Goal: Task Accomplishment & Management: Use online tool/utility

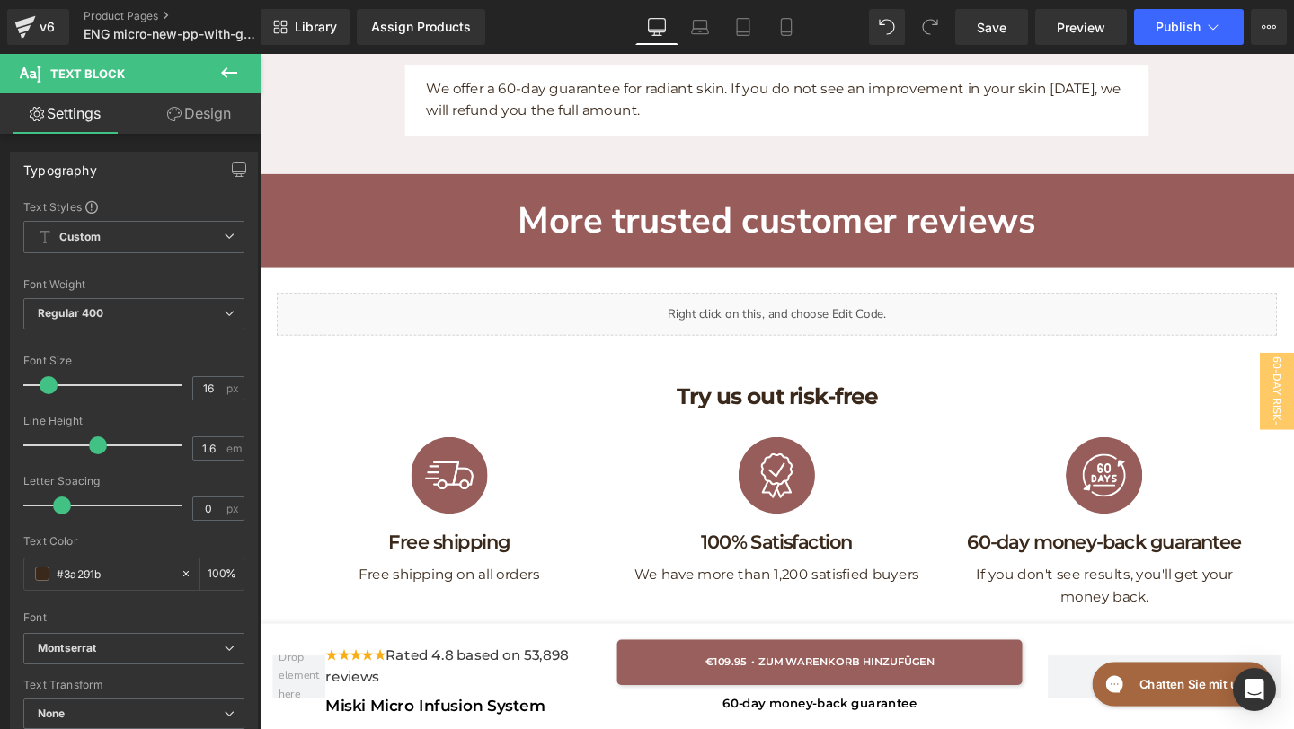
scroll to position [8034, 0]
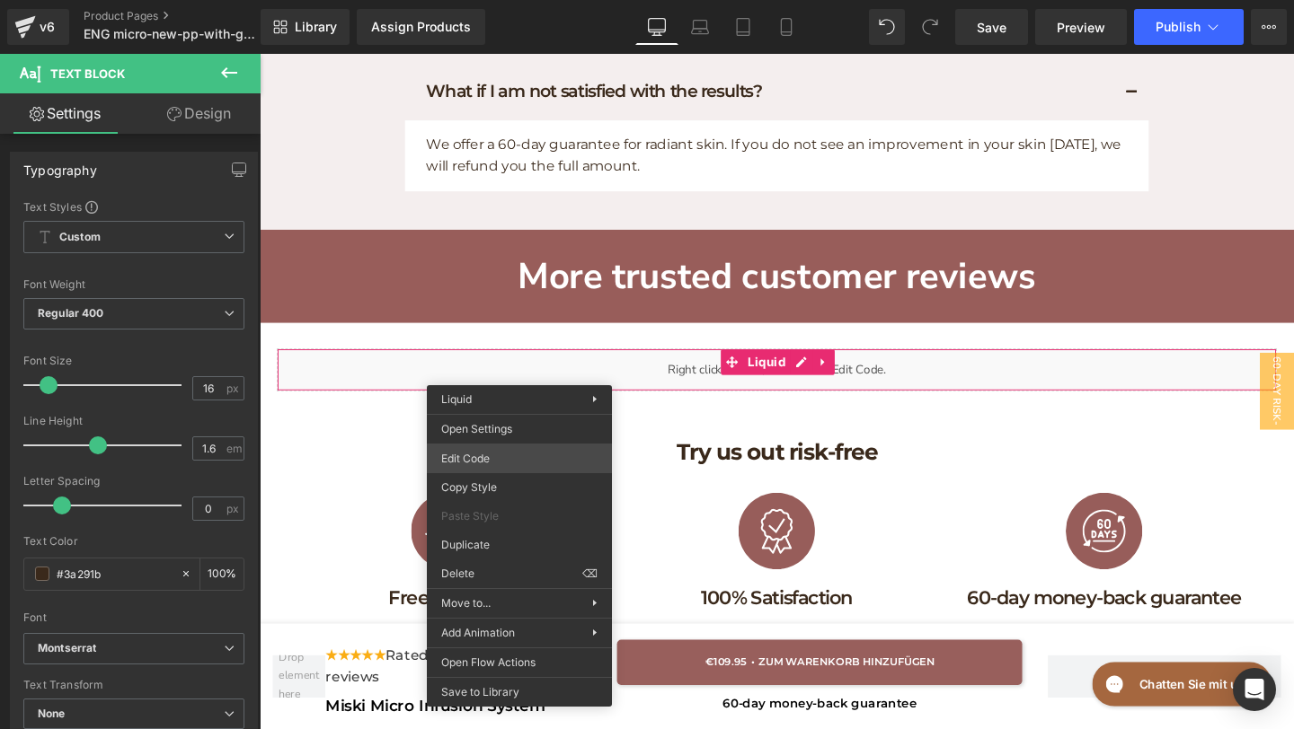
click at [479, 0] on div "Text Block You are previewing how the will restyle your page. You can not edit …" at bounding box center [647, 0] width 1294 height 0
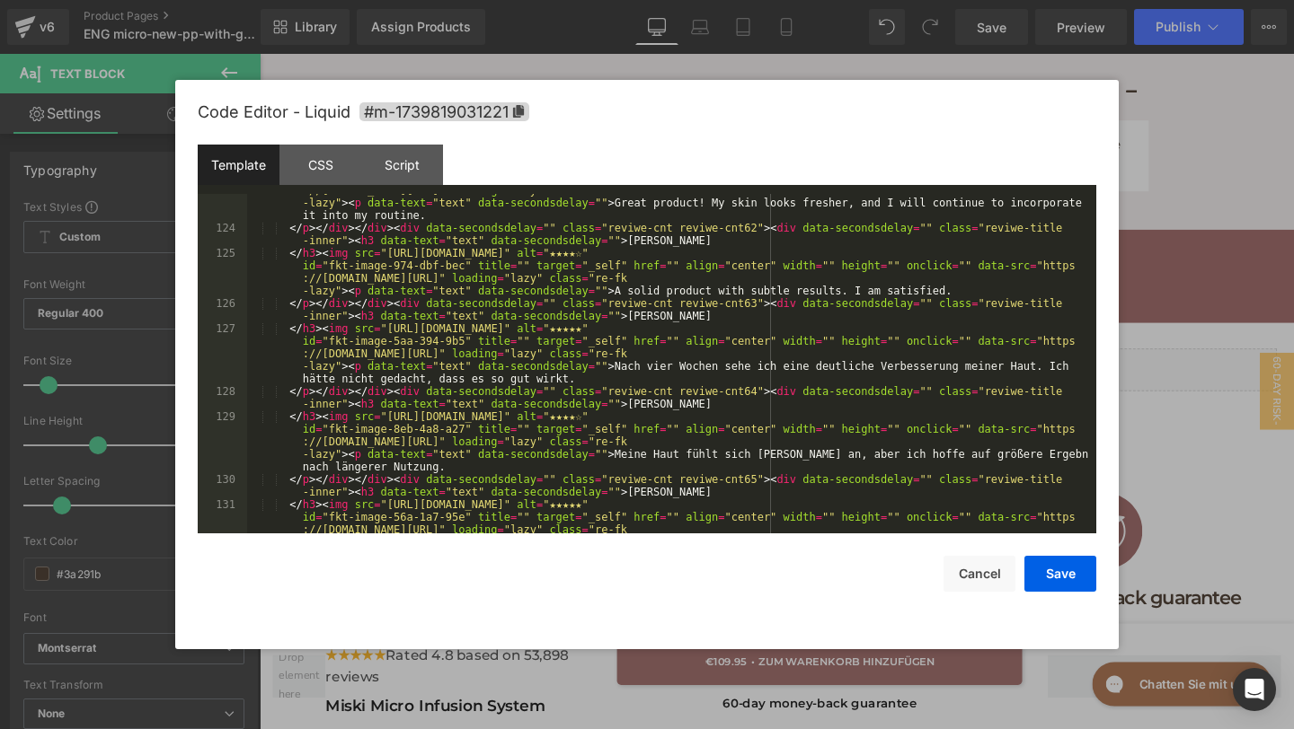
scroll to position [5418, 0]
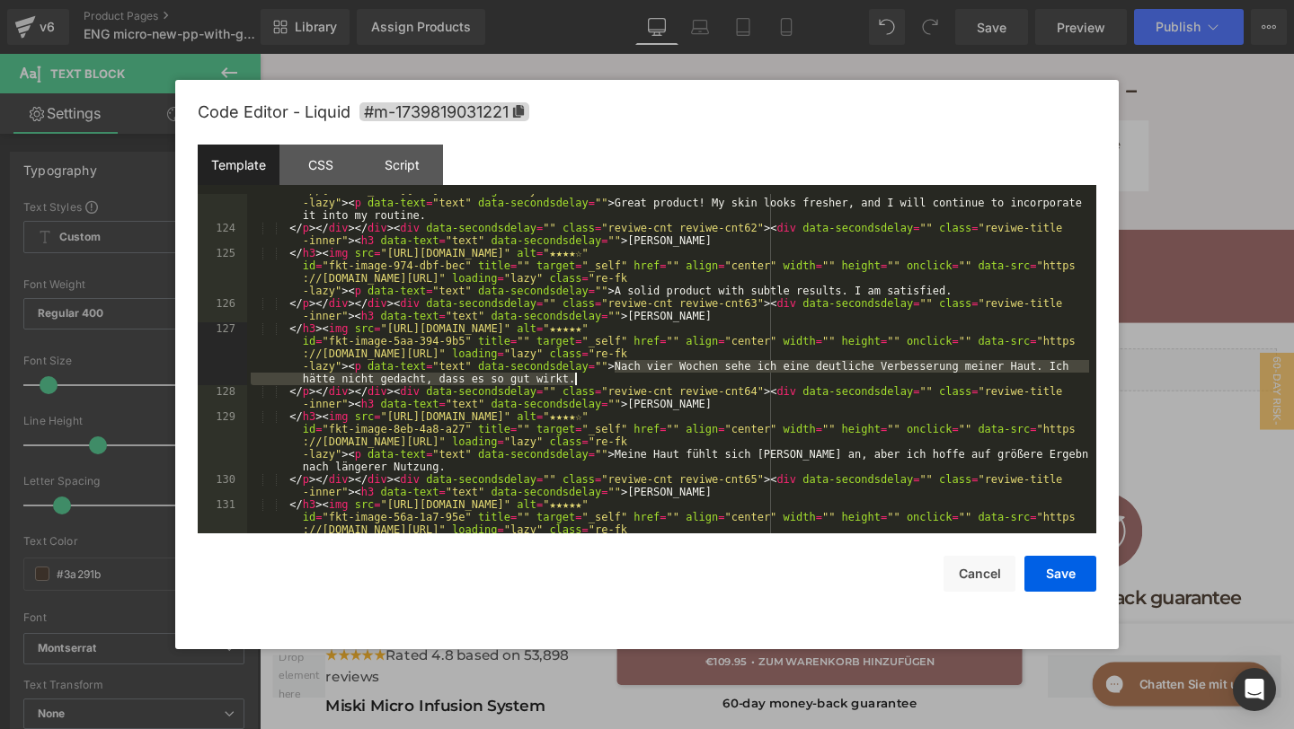
drag, startPoint x: 613, startPoint y: 363, endPoint x: 620, endPoint y: 375, distance: 14.5
click at [620, 375] on div "</ h3 > < img src = "https://assets.checkoutchamp.com/470a6160-691f-11ef-b80e-3…" at bounding box center [668, 404] width 842 height 490
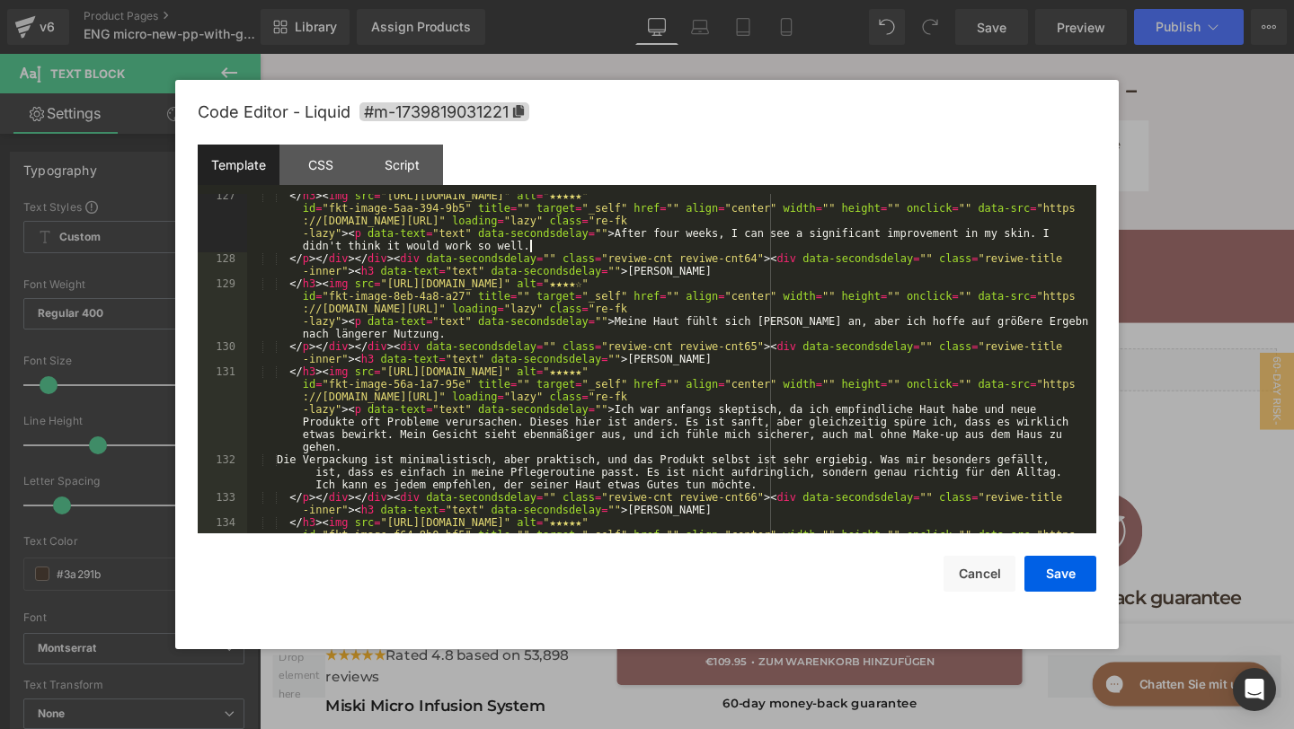
scroll to position [5552, 0]
click at [618, 329] on div "</ h3 > < img src = "https://assets.checkoutchamp.com/470a6160-691f-11ef-b80e-3…" at bounding box center [668, 427] width 842 height 478
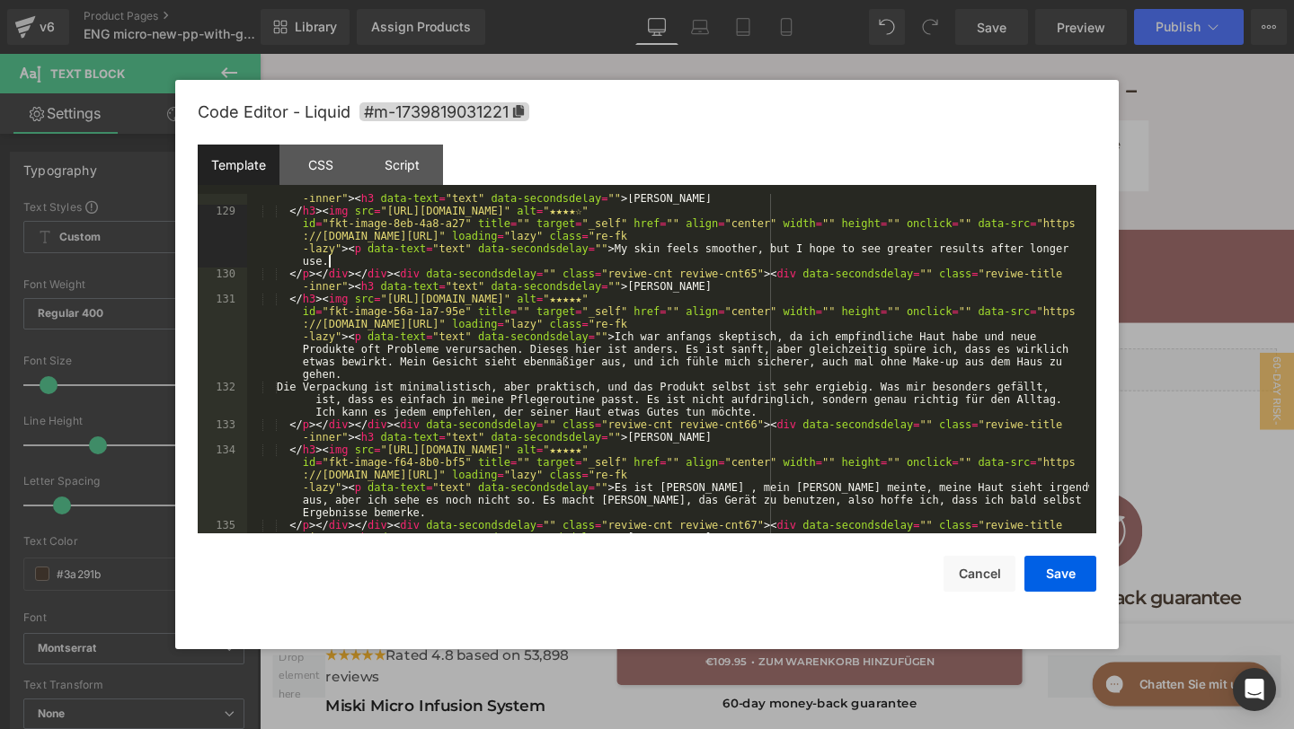
scroll to position [5637, 0]
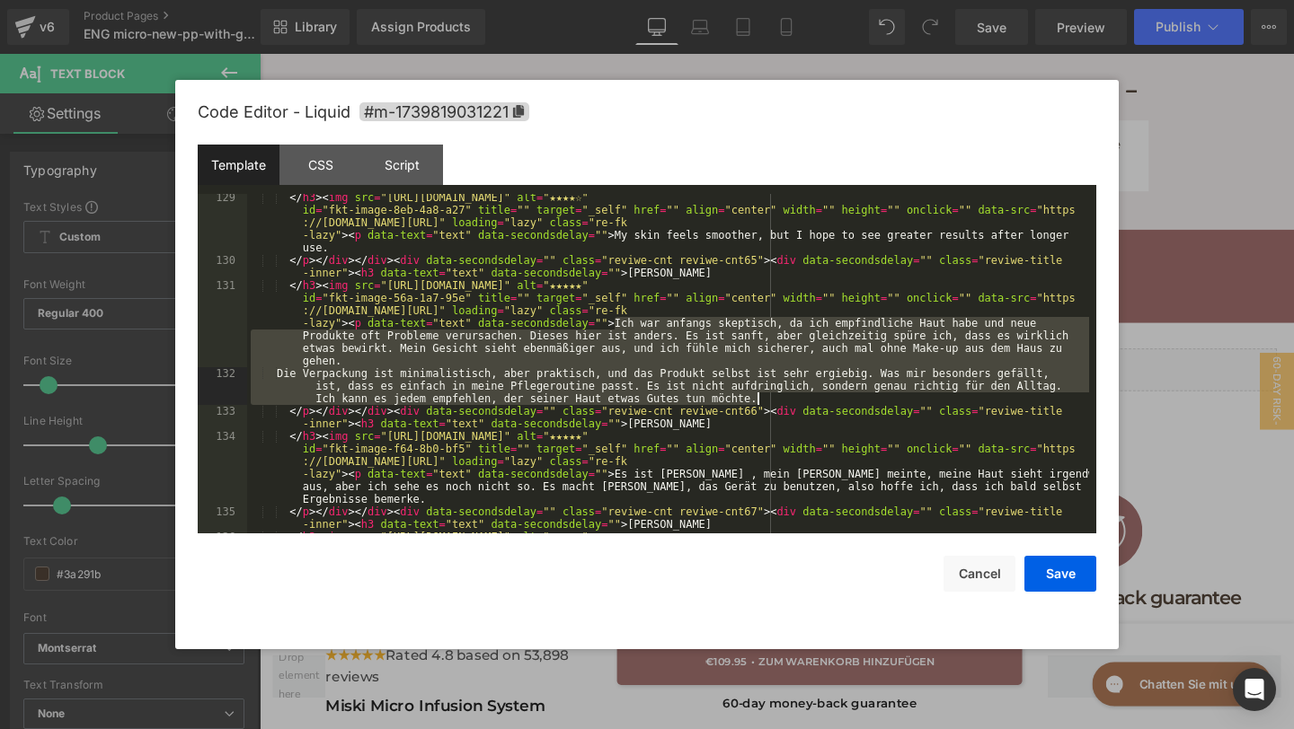
drag, startPoint x: 613, startPoint y: 323, endPoint x: 779, endPoint y: 393, distance: 180.0
click at [779, 393] on div "</ h3 > < img src = "https://assets.checkoutchamp.com/470a6160-691f-11ef-b80e-3…" at bounding box center [668, 423] width 842 height 465
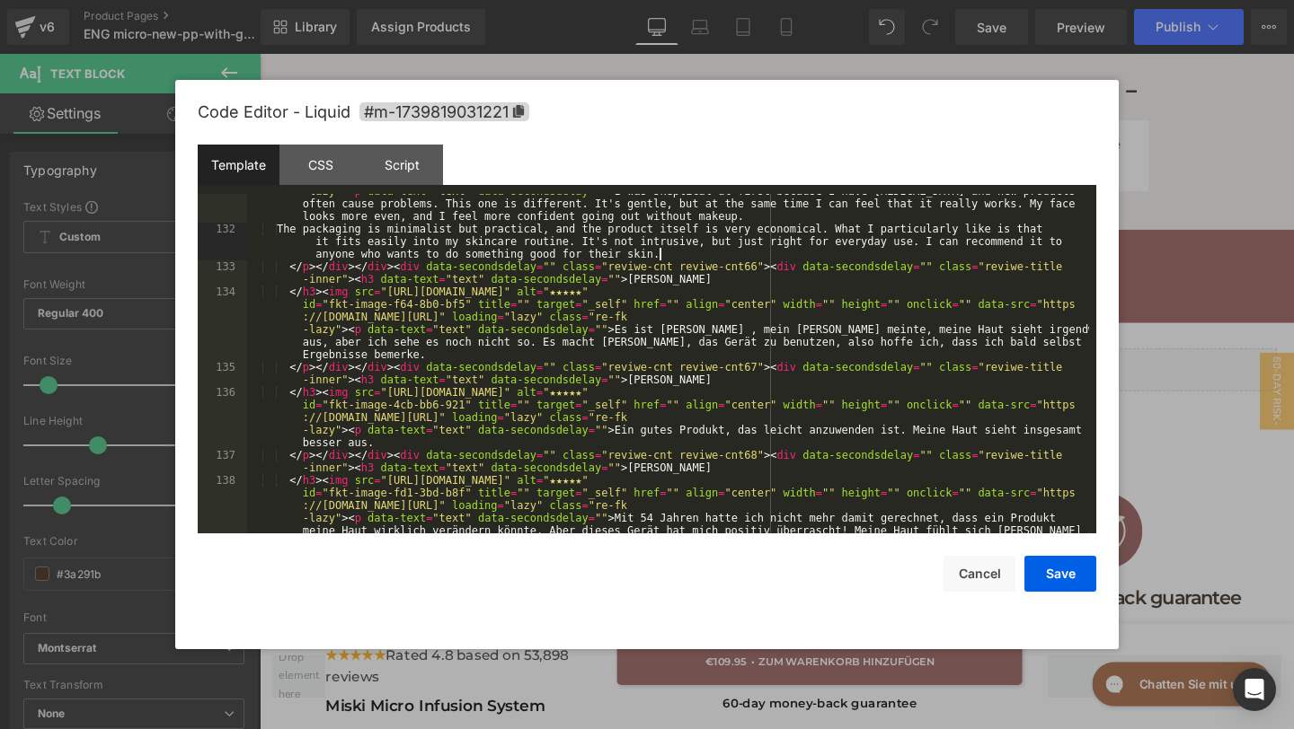
scroll to position [5769, 0]
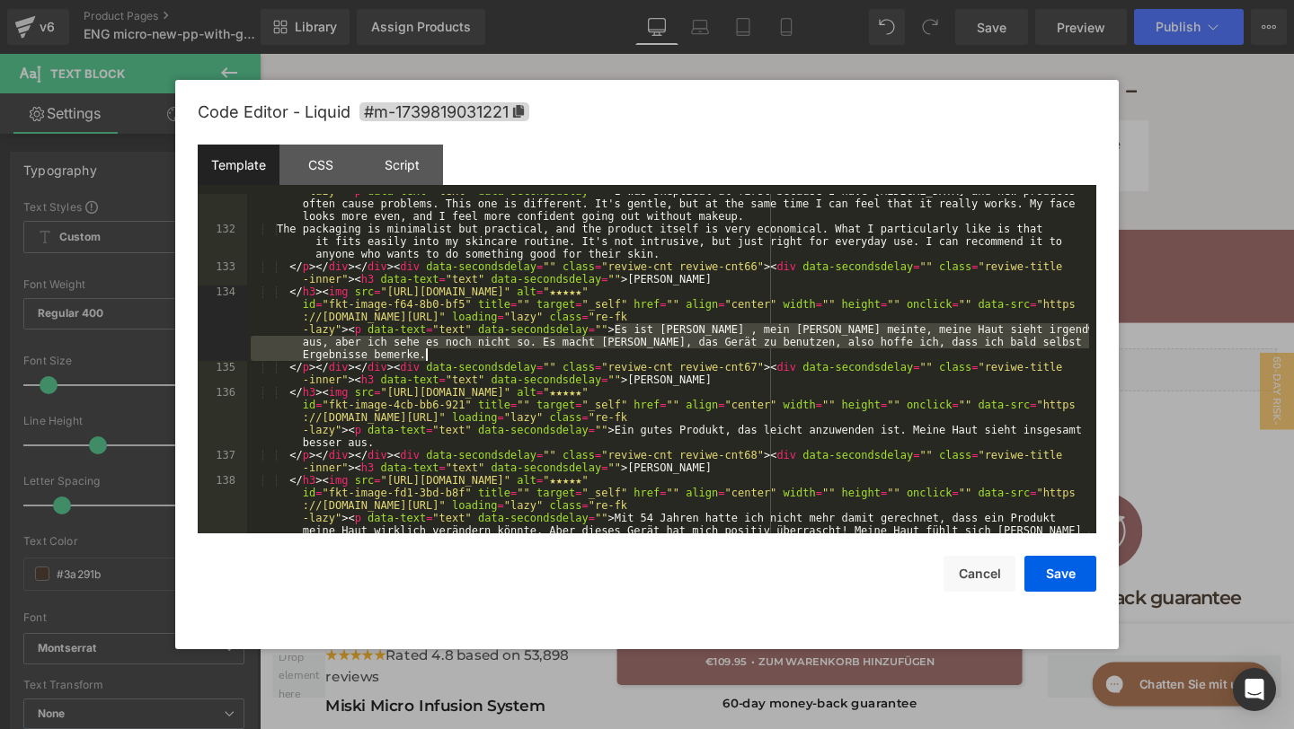
drag, startPoint x: 615, startPoint y: 325, endPoint x: 632, endPoint y: 353, distance: 32.2
click at [632, 354] on div "</ h3 > < img src = "https://assets.checkoutchamp.com/470a6160-691f-11ef-b80e-3…" at bounding box center [668, 392] width 842 height 490
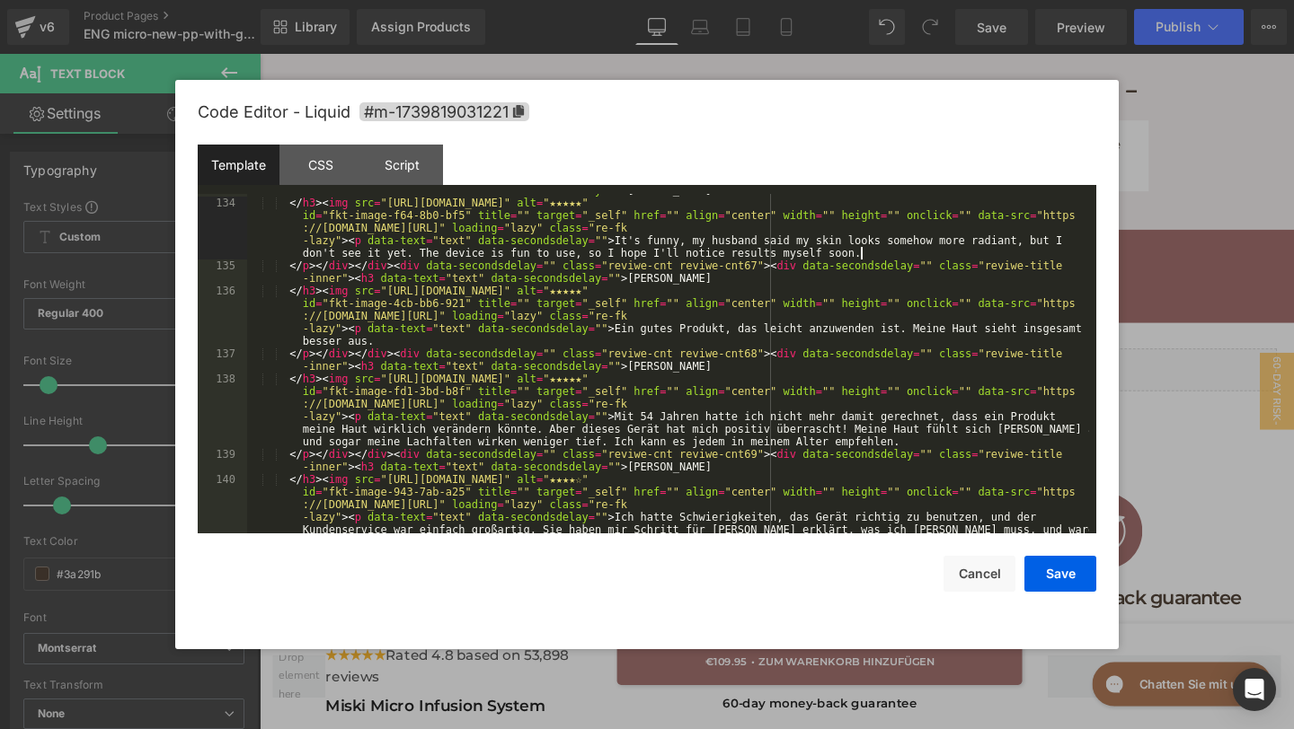
scroll to position [5863, 0]
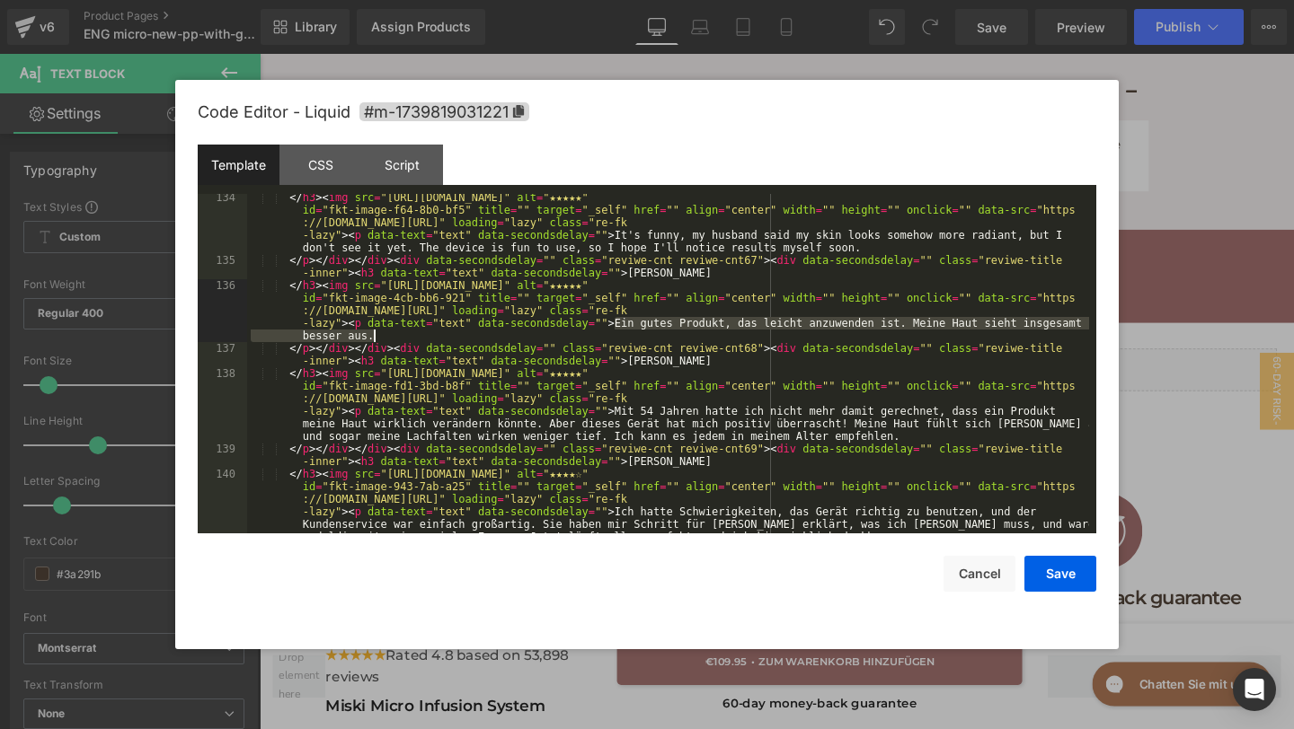
drag, startPoint x: 616, startPoint y: 323, endPoint x: 627, endPoint y: 333, distance: 14.6
click at [626, 333] on div "</ h3 > < img src = "https://assets.checkoutchamp.com/470a6160-691f-11ef-b80e-3…" at bounding box center [668, 430] width 842 height 478
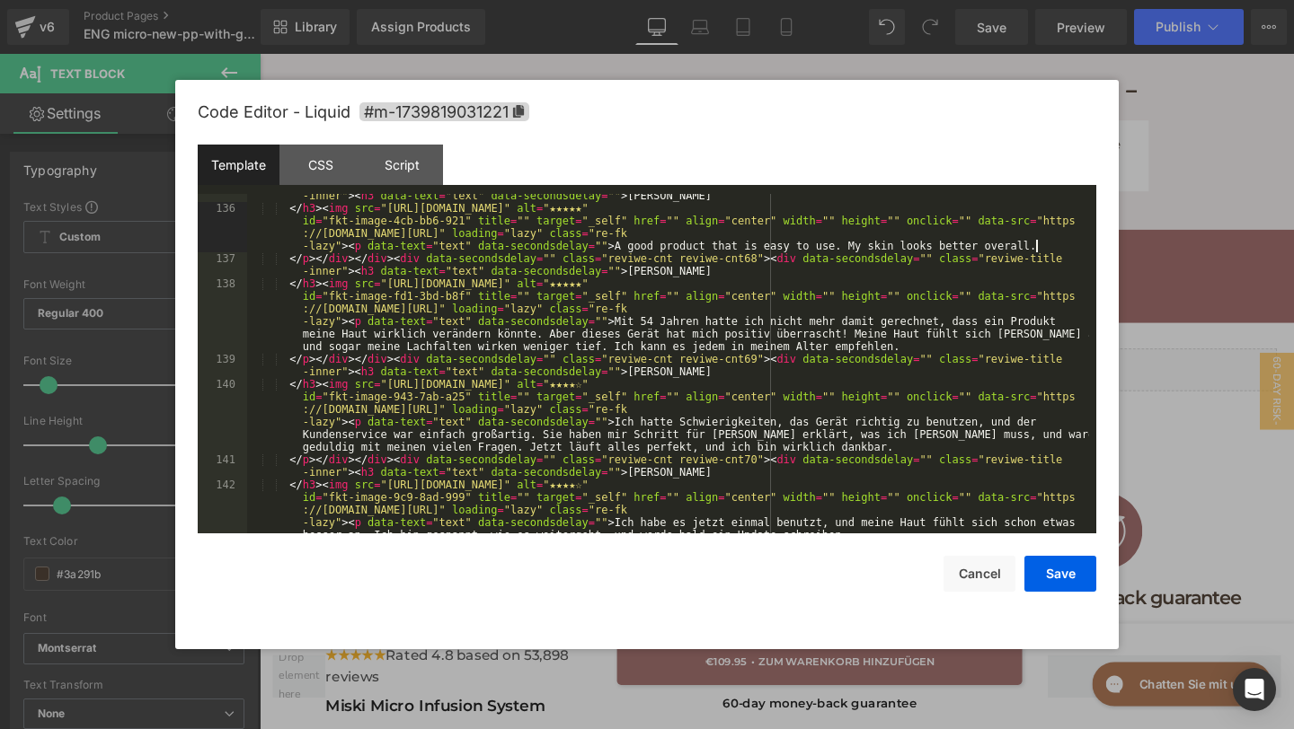
scroll to position [5941, 0]
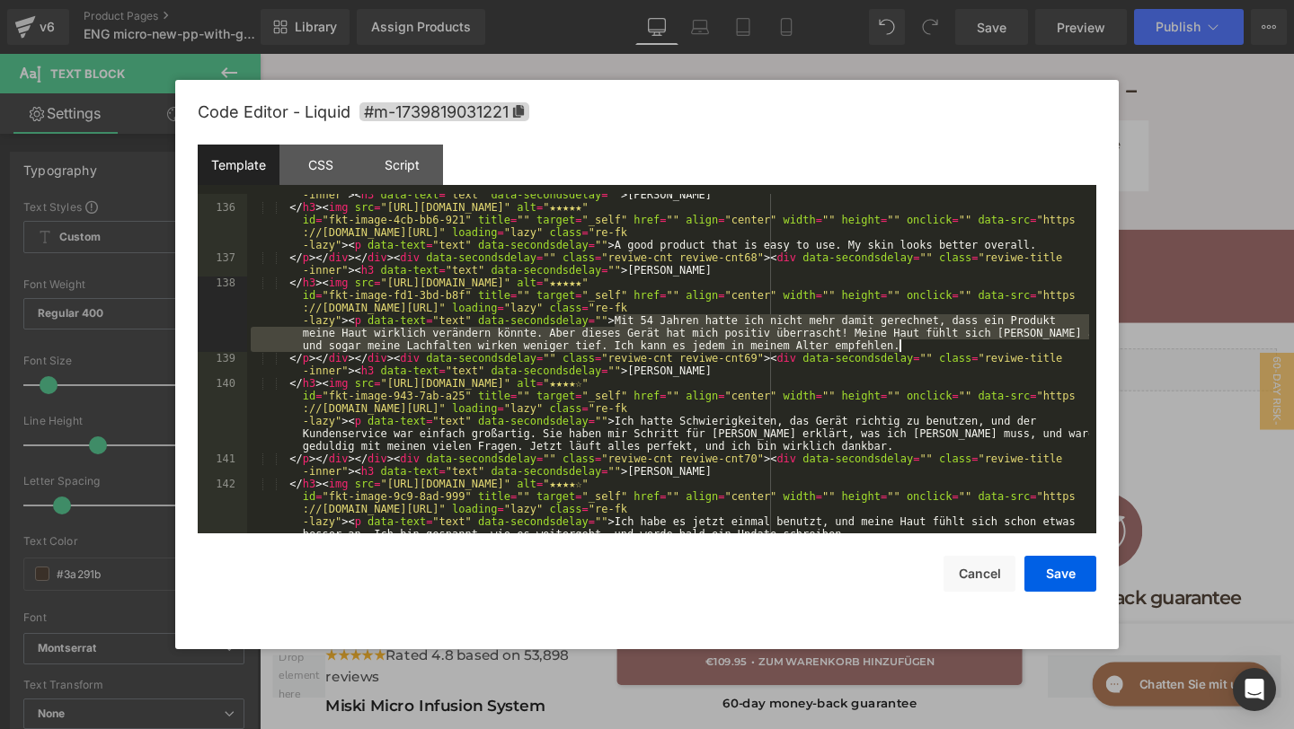
drag, startPoint x: 614, startPoint y: 317, endPoint x: 923, endPoint y: 346, distance: 310.4
click at [924, 346] on div "</ p > </ div > </ div > < div data-secondsdelay = "" class = "reviwe-cnt reviw…" at bounding box center [668, 390] width 842 height 428
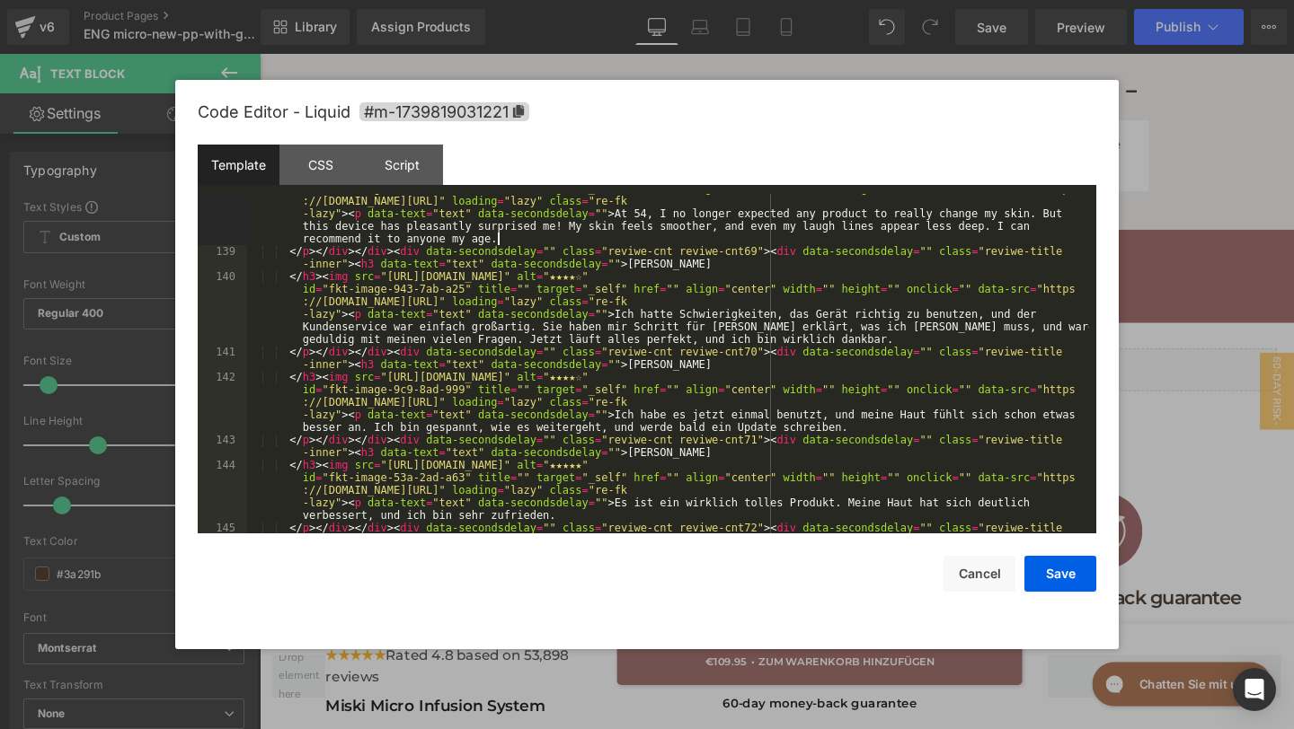
scroll to position [6054, 0]
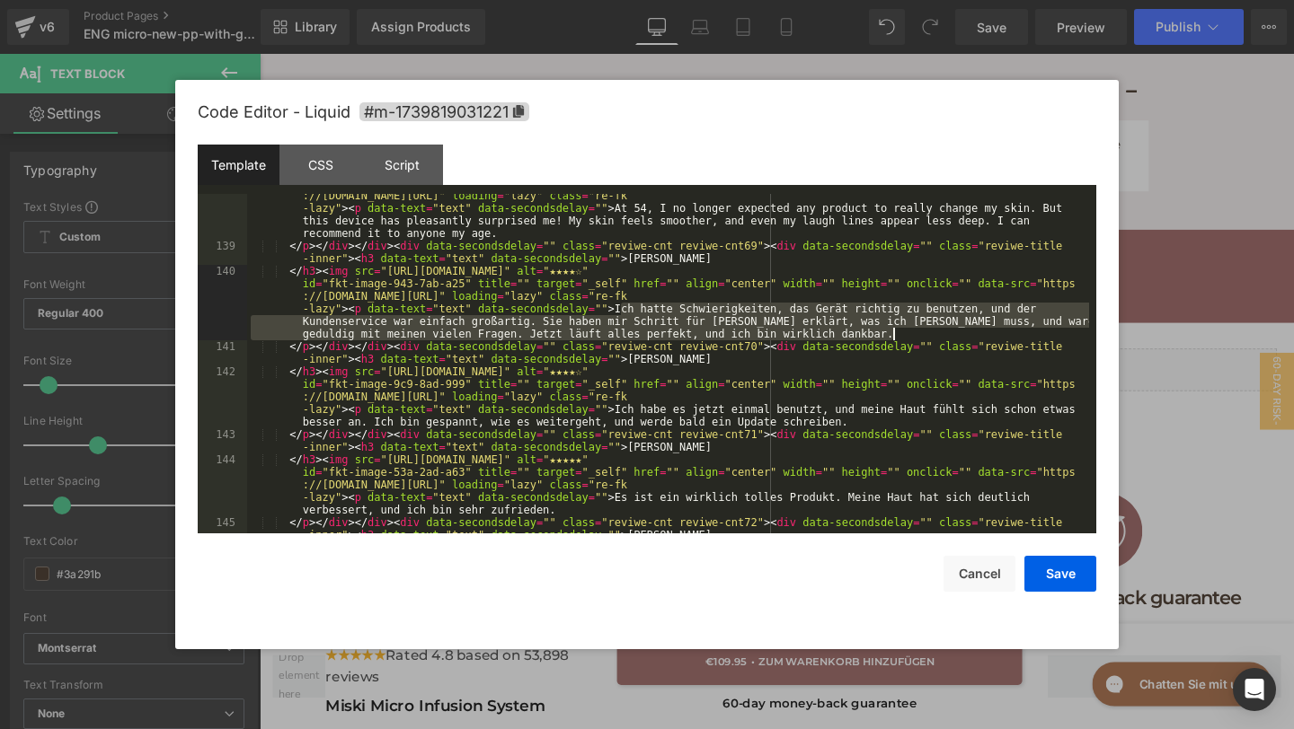
drag, startPoint x: 618, startPoint y: 306, endPoint x: 919, endPoint y: 337, distance: 302.5
click at [919, 337] on div "</ h3 > < img src = "https://assets.checkoutchamp.com/470a6160-691f-11ef-b80e-3…" at bounding box center [668, 384] width 842 height 440
paste textarea
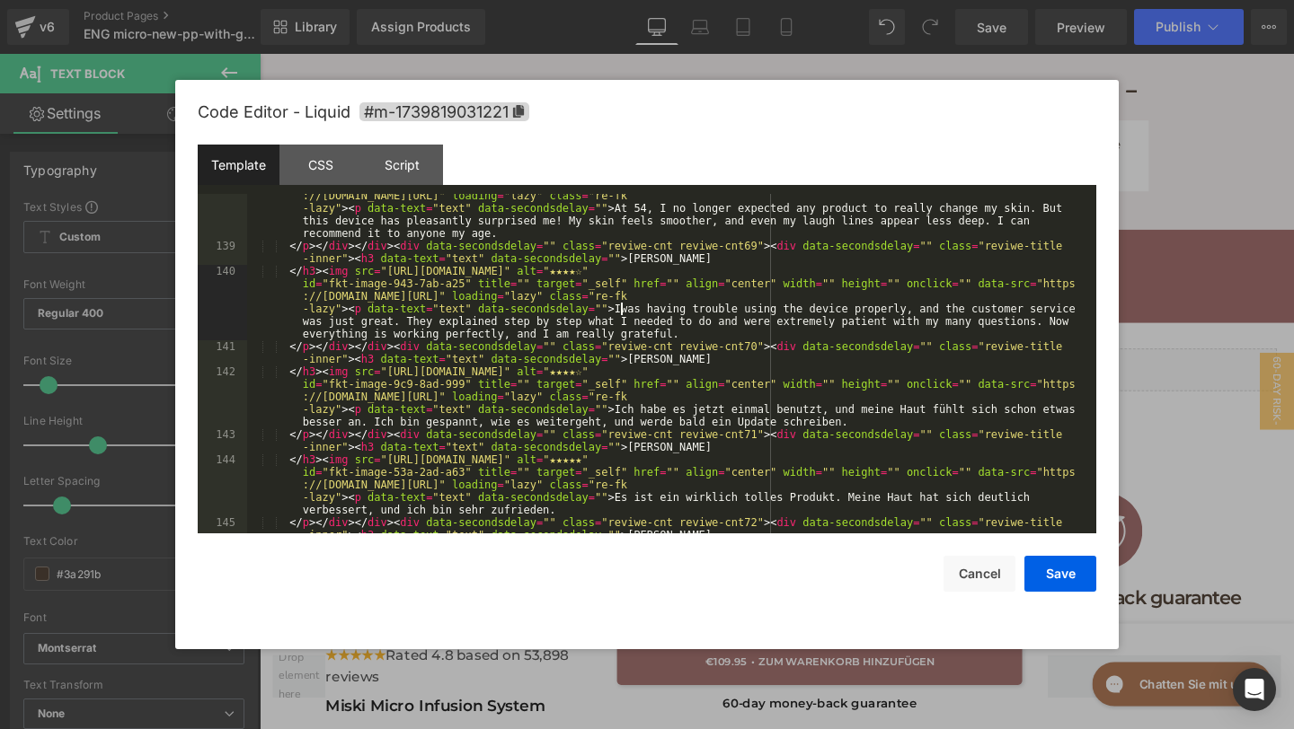
click at [623, 314] on div "</ h3 > < img src = "https://assets.checkoutchamp.com/470a6160-691f-11ef-b80e-3…" at bounding box center [668, 384] width 842 height 440
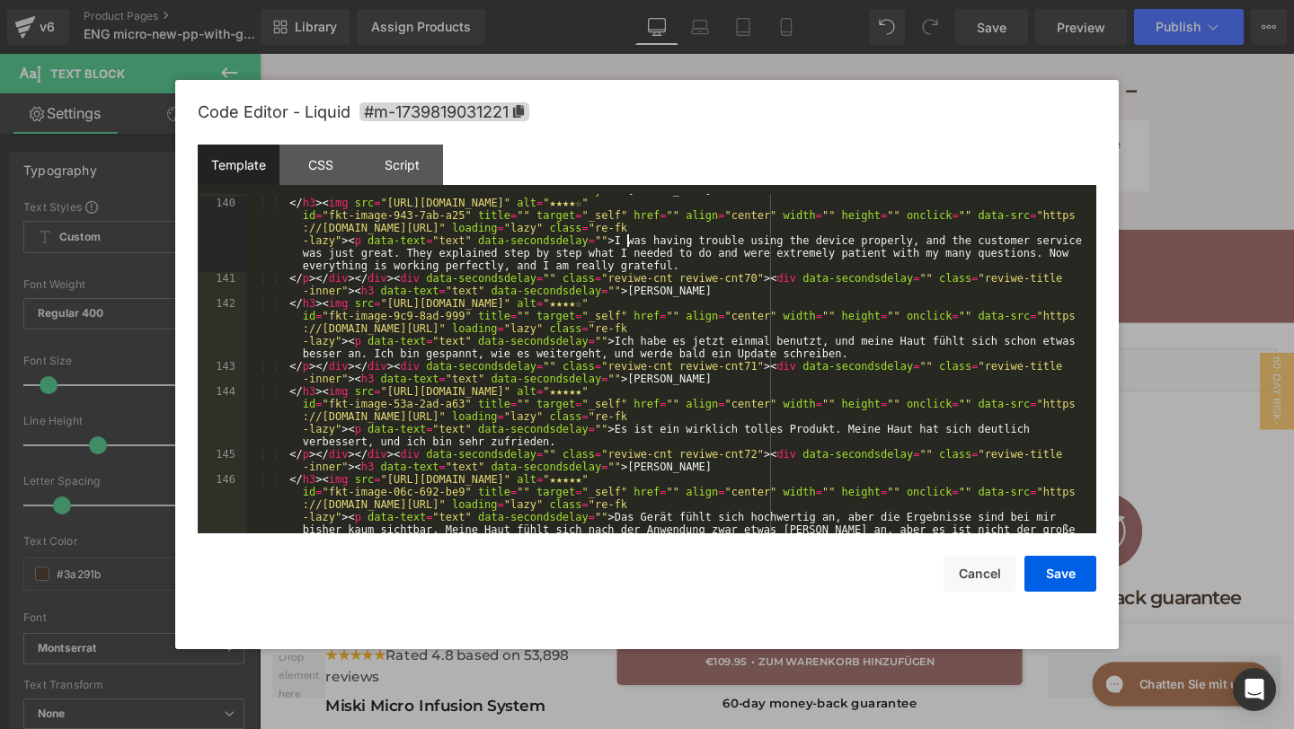
scroll to position [6178, 0]
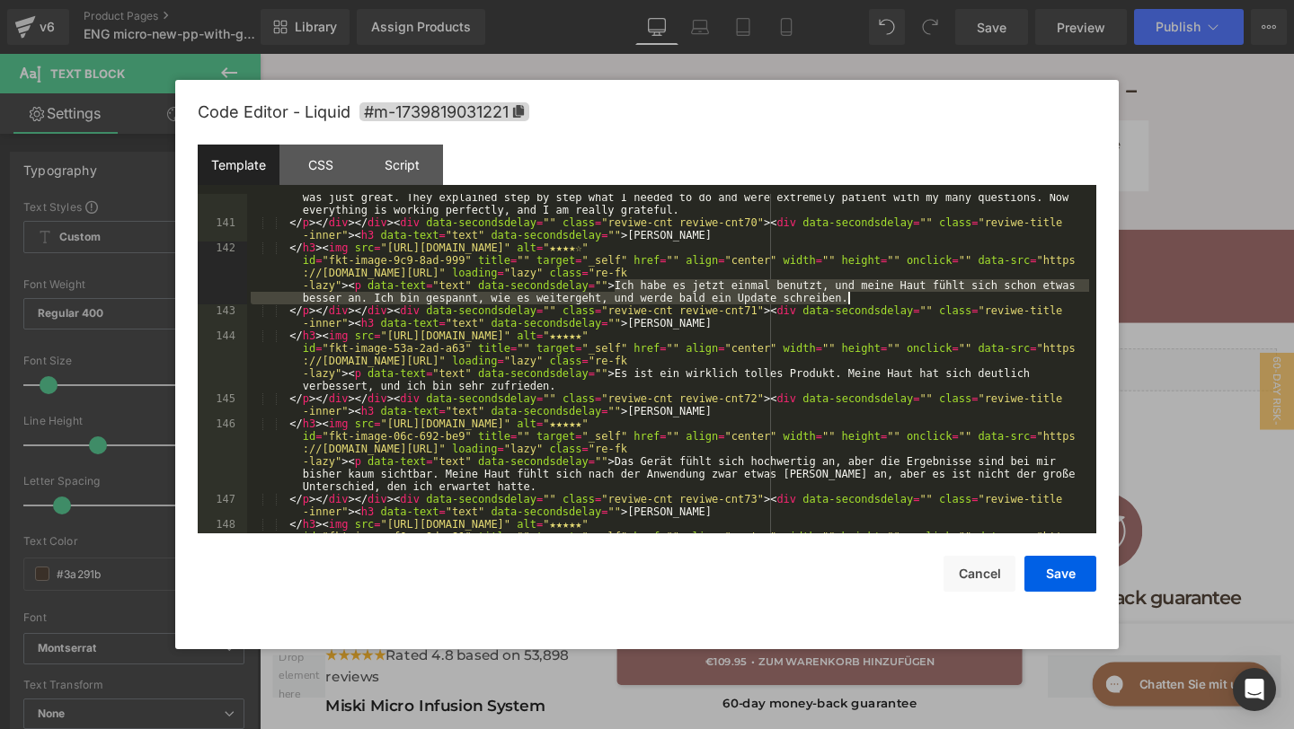
drag, startPoint x: 615, startPoint y: 287, endPoint x: 895, endPoint y: 300, distance: 279.7
click at [895, 300] on div "</ h3 > < img src = "https://assets.checkoutchamp.com/470a6160-691f-11ef-b80e-3…" at bounding box center [668, 380] width 842 height 478
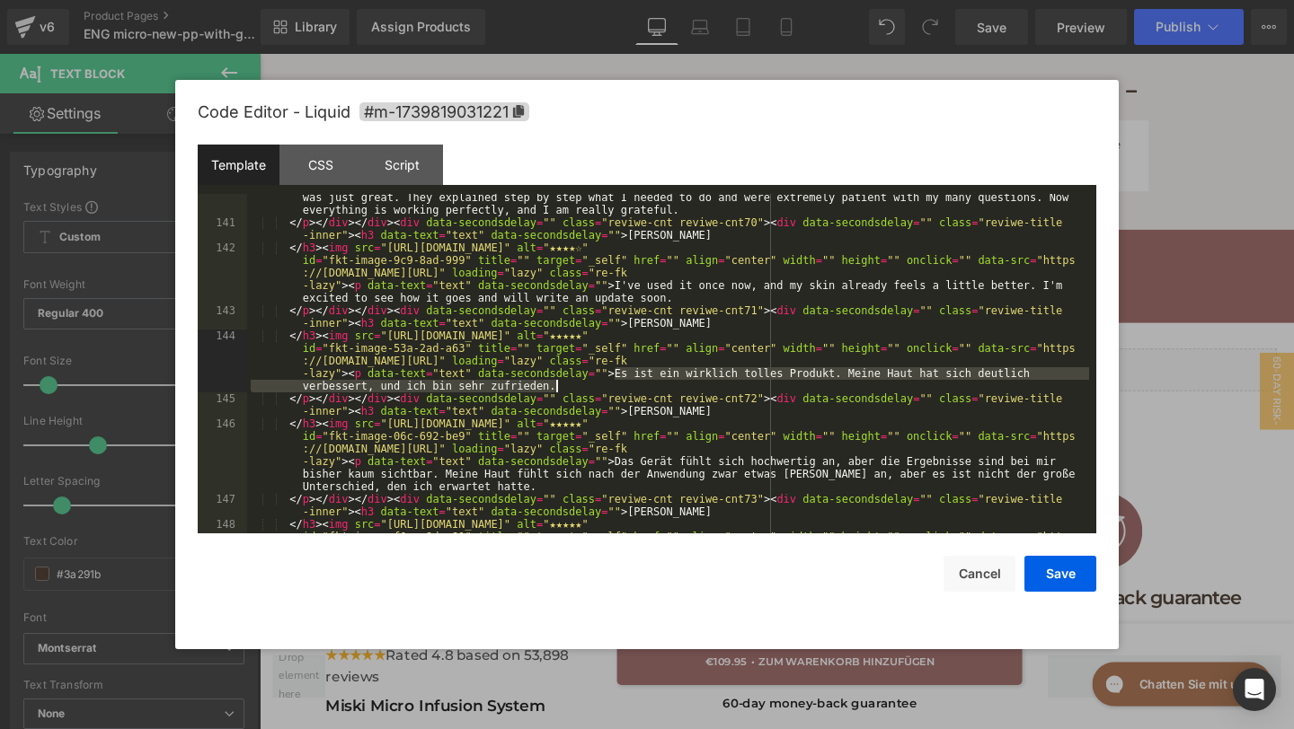
drag, startPoint x: 612, startPoint y: 371, endPoint x: 651, endPoint y: 385, distance: 42.1
click at [651, 385] on div "</ h3 > < img src = "https://assets.checkoutchamp.com/470a6160-691f-11ef-b80e-3…" at bounding box center [668, 380] width 842 height 478
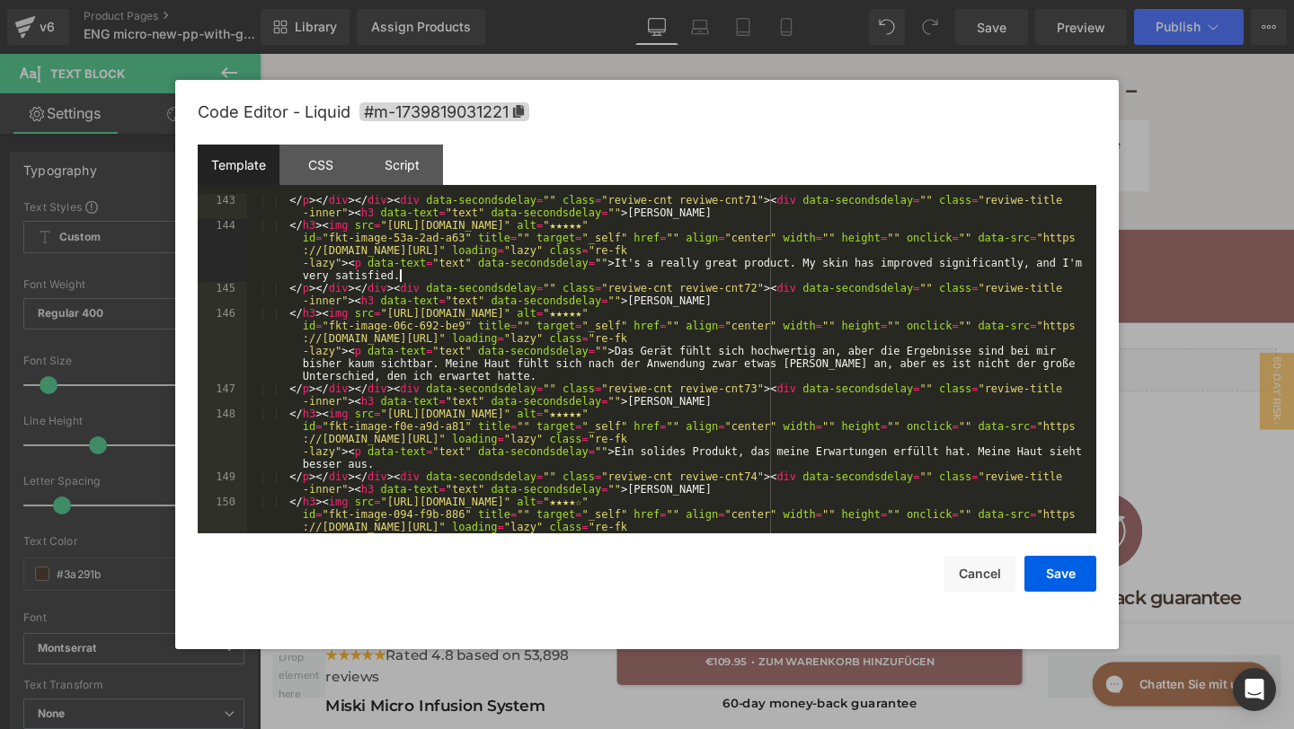
scroll to position [6324, 0]
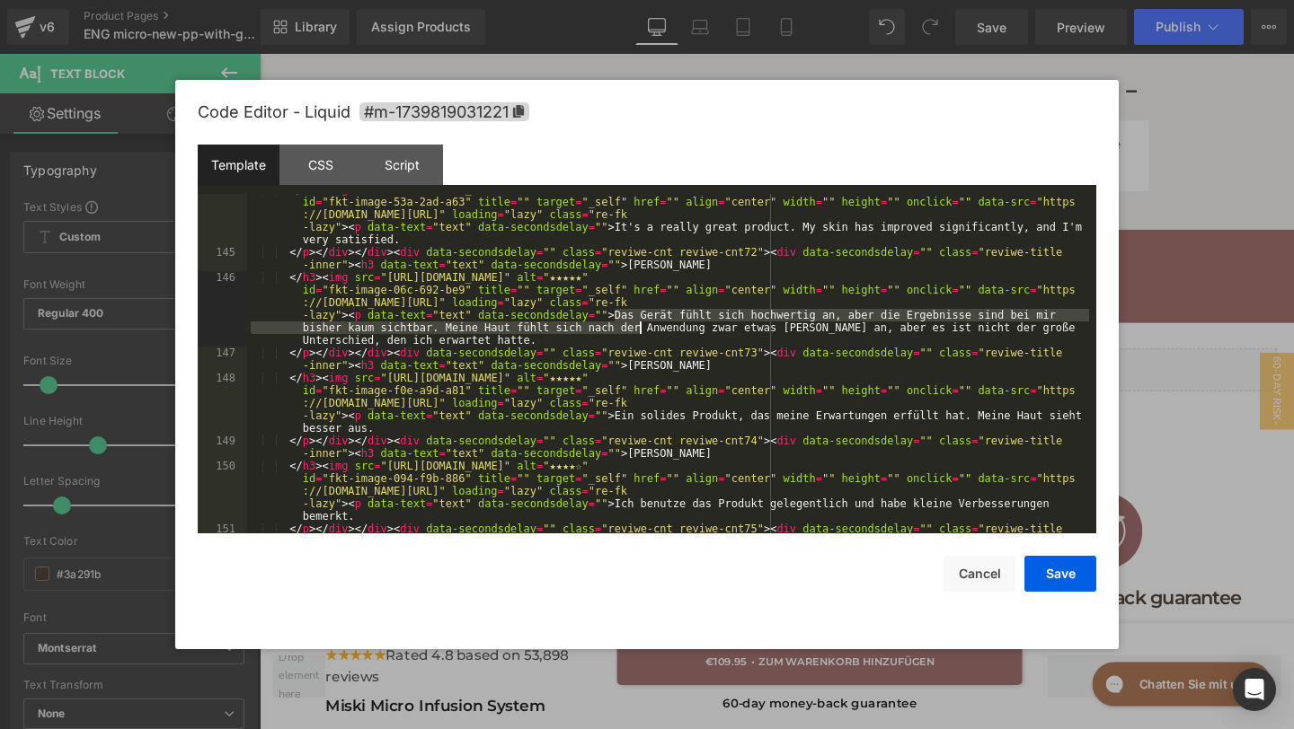
drag, startPoint x: 614, startPoint y: 318, endPoint x: 639, endPoint y: 333, distance: 29.4
click at [638, 333] on div "</ h3 > < img src = "https://assets.checkoutchamp.com/470a6160-691f-11ef-b80e-3…" at bounding box center [668, 397] width 842 height 428
click at [620, 318] on div "</ h3 > < img src = "https://assets.checkoutchamp.com/470a6160-691f-11ef-b80e-3…" at bounding box center [668, 397] width 842 height 428
drag, startPoint x: 614, startPoint y: 316, endPoint x: 630, endPoint y: 339, distance: 27.7
click at [630, 340] on div "</ h3 > < img src = "https://assets.checkoutchamp.com/470a6160-691f-11ef-b80e-3…" at bounding box center [668, 397] width 842 height 428
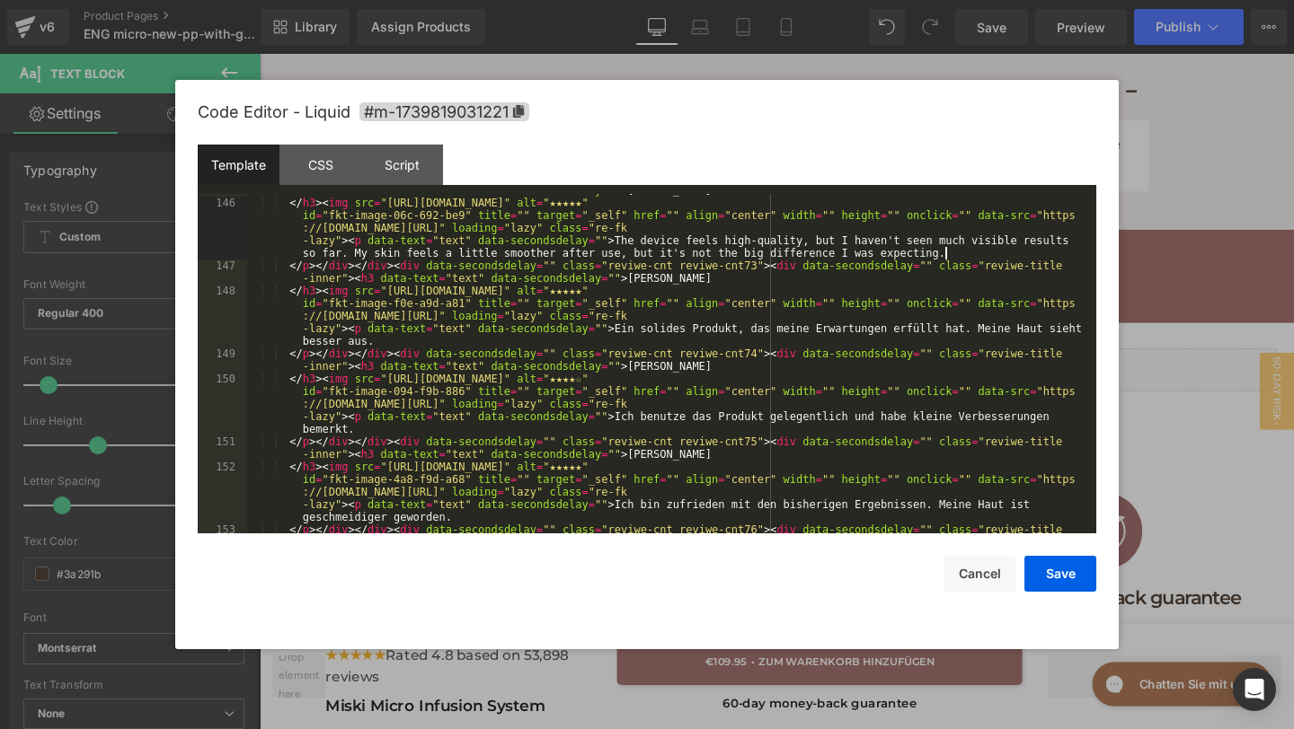
scroll to position [6399, 0]
drag, startPoint x: 613, startPoint y: 327, endPoint x: 637, endPoint y: 340, distance: 27.3
click at [637, 339] on div "</ p > </ div > </ div > < div data-secondsdelay = "" class = "reviwe-cnt reviw…" at bounding box center [668, 367] width 842 height 390
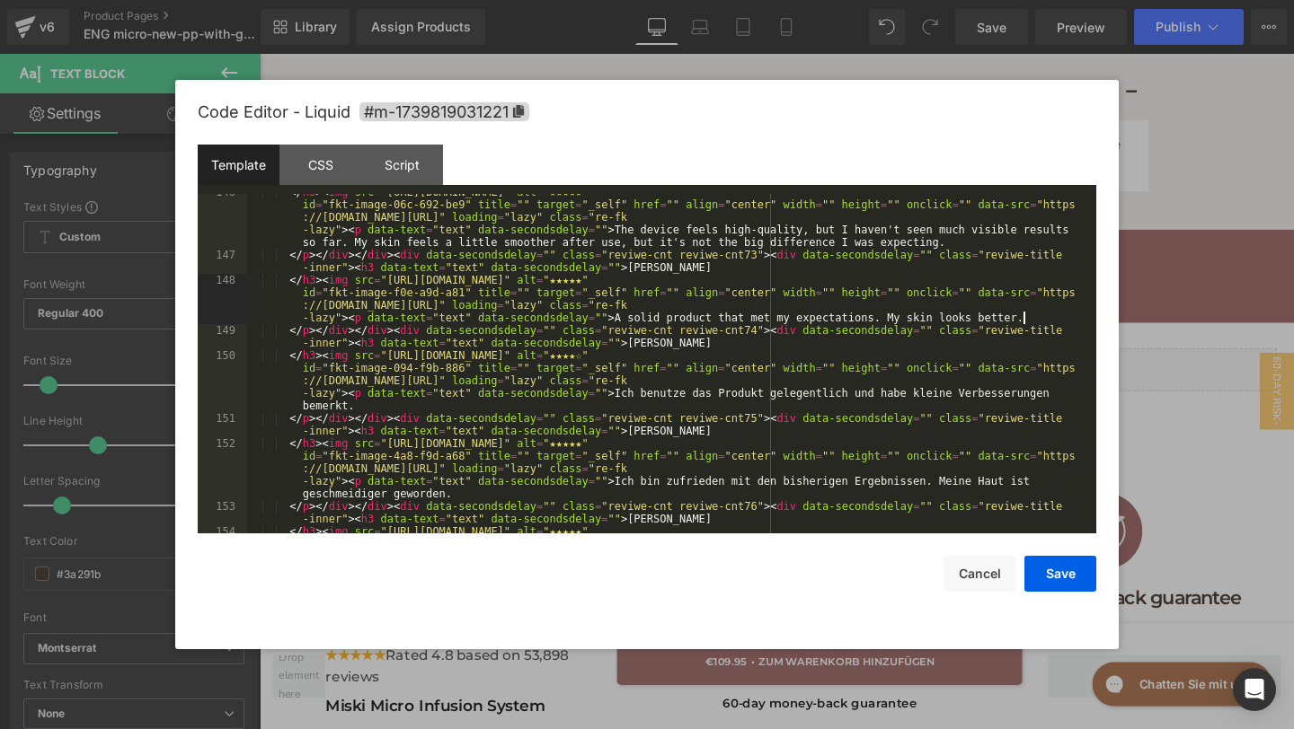
scroll to position [6453, 0]
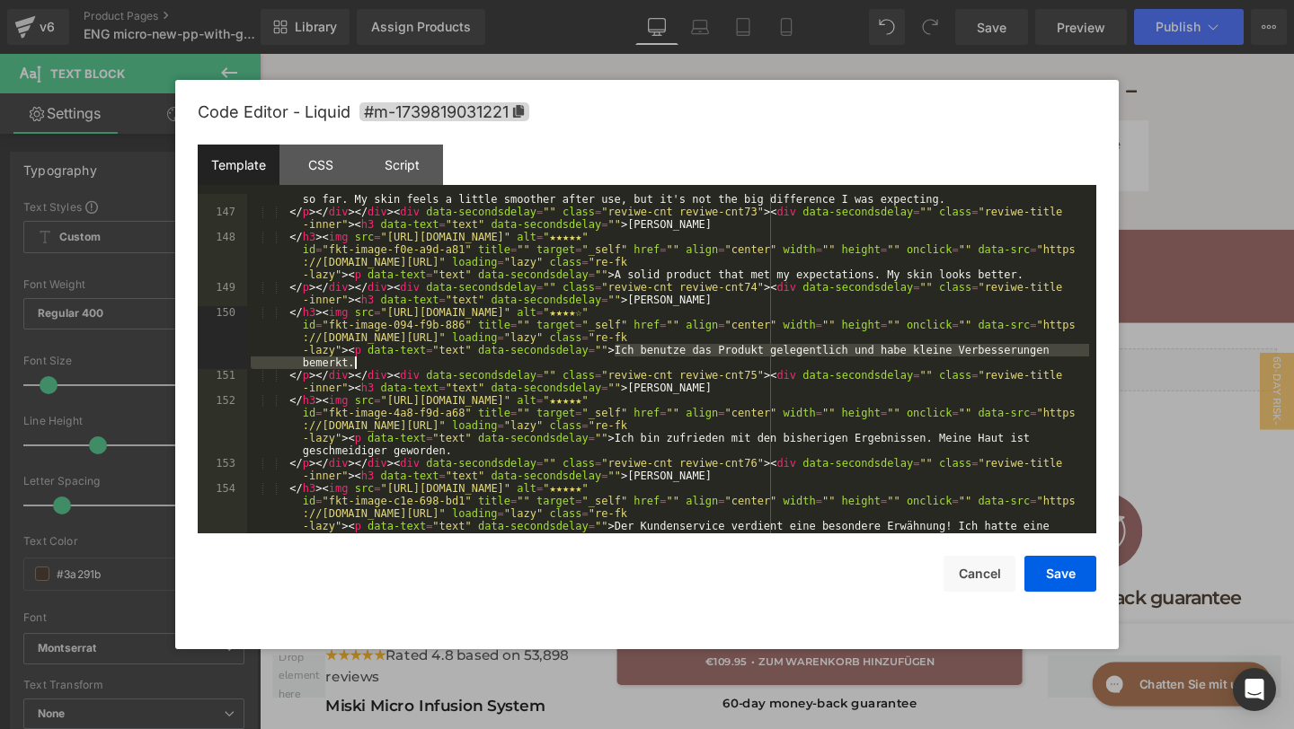
drag, startPoint x: 615, startPoint y: 351, endPoint x: 626, endPoint y: 362, distance: 15.2
click at [626, 362] on div "</ h3 > < img src = "https://assets.checkoutchamp.com/470a6160-691f-11ef-b80e-3…" at bounding box center [668, 388] width 842 height 490
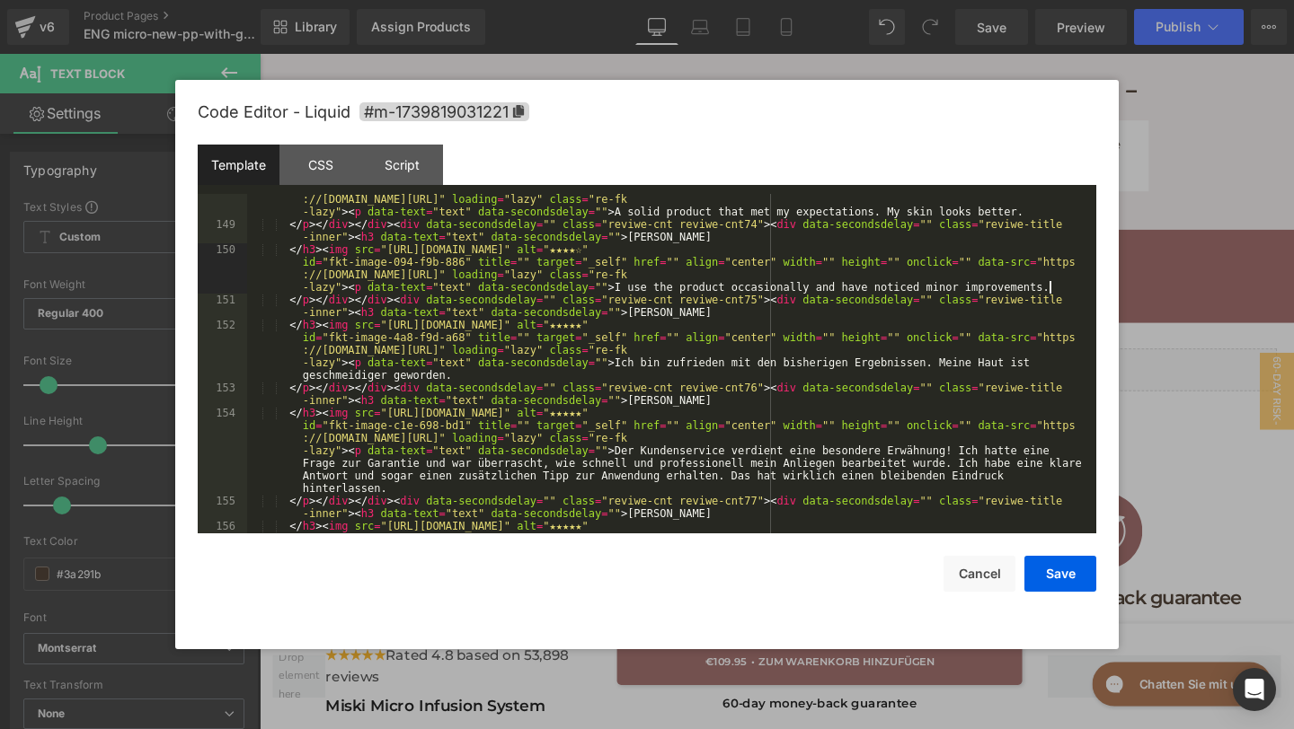
scroll to position [6515, 0]
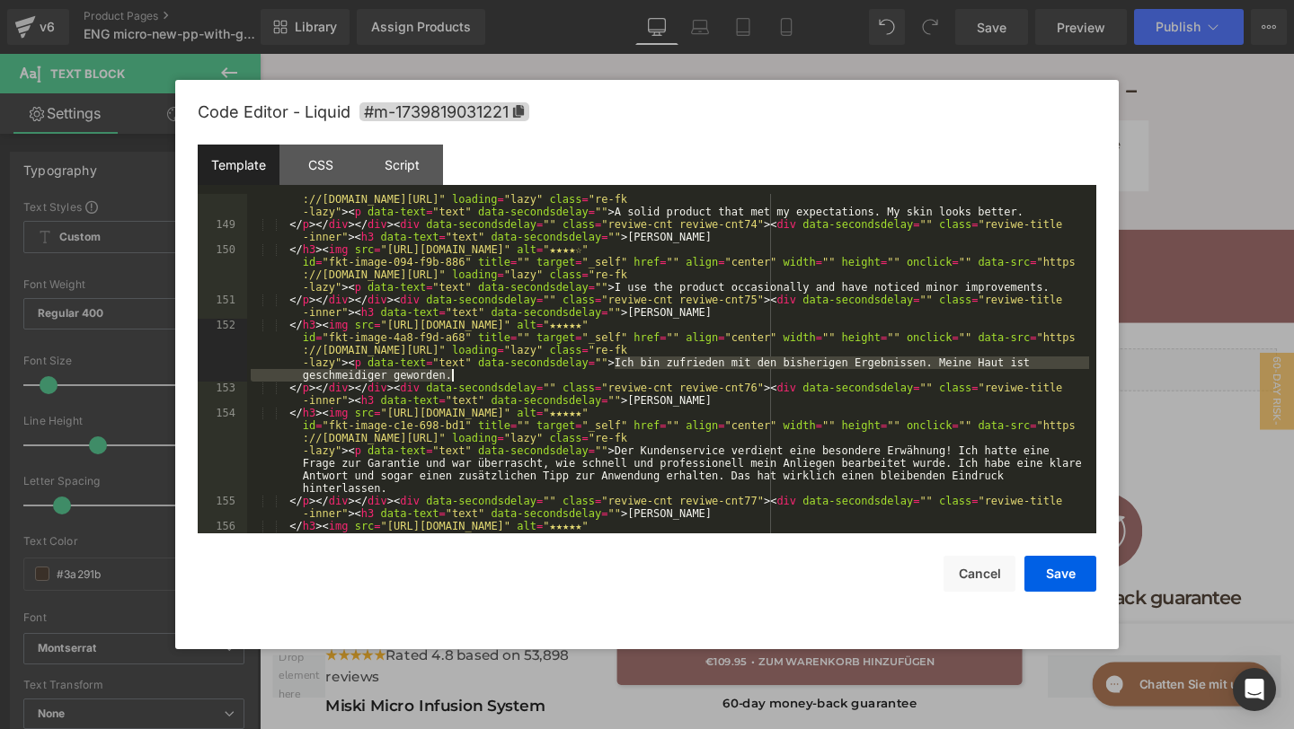
drag, startPoint x: 613, startPoint y: 357, endPoint x: 624, endPoint y: 370, distance: 17.8
click at [624, 371] on div "</ h3 > < img src = "https://assets.checkoutchamp.com/470a6160-691f-11ef-b80e-3…" at bounding box center [668, 394] width 842 height 453
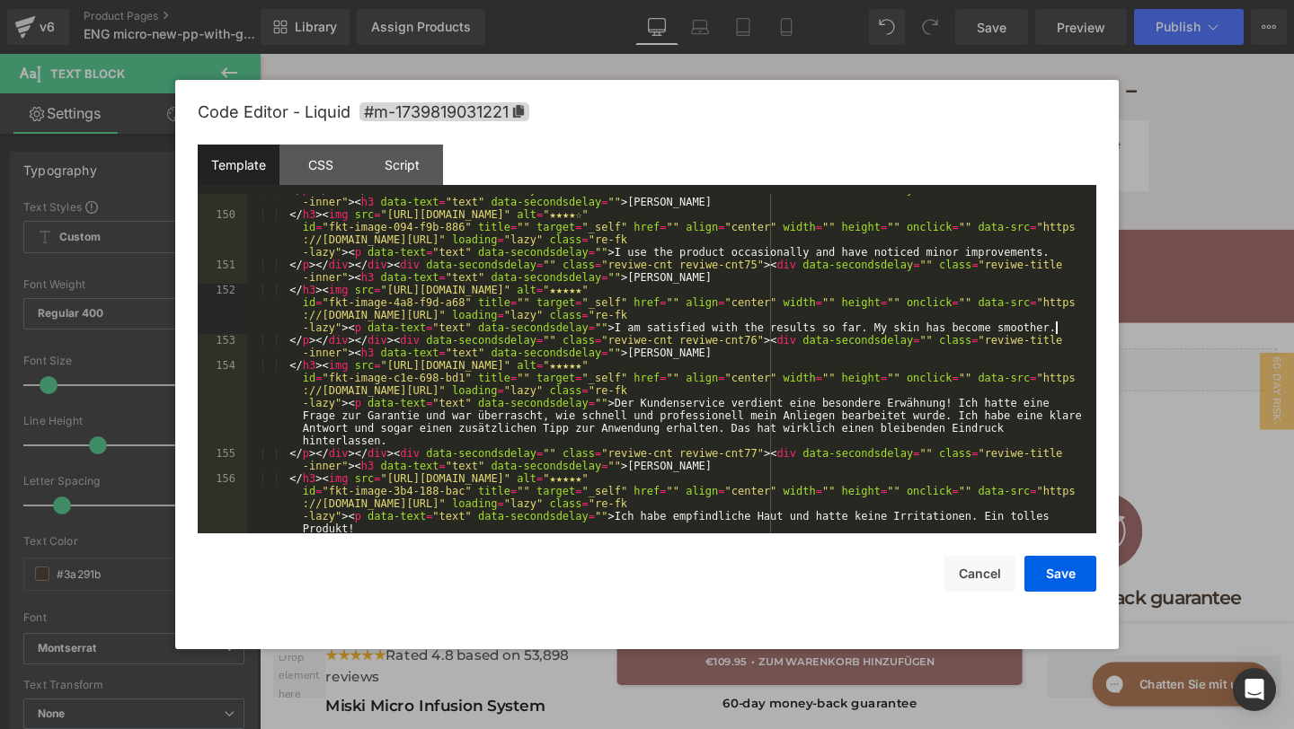
scroll to position [6560, 0]
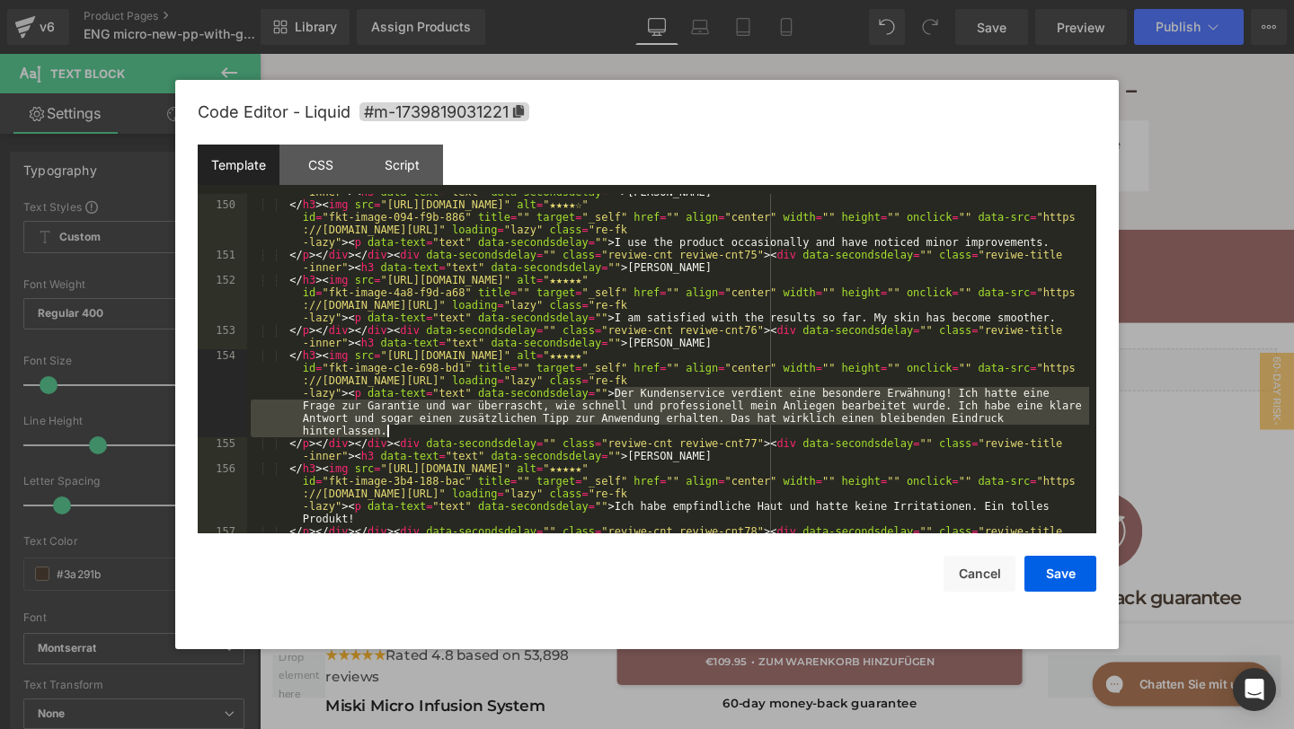
drag, startPoint x: 615, startPoint y: 393, endPoint x: 677, endPoint y: 432, distance: 73.5
click at [677, 432] on div "</ p > </ div > </ div > < div data-secondsdelay = "" class = "reviwe-cnt reviw…" at bounding box center [668, 368] width 842 height 390
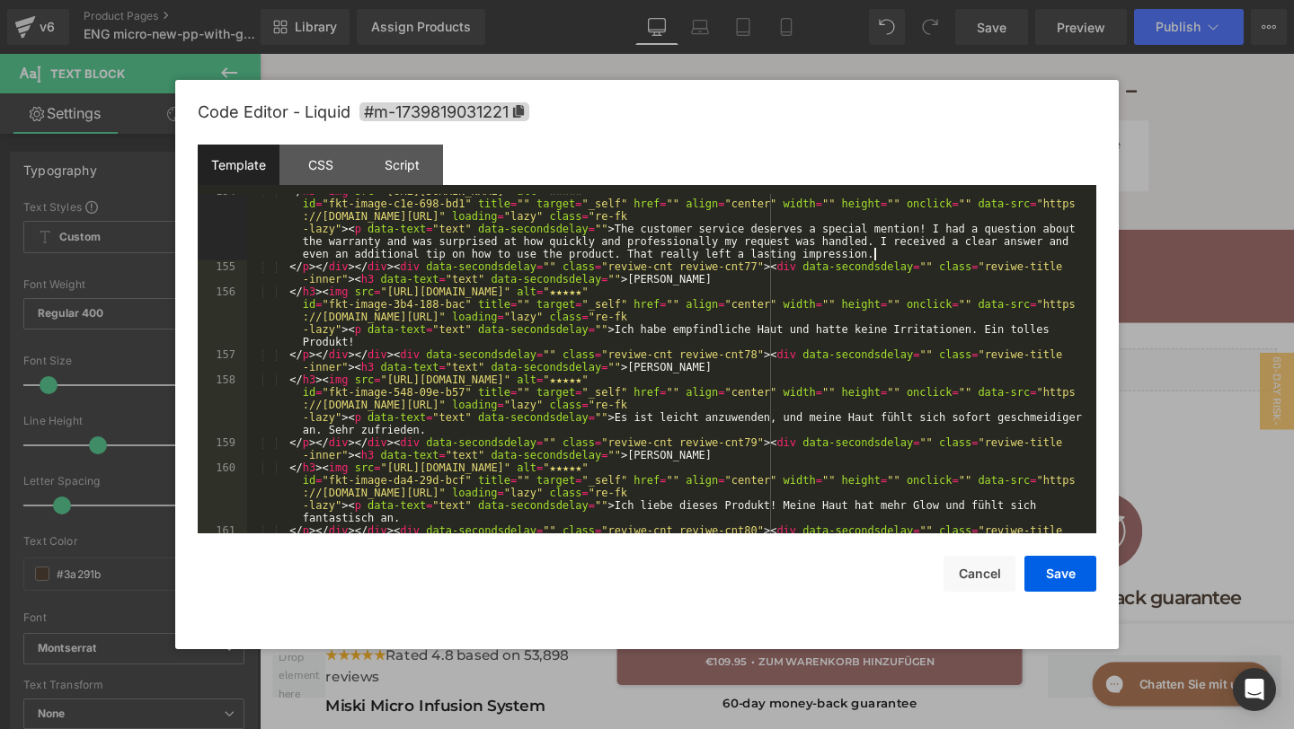
scroll to position [6725, 0]
drag, startPoint x: 613, startPoint y: 330, endPoint x: 620, endPoint y: 340, distance: 13.0
click at [620, 340] on div "</ h3 > < img src = "https://assets.checkoutchamp.com/470a6160-691f-11ef-b80e-3…" at bounding box center [668, 405] width 842 height 440
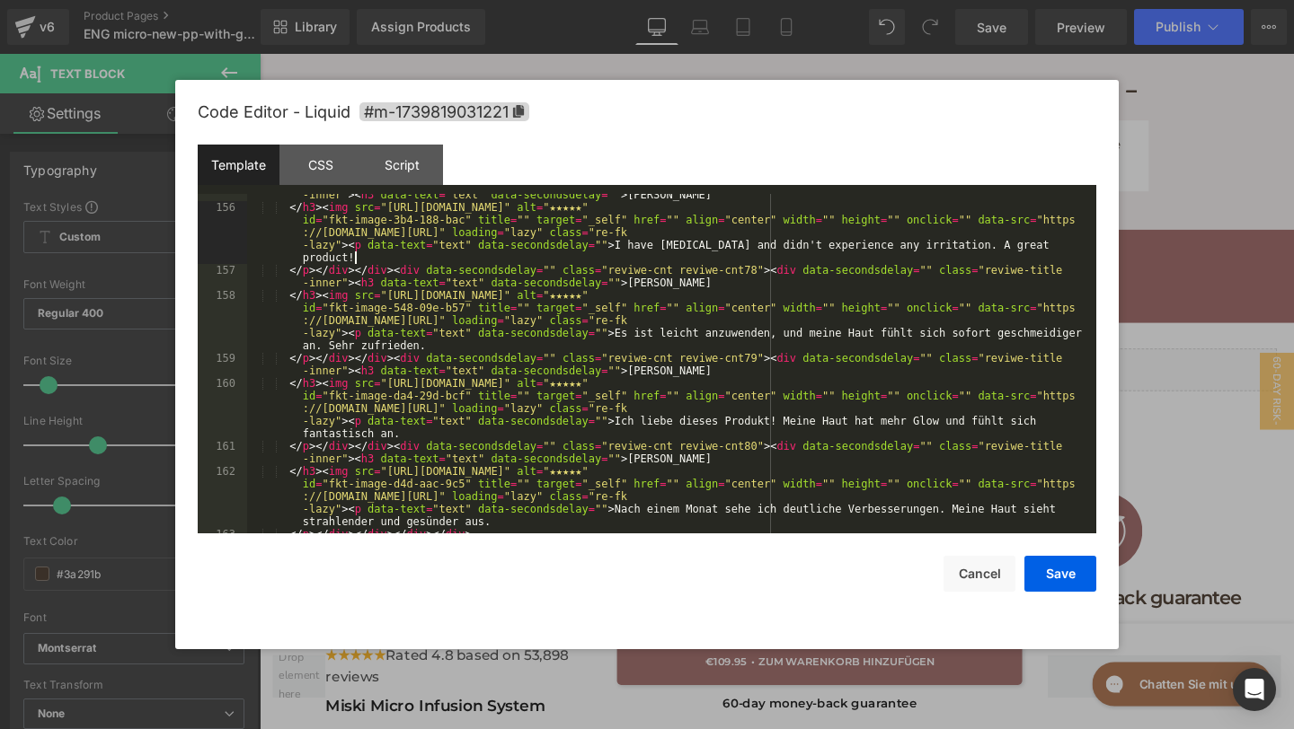
scroll to position [6816, 0]
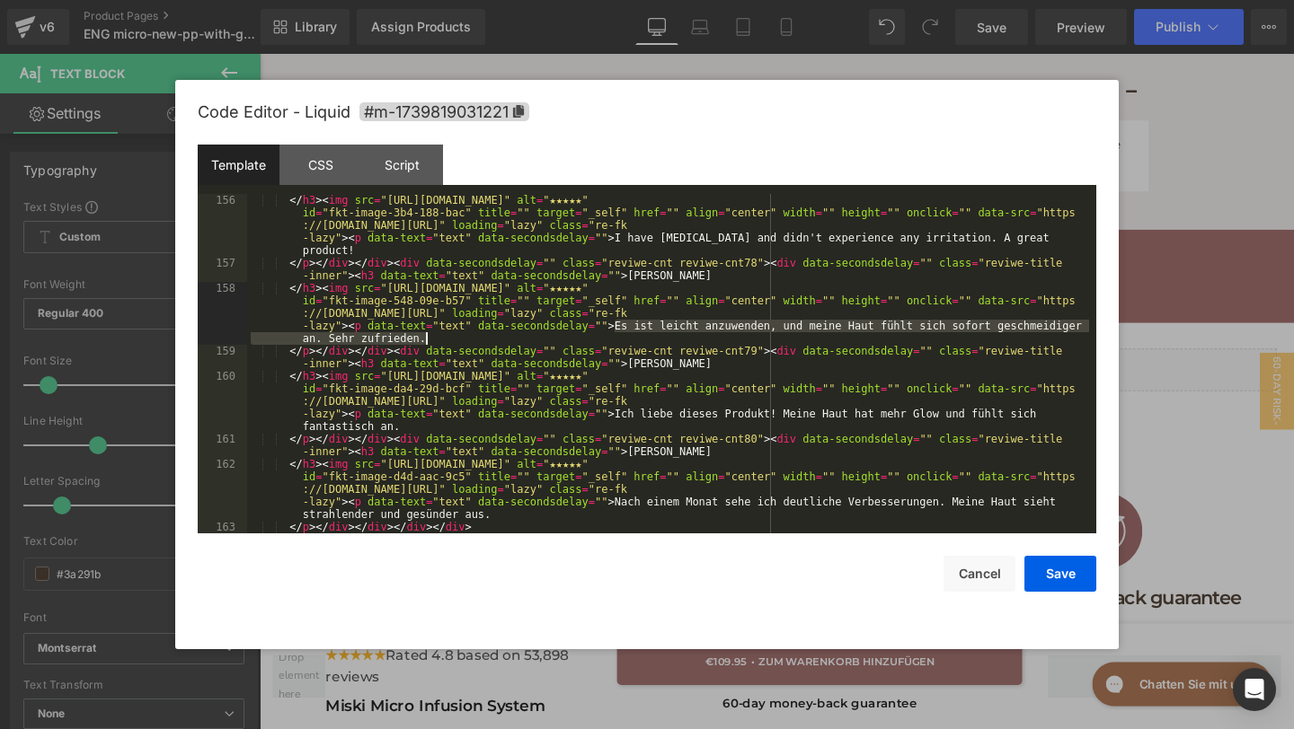
drag, startPoint x: 614, startPoint y: 324, endPoint x: 627, endPoint y: 340, distance: 21.0
click at [627, 340] on div "</ h3 > < img src = "https://assets.checkoutchamp.com/470a6160-691f-11ef-b80e-3…" at bounding box center [668, 401] width 842 height 415
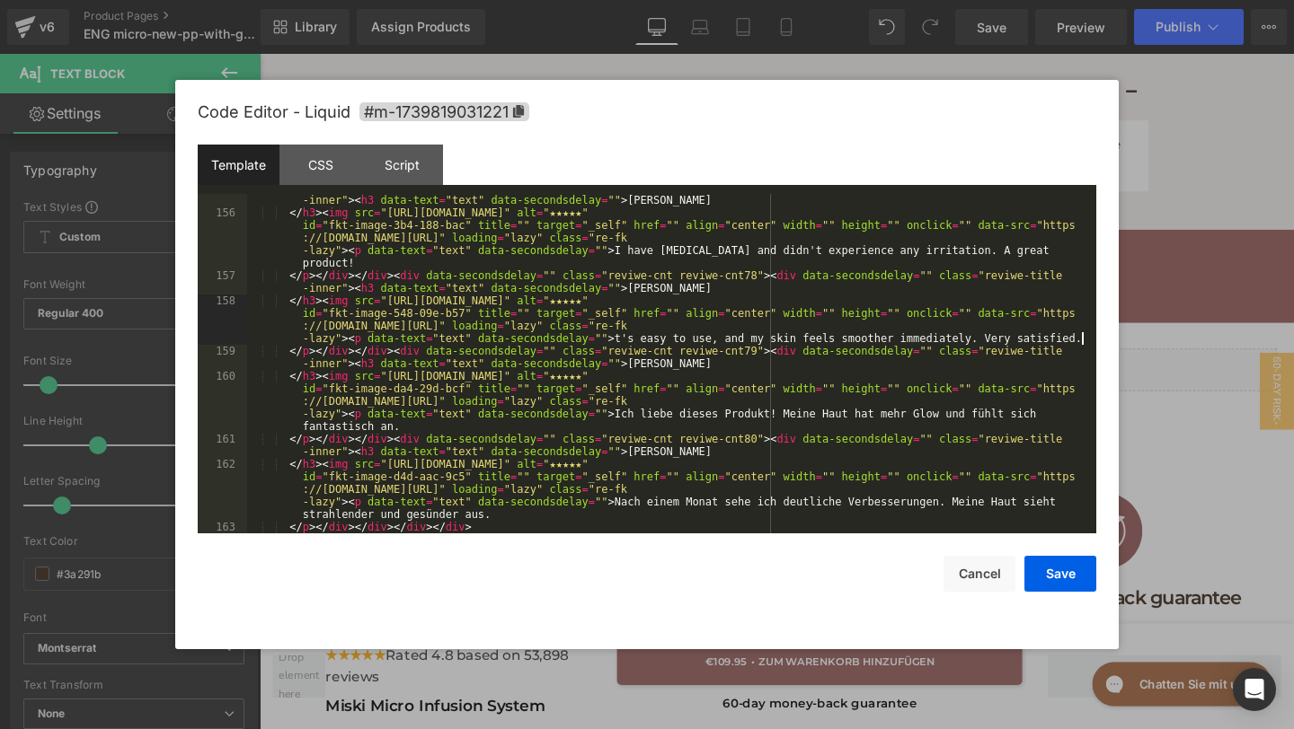
drag, startPoint x: 615, startPoint y: 340, endPoint x: 615, endPoint y: 419, distance: 78.2
click at [615, 354] on div "</ p > </ div > </ div > < div data-secondsdelay = "" class = "reviwe-cnt reviw…" at bounding box center [668, 369] width 842 height 377
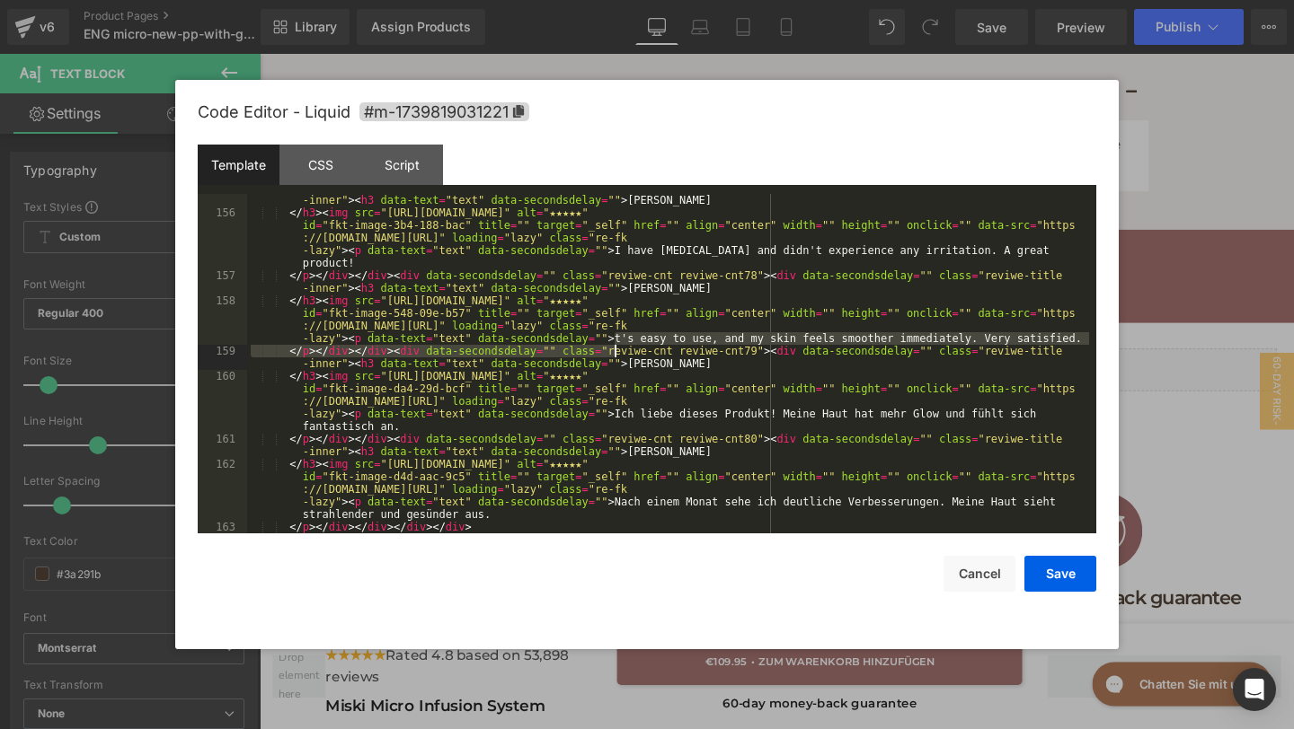
click at [615, 337] on div "</ p > </ div > </ div > < div data-secondsdelay = "" class = "reviwe-cnt reviw…" at bounding box center [668, 369] width 842 height 377
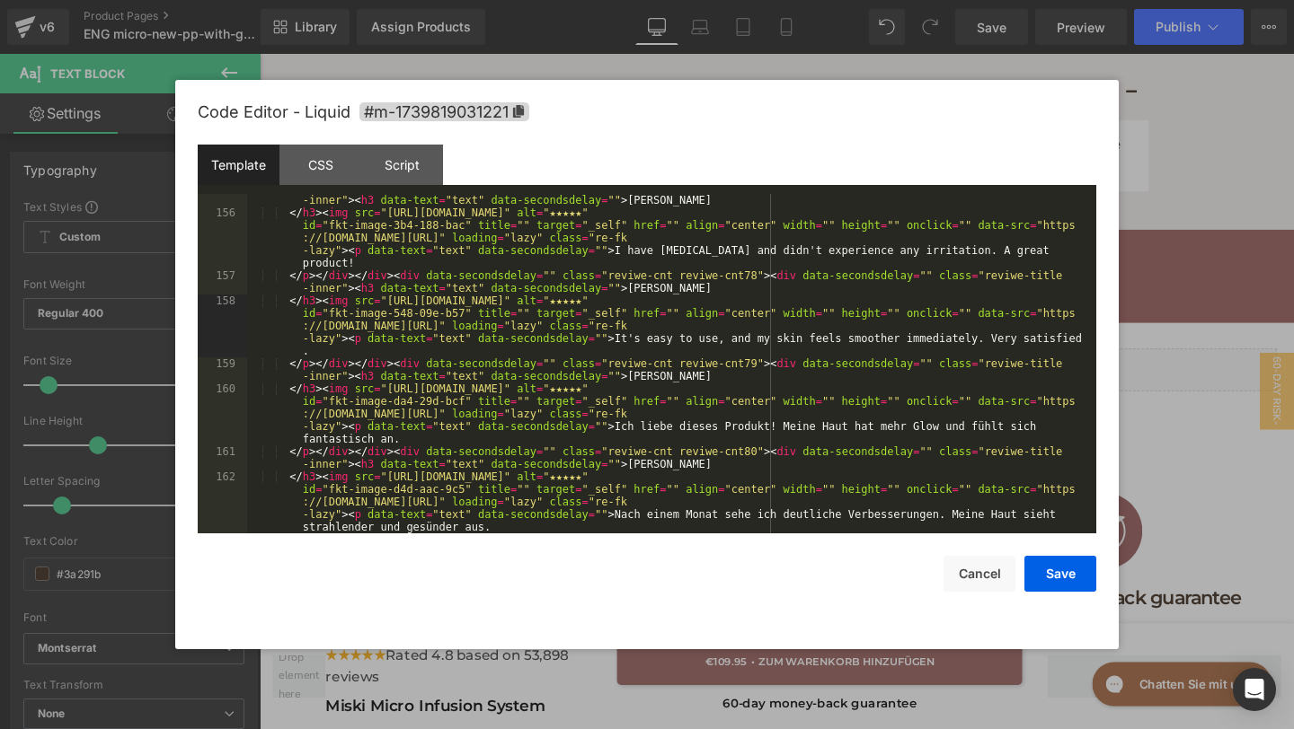
scroll to position [6816, 0]
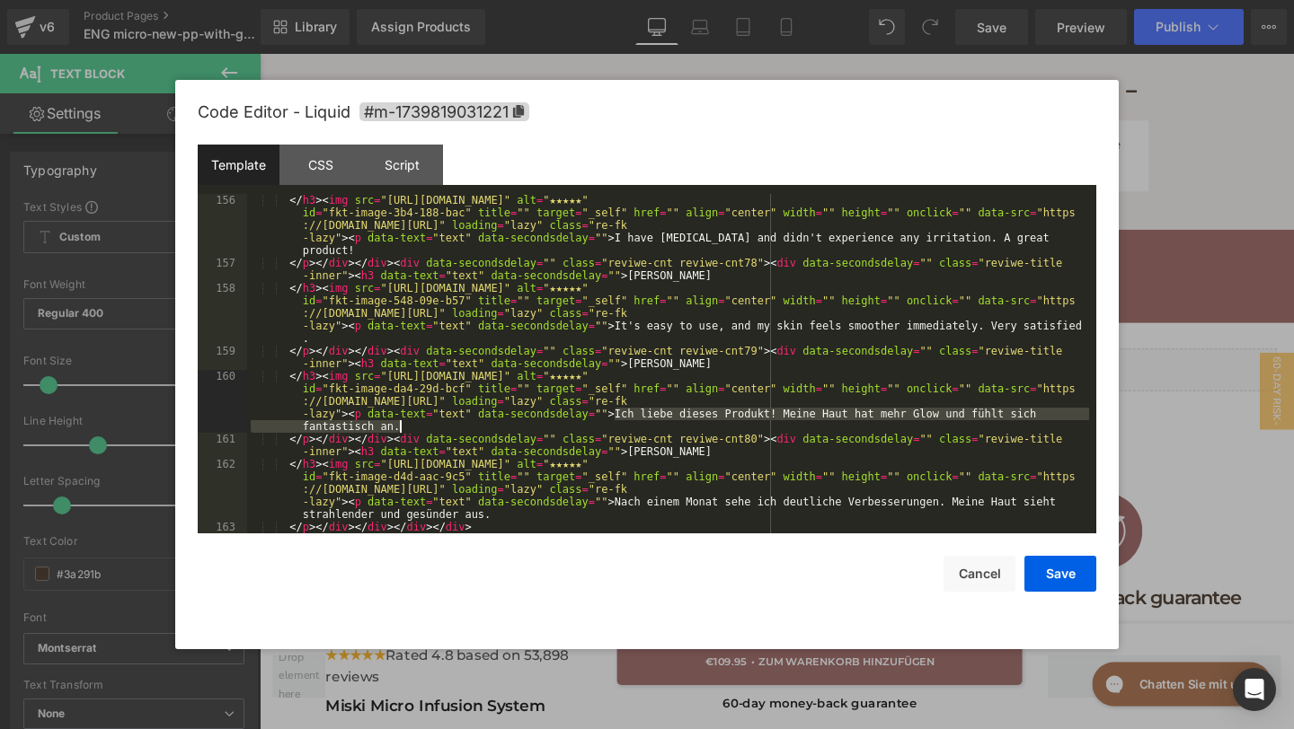
click at [621, 423] on div "</ h3 > < img src = "https://assets.checkoutchamp.com/470a6160-691f-11ef-b80e-3…" at bounding box center [668, 401] width 842 height 415
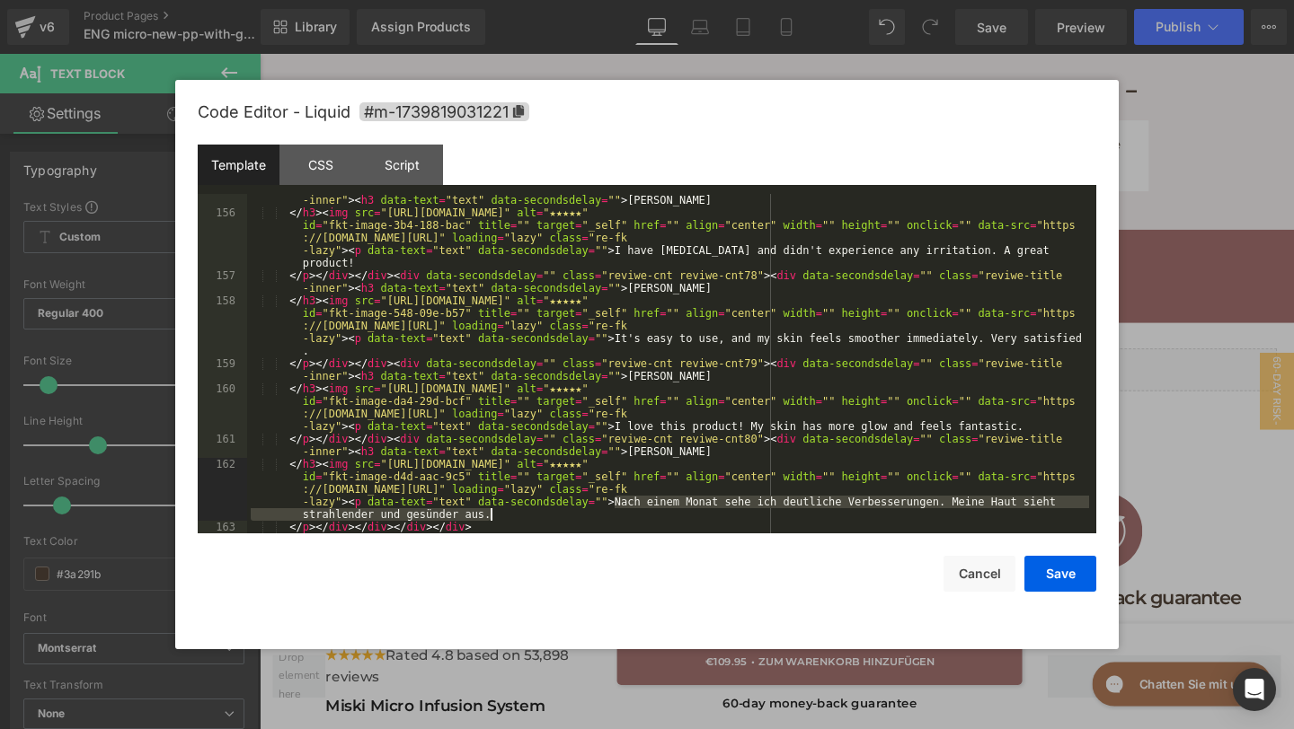
drag, startPoint x: 615, startPoint y: 506, endPoint x: 627, endPoint y: 514, distance: 14.2
click at [627, 514] on div "</ p > </ div > </ div > < div data-secondsdelay = "" class = "reviwe-cnt reviw…" at bounding box center [668, 369] width 842 height 377
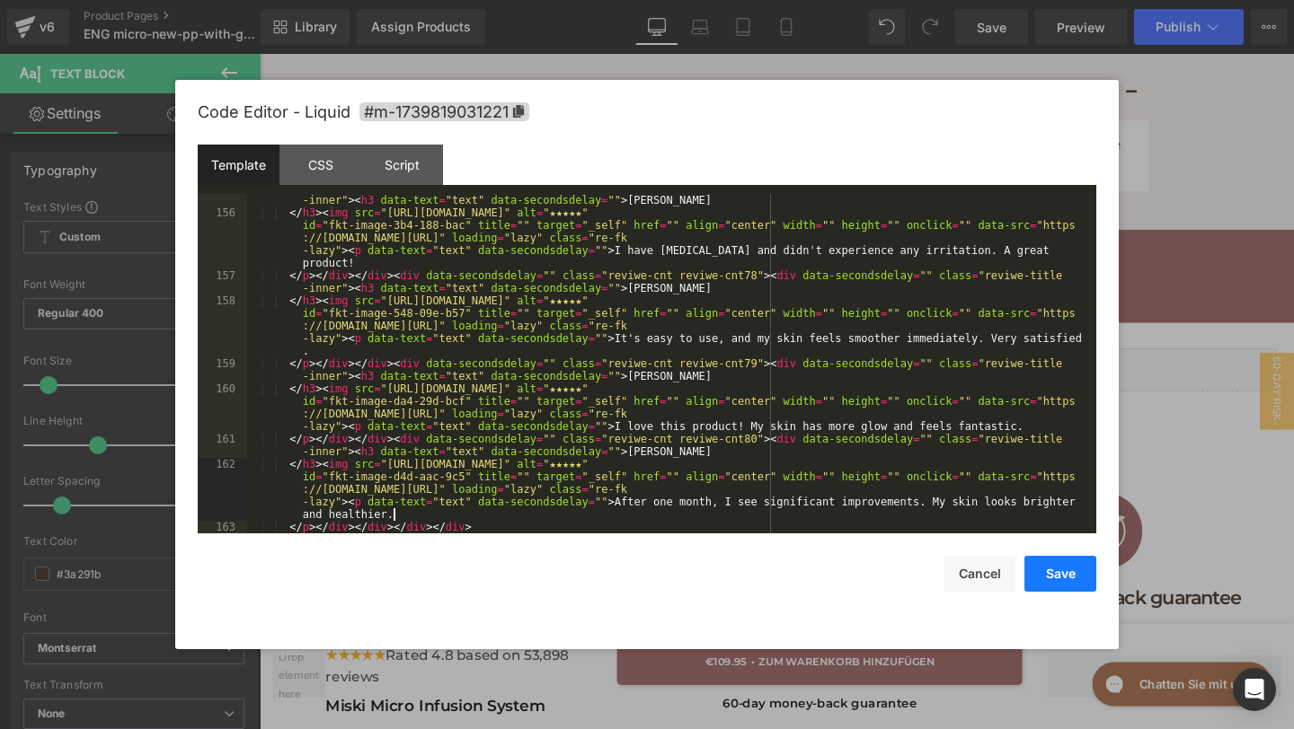
click at [1059, 569] on button "Save" at bounding box center [1060, 574] width 72 height 36
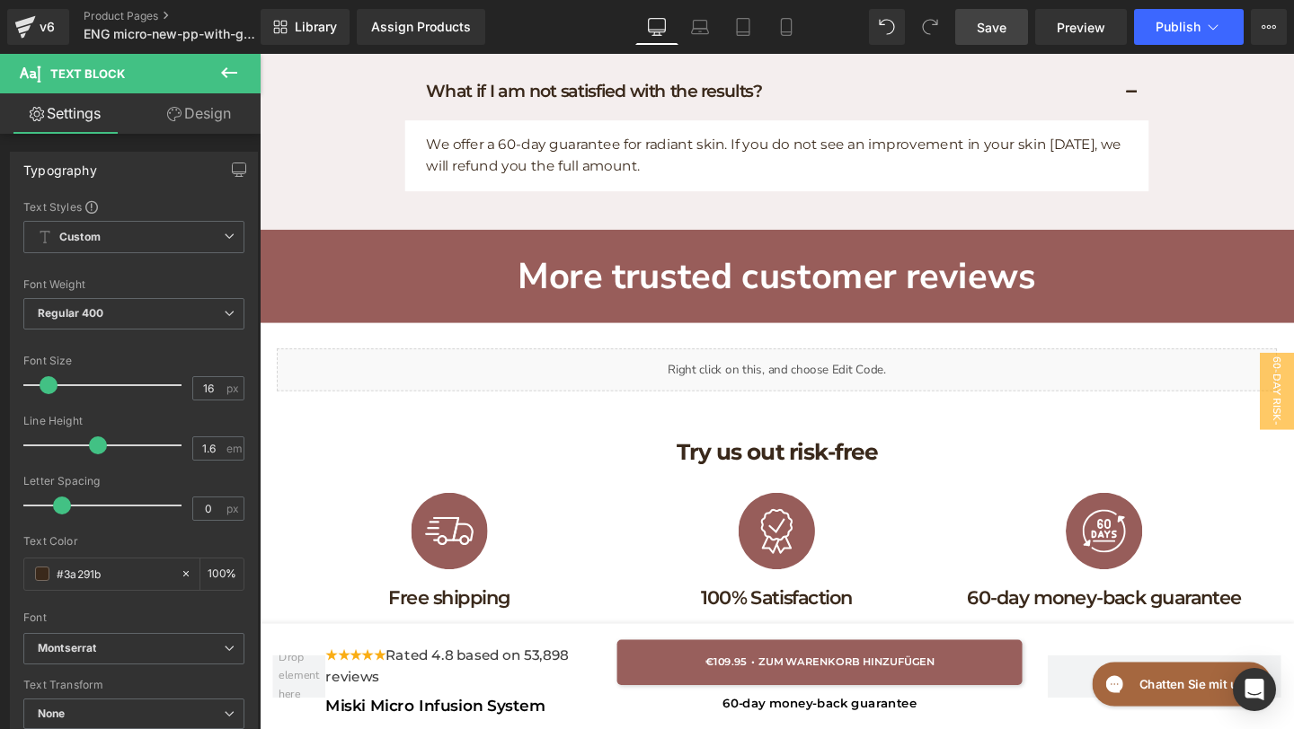
drag, startPoint x: 1004, startPoint y: 33, endPoint x: 847, endPoint y: 358, distance: 361.2
click at [1004, 33] on span "Save" at bounding box center [991, 27] width 30 height 19
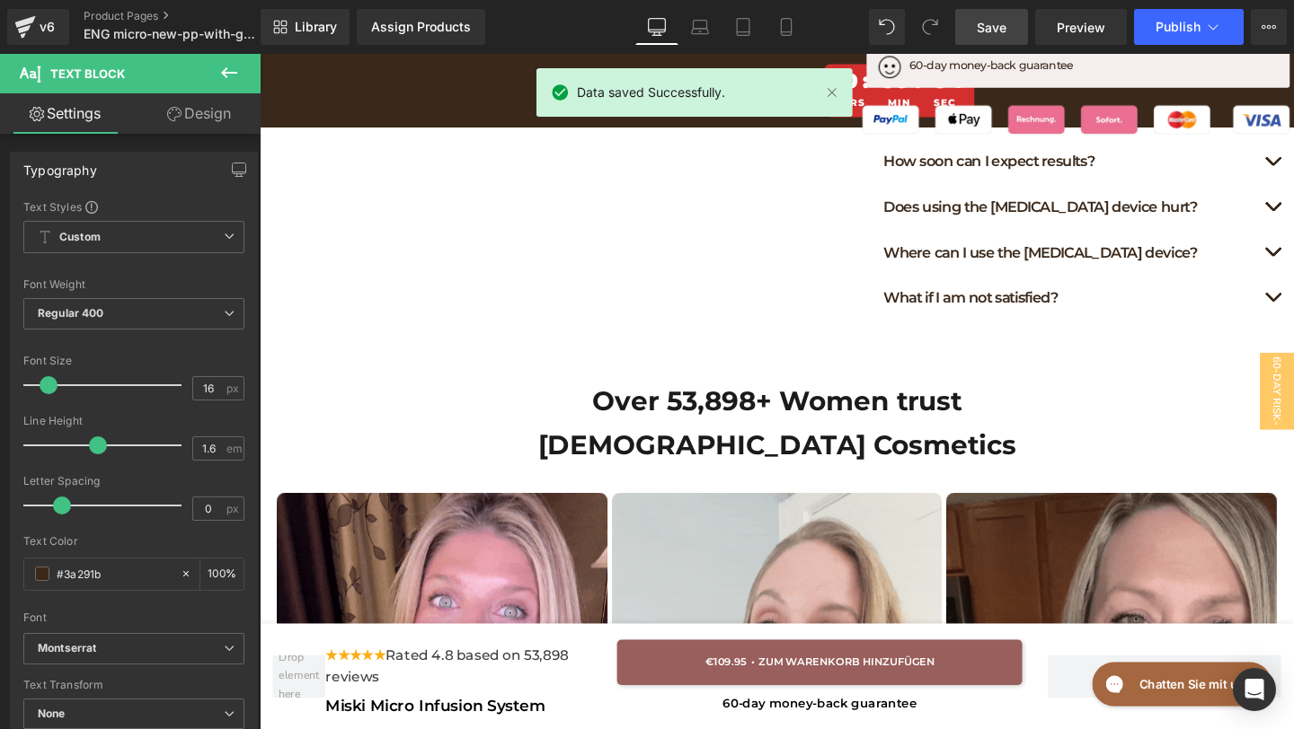
scroll to position [260, 0]
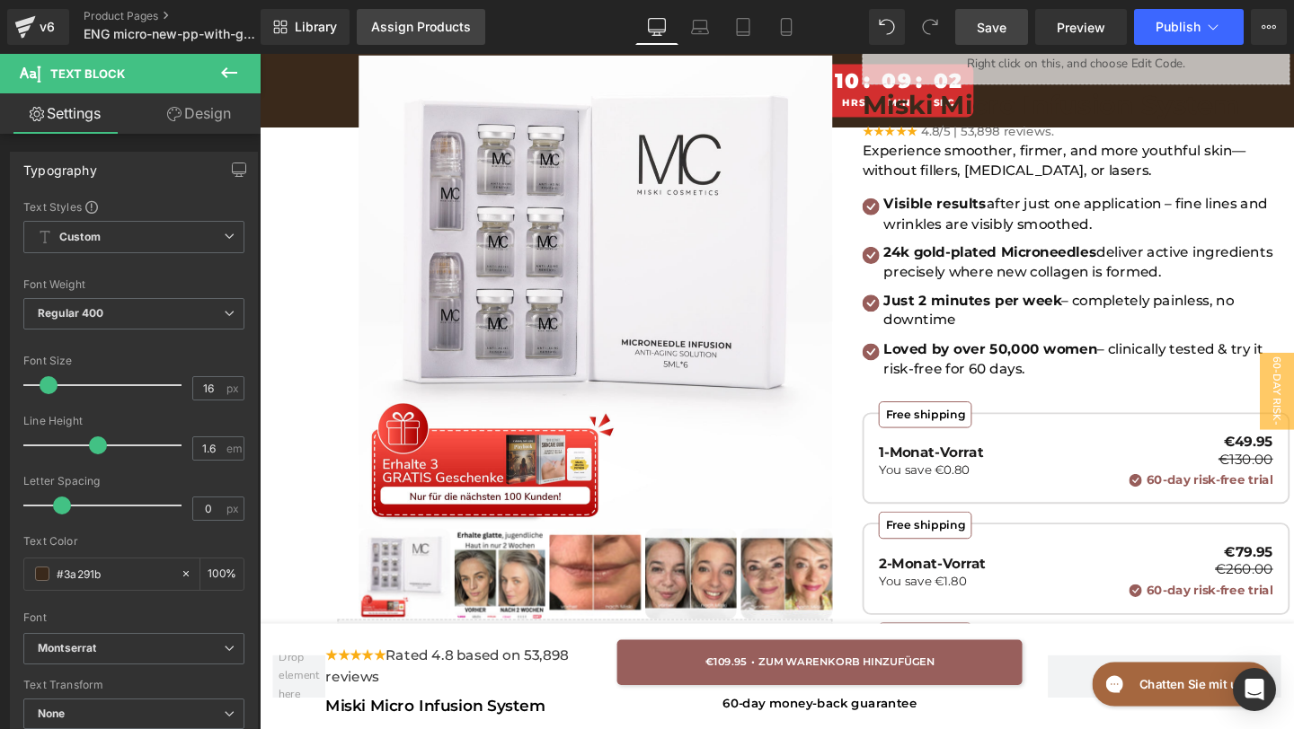
click at [449, 24] on div "Assign Products" at bounding box center [421, 27] width 100 height 14
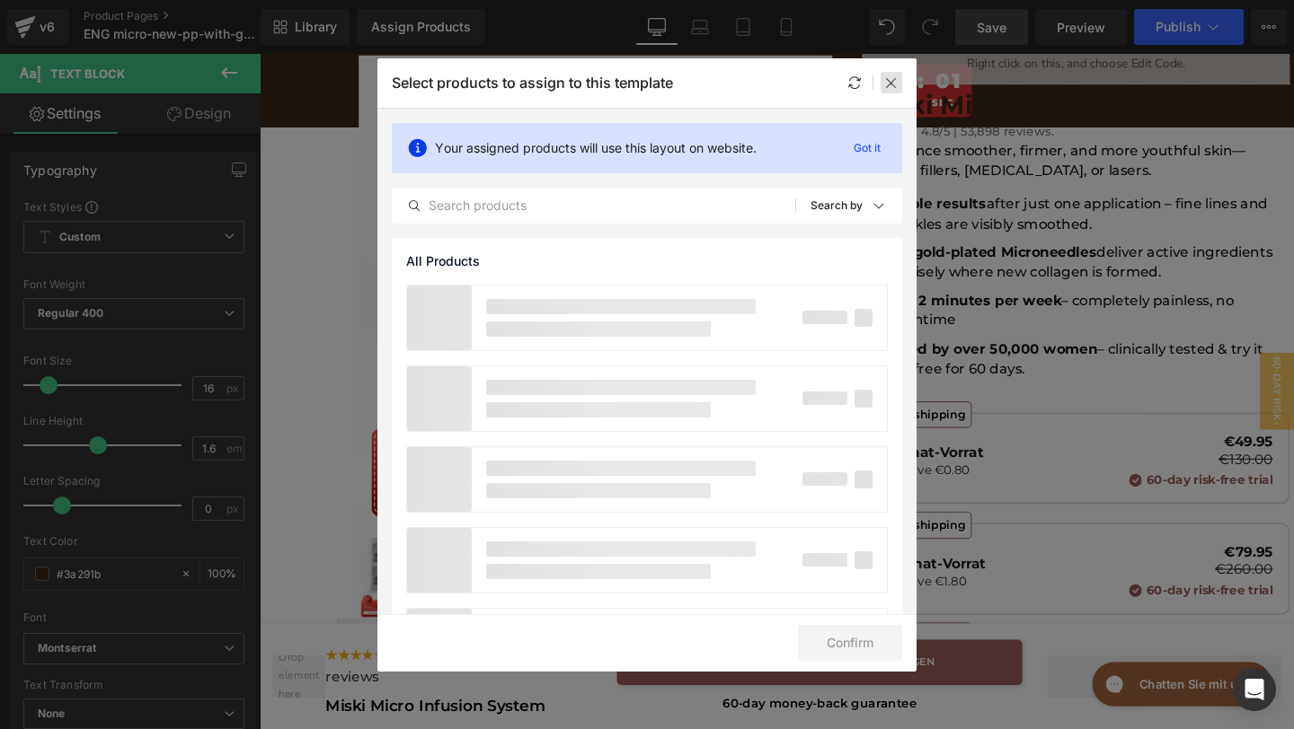
click at [888, 78] on icon at bounding box center [891, 82] width 14 height 14
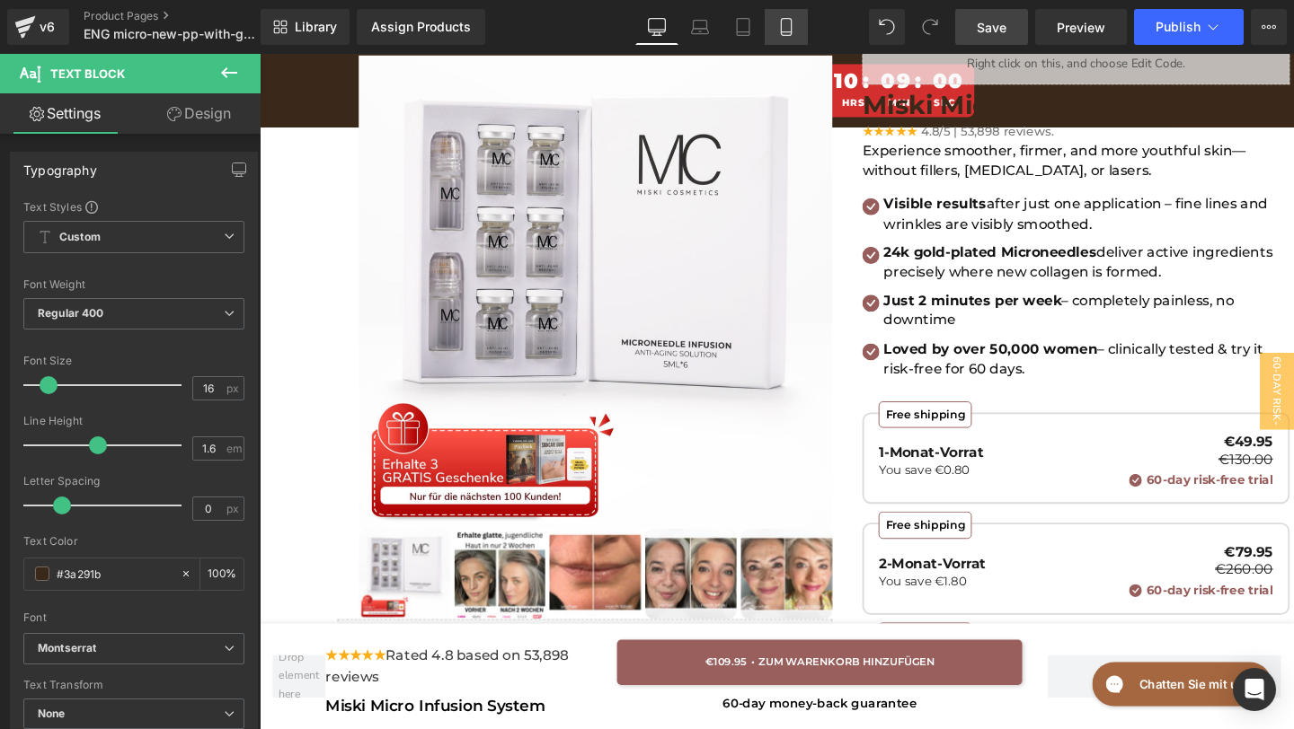
click at [784, 33] on icon at bounding box center [786, 27] width 18 height 18
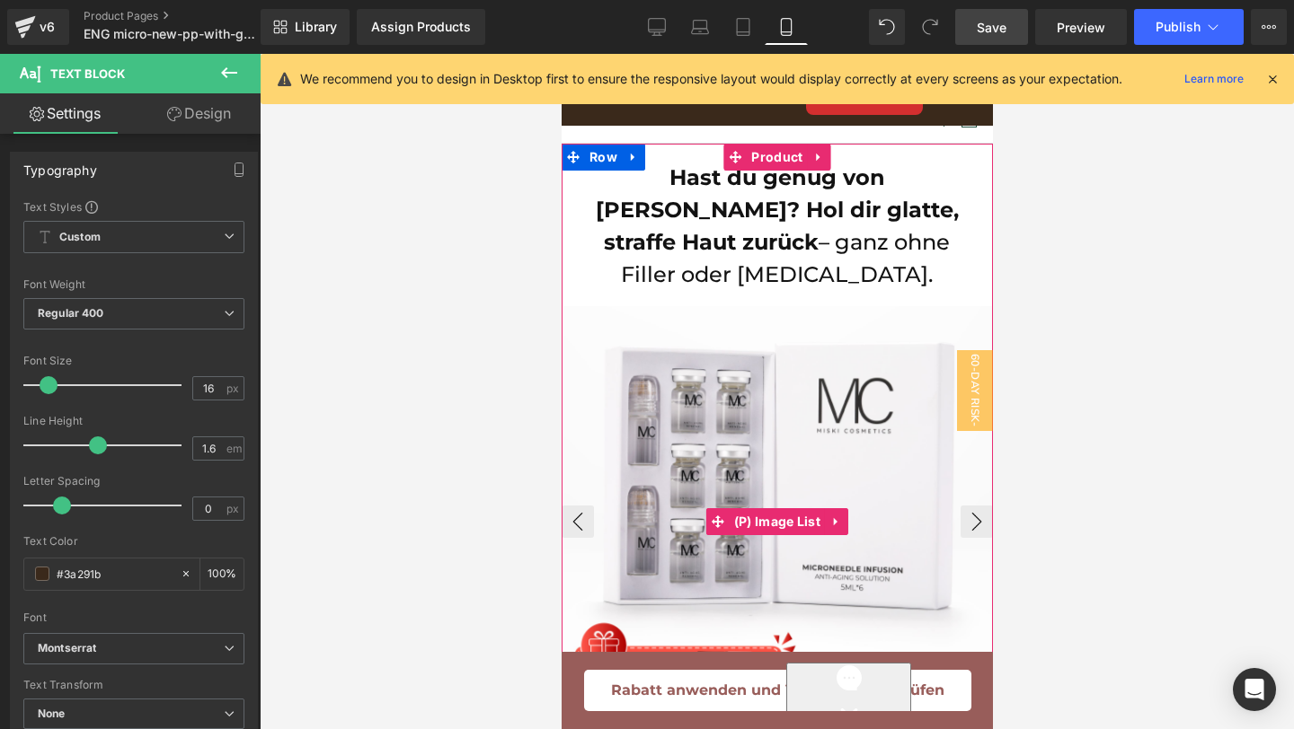
scroll to position [0, 0]
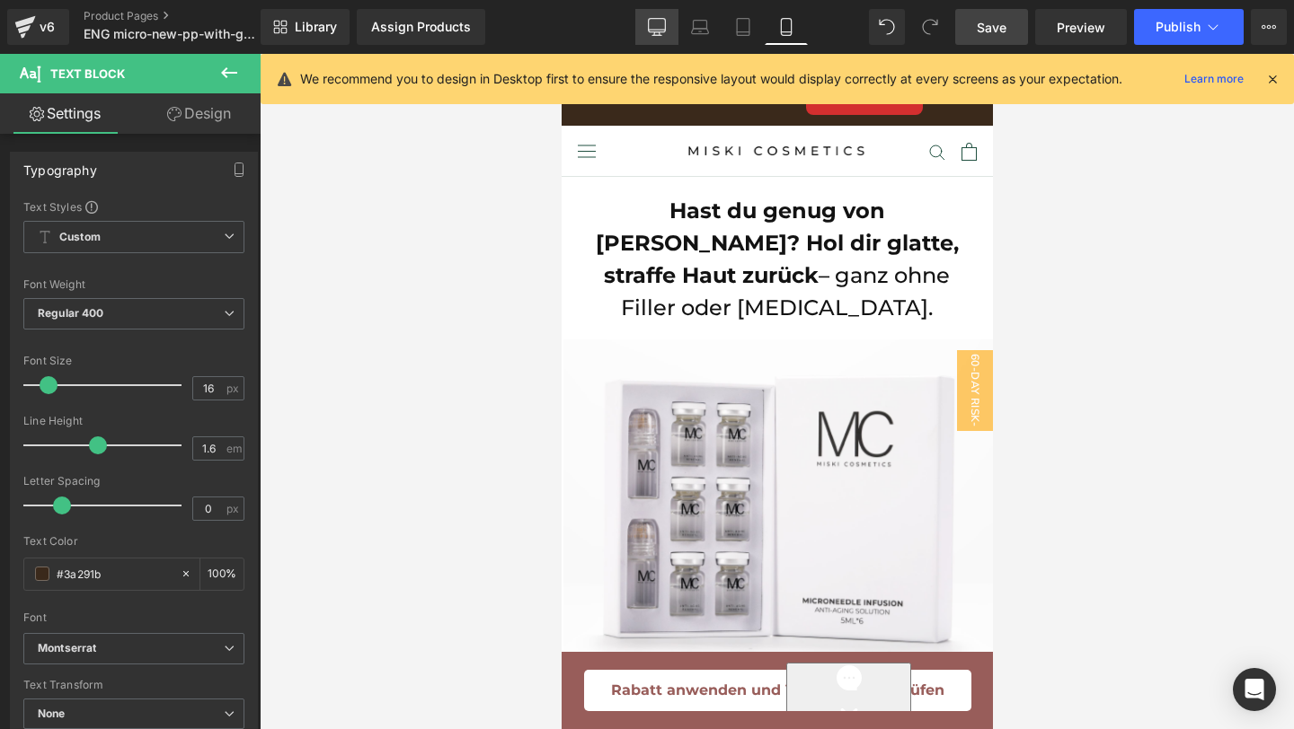
click at [649, 31] on icon at bounding box center [657, 27] width 18 height 18
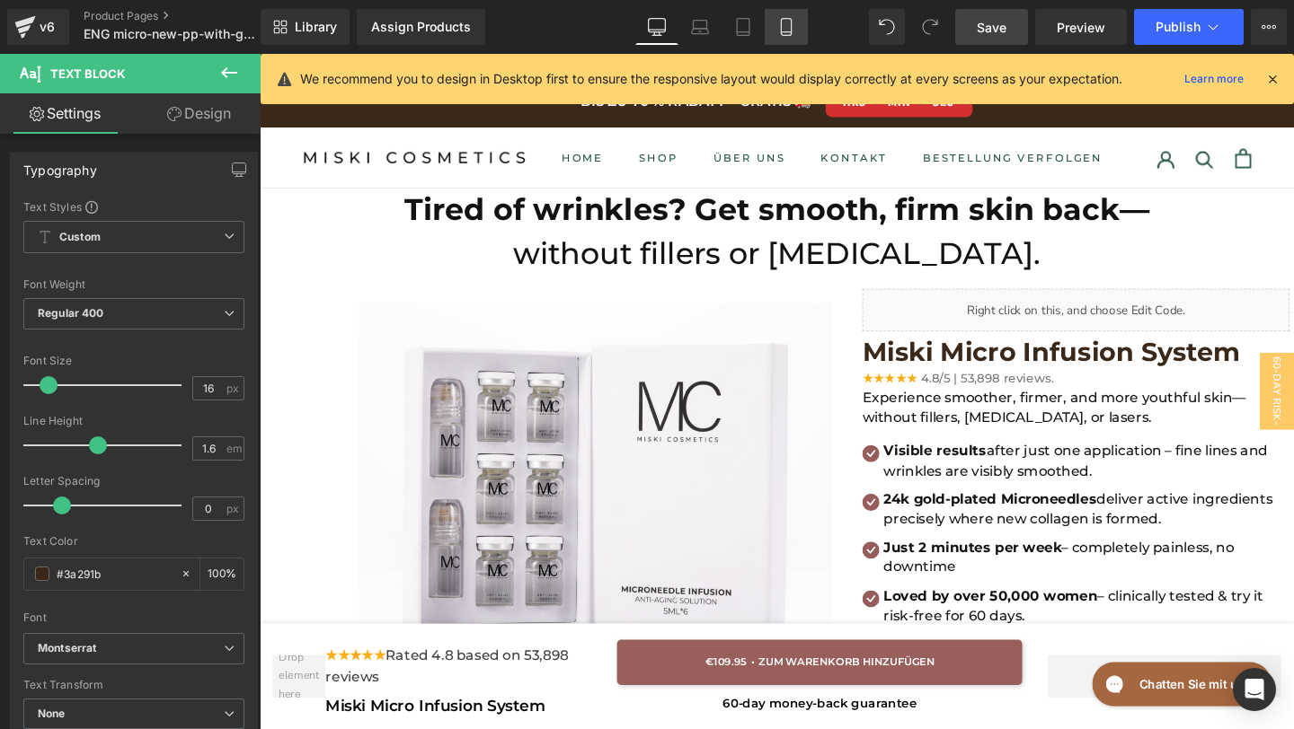
click at [779, 32] on icon at bounding box center [786, 27] width 18 height 18
type input "100"
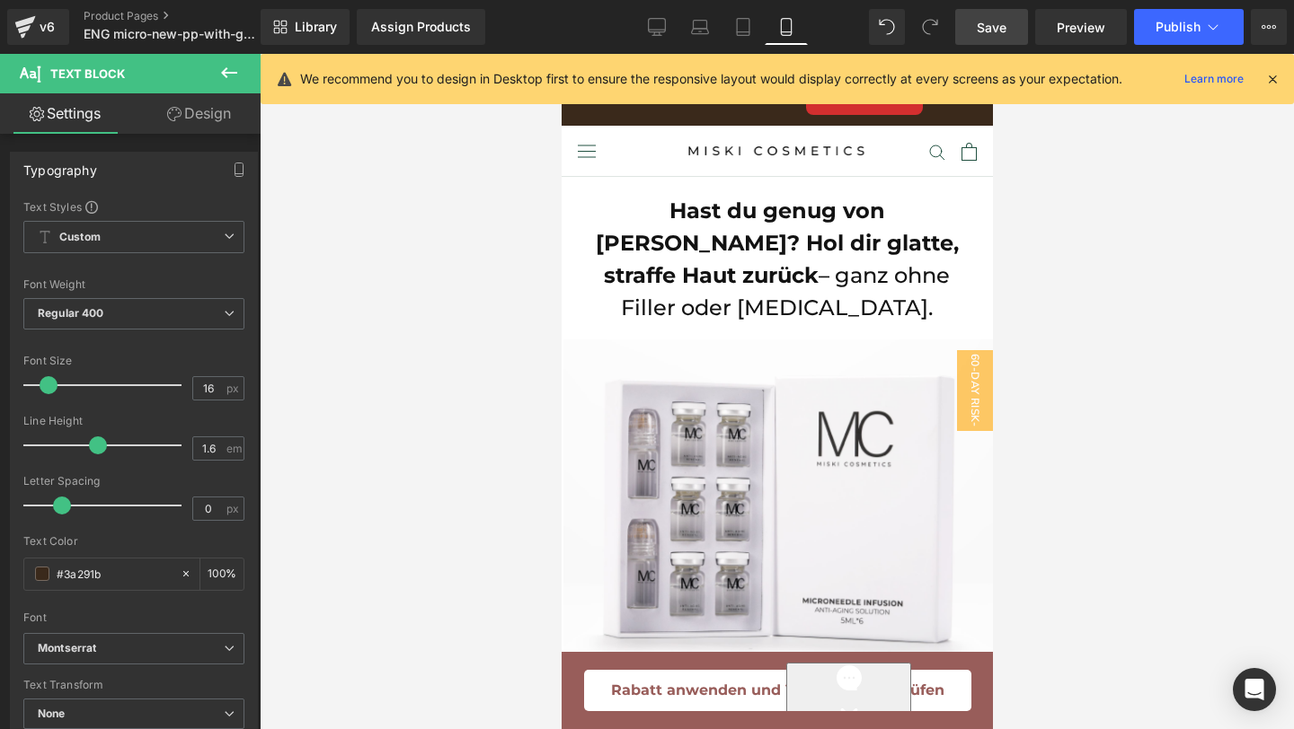
click at [595, 217] on span "Hast du genug von Falten? Hol dir glatte, straffe Haut zurück" at bounding box center [776, 243] width 363 height 91
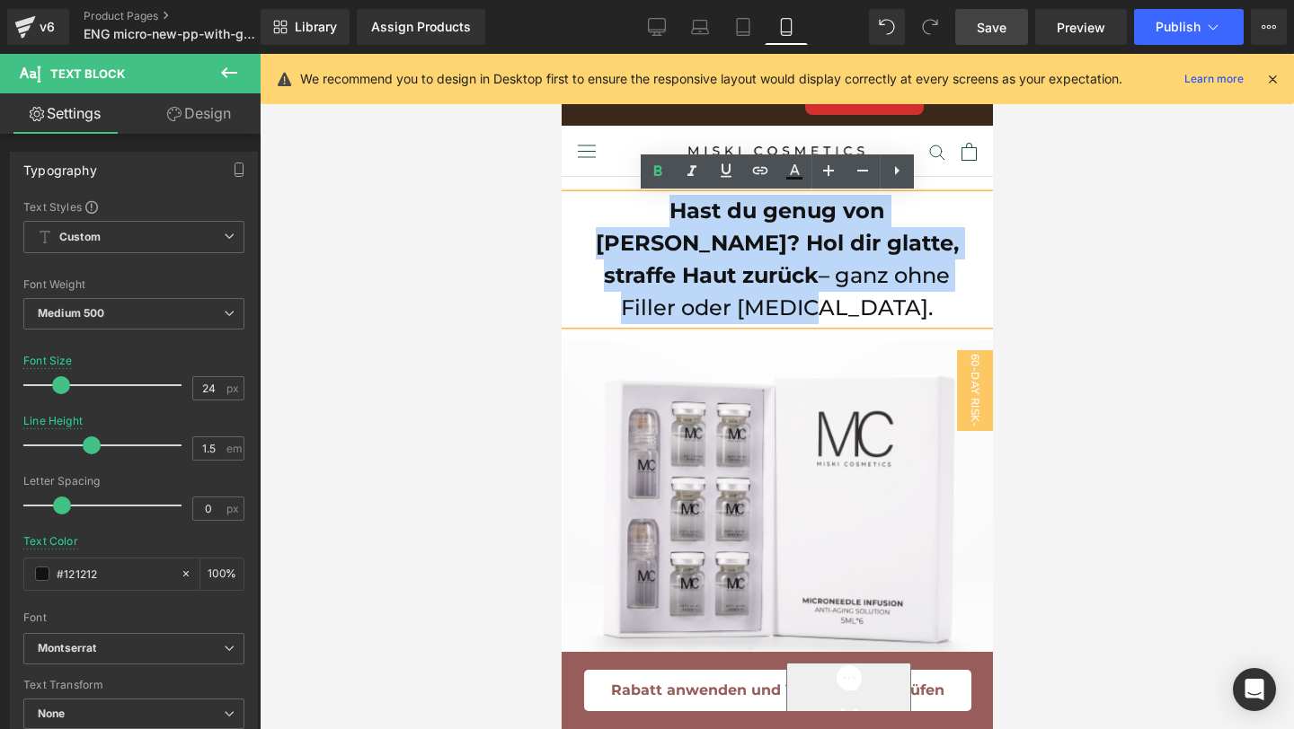
drag, startPoint x: 583, startPoint y: 208, endPoint x: 926, endPoint y: 270, distance: 348.9
click at [926, 270] on p "Hast du genug von Falten? Hol dir glatte, straffe Haut zurück – ganz ohne Fille…" at bounding box center [776, 259] width 394 height 129
copy p "Hast du genug von Falten? Hol dir glatte, straffe Haut zurück – ganz ohne Fille…"
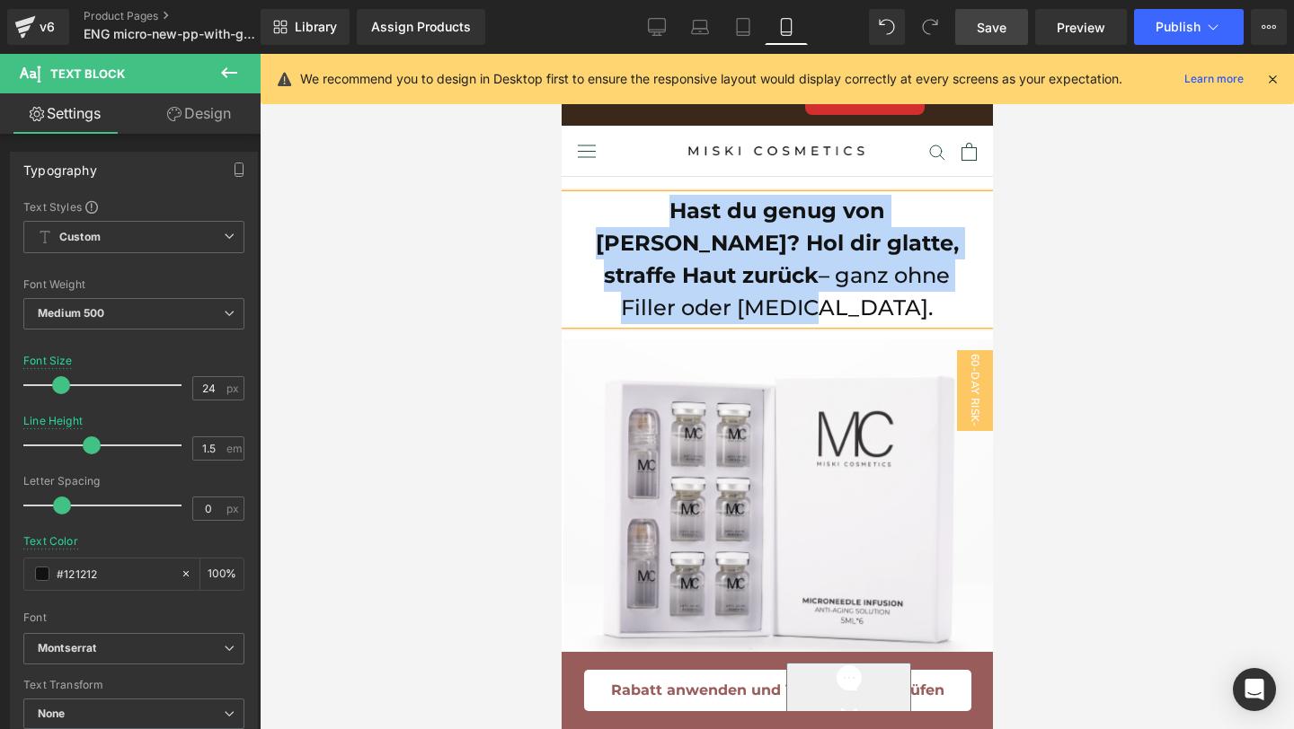
paste div
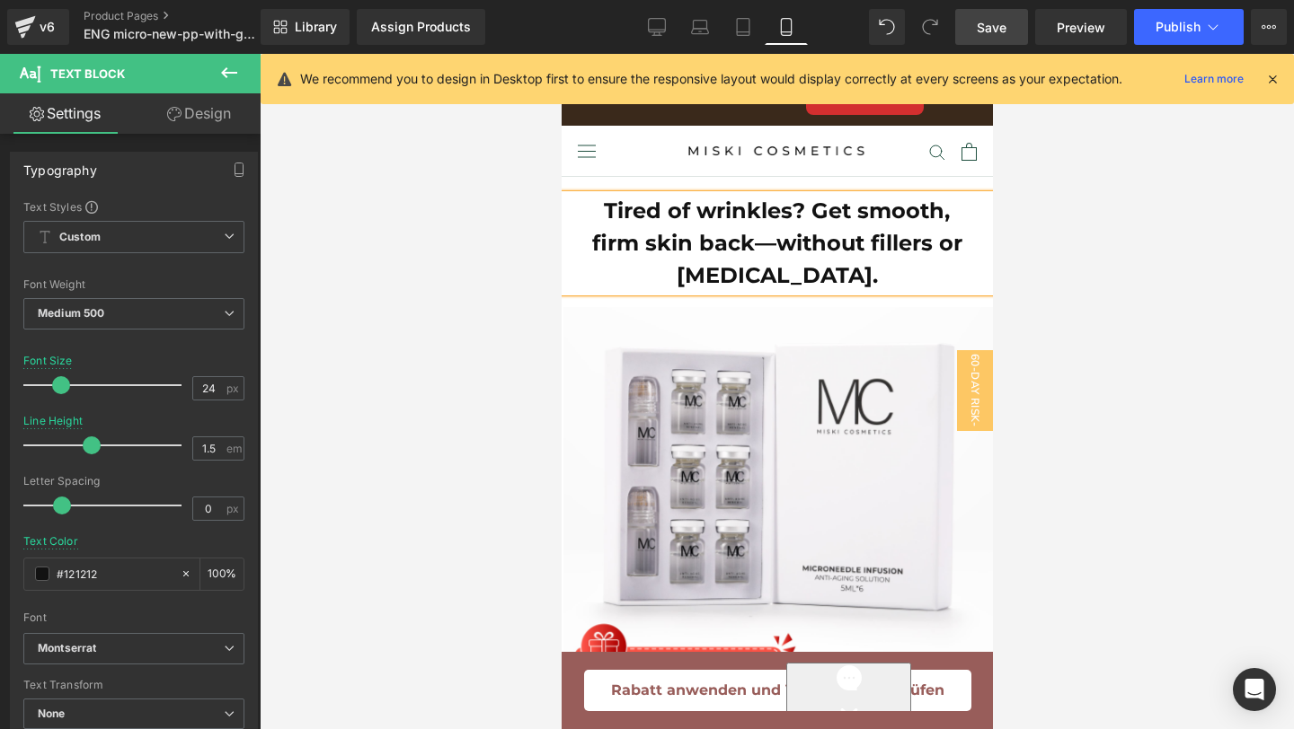
click at [775, 244] on b "Tired of wrinkles? Get smooth, firm skin back—without fillers or Botox." at bounding box center [776, 243] width 370 height 91
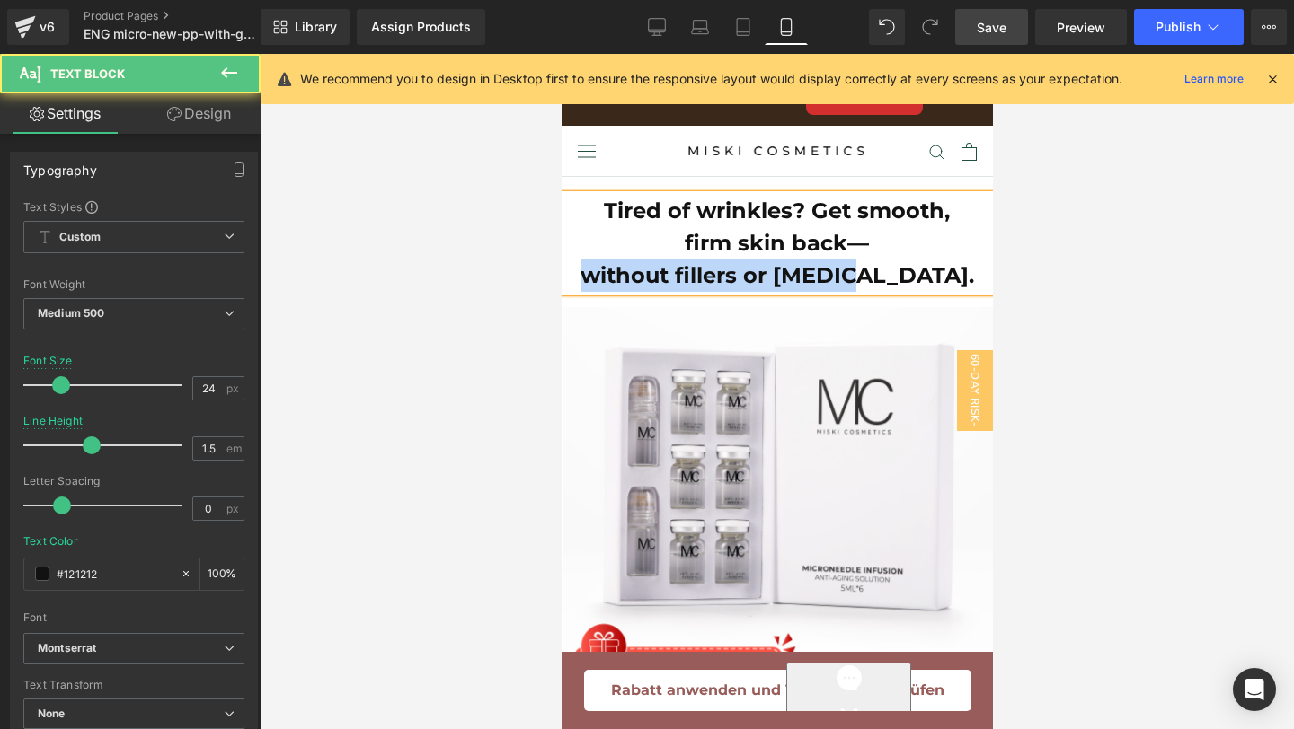
drag, startPoint x: 639, startPoint y: 287, endPoint x: 950, endPoint y: 288, distance: 311.7
click at [950, 288] on p "without fillers or Botox." at bounding box center [776, 276] width 394 height 32
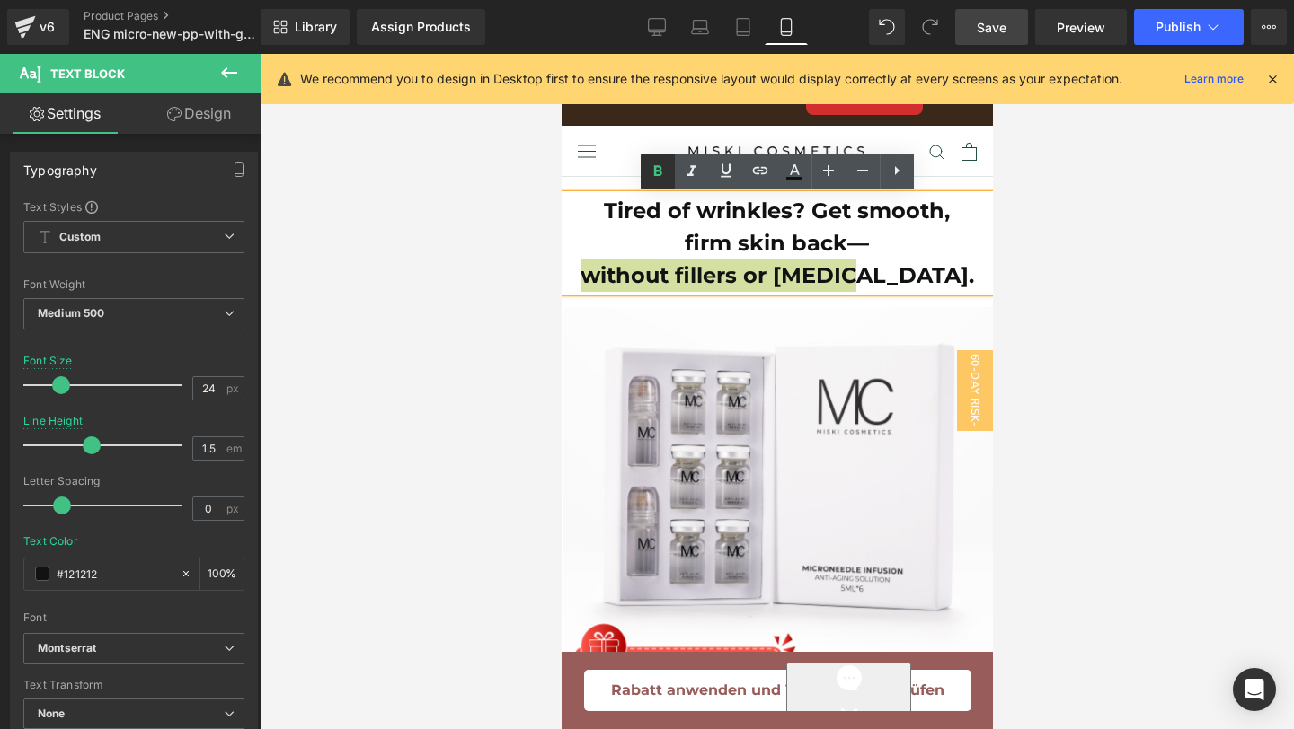
click at [657, 166] on icon at bounding box center [657, 170] width 8 height 11
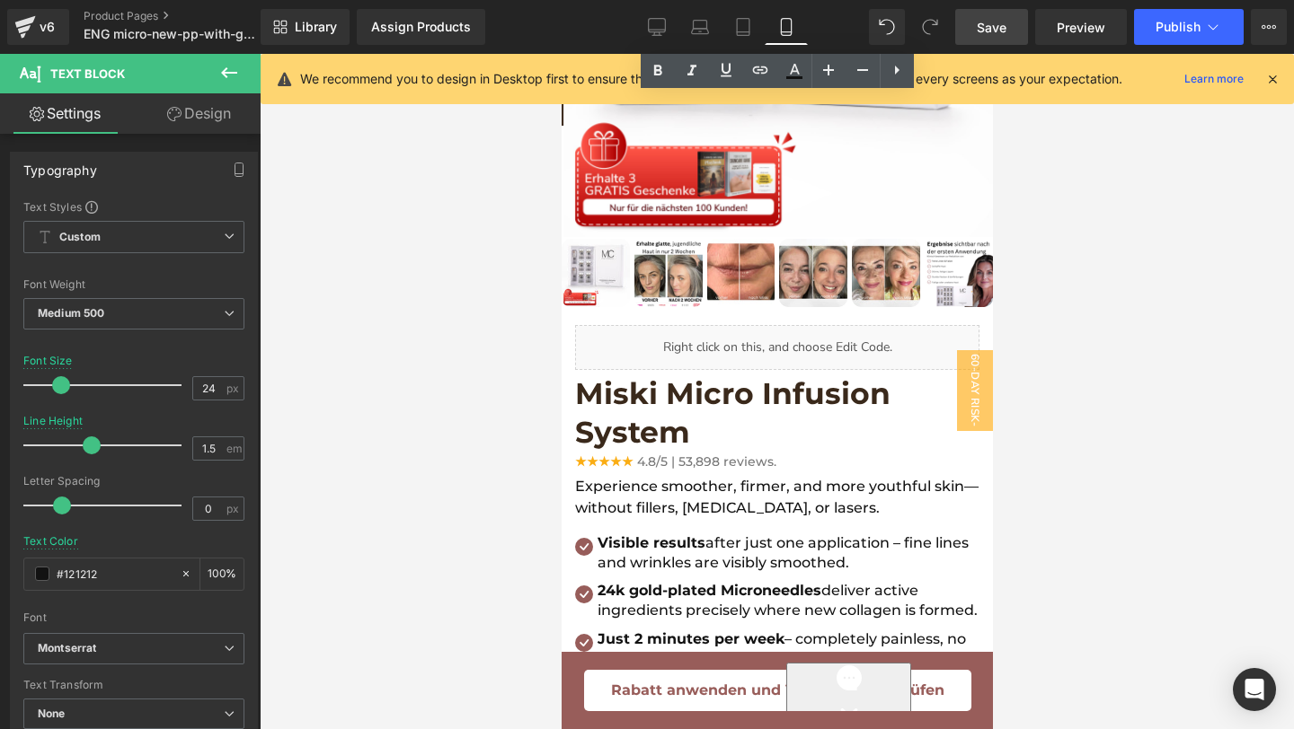
scroll to position [508, 0]
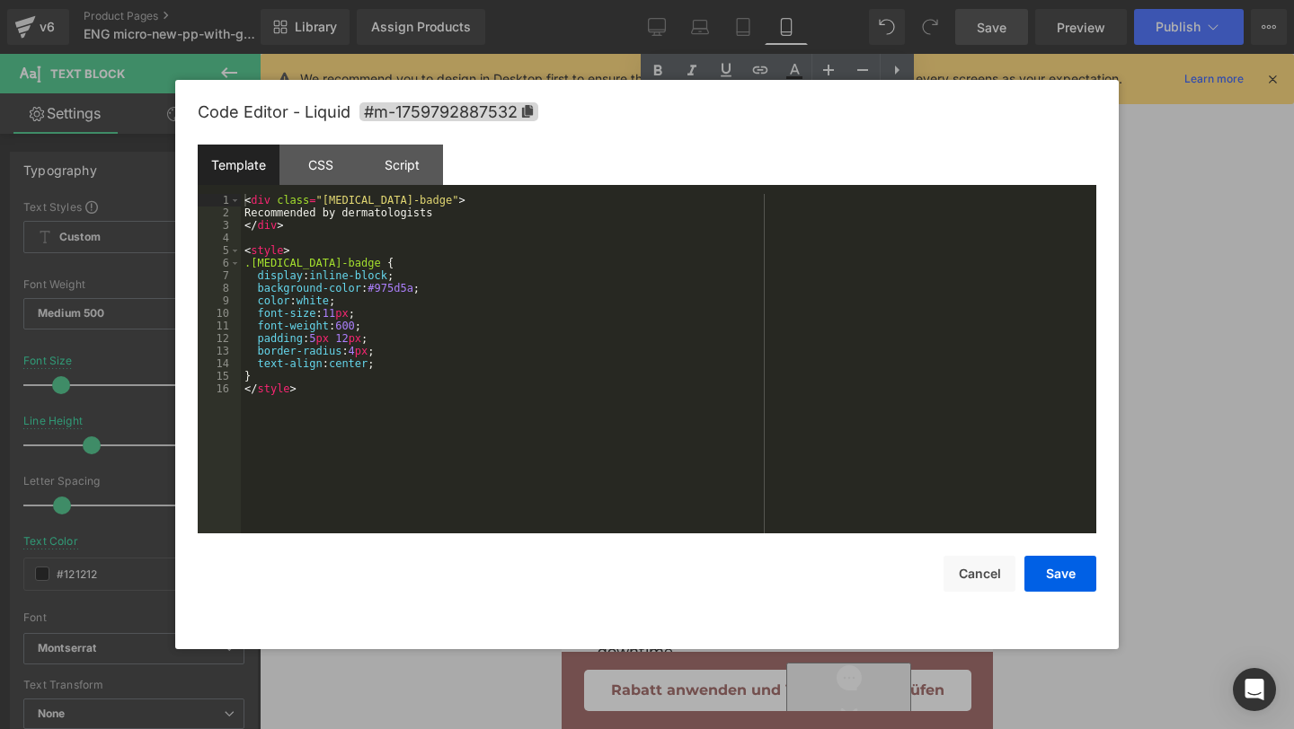
click at [661, 0] on div "Text Block You are previewing how the will restyle your page. You can not edit …" at bounding box center [647, 0] width 1294 height 0
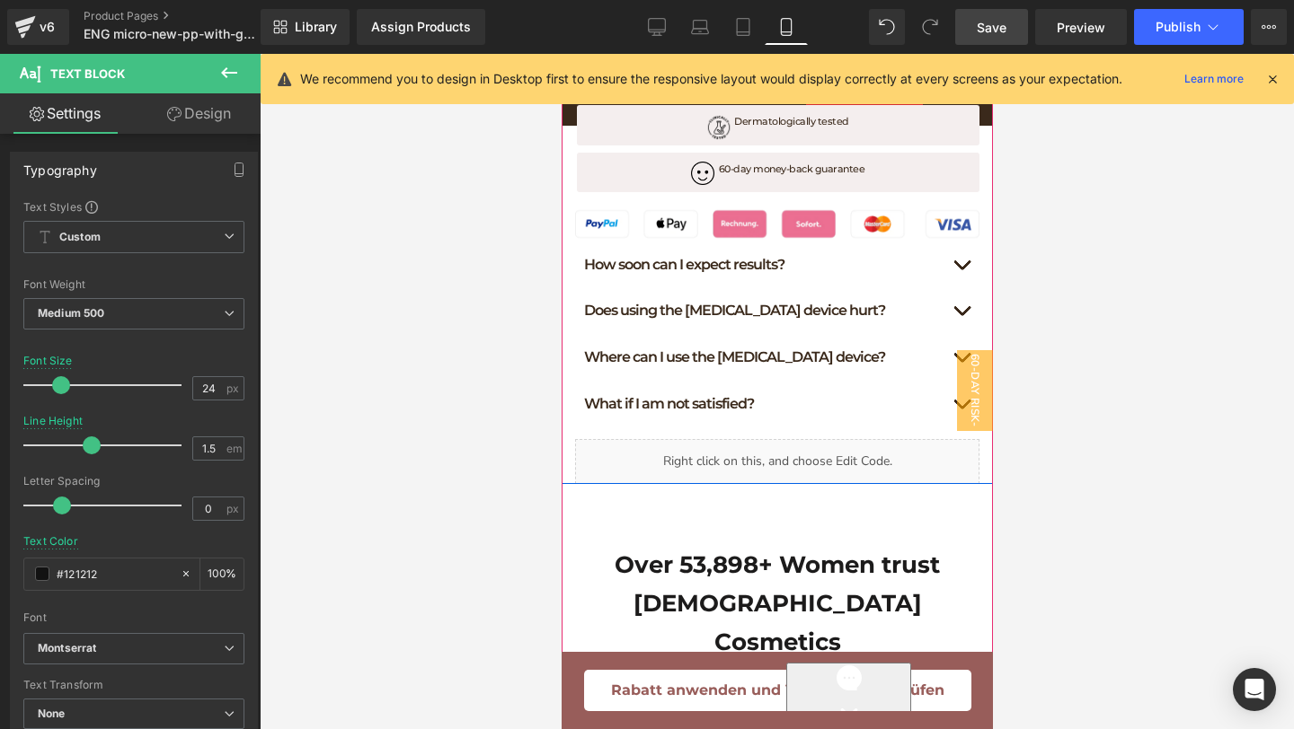
scroll to position [1647, 0]
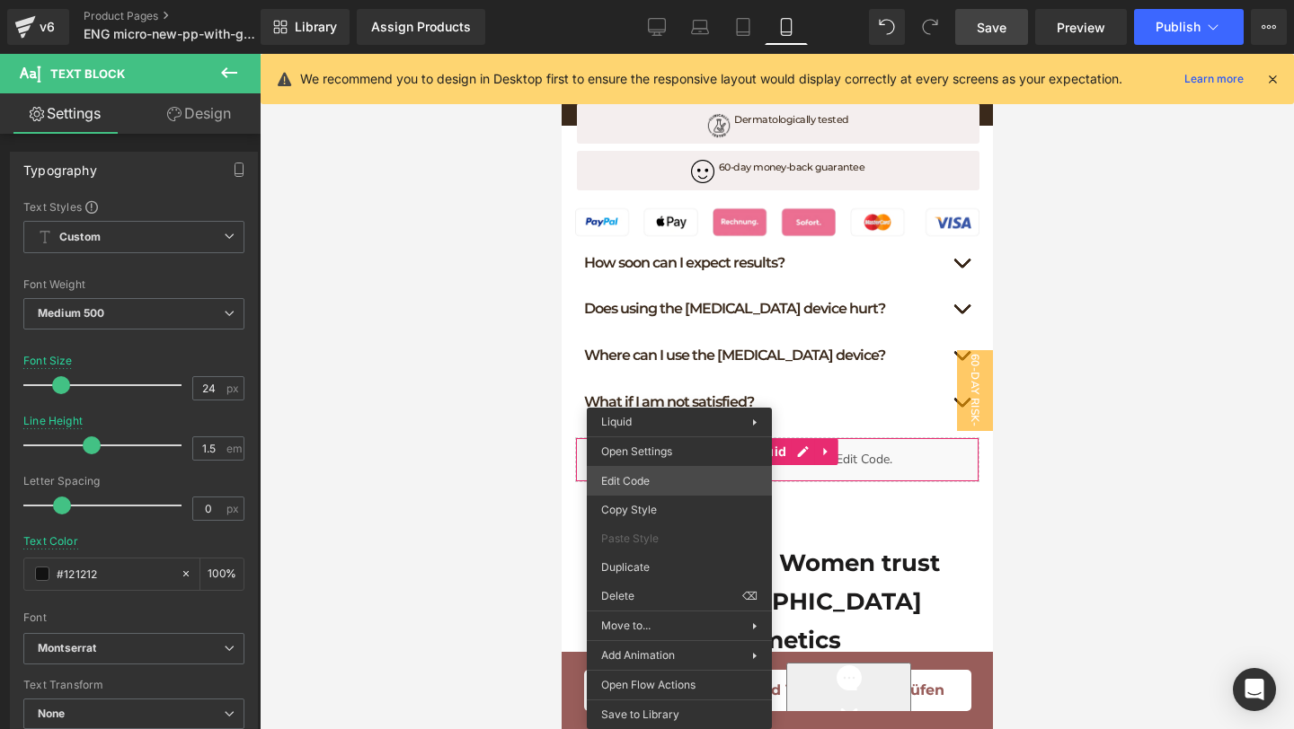
click at [645, 0] on div "Text Block You are previewing how the will restyle your page. You can not edit …" at bounding box center [647, 0] width 1294 height 0
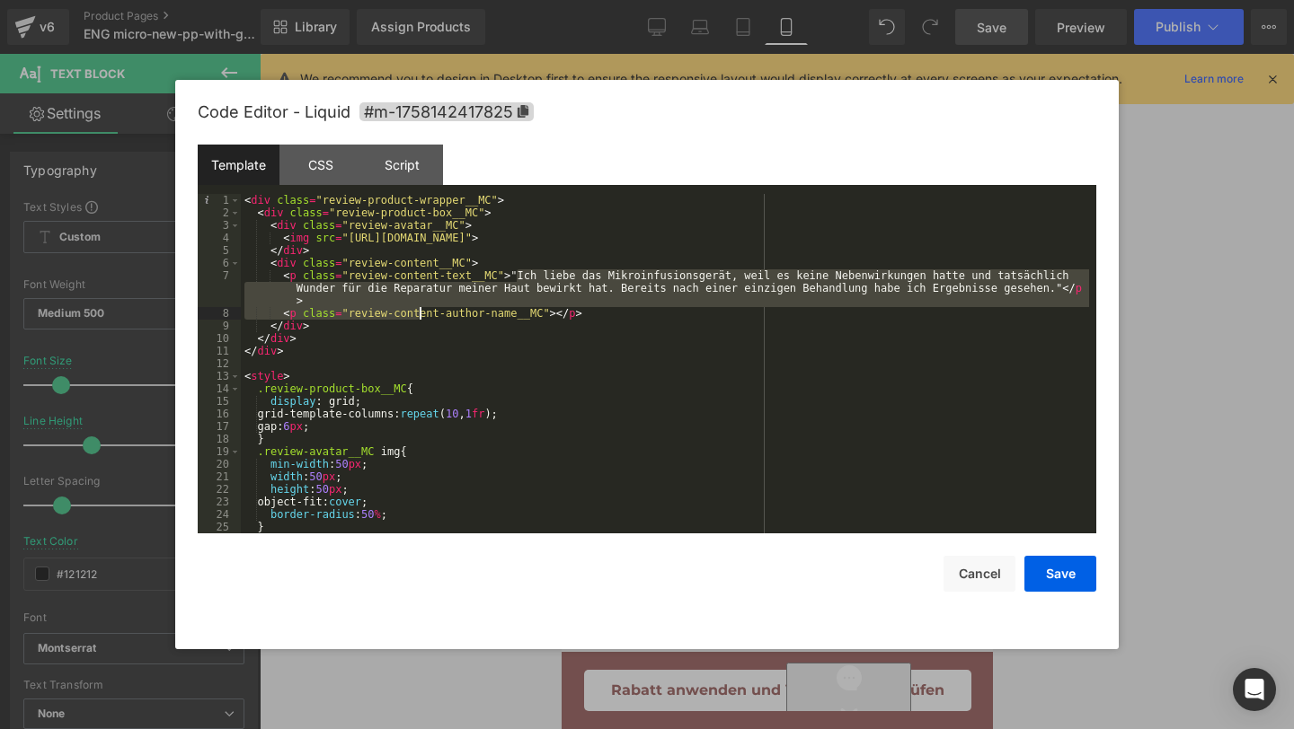
drag, startPoint x: 514, startPoint y: 277, endPoint x: 420, endPoint y: 307, distance: 98.3
click at [420, 308] on div "< div class = "review-product-wrapper__MC" > < div class = "review-product-box_…" at bounding box center [665, 376] width 848 height 365
click at [499, 280] on div "< div class = "review-product-wrapper__MC" > < div class = "review-product-box_…" at bounding box center [665, 376] width 848 height 365
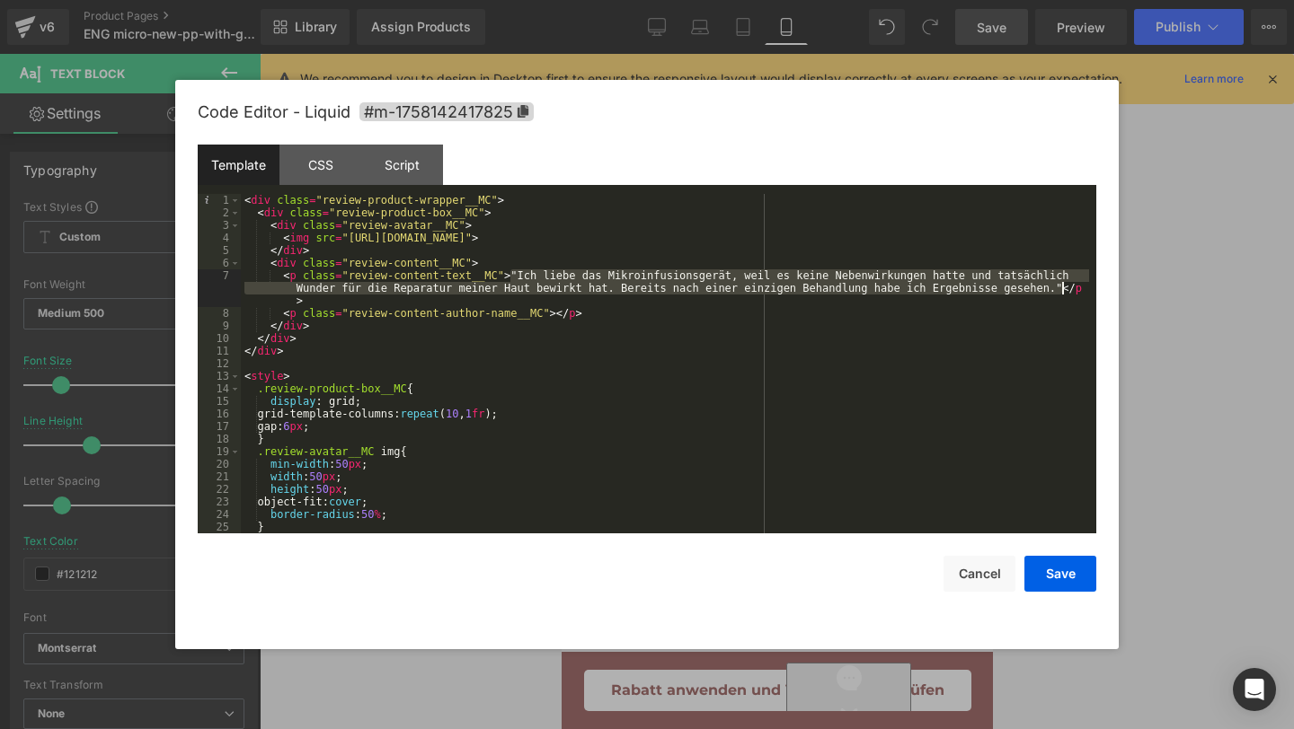
drag, startPoint x: 510, startPoint y: 272, endPoint x: 1060, endPoint y: 288, distance: 550.0
click at [1062, 287] on div "< div class = "review-product-wrapper__MC" > < div class = "review-product-box_…" at bounding box center [665, 376] width 848 height 365
paste textarea
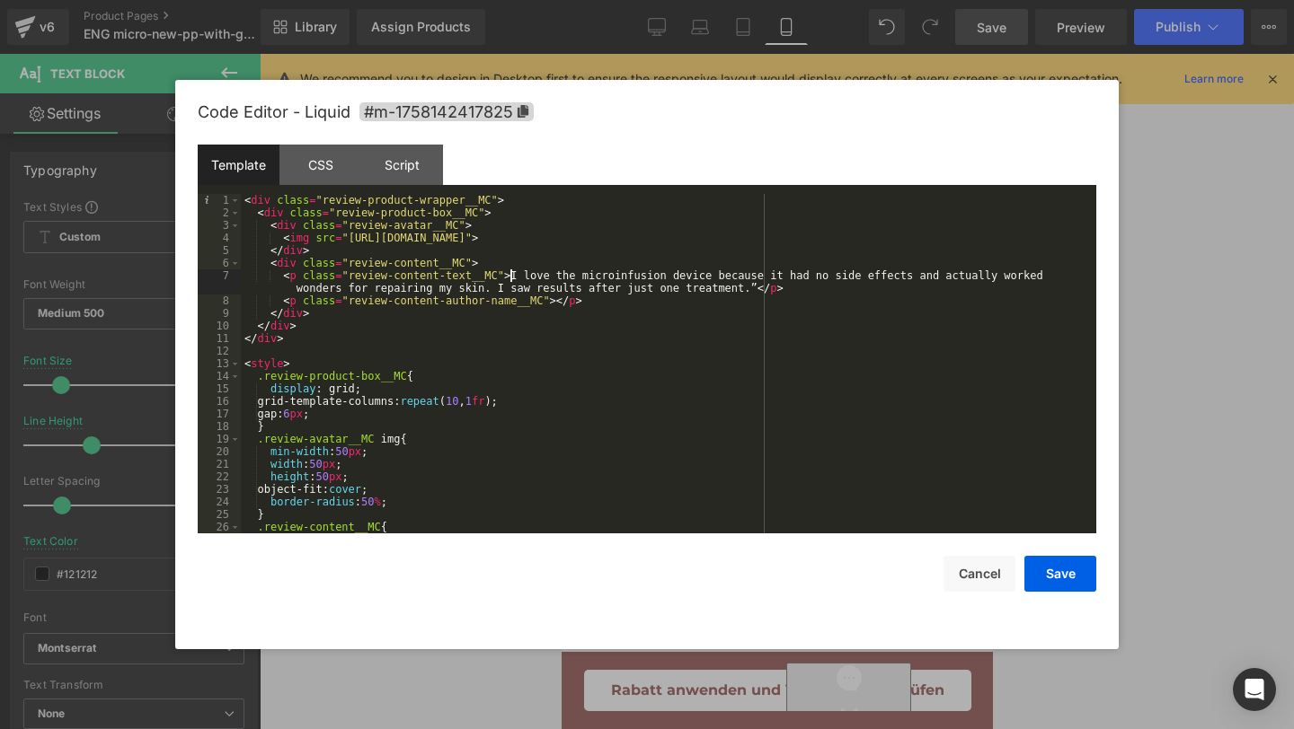
click at [508, 276] on div "< div class = "review-product-wrapper__MC" > < div class = "review-product-box_…" at bounding box center [665, 376] width 848 height 365
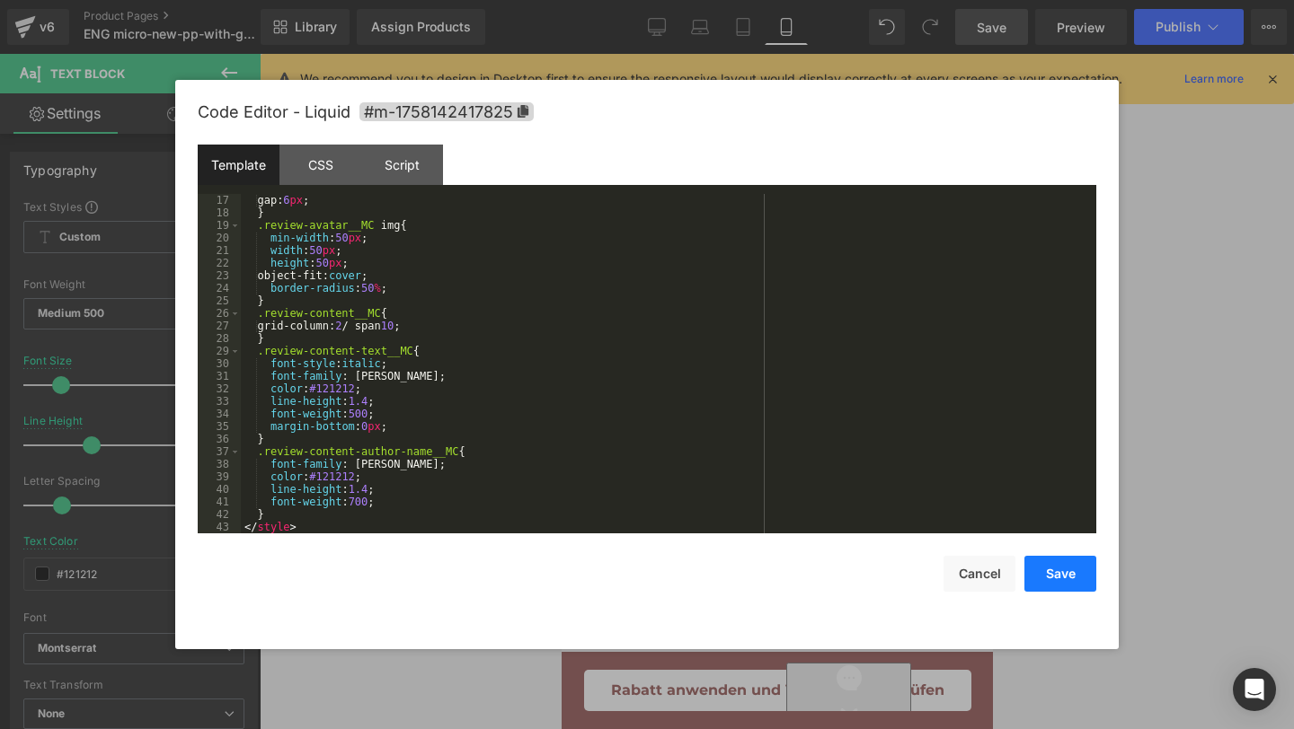
click at [1057, 574] on button "Save" at bounding box center [1060, 574] width 72 height 36
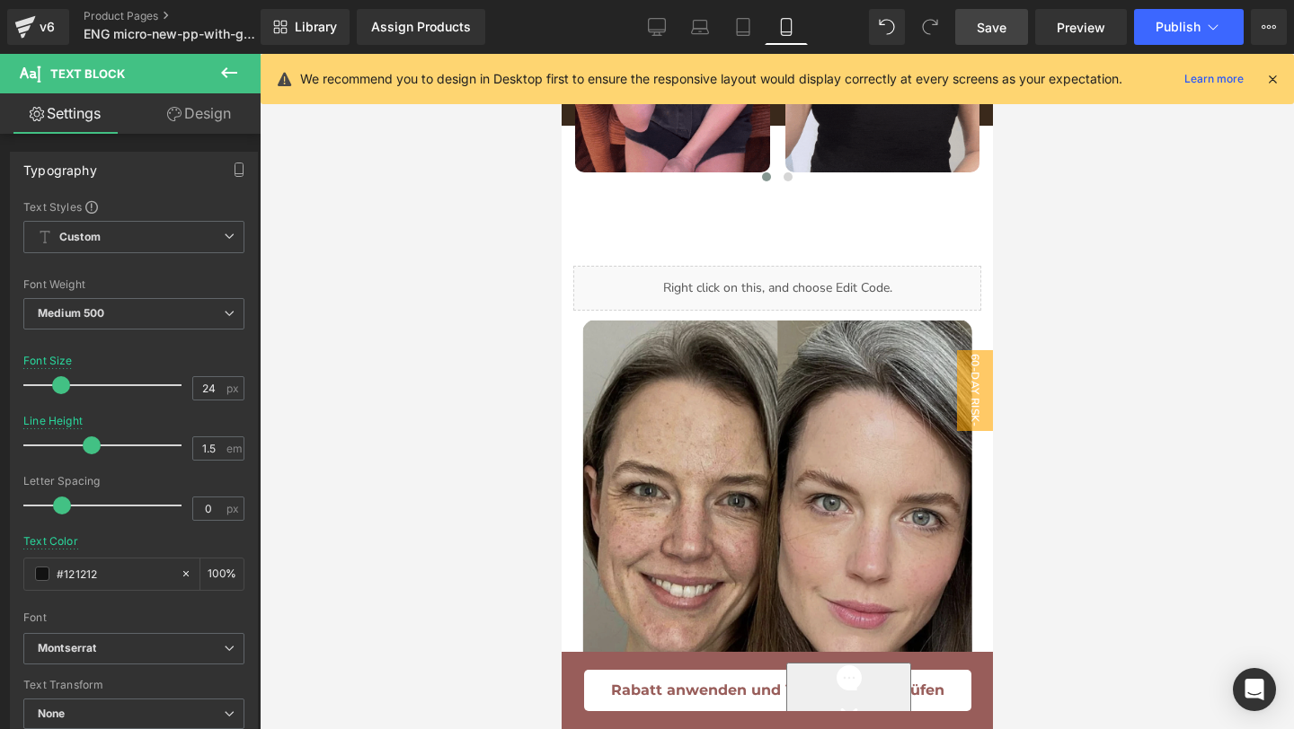
scroll to position [2538, 0]
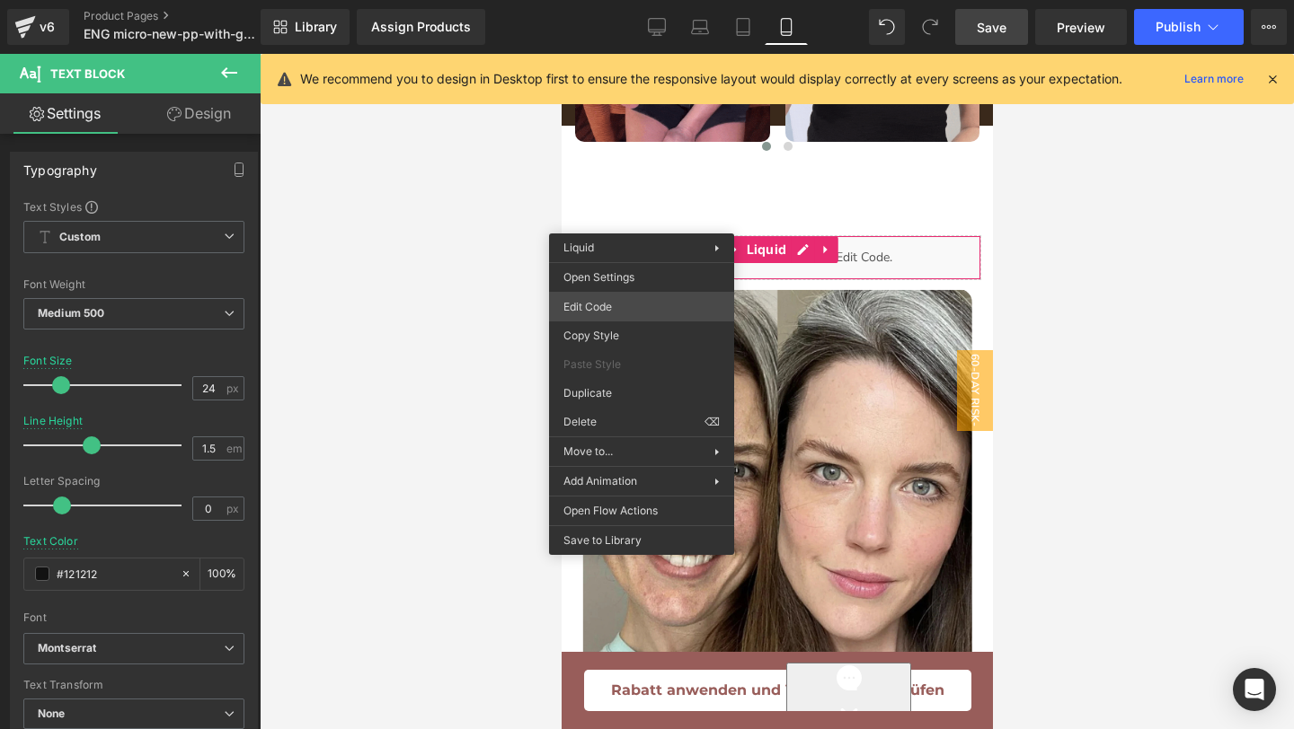
click at [628, 0] on div "Text Block You are previewing how the will restyle your page. You can not edit …" at bounding box center [647, 0] width 1294 height 0
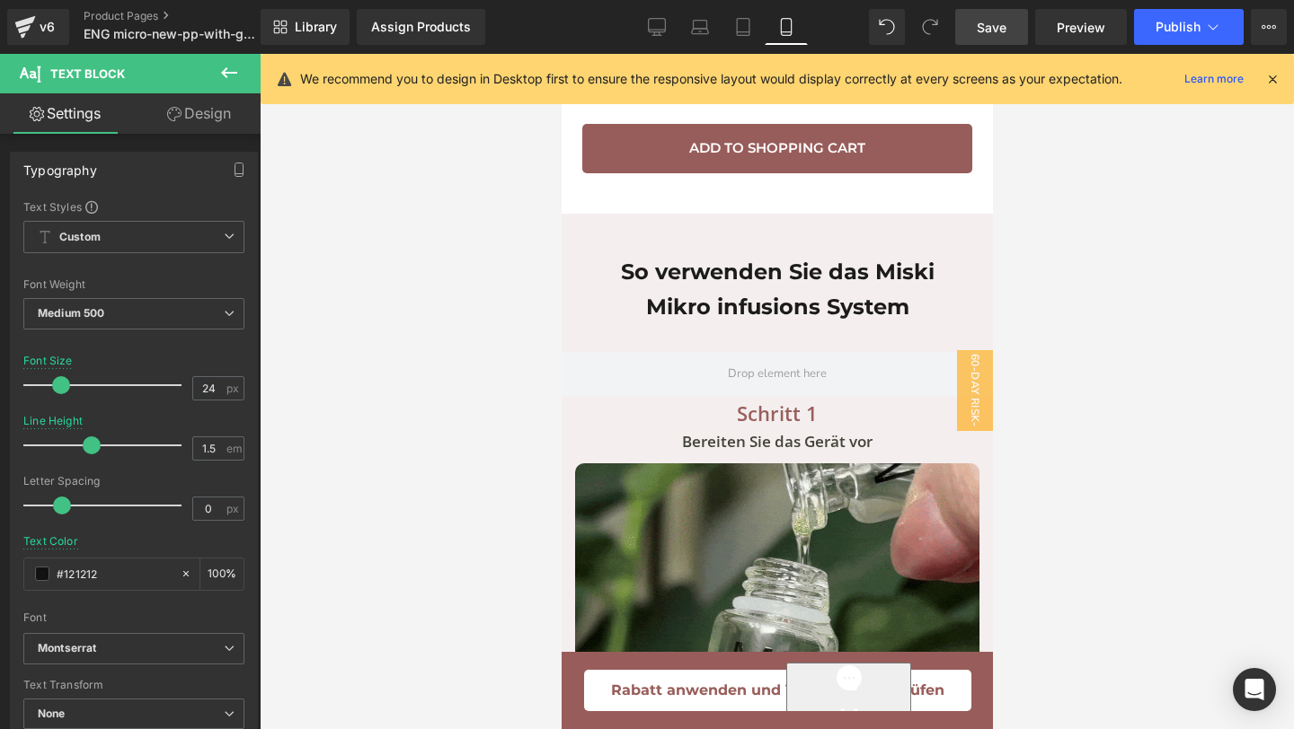
scroll to position [4558, 0]
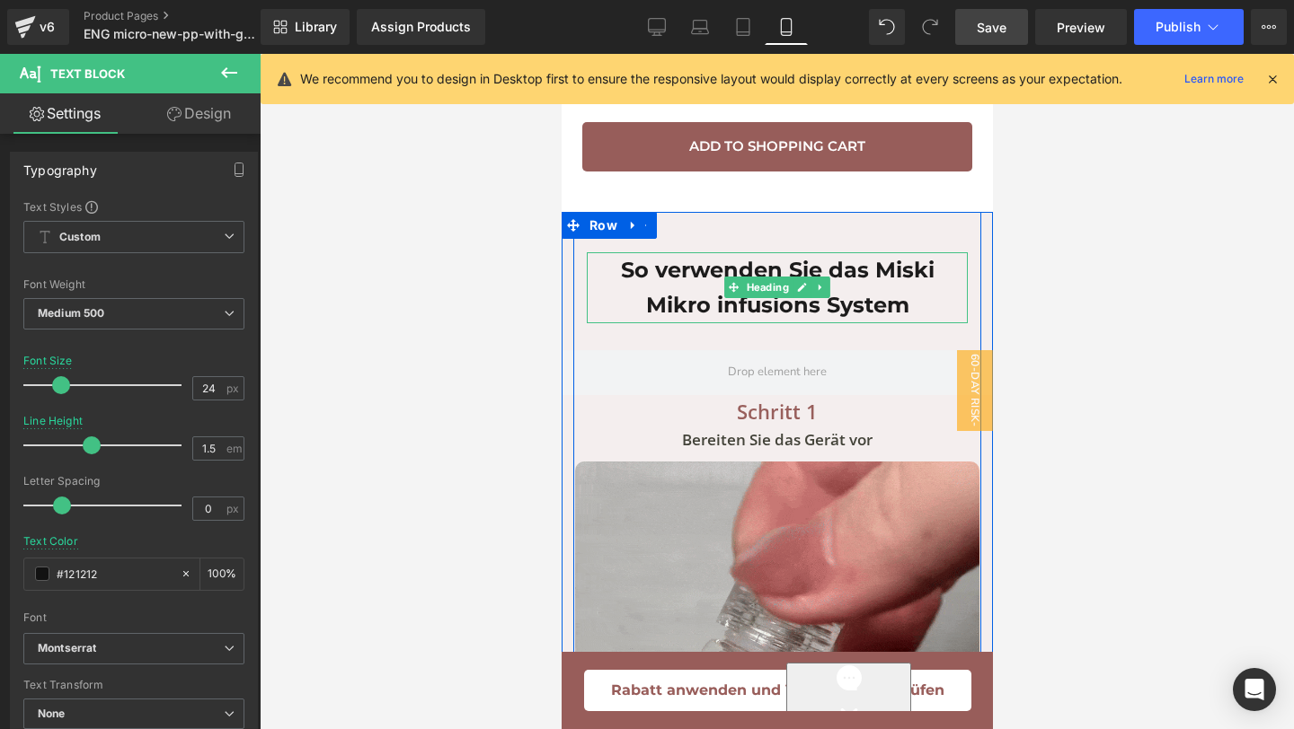
click at [885, 274] on h1 "So verwenden Sie das Miski Mikro infusions System" at bounding box center [776, 287] width 381 height 71
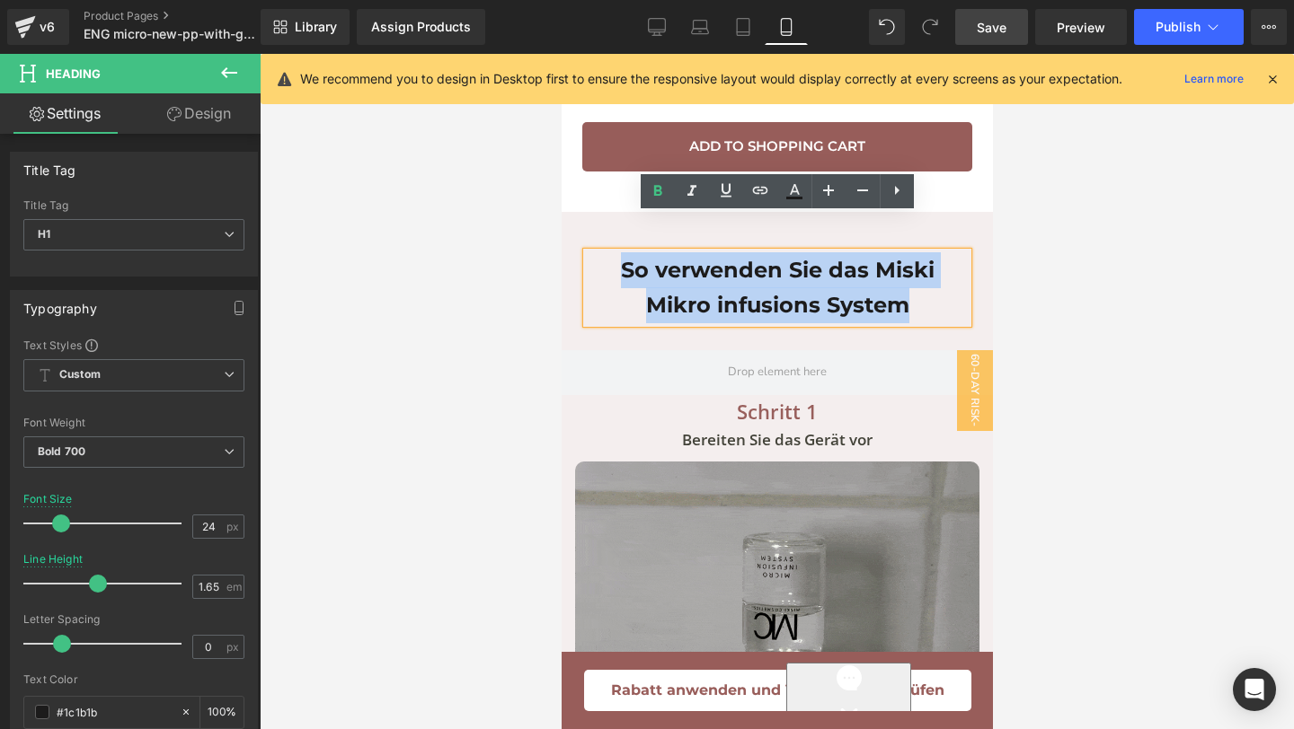
drag, startPoint x: 918, startPoint y: 266, endPoint x: 621, endPoint y: 234, distance: 299.1
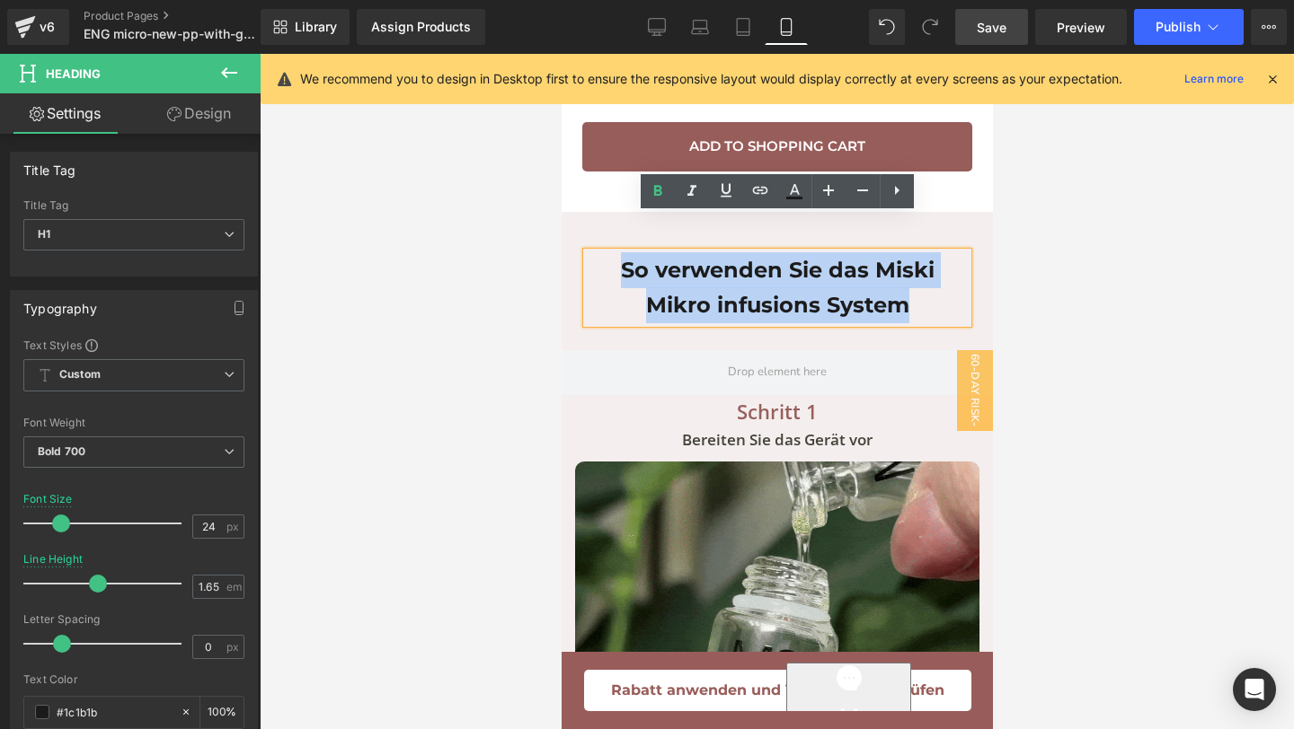
click at [621, 252] on h1 "So verwenden Sie das Miski Mikro infusions System" at bounding box center [776, 287] width 381 height 71
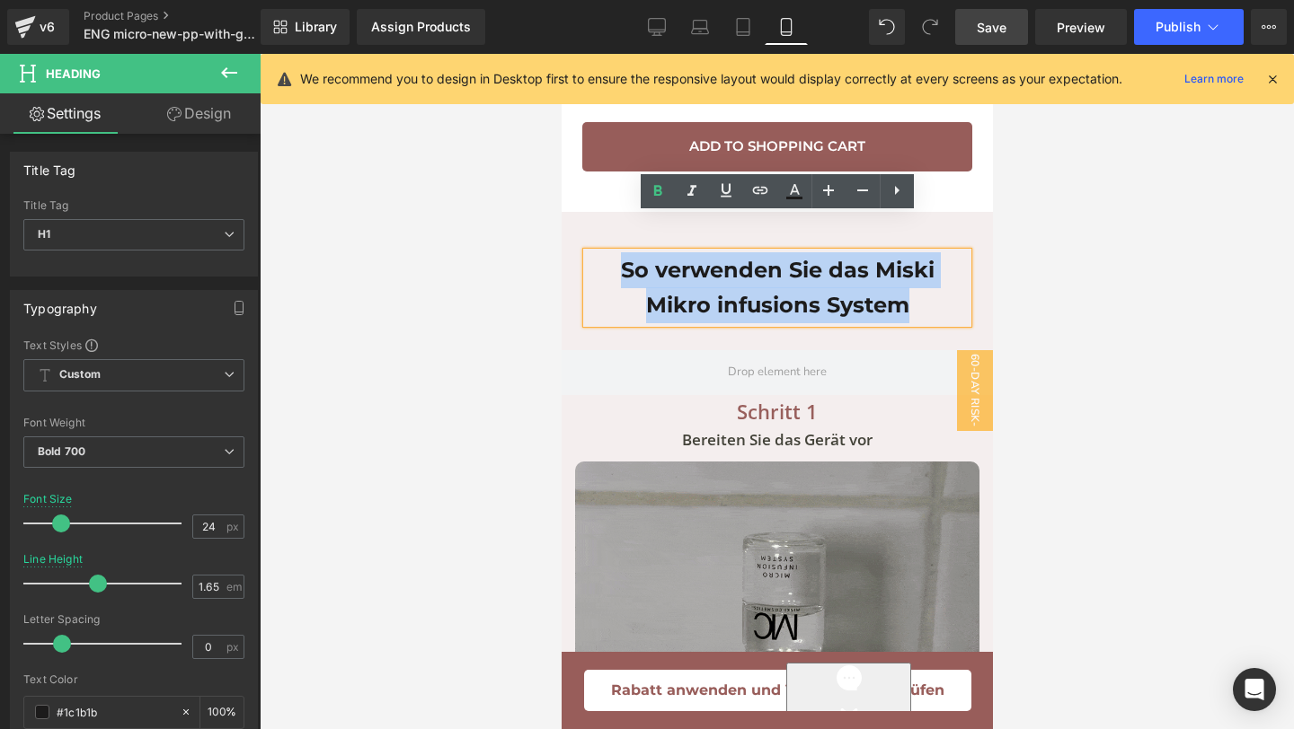
copy h1 "So verwenden Sie das Miski Mikro infusions System"
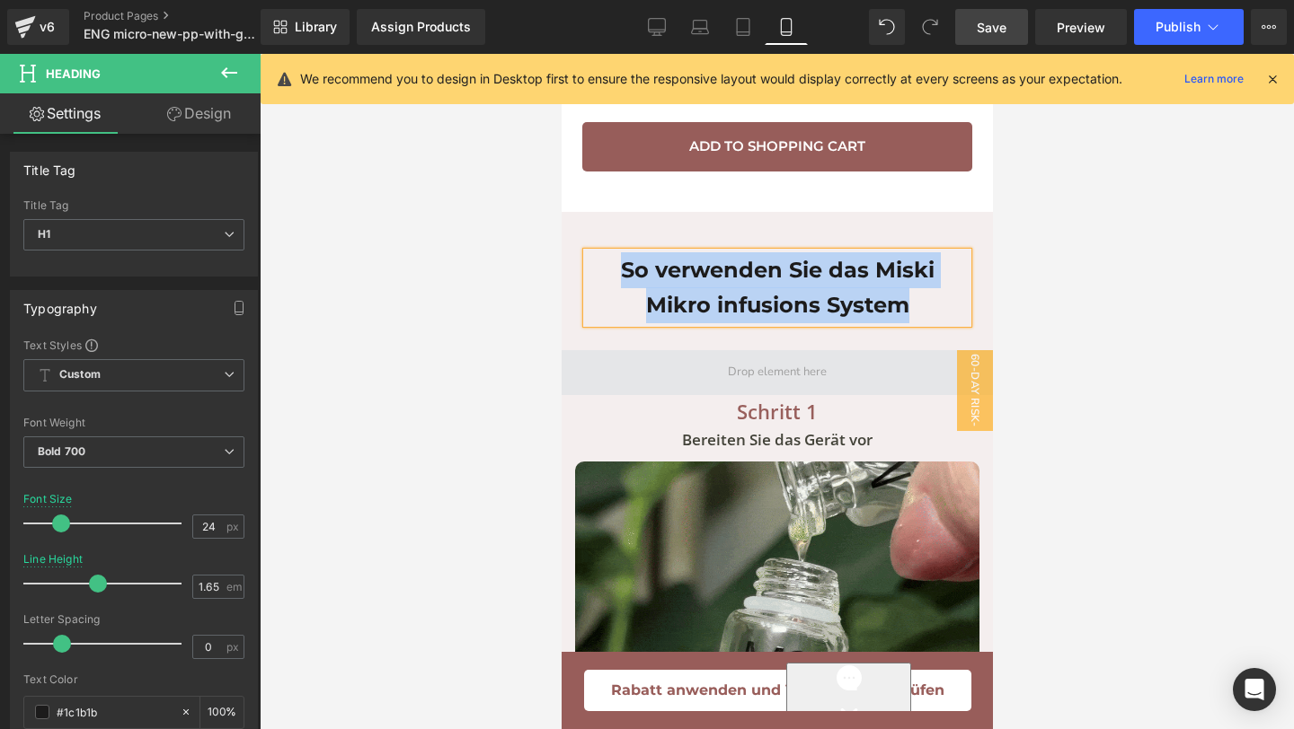
paste div "To enrich screen reader interactions, please activate Accessibility in Grammarl…"
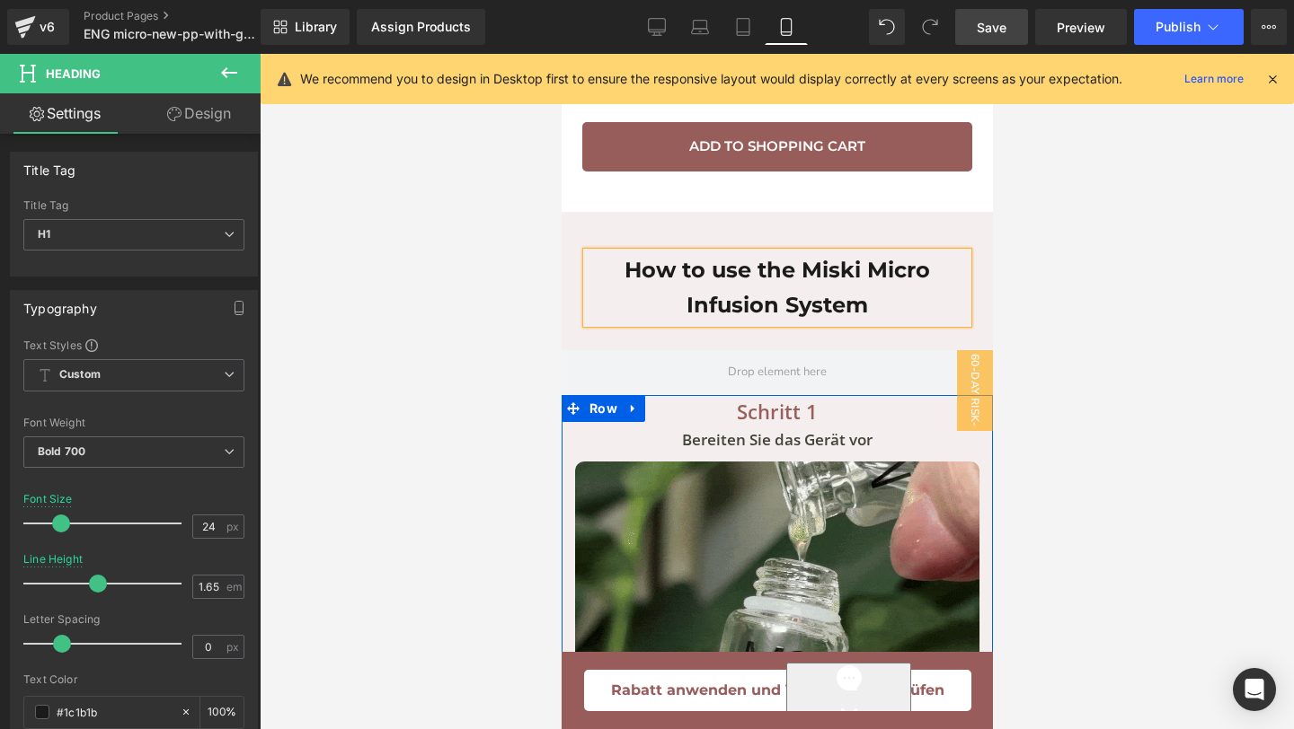
click at [671, 428] on p "Bereiten Sie das Gerät vor" at bounding box center [776, 440] width 404 height 25
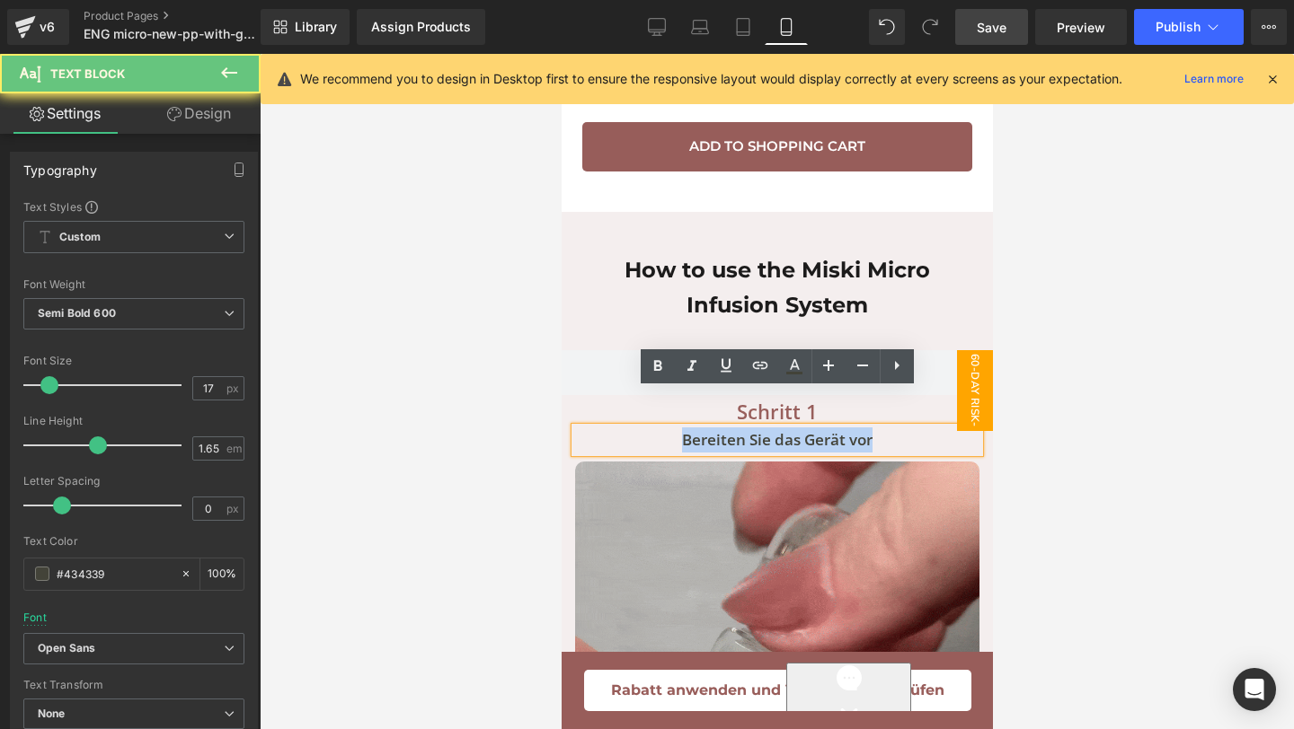
drag, startPoint x: 671, startPoint y: 402, endPoint x: 956, endPoint y: 404, distance: 284.8
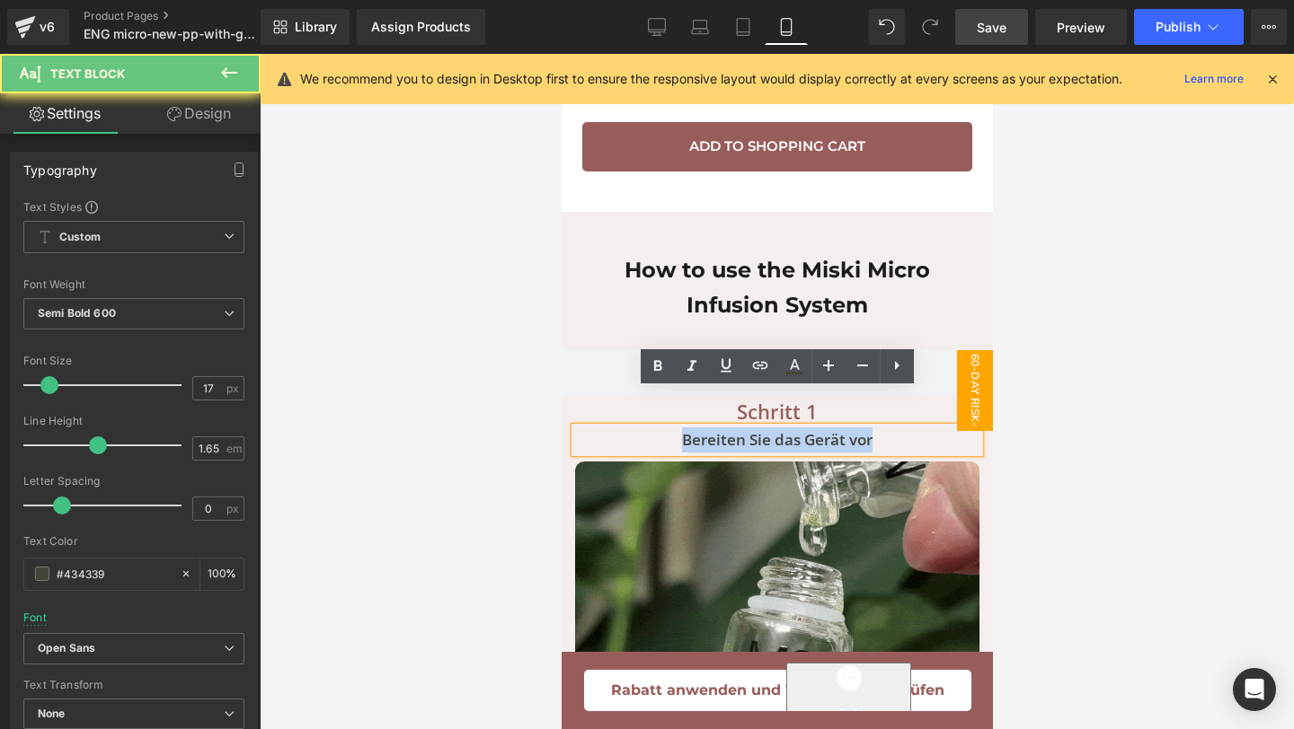
copy p "Bereiten Sie das Gerät vor"
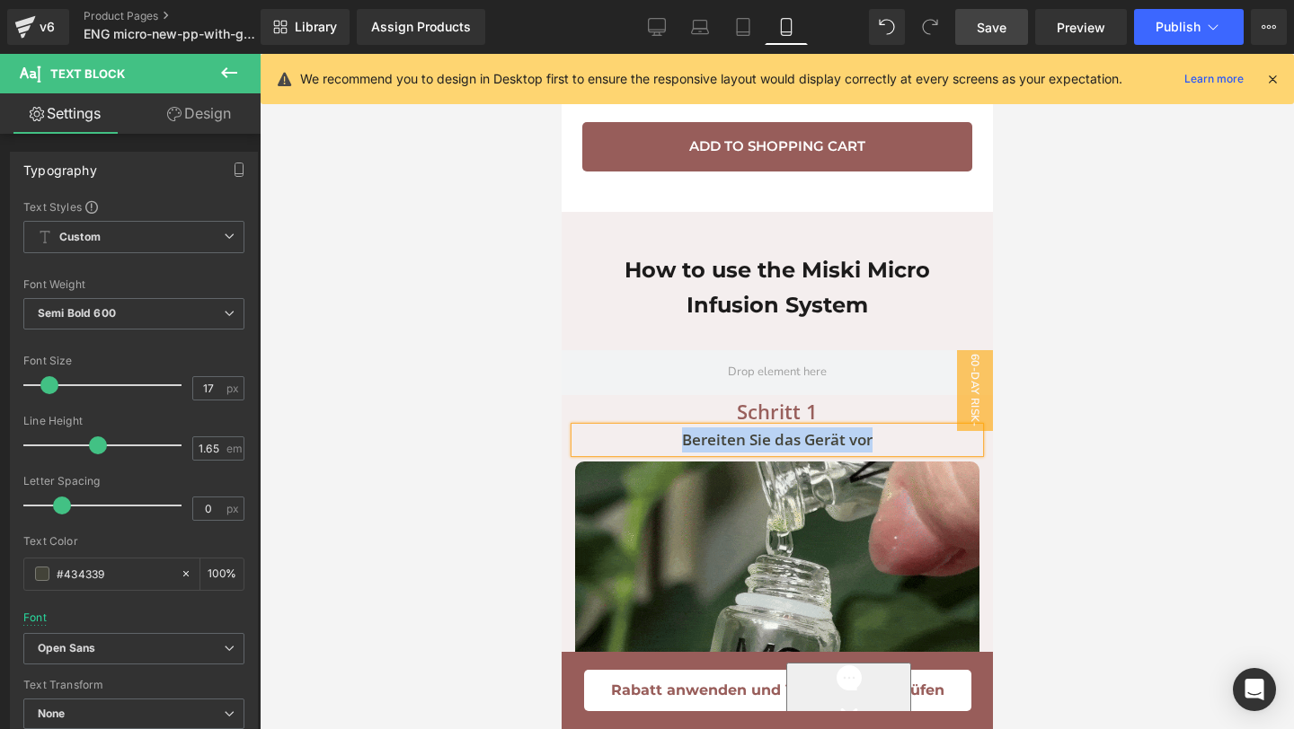
paste div
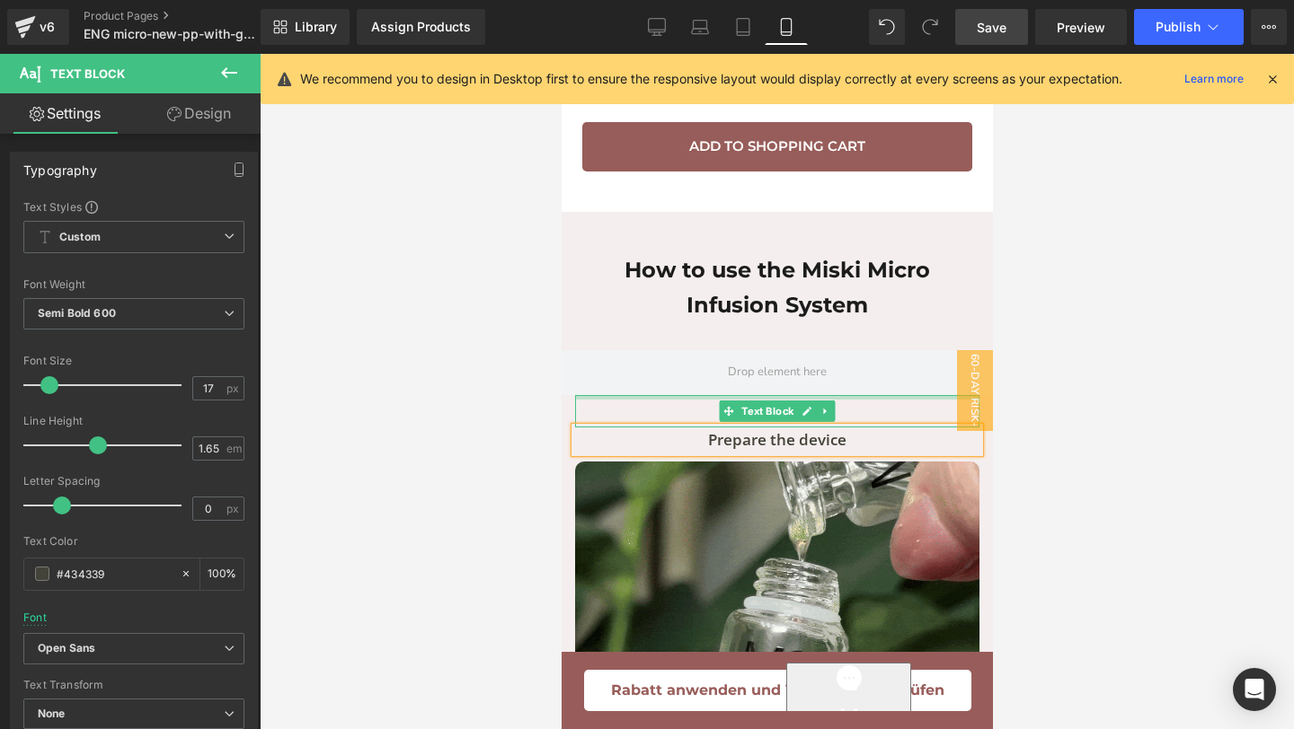
click at [864, 395] on div at bounding box center [776, 397] width 404 height 4
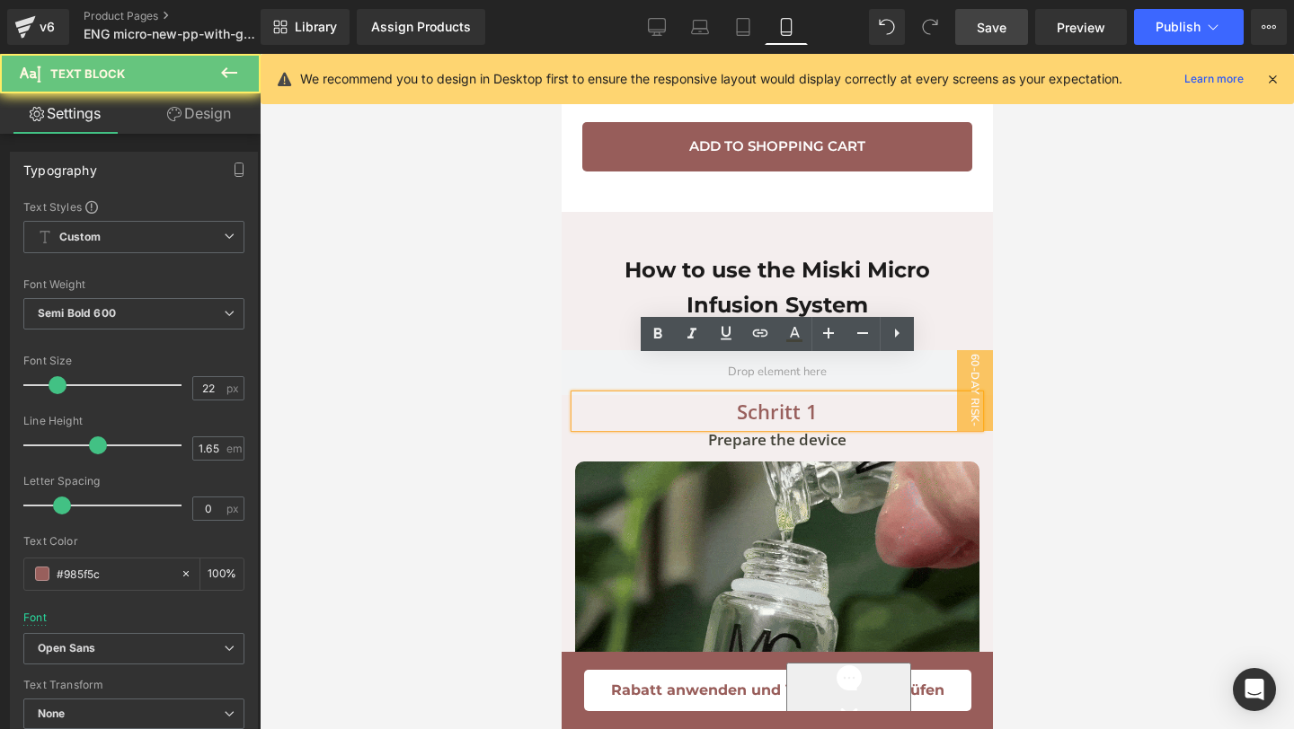
click at [793, 395] on p "Schritt 1" at bounding box center [776, 411] width 404 height 32
click at [799, 395] on p "Schritt 1" at bounding box center [776, 411] width 404 height 32
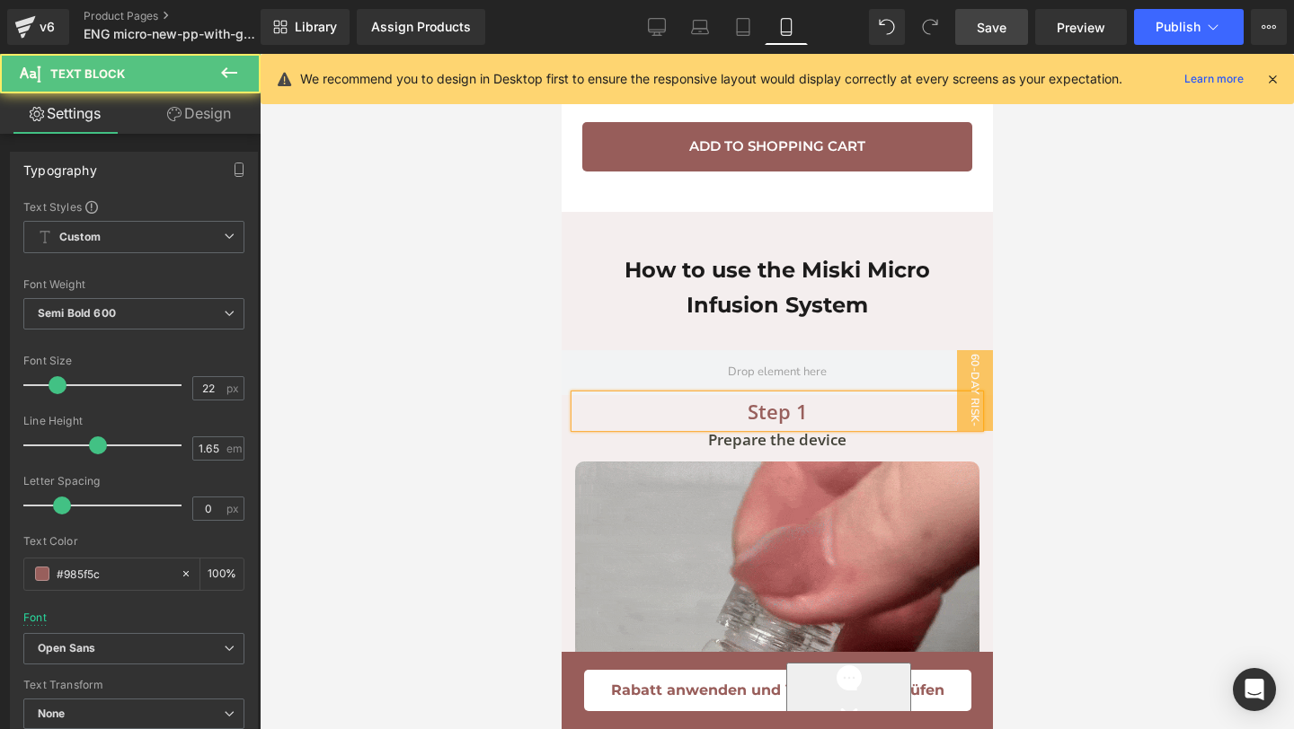
click at [752, 395] on p "Step 1" at bounding box center [776, 411] width 404 height 32
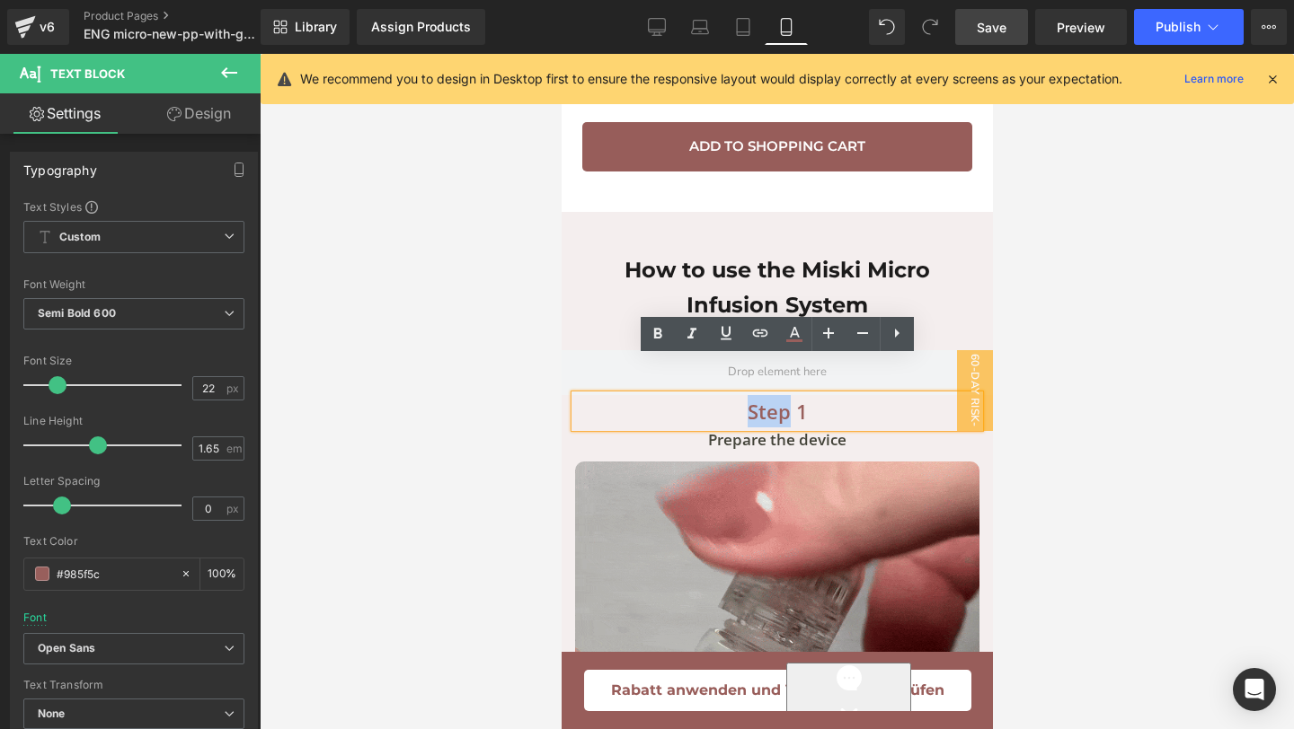
copy p "Step"
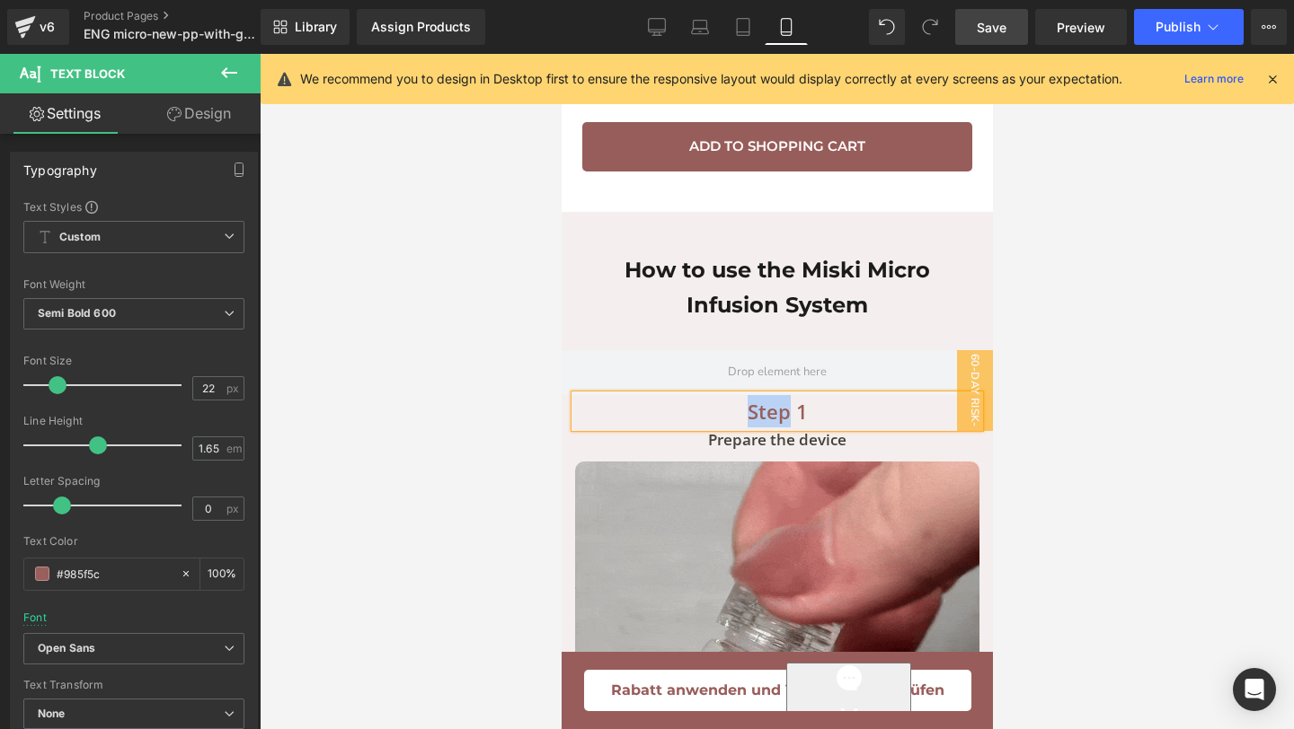
drag, startPoint x: 750, startPoint y: 374, endPoint x: 785, endPoint y: 384, distance: 36.4
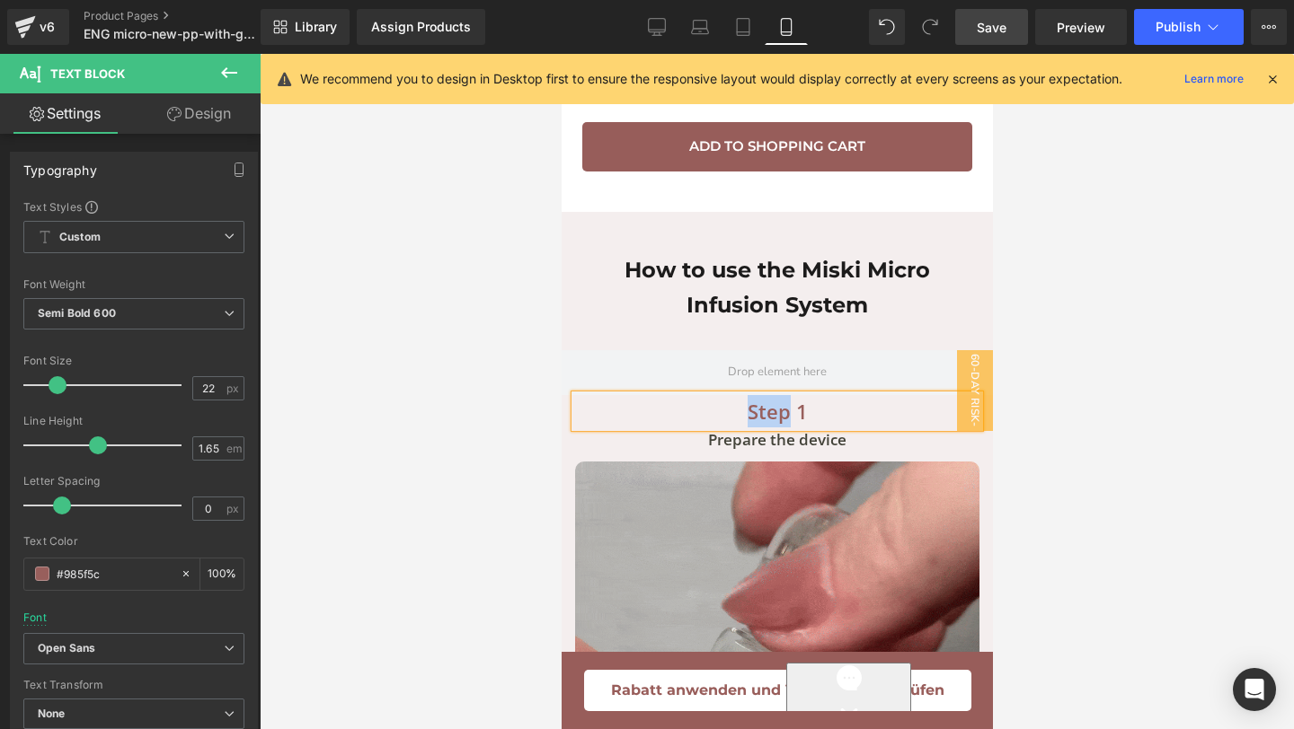
click at [785, 395] on p "Step 1" at bounding box center [776, 411] width 404 height 32
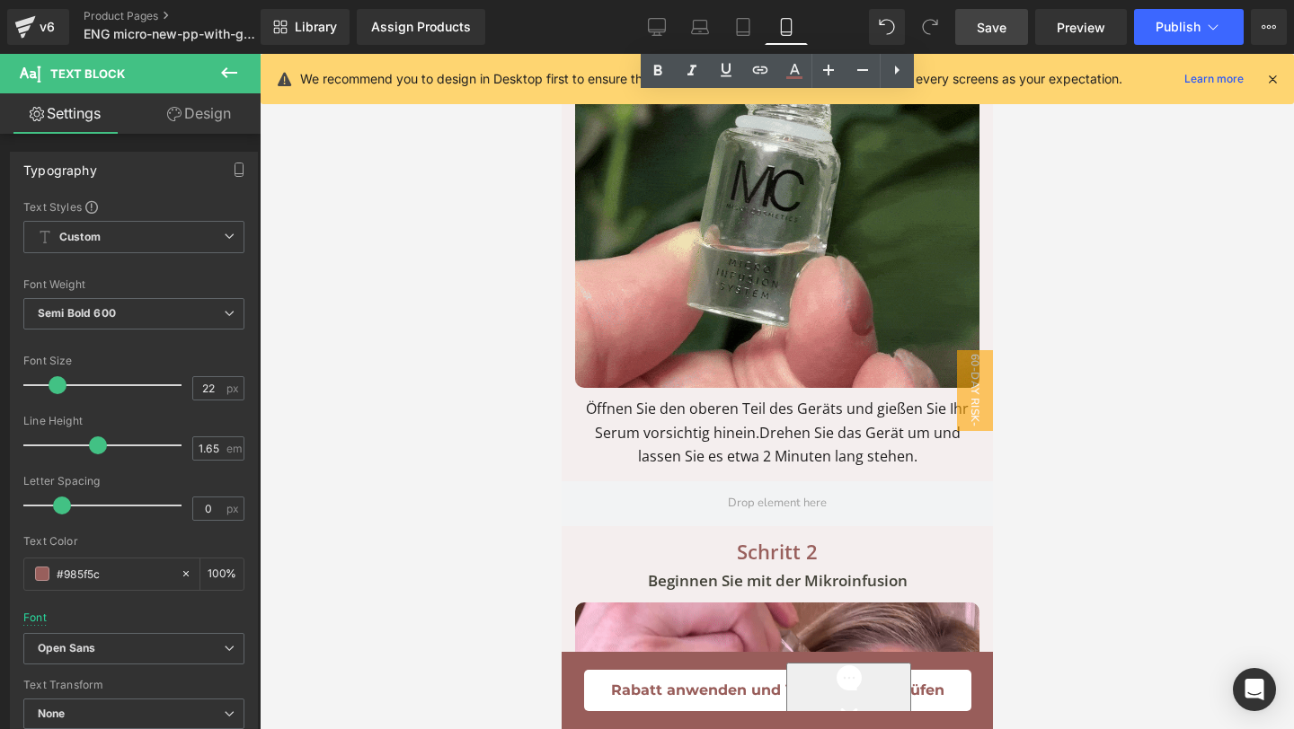
scroll to position [5062, 0]
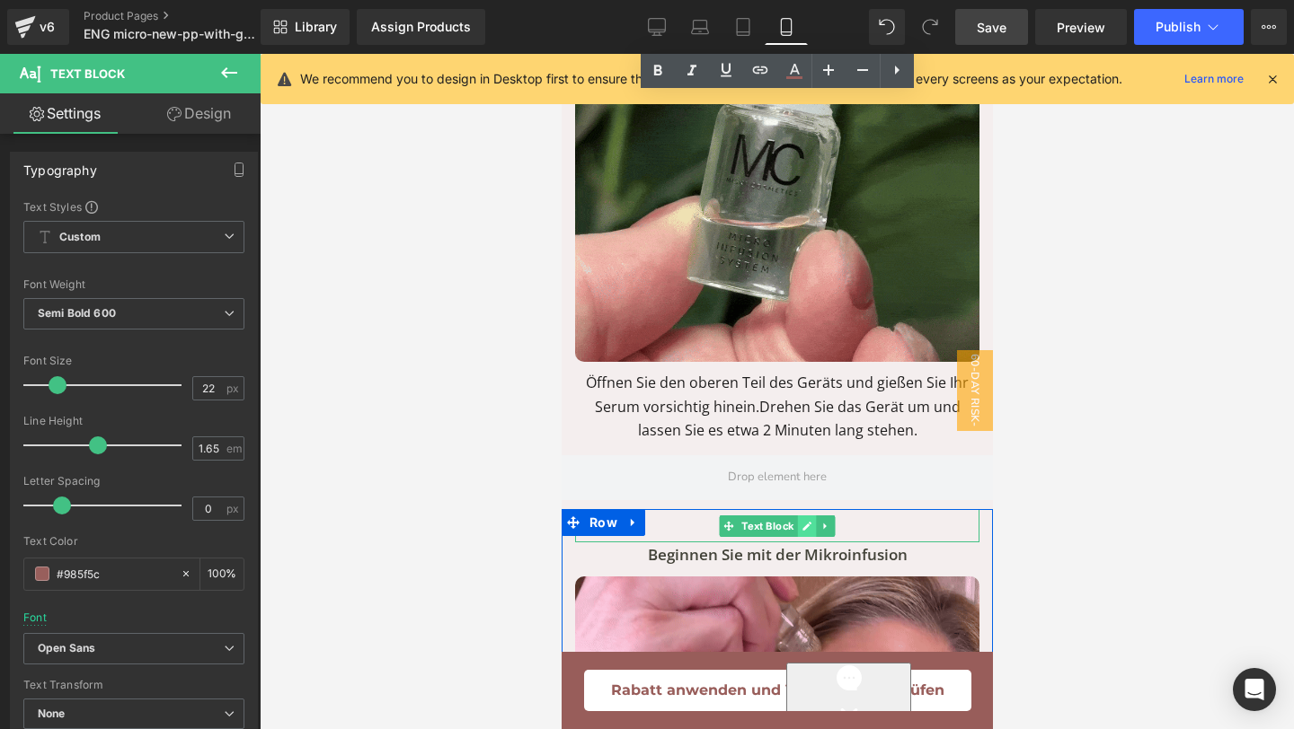
click at [800, 516] on link at bounding box center [806, 527] width 19 height 22
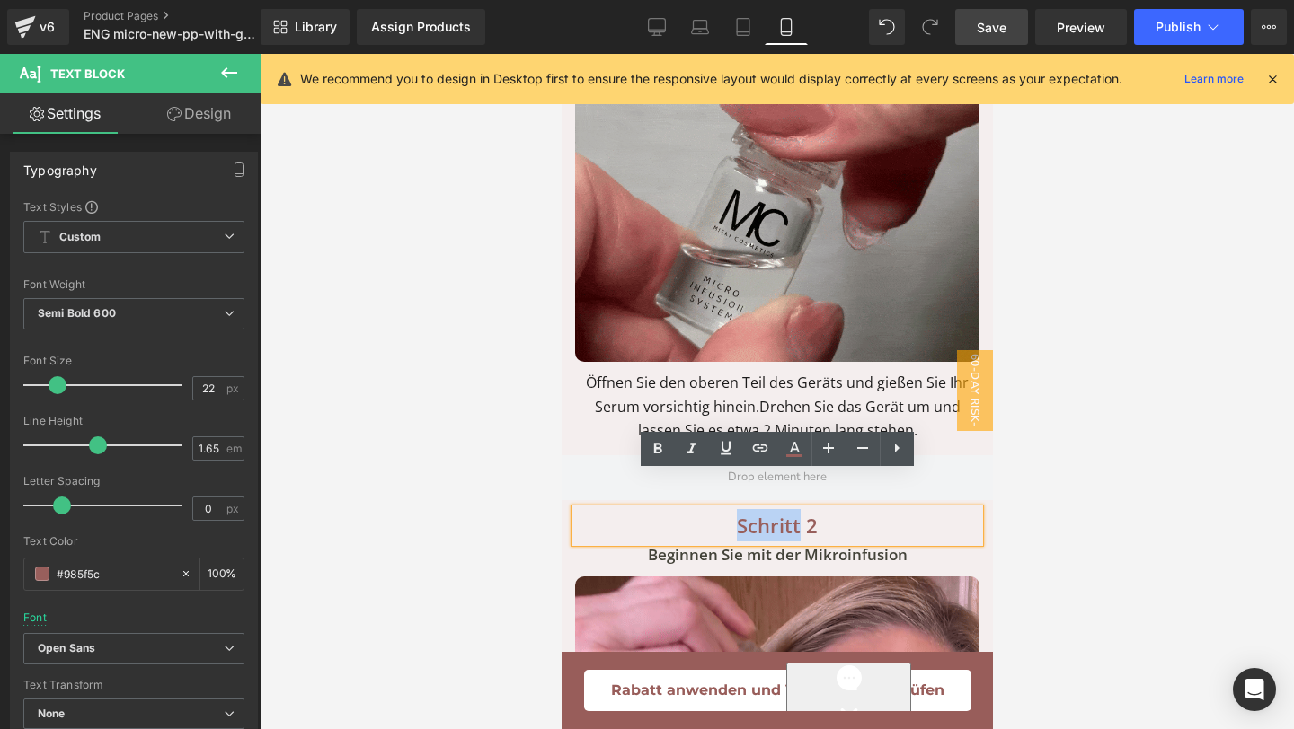
drag, startPoint x: 738, startPoint y: 489, endPoint x: 796, endPoint y: 490, distance: 57.5
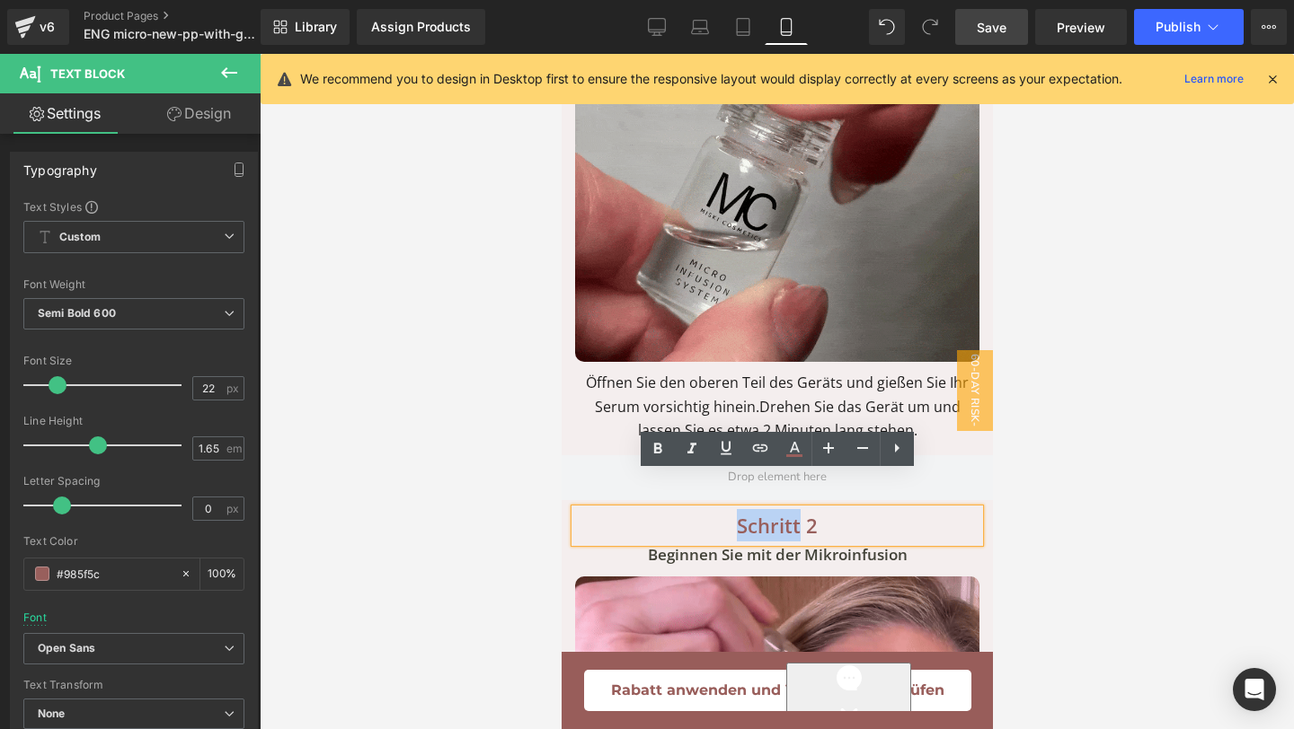
click at [796, 509] on p "Schritt 2" at bounding box center [776, 525] width 404 height 32
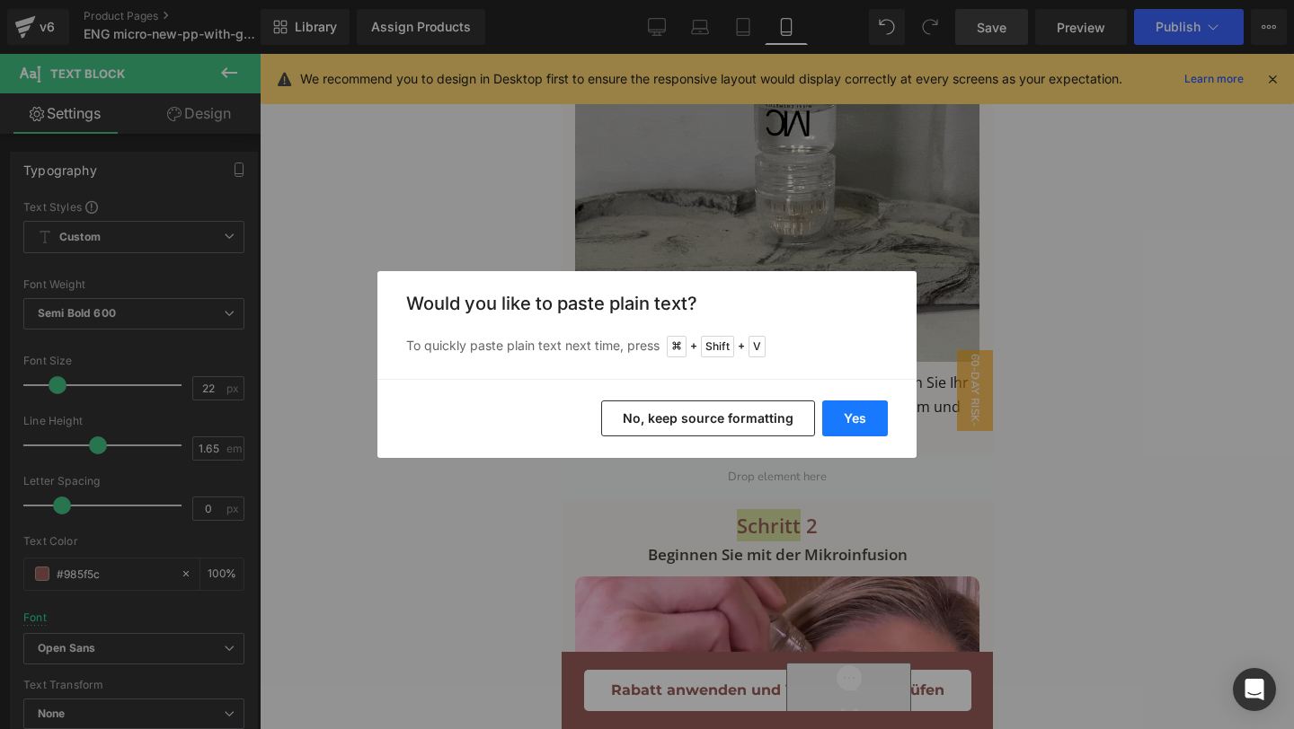
click at [856, 423] on button "Yes" at bounding box center [855, 419] width 66 height 36
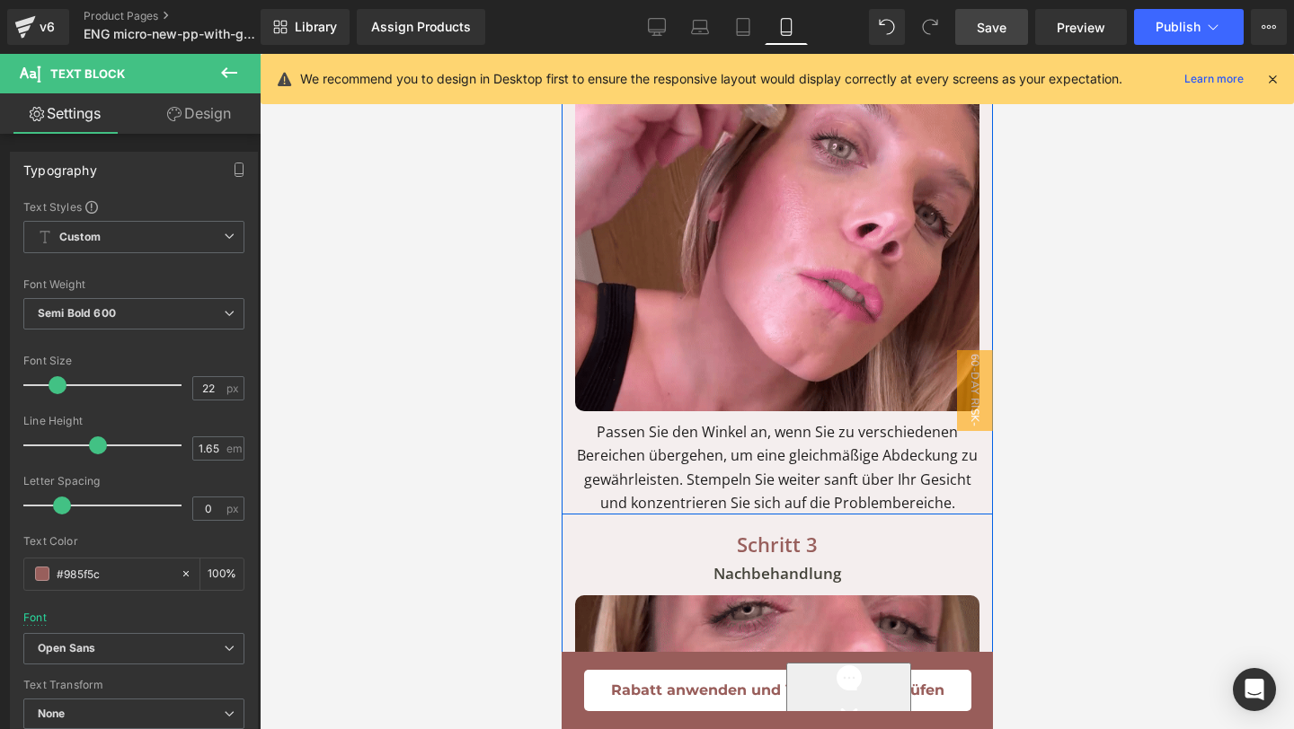
scroll to position [5666, 0]
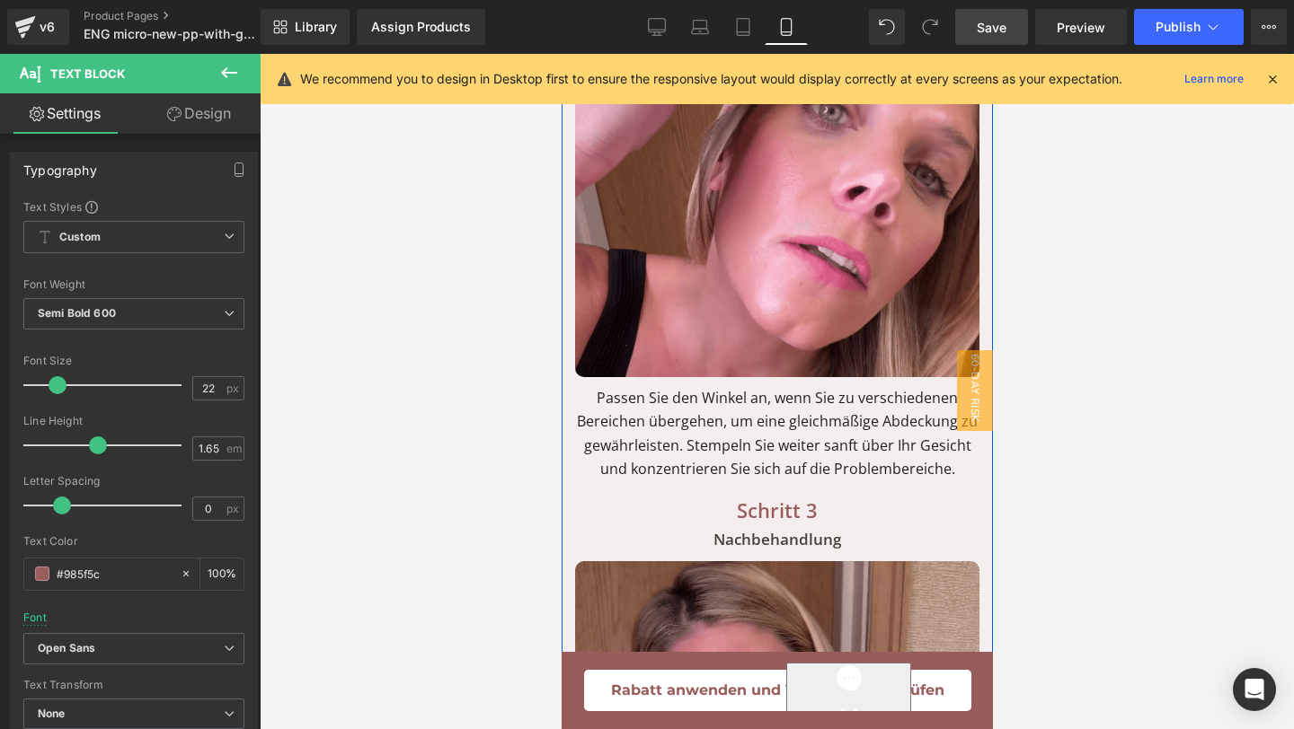
click at [794, 494] on div "Schritt 3 Text Block" at bounding box center [776, 510] width 404 height 32
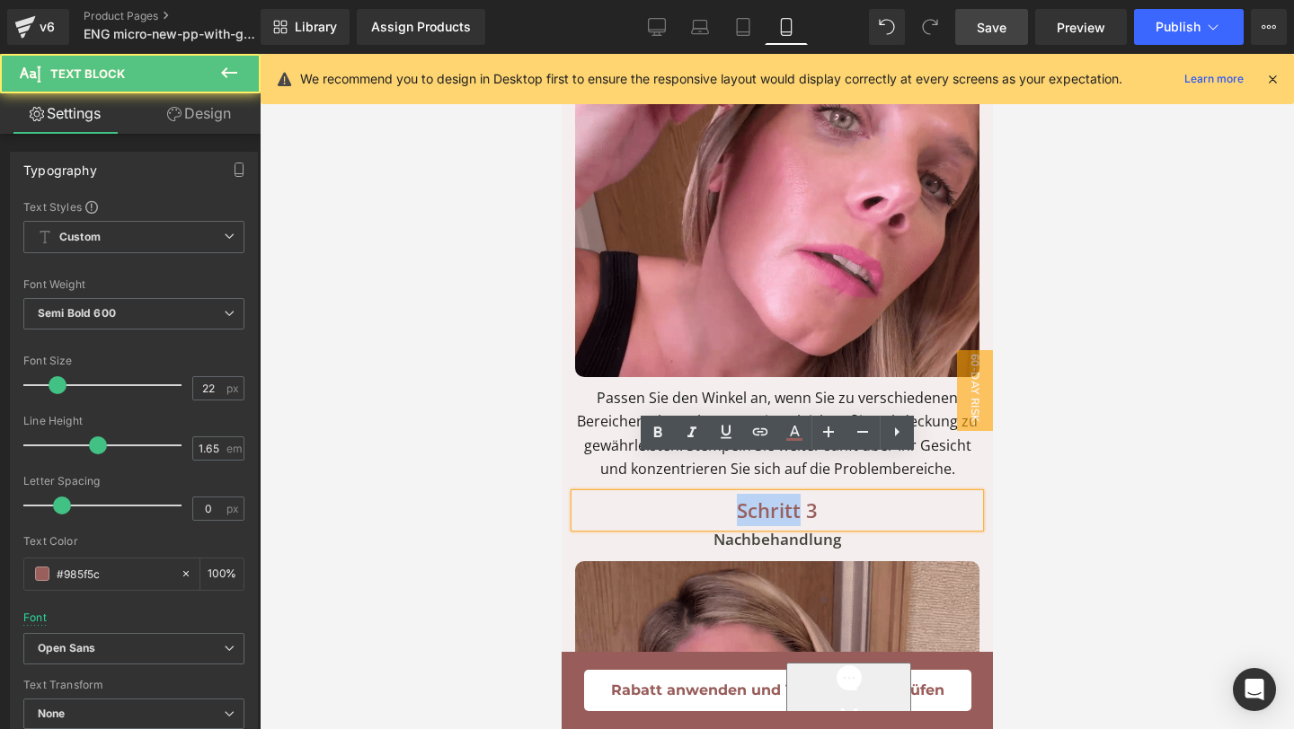
drag, startPoint x: 734, startPoint y: 474, endPoint x: 800, endPoint y: 479, distance: 66.6
click at [799, 494] on p "Schritt 3" at bounding box center [776, 510] width 404 height 32
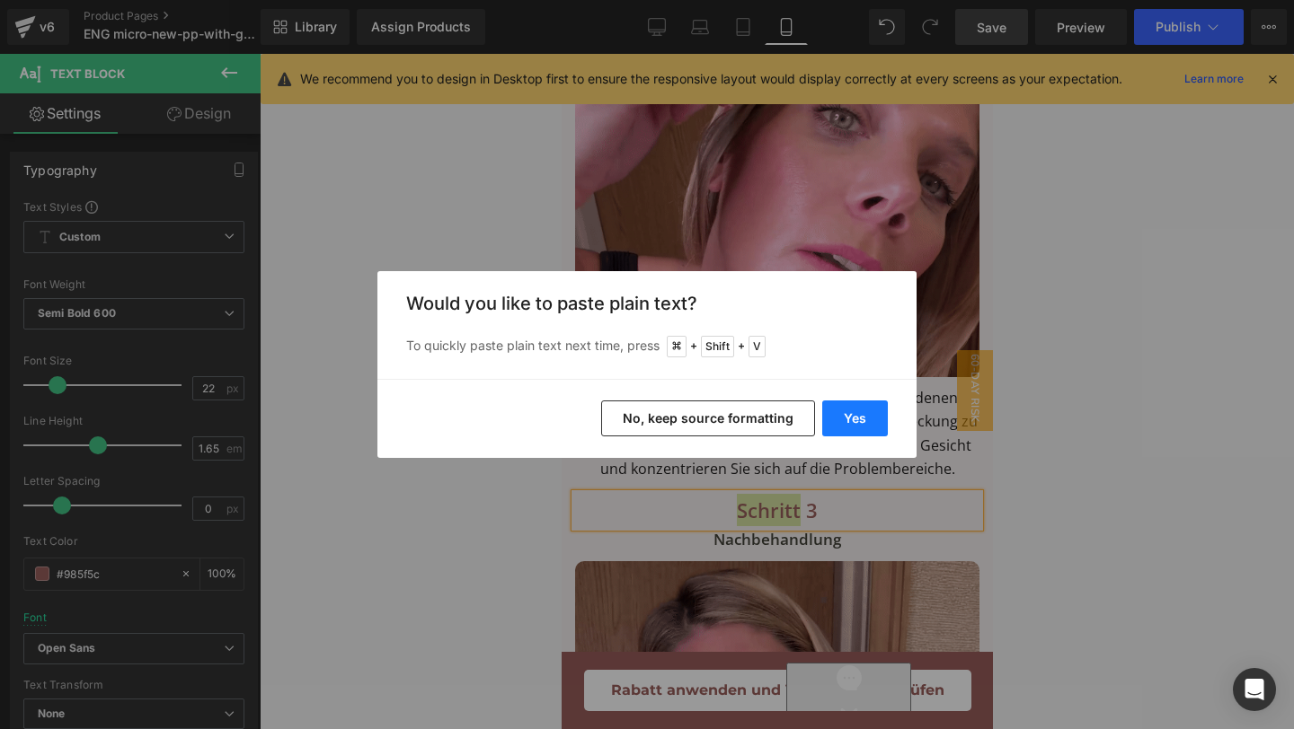
drag, startPoint x: 835, startPoint y: 429, endPoint x: 274, endPoint y: 375, distance: 564.0
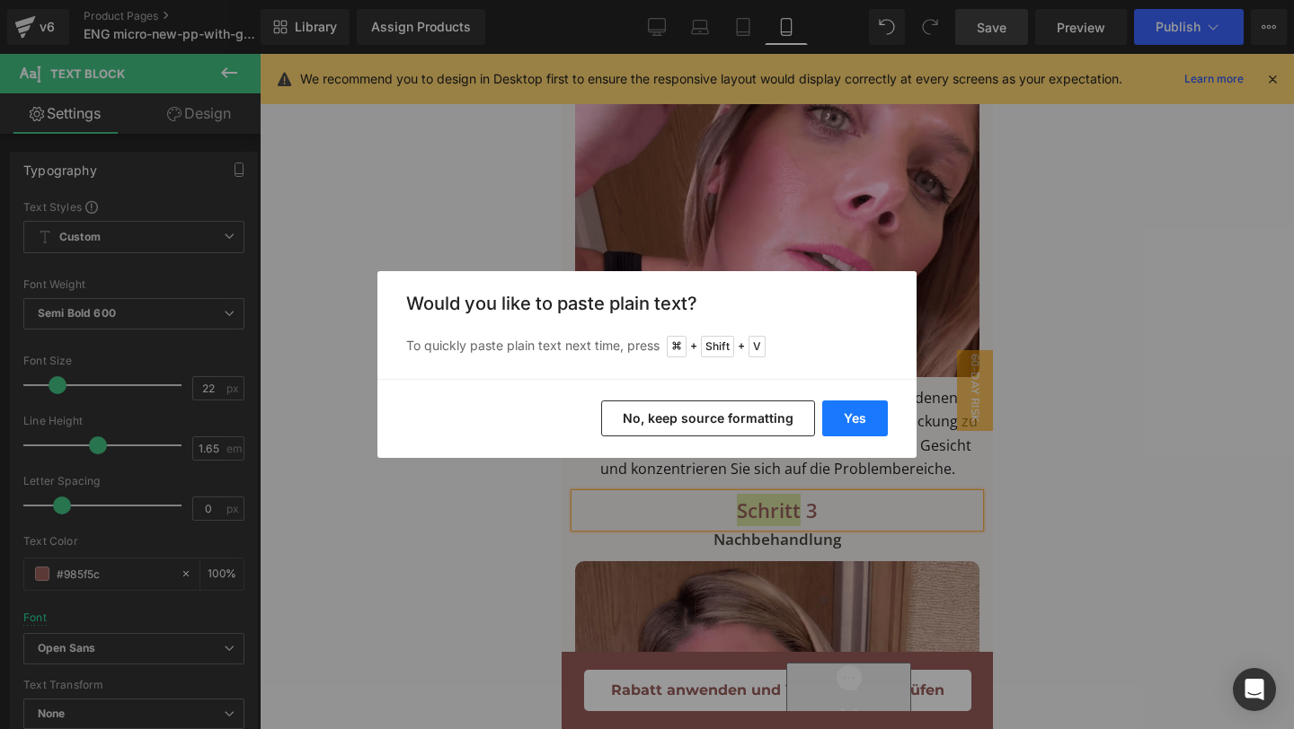
click at [835, 429] on button "Yes" at bounding box center [855, 419] width 66 height 36
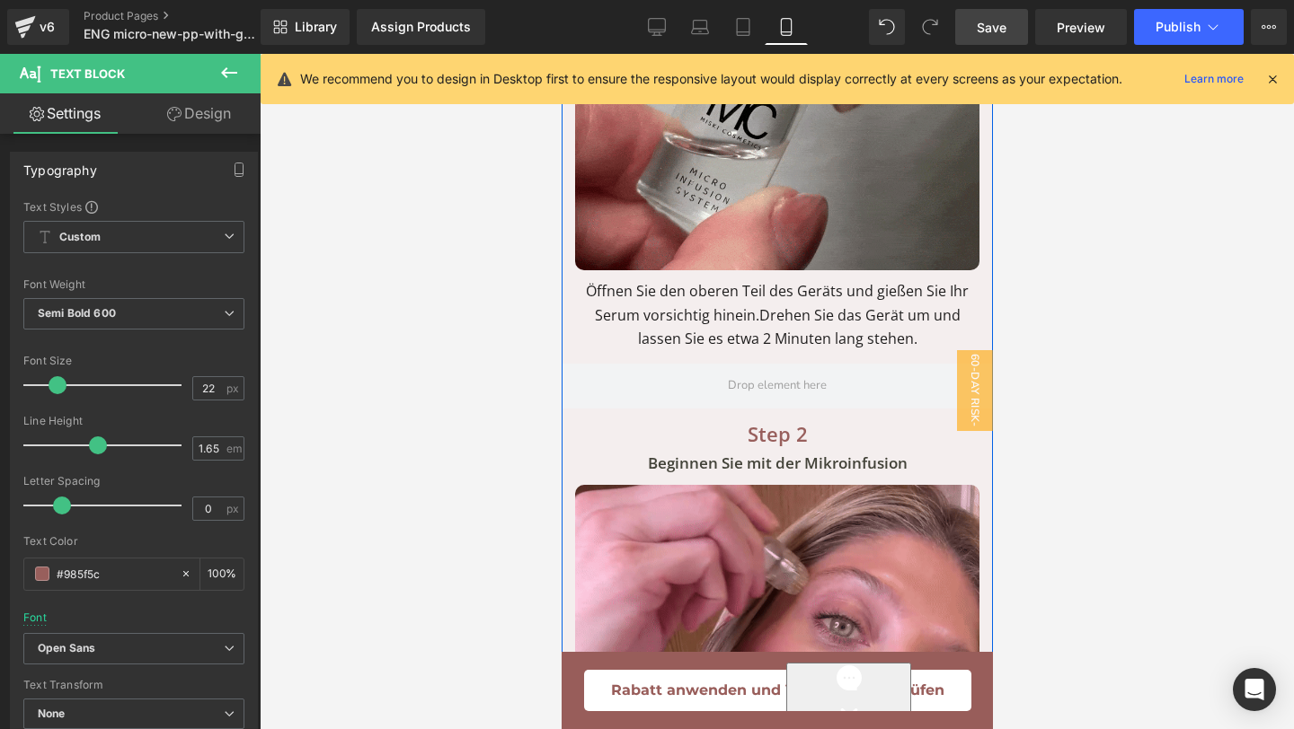
scroll to position [5157, 0]
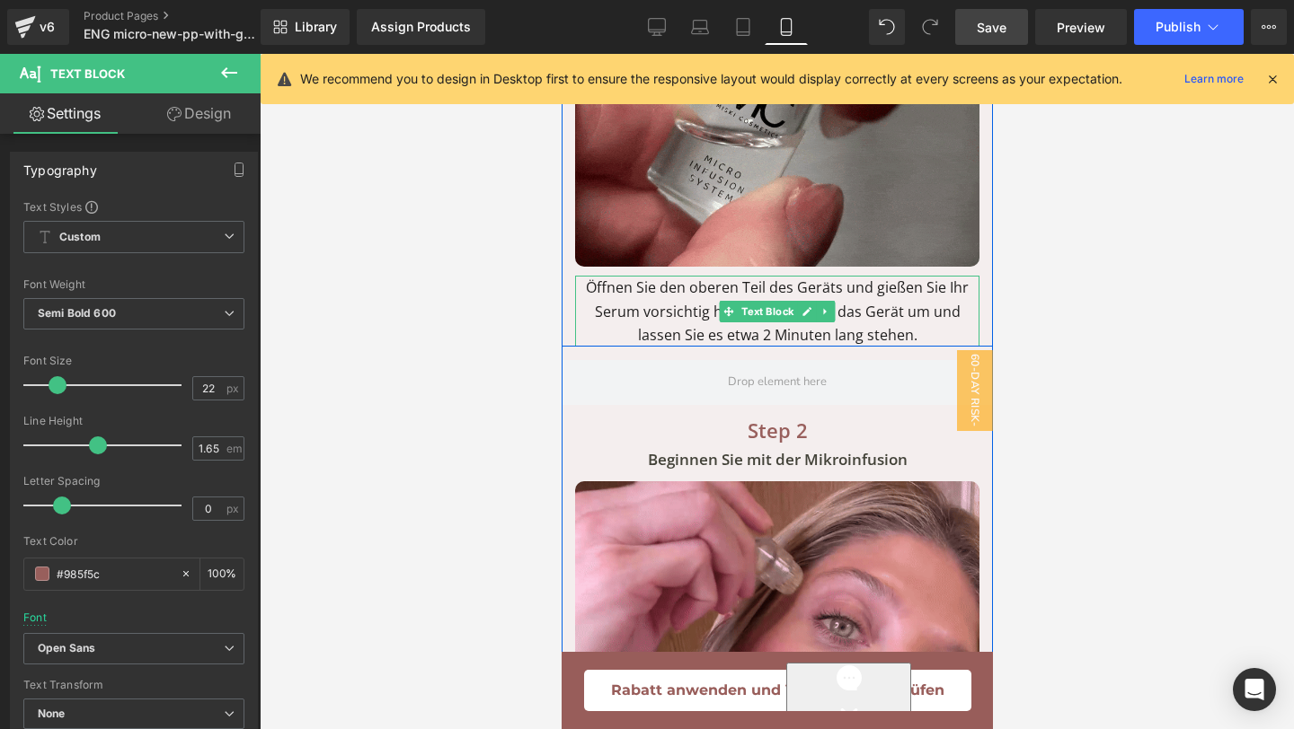
click at [927, 301] on p "Öffnen Sie den oberen Teil des Geräts und gießen Sie Ihr Serum vorsichtig hinei…" at bounding box center [776, 311] width 404 height 71
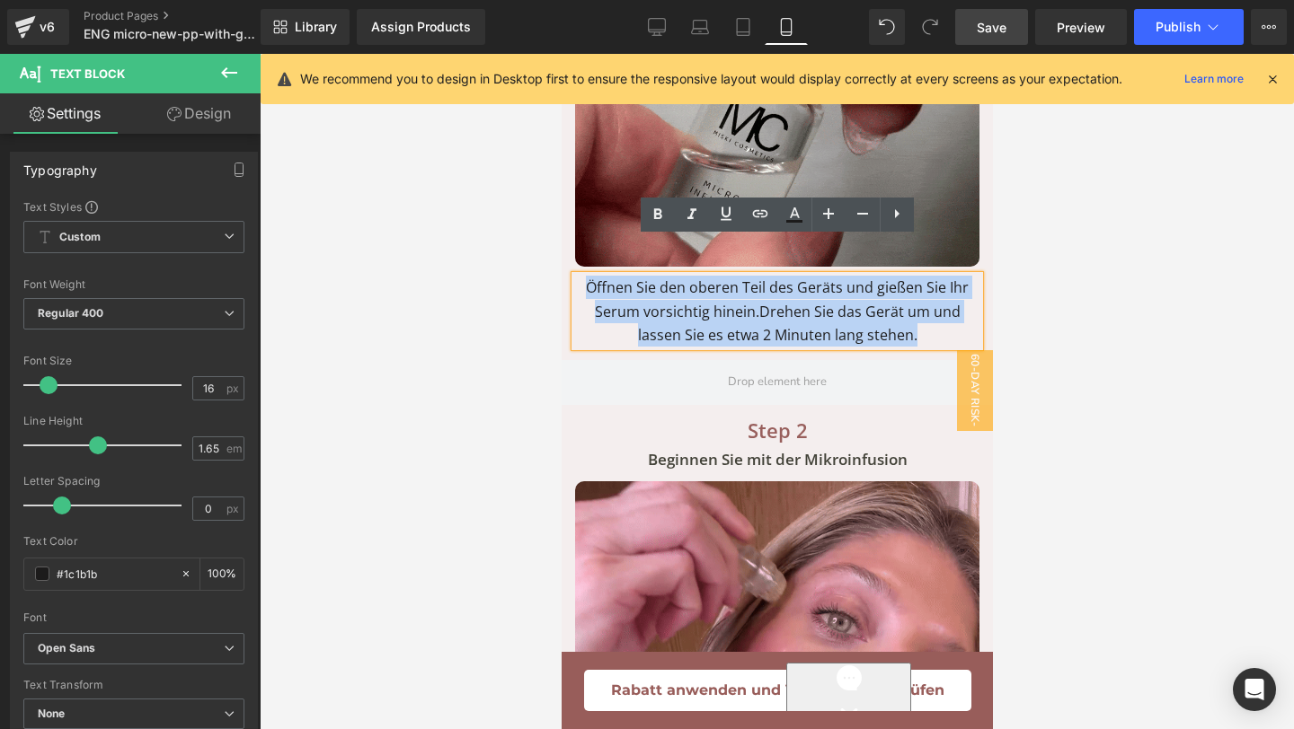
drag, startPoint x: 927, startPoint y: 302, endPoint x: 582, endPoint y: 259, distance: 347.6
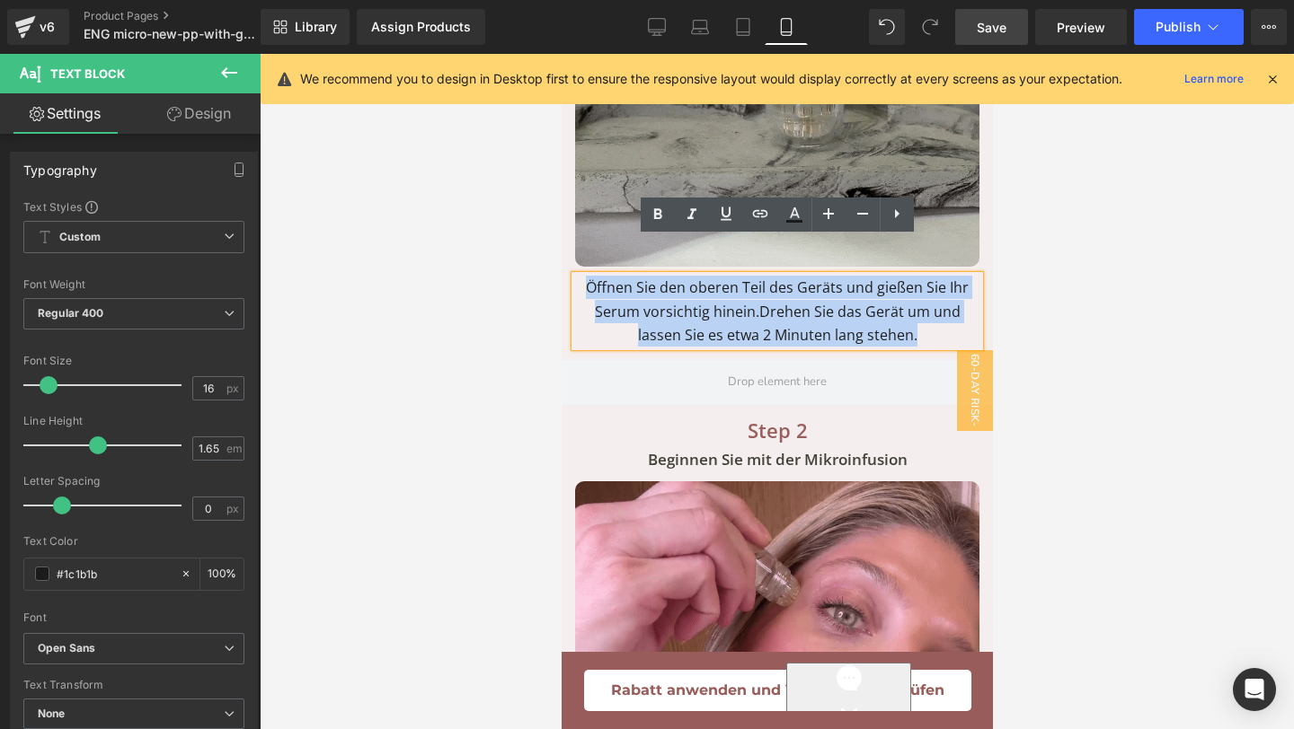
click at [582, 276] on p "Öffnen Sie den oberen Teil des Geräts und gießen Sie Ihr Serum vorsichtig hinei…" at bounding box center [776, 311] width 404 height 71
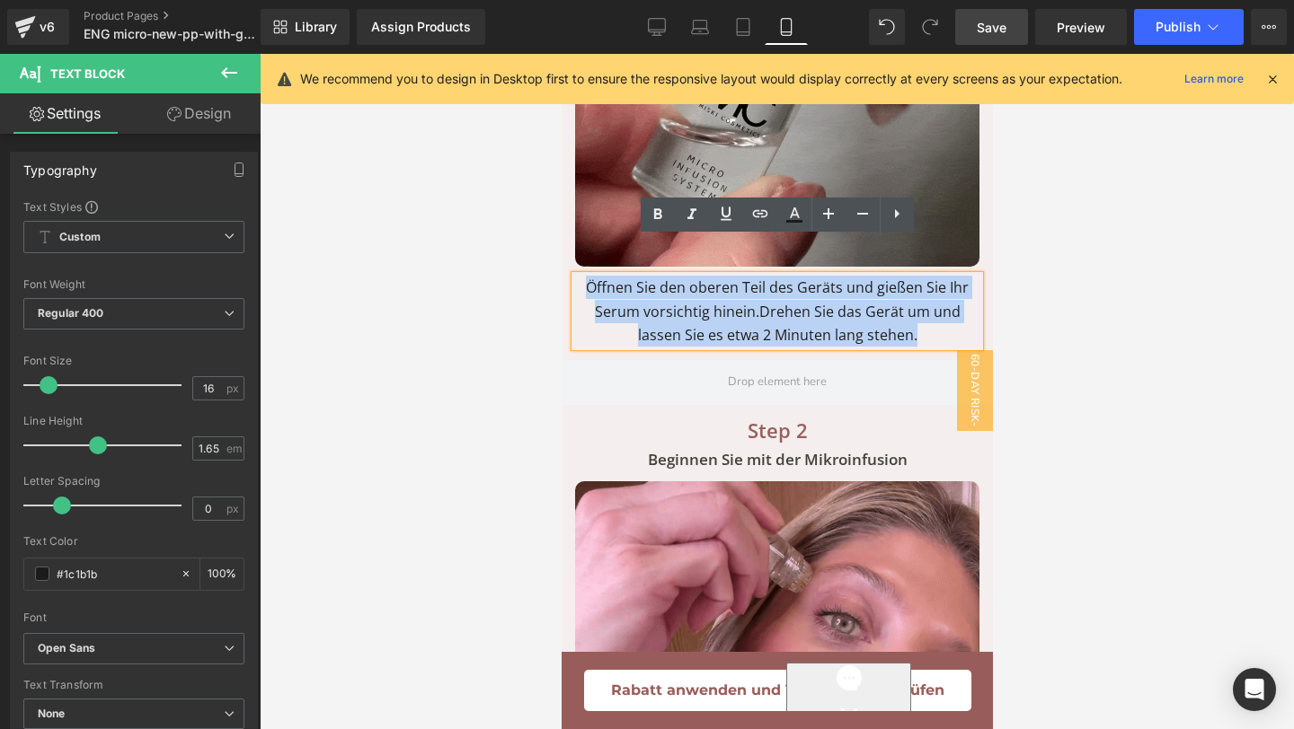
copy p "Öffnen Sie den oberen Teil des Geräts und gießen Sie Ihr Serum vorsichtig hinei…"
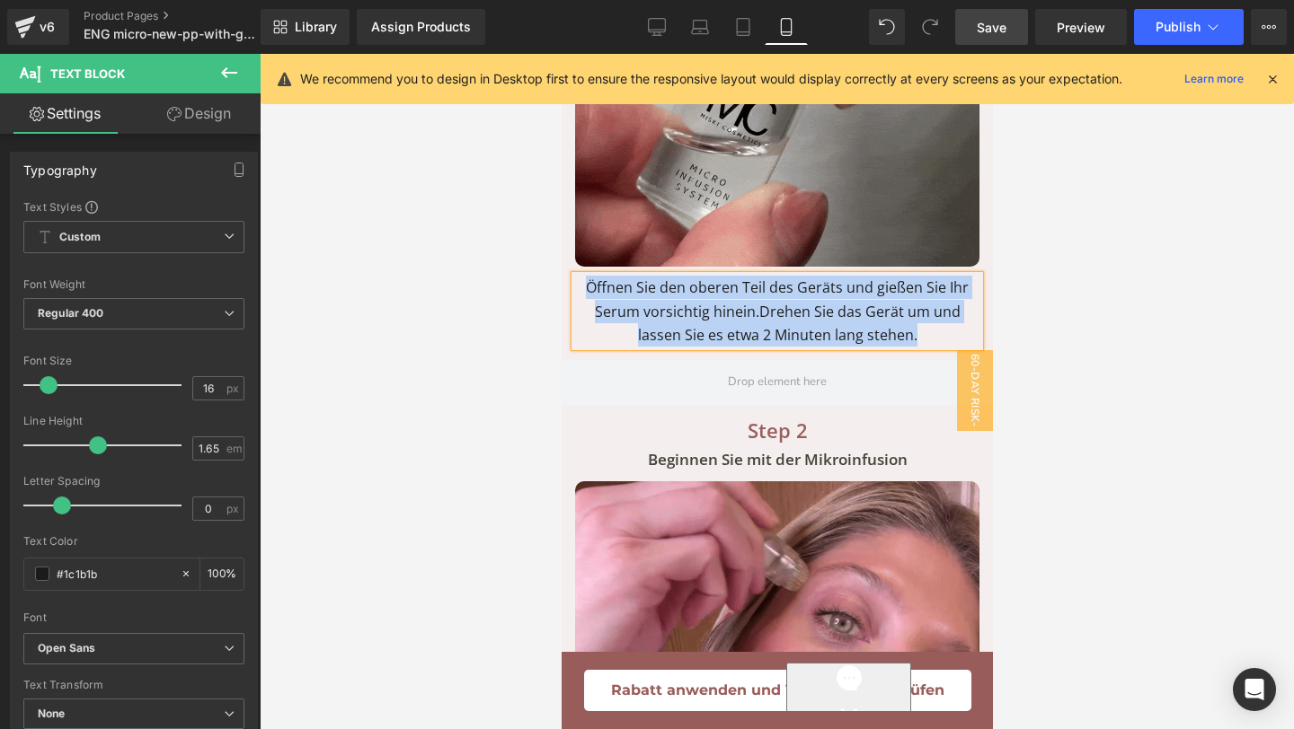
copy p "Öffnen Sie den oberen Teil des Geräts und gießen Sie Ihr Serum vorsichtig hinei…"
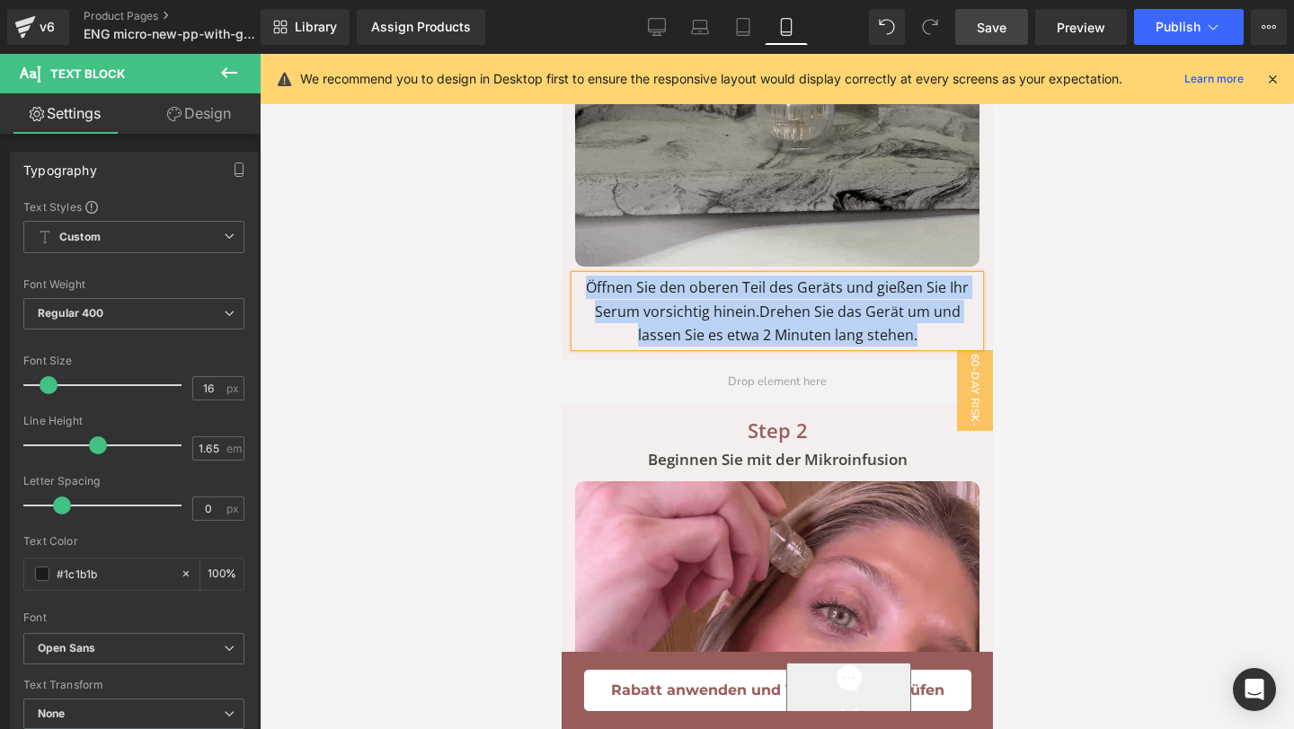
paste div "To enrich screen reader interactions, please activate Accessibility in Grammarl…"
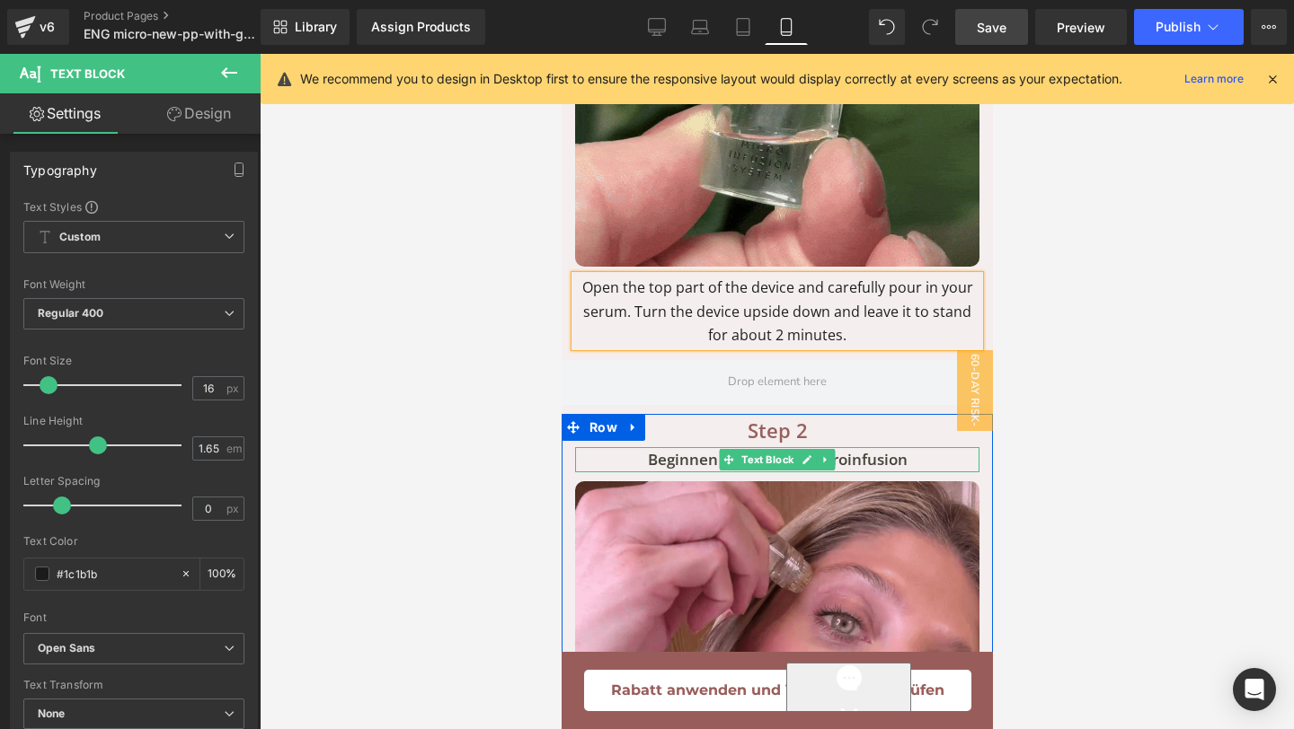
click at [641, 447] on p "Beginnen Sie mit der Mikroinfusion" at bounding box center [776, 459] width 404 height 25
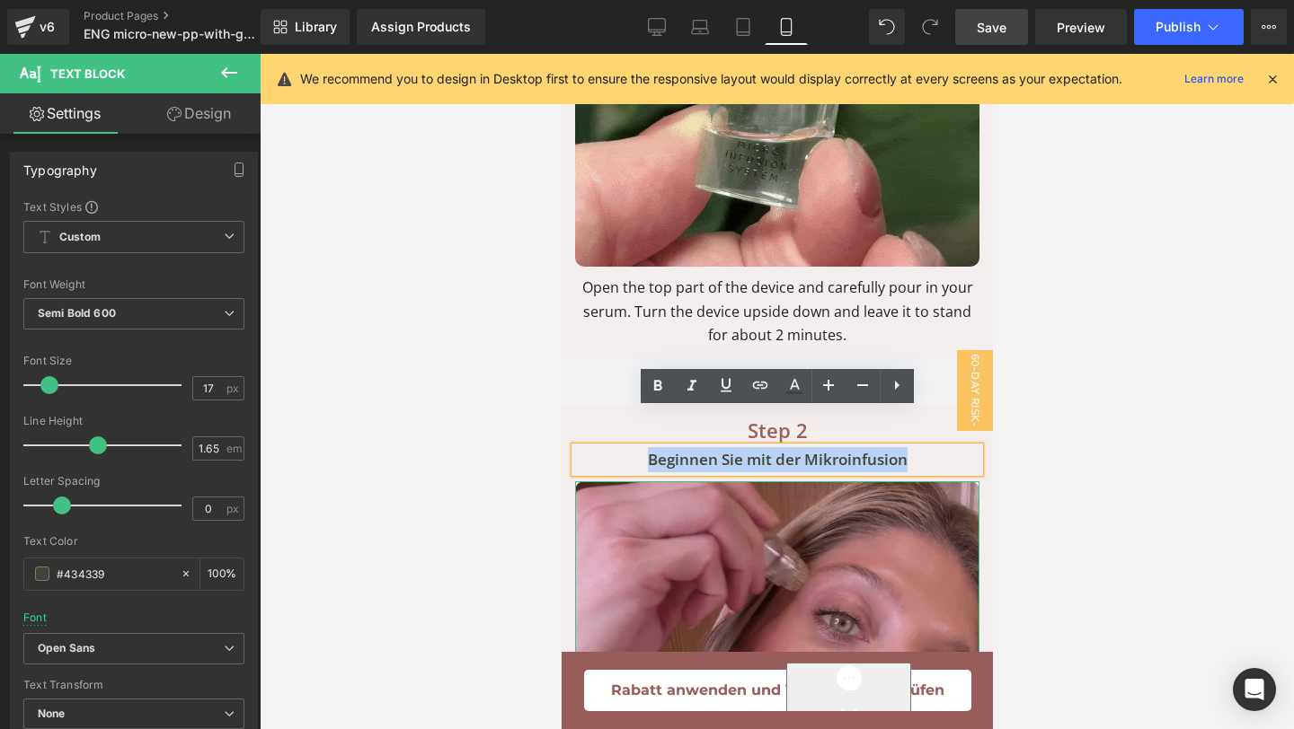
drag, startPoint x: 641, startPoint y: 429, endPoint x: 954, endPoint y: 451, distance: 313.4
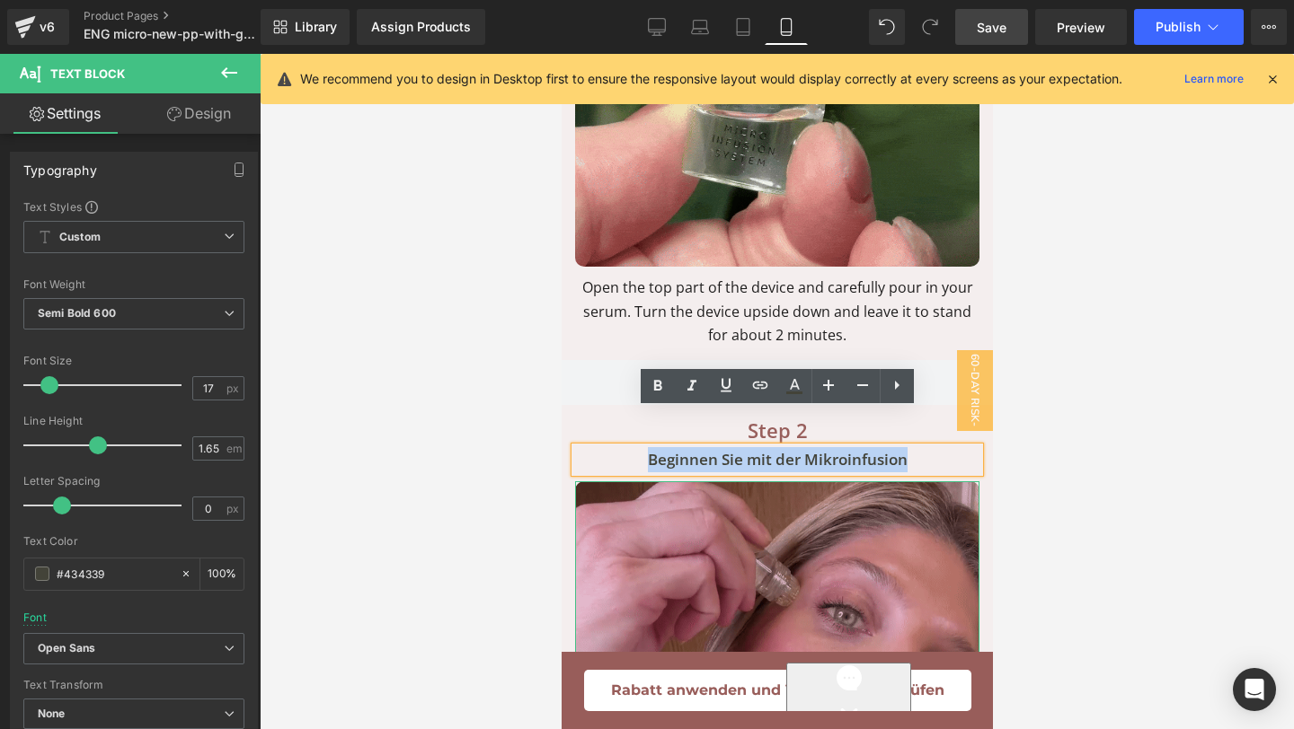
click at [954, 451] on div "Step 2 Text Block Bei Bedarf anpassen Text Block Beginnen Sie mit der Mikroinfu…" at bounding box center [776, 701] width 431 height 575
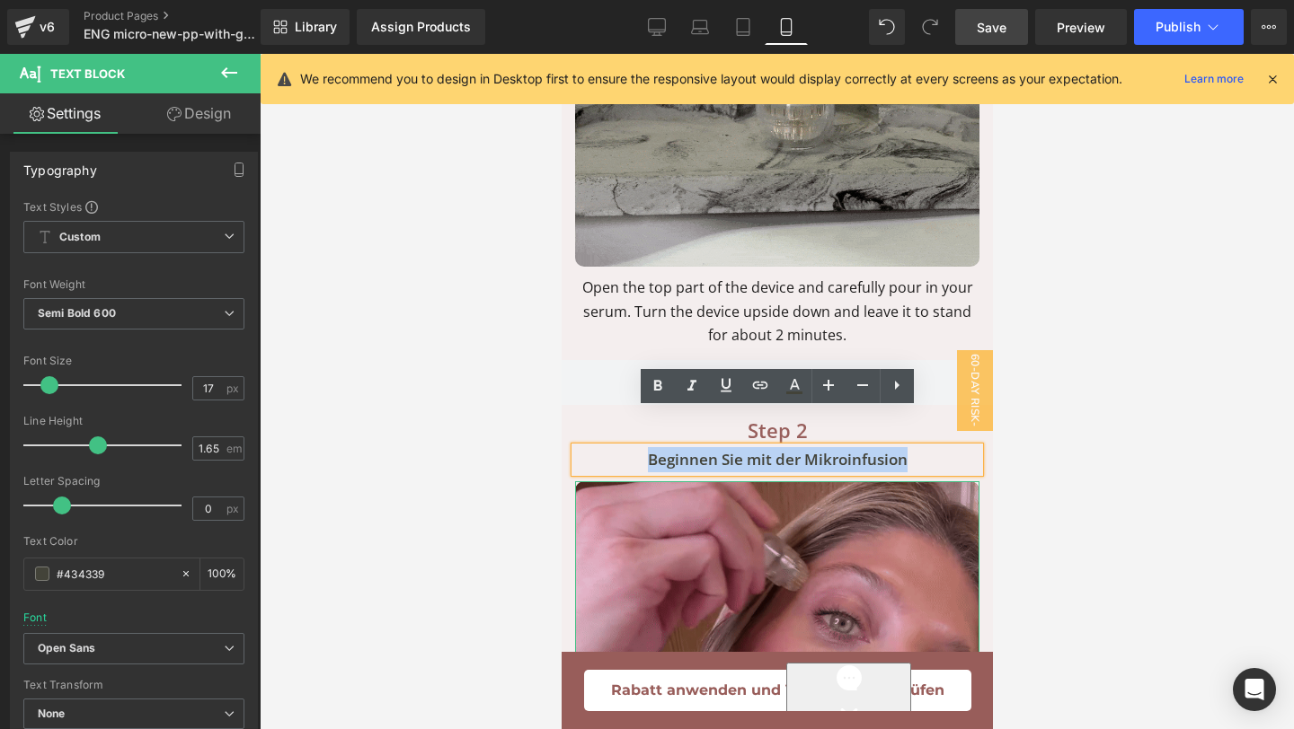
copy p "Beginnen Sie mit der Mikroinfusion"
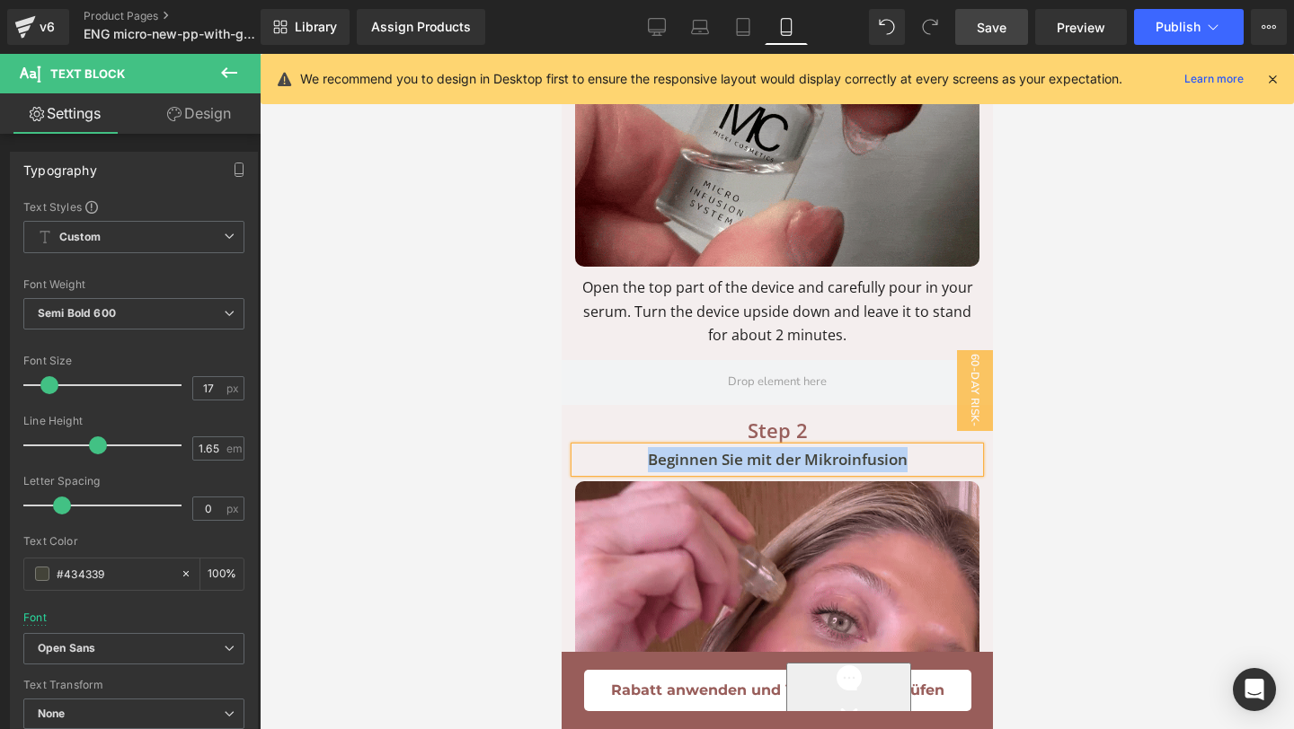
paste div
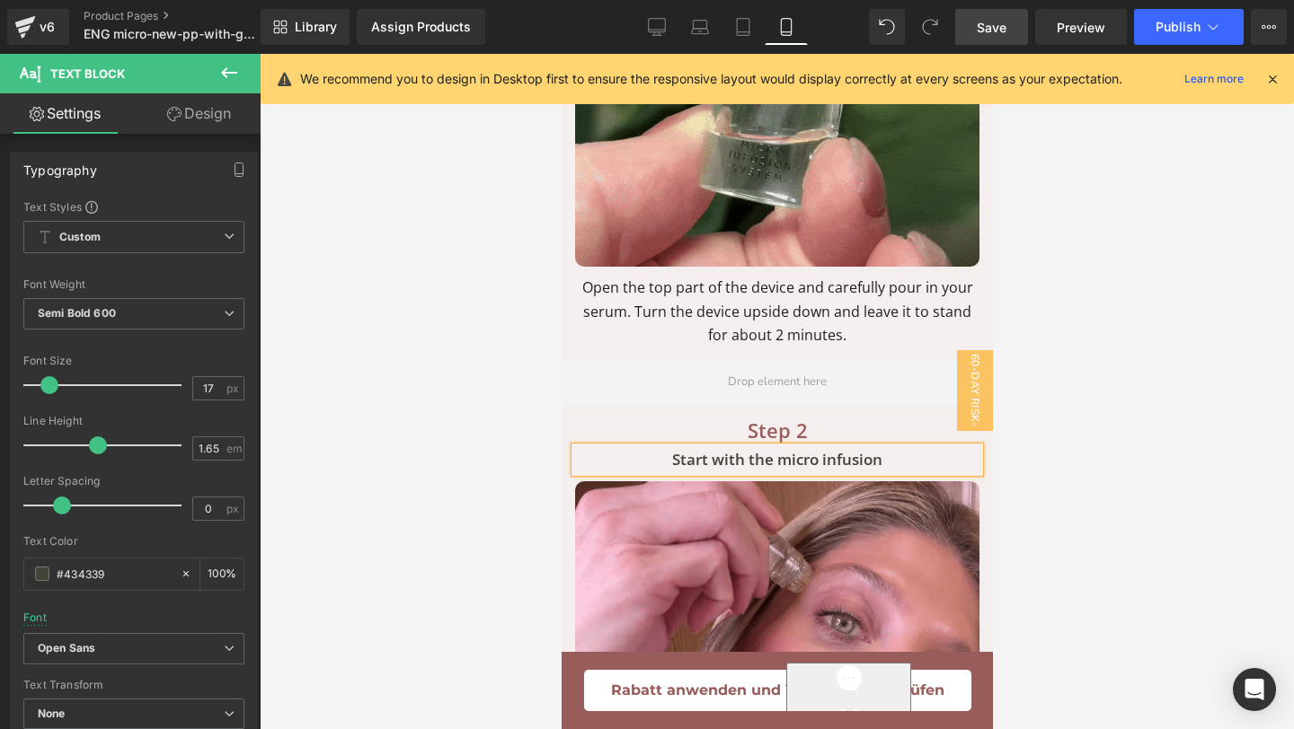
click at [782, 447] on p "Start with the micro infusion" at bounding box center [776, 459] width 404 height 25
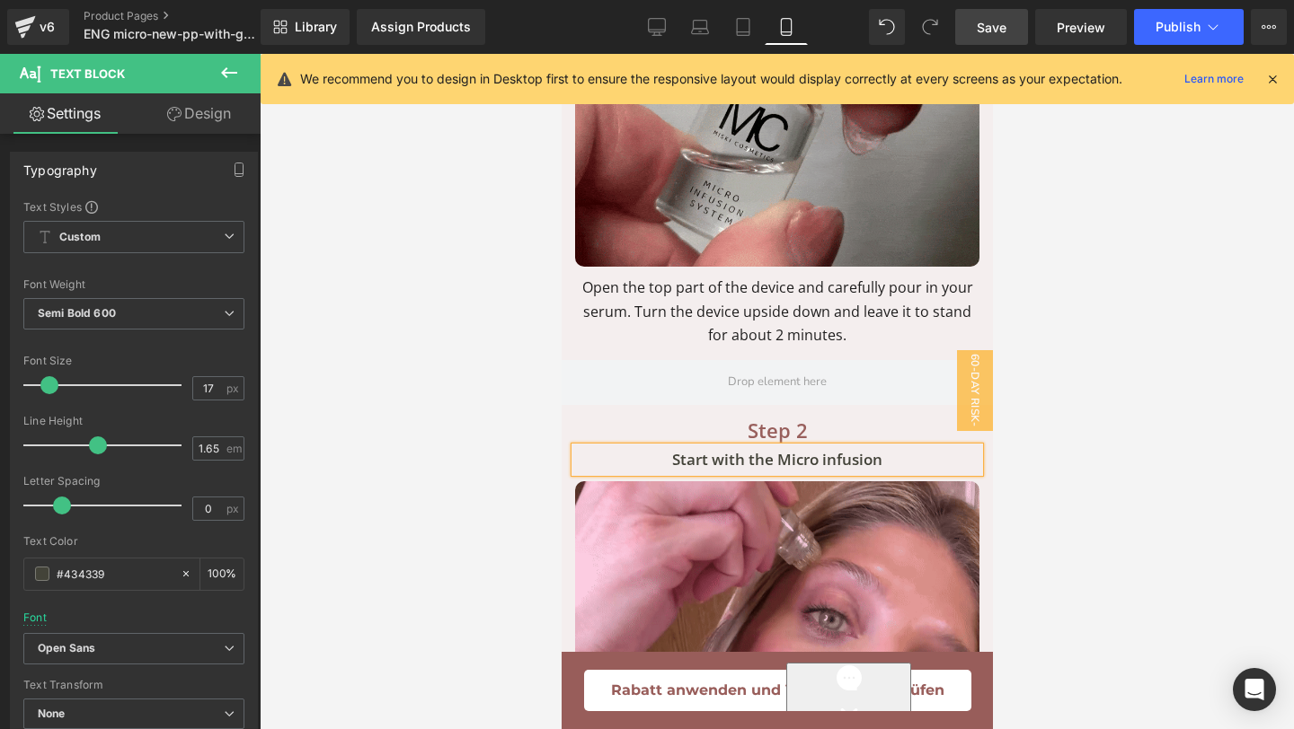
click at [635, 414] on p "Step 2" at bounding box center [776, 430] width 404 height 32
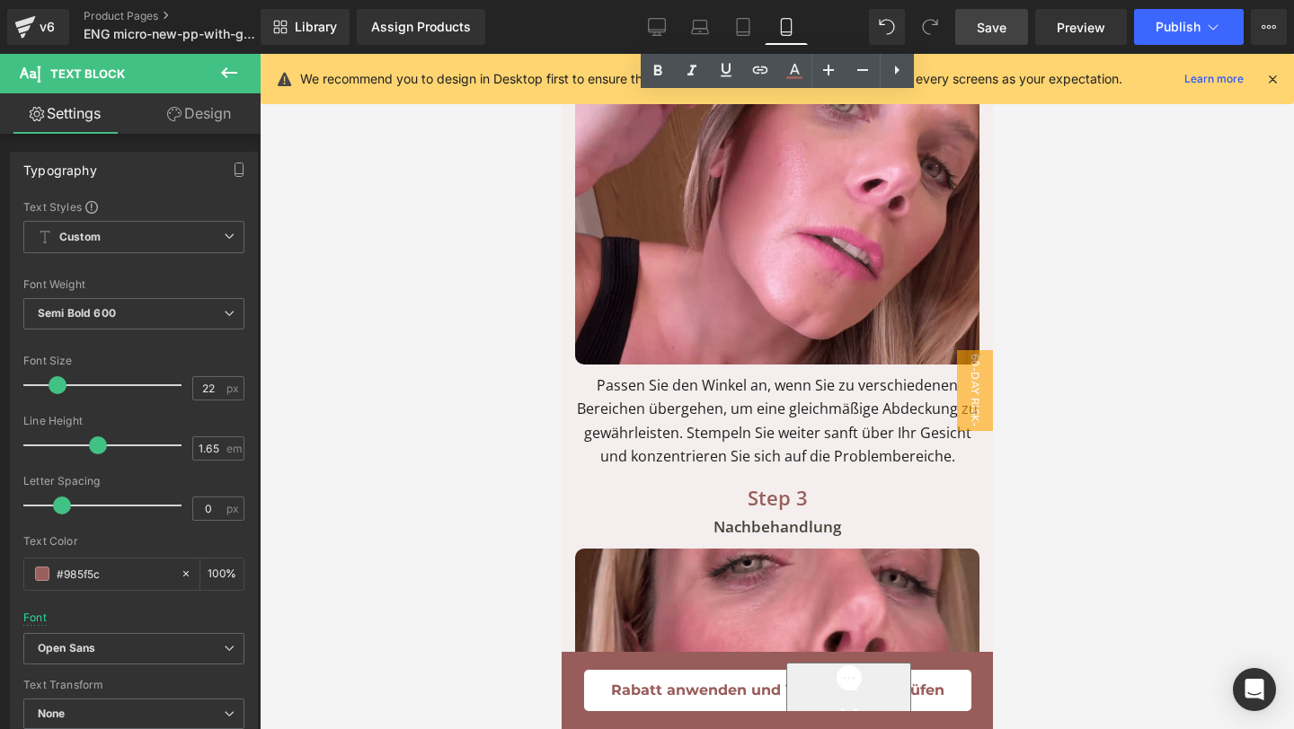
scroll to position [5691, 0]
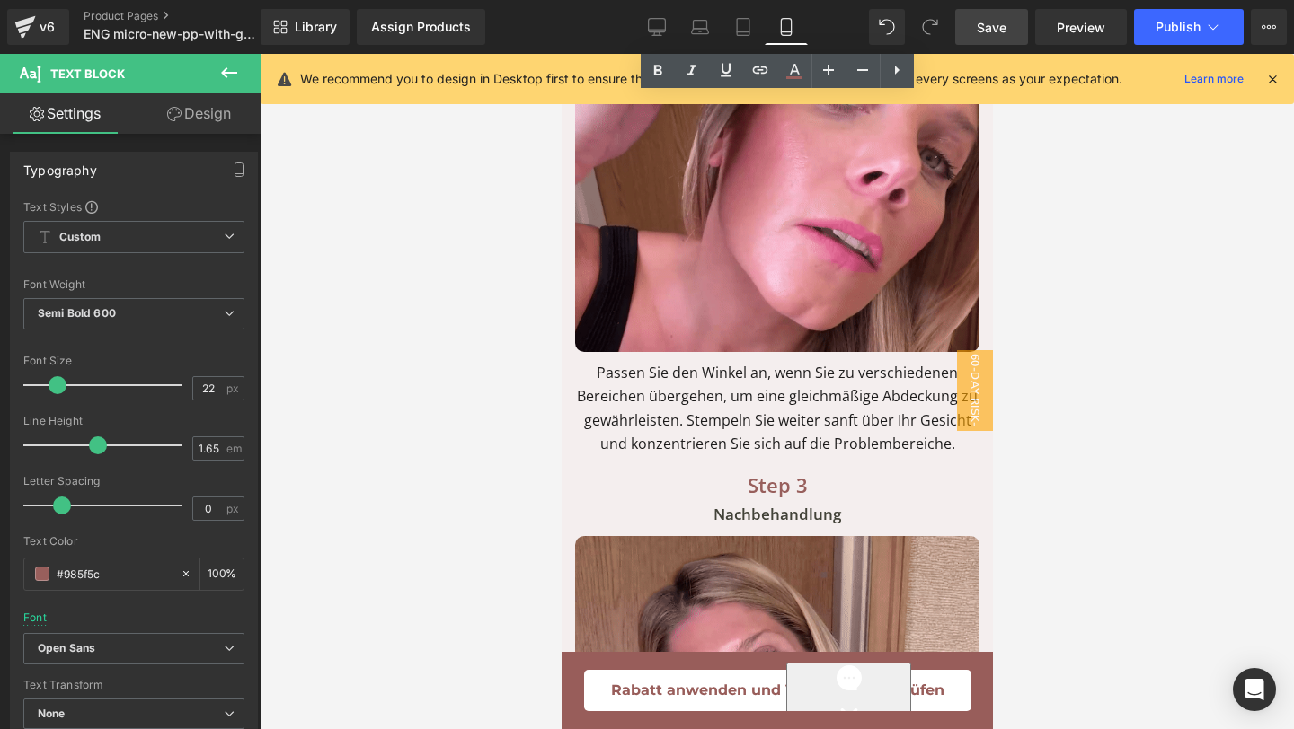
click at [614, 361] on p "Passen Sie den Winkel an, wenn Sie zu verschiedenen Bereichen übergehen, um ein…" at bounding box center [776, 408] width 404 height 95
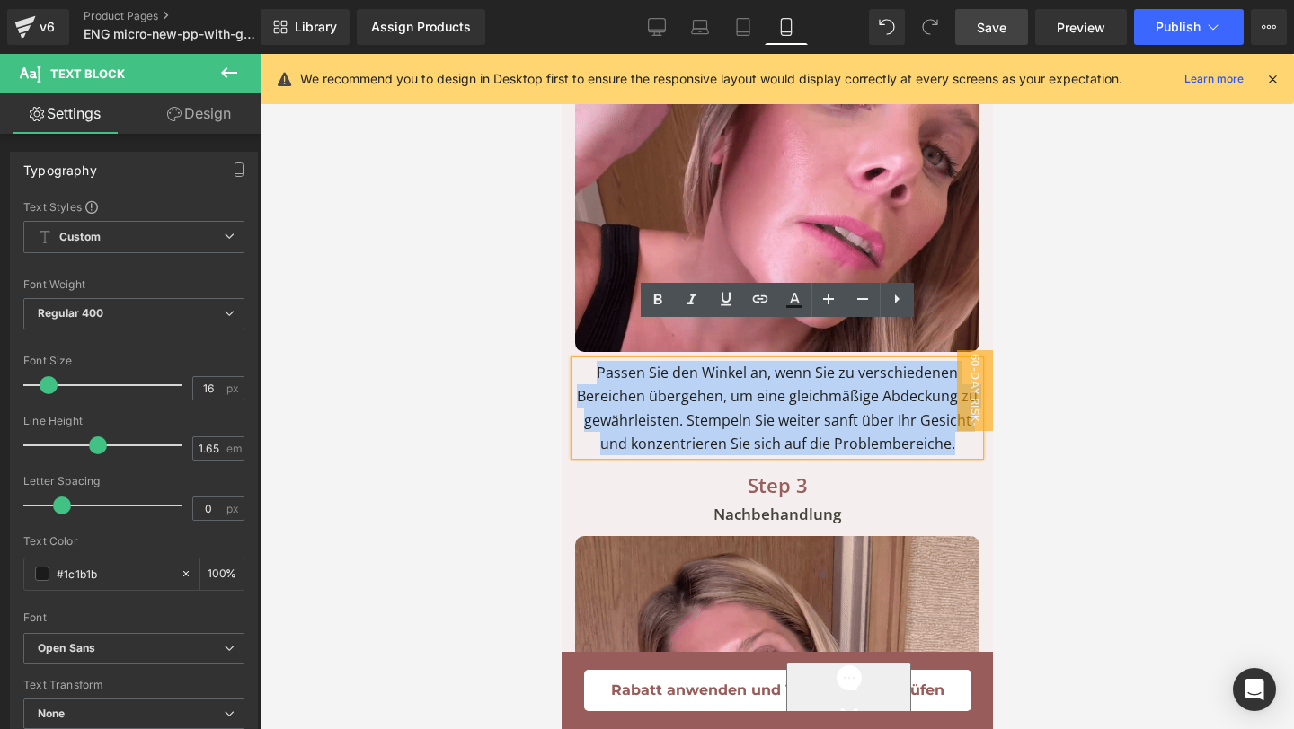
drag, startPoint x: 597, startPoint y: 340, endPoint x: 1038, endPoint y: 402, distance: 444.5
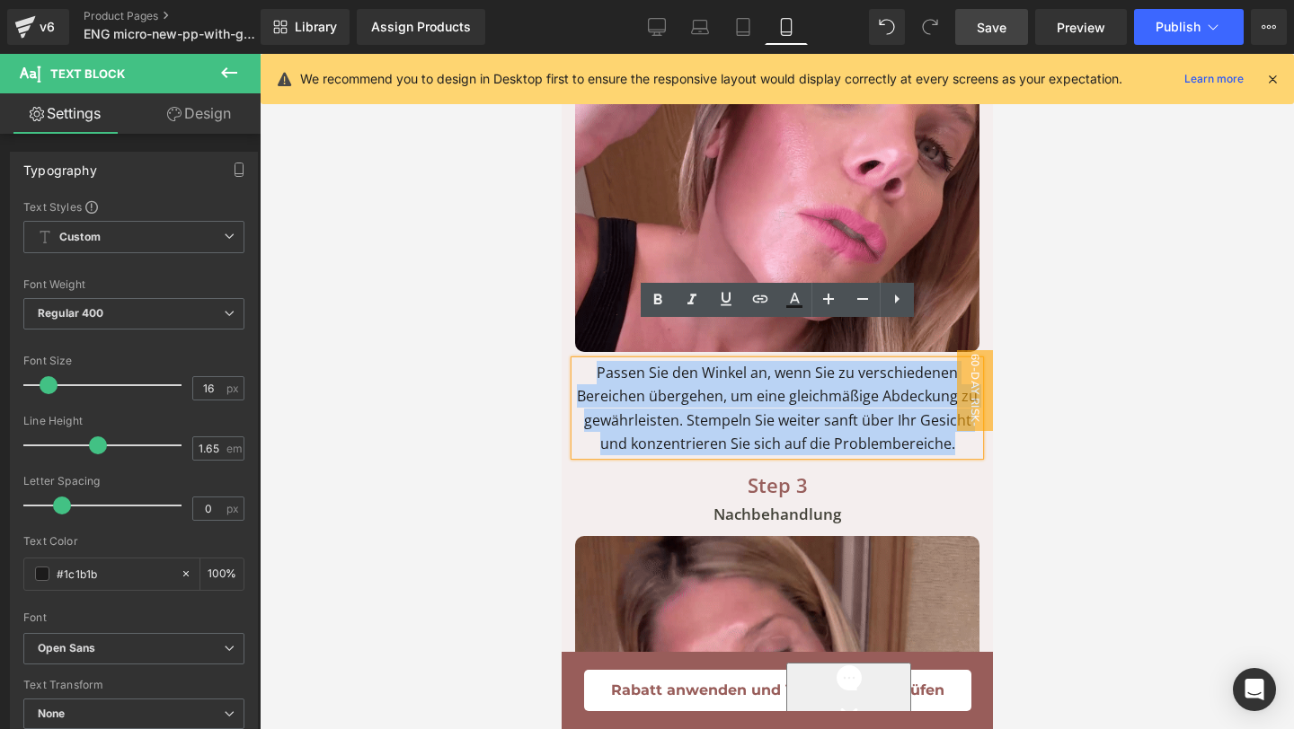
copy p "Passen Sie den Winkel an, wenn Sie zu verschiedenen Bereichen übergehen, um ein…"
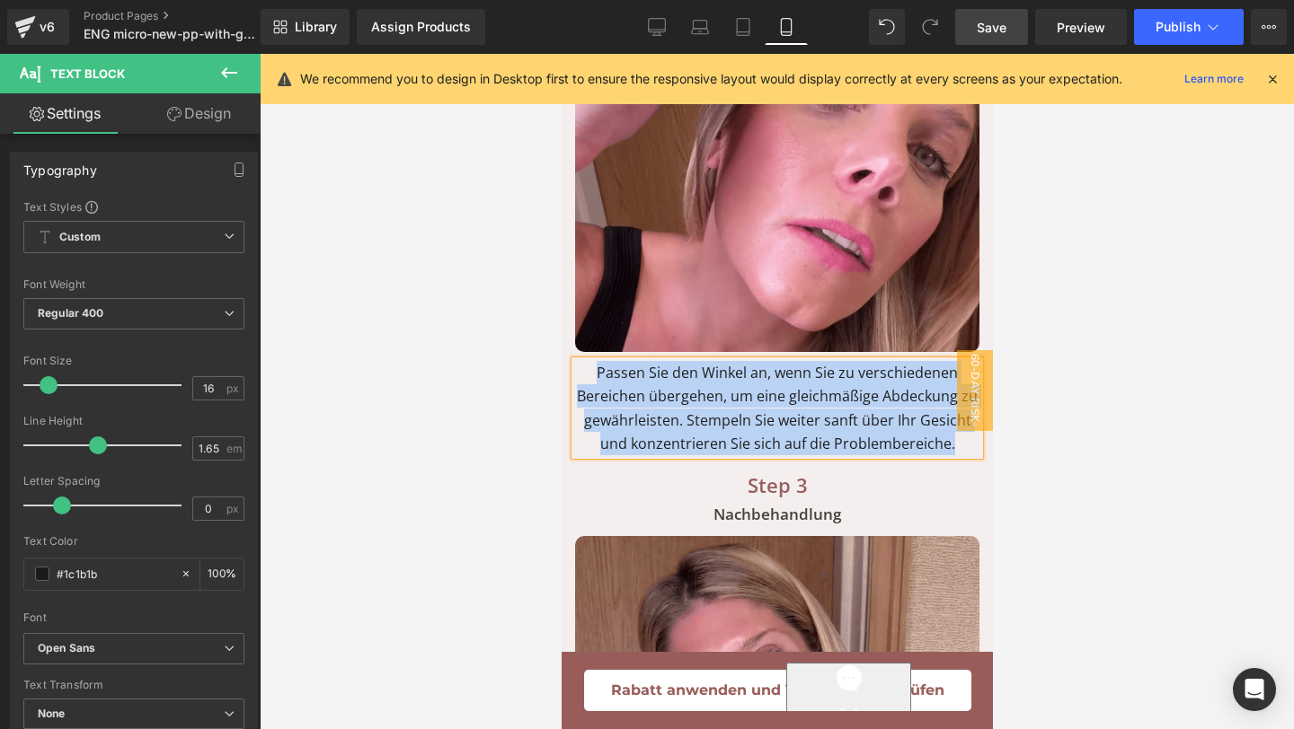
paste div
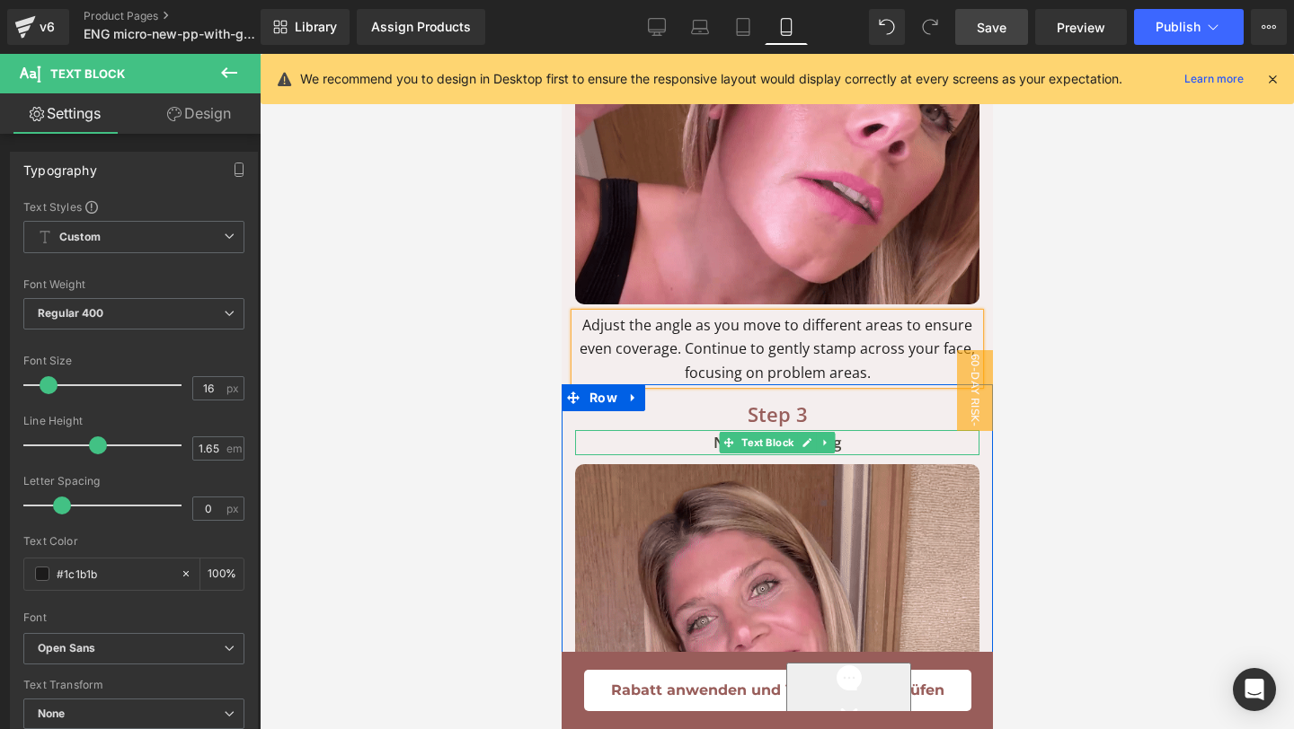
scroll to position [5758, 0]
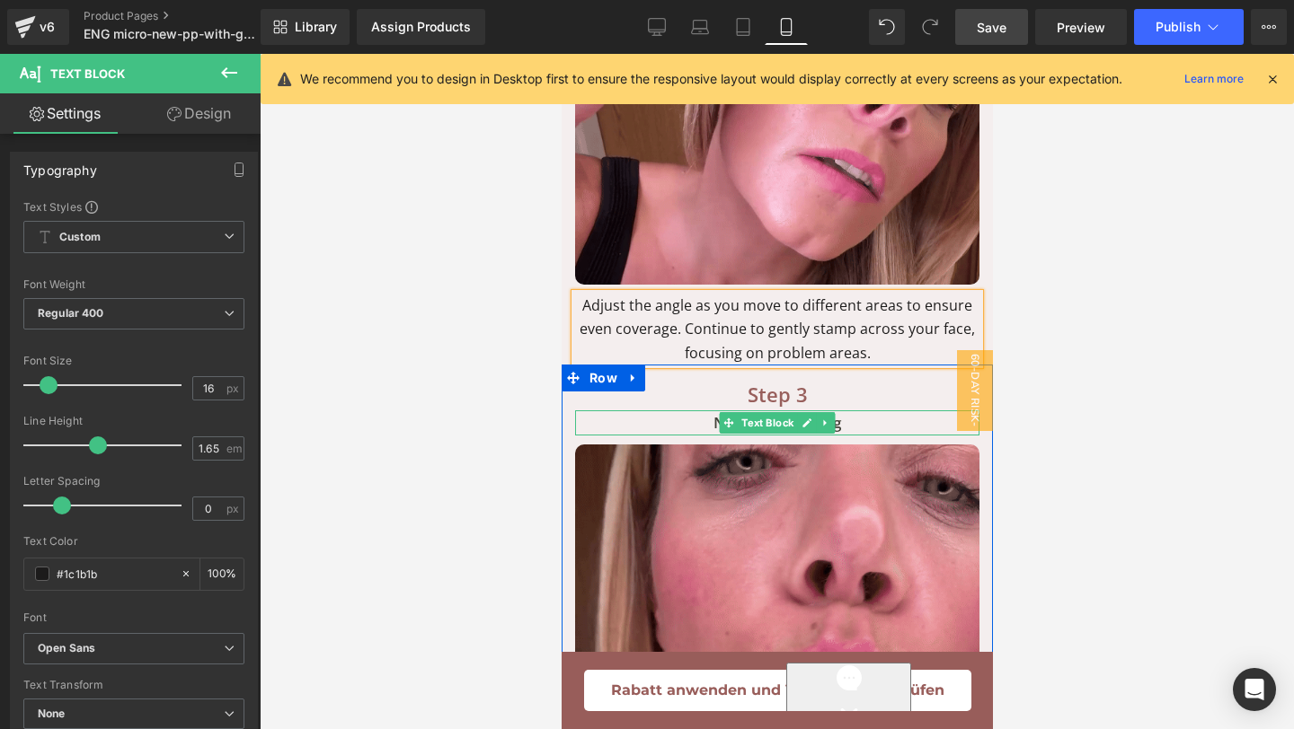
click at [688, 411] on p "Nachbehandlung" at bounding box center [776, 423] width 404 height 25
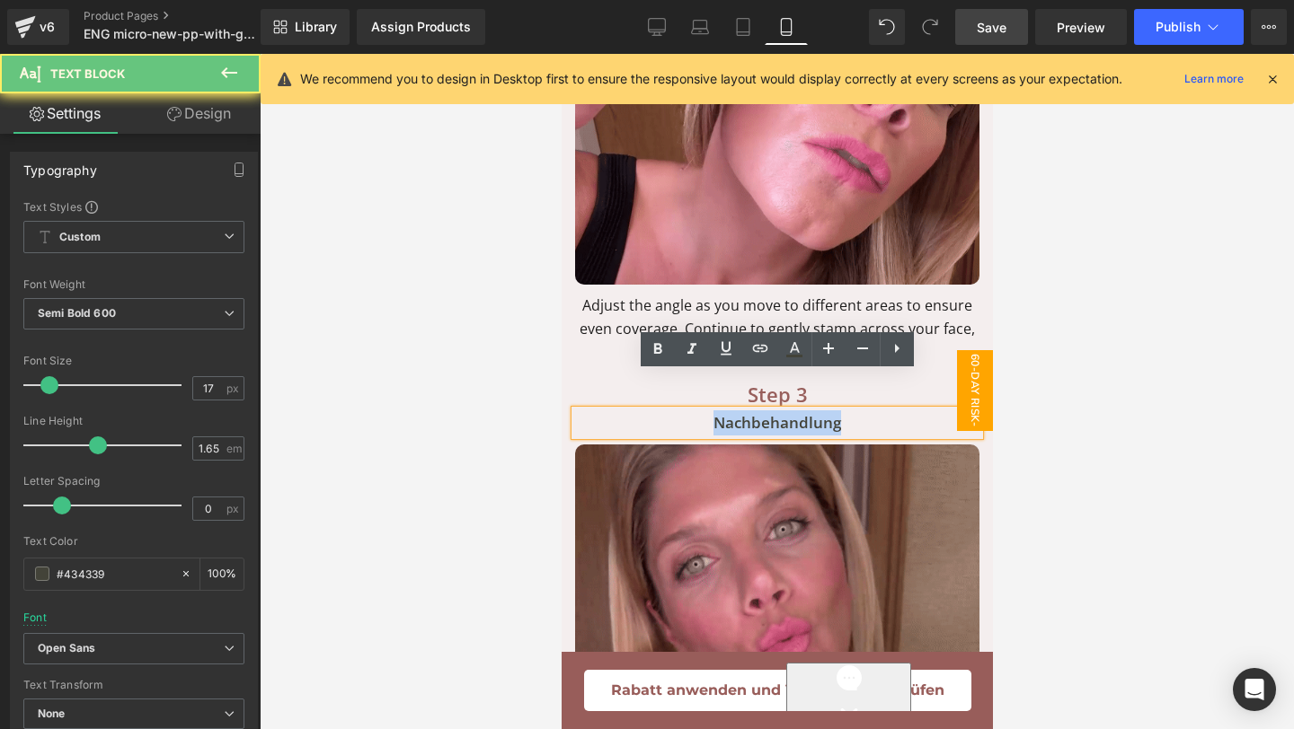
drag, startPoint x: 688, startPoint y: 386, endPoint x: 960, endPoint y: 410, distance: 273.2
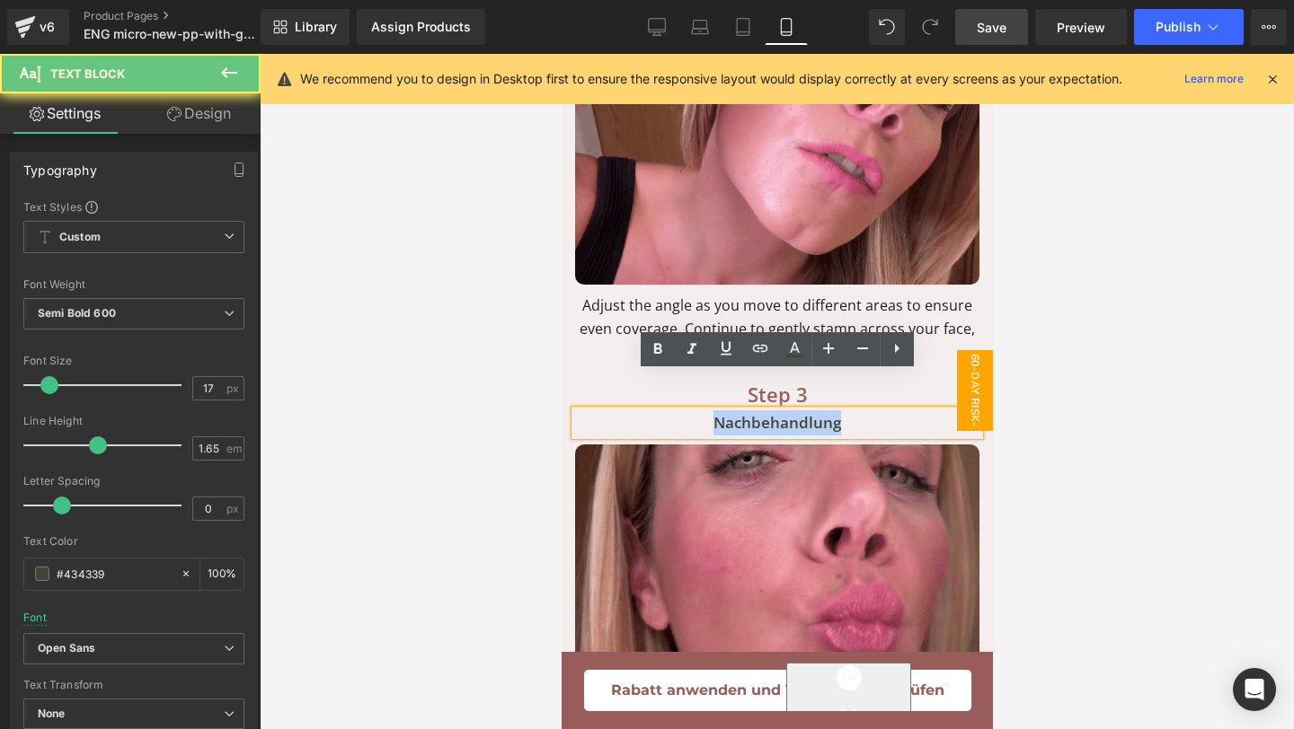
copy p "Nachbehandlung"
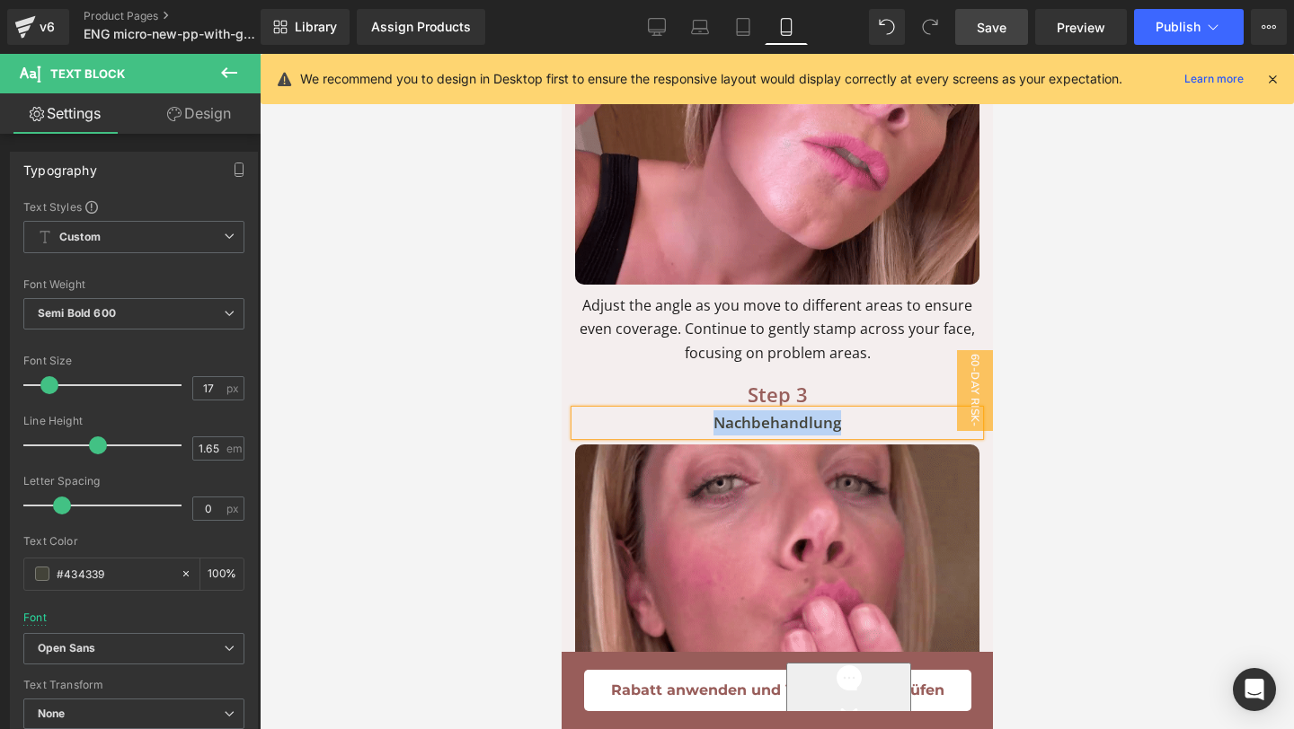
paste div
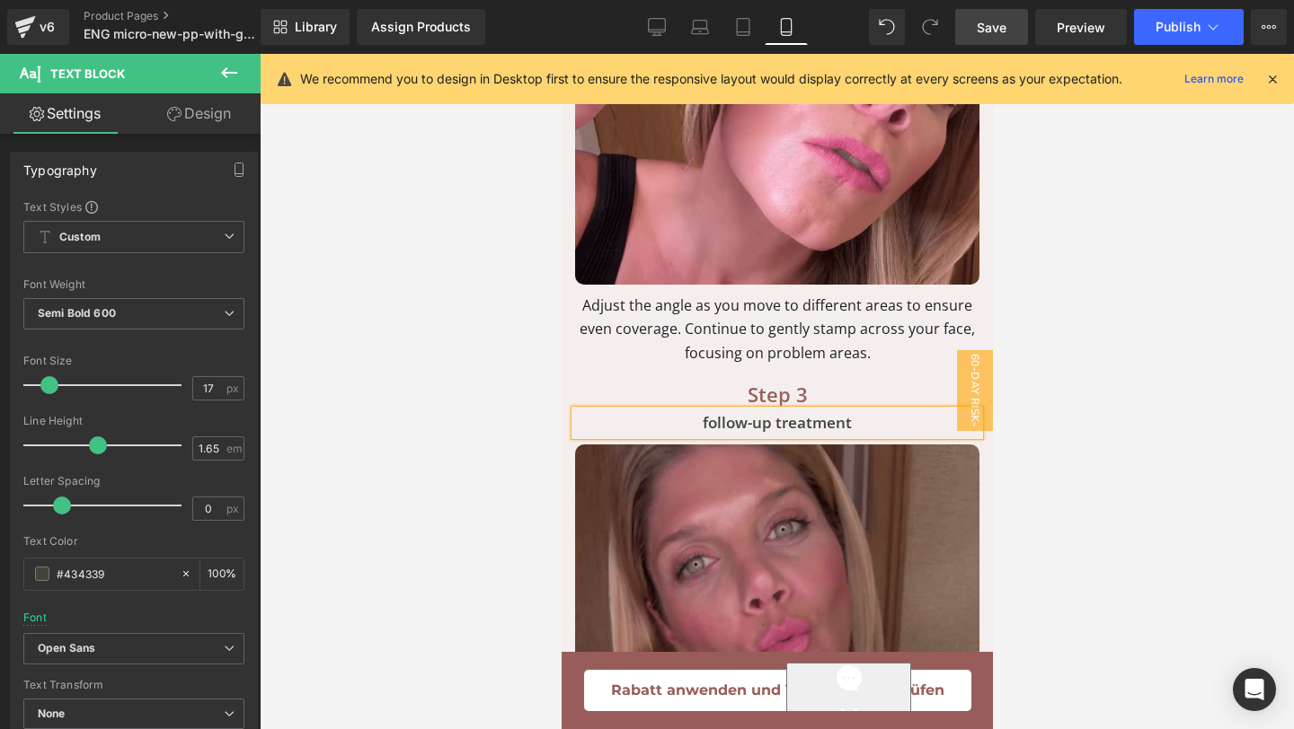
drag, startPoint x: 702, startPoint y: 388, endPoint x: 725, endPoint y: 449, distance: 65.1
click at [702, 411] on p "follow-up treatment" at bounding box center [776, 423] width 404 height 25
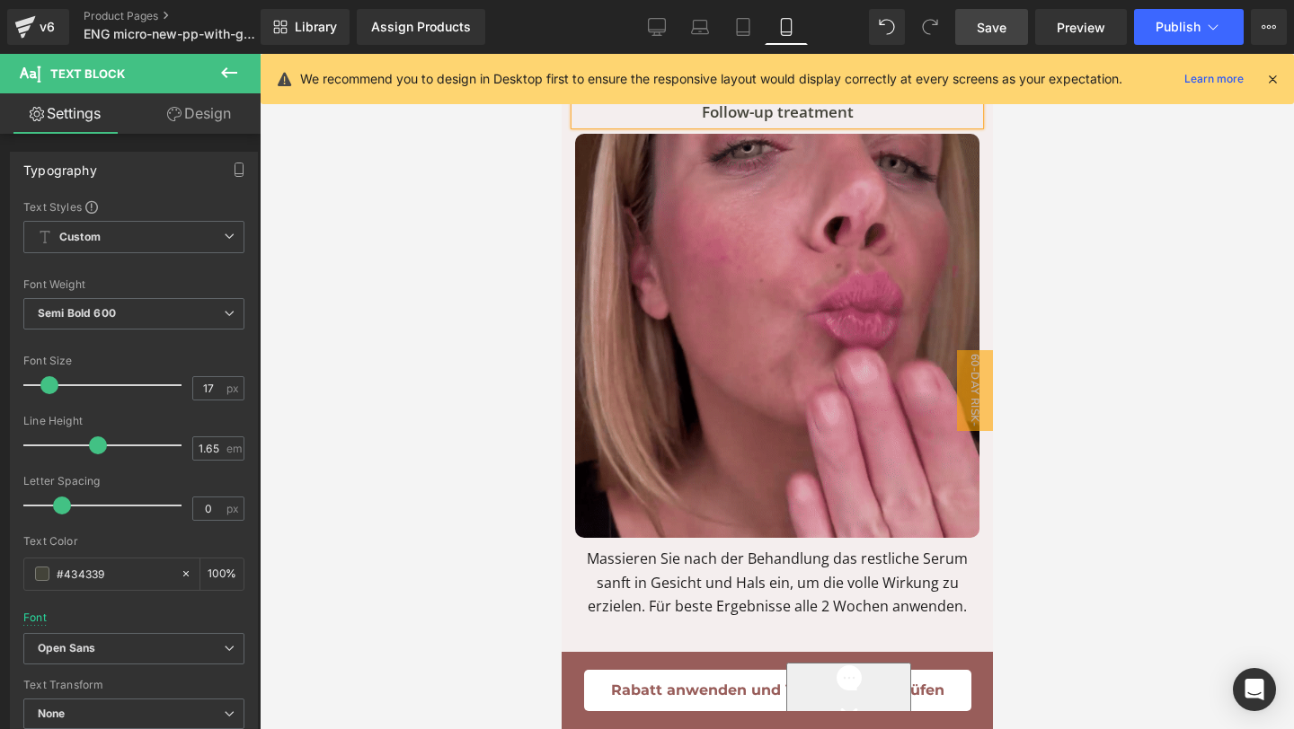
scroll to position [6215, 0]
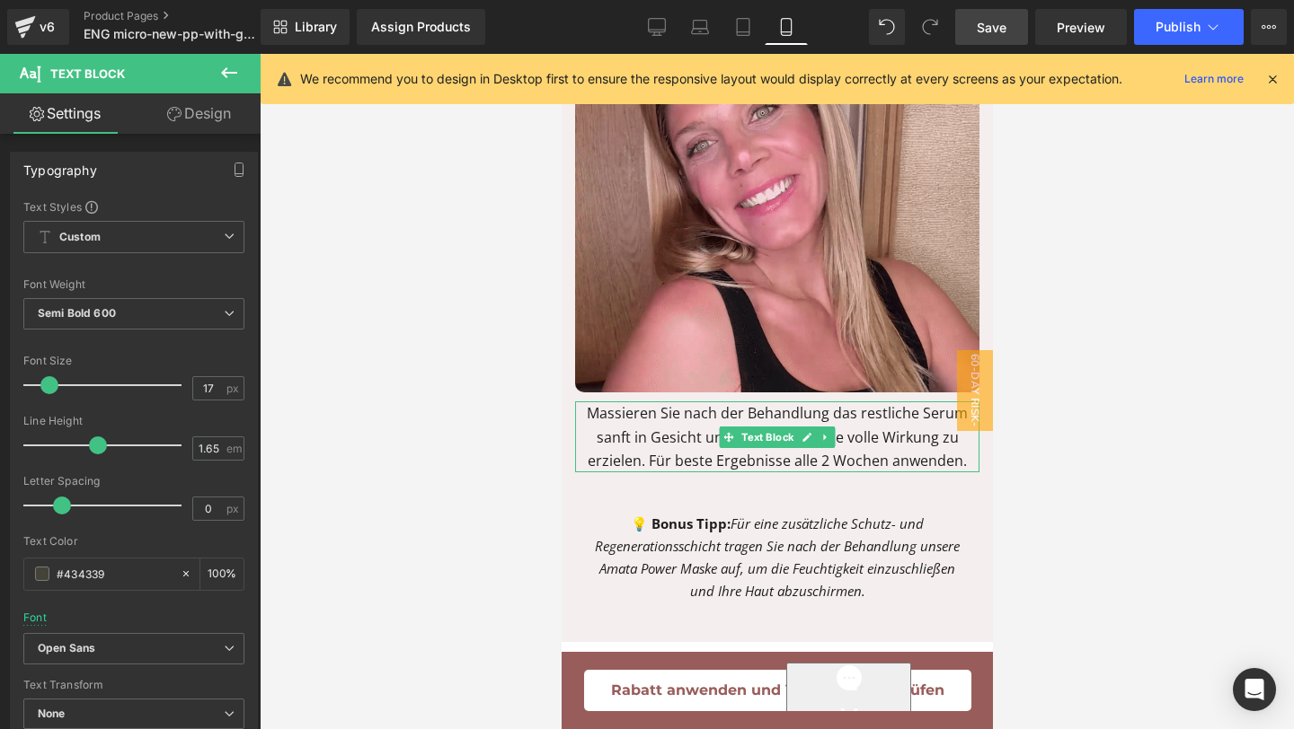
click at [734, 429] on p "Massieren Sie nach der Behandlung das restliche Serum sanft in Gesicht und Hals…" at bounding box center [776, 437] width 404 height 71
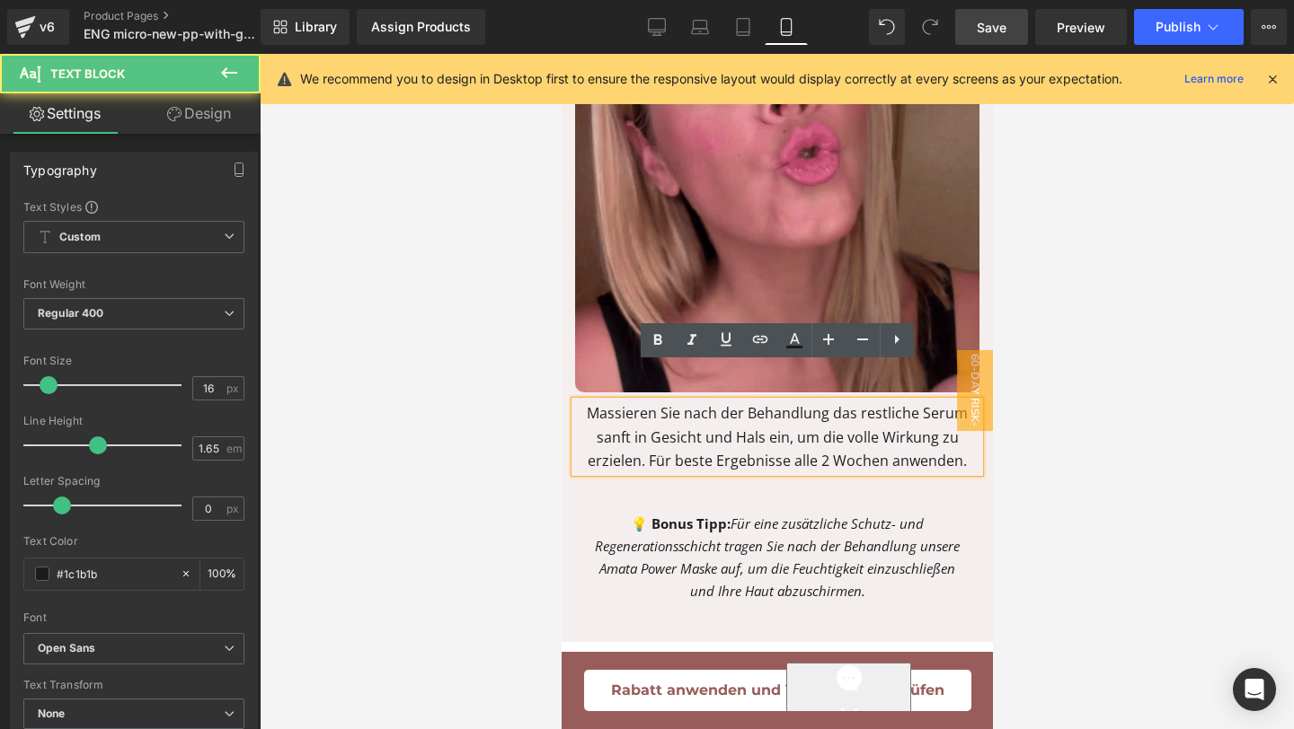
click at [594, 402] on p "Massieren Sie nach der Behandlung das restliche Serum sanft in Gesicht und Hals…" at bounding box center [776, 437] width 404 height 71
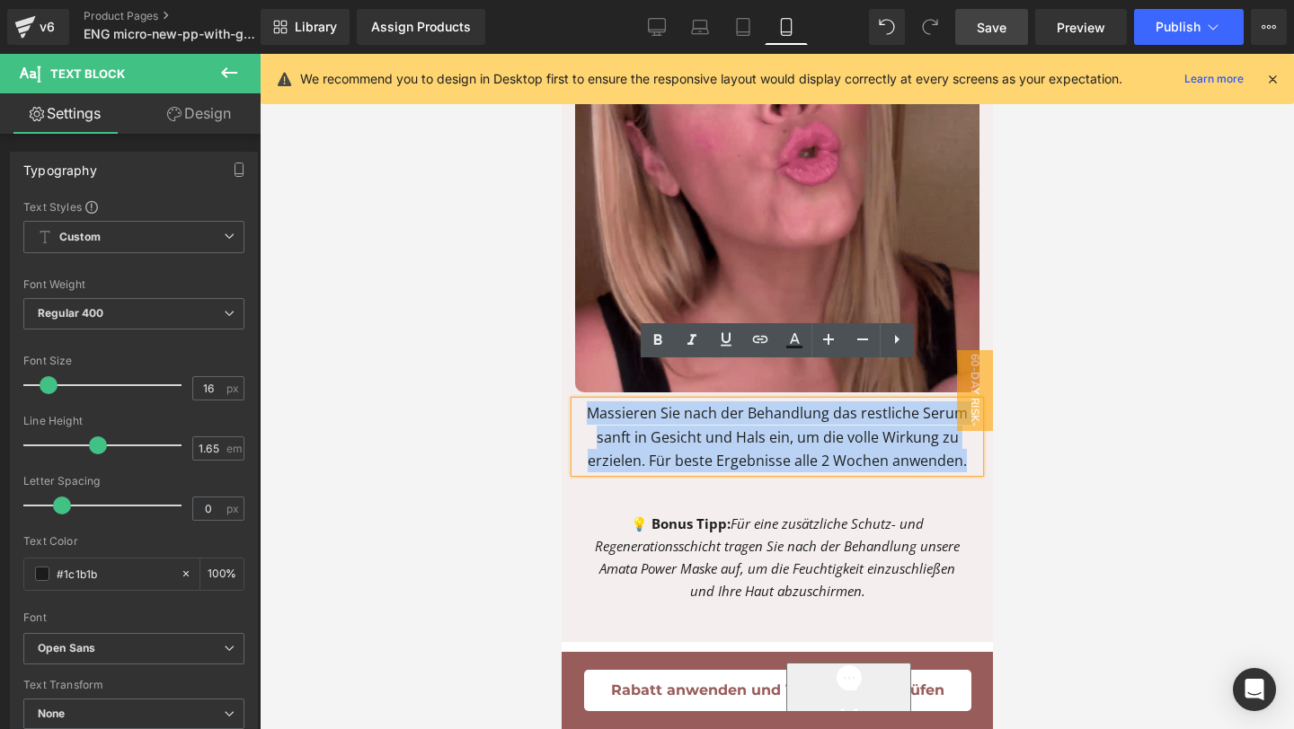
drag, startPoint x: 594, startPoint y: 380, endPoint x: 983, endPoint y: 440, distance: 393.6
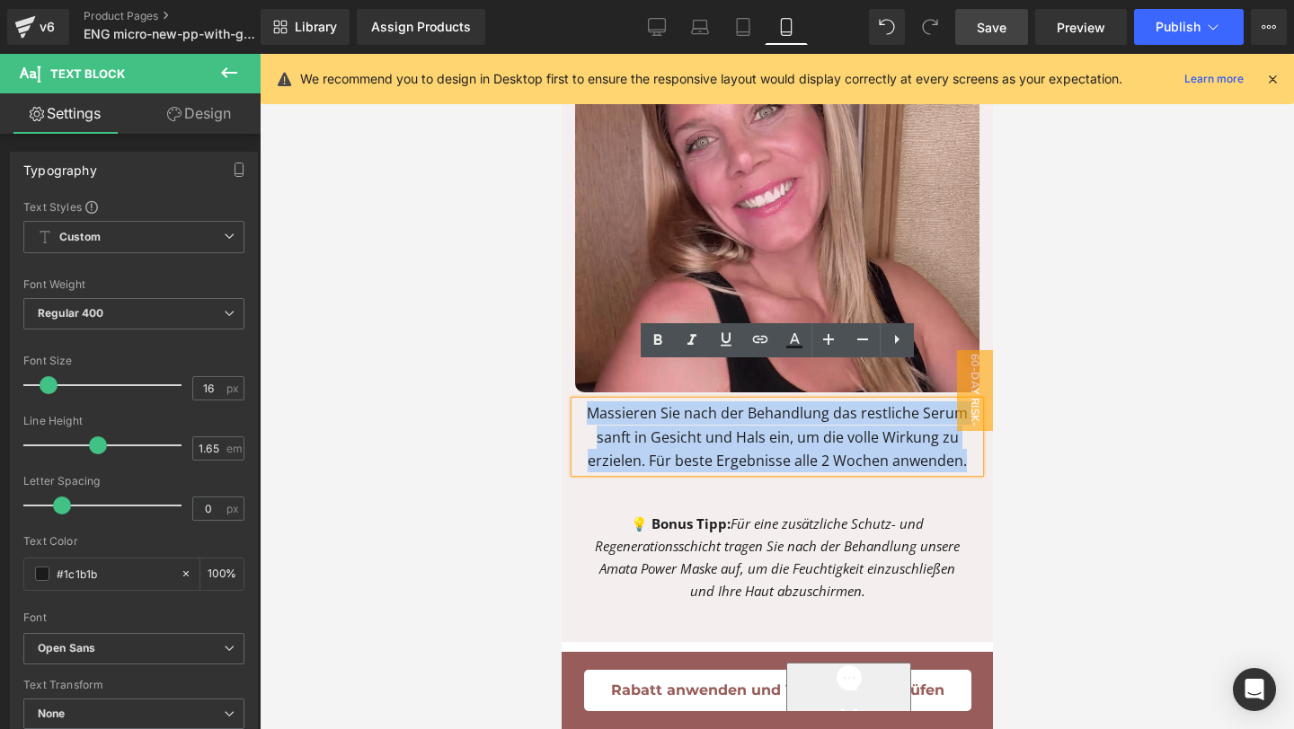
copy p "Massieren Sie nach der Behandlung das restliche Serum sanft in Gesicht und Hals…"
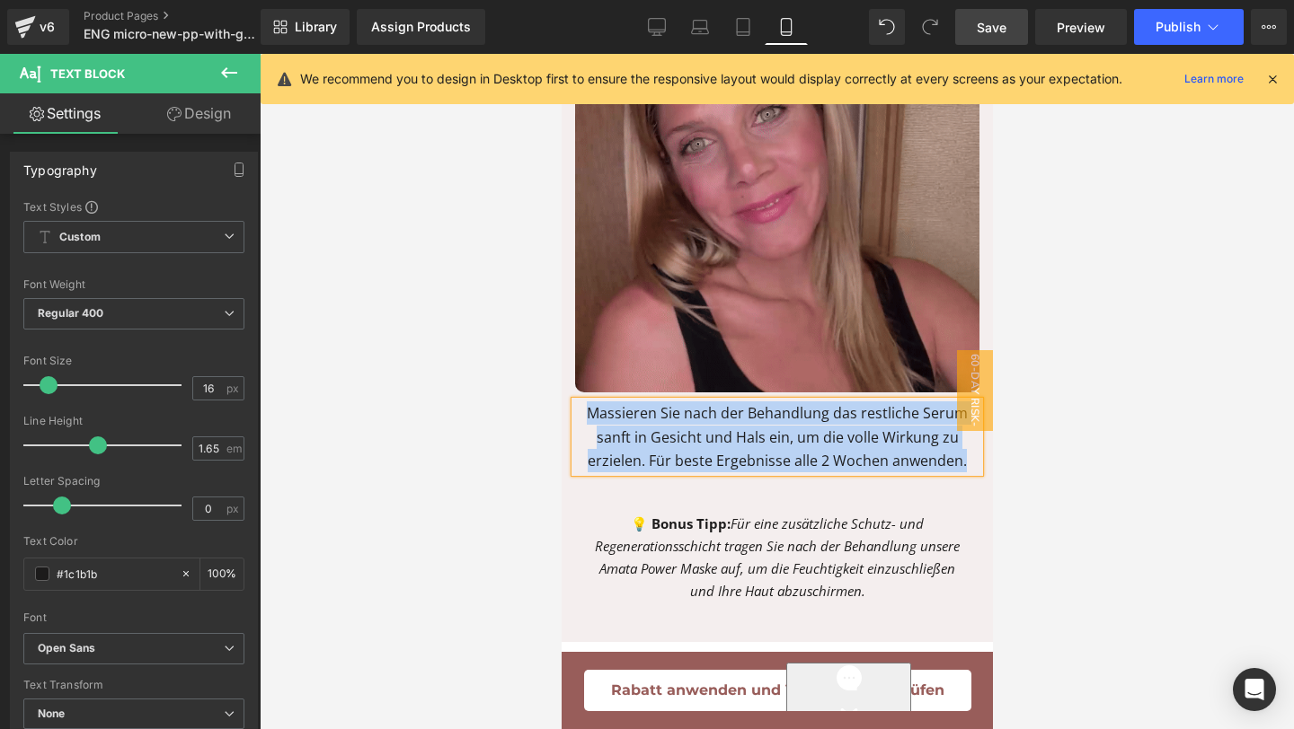
paste div "To enrich screen reader interactions, please activate Accessibility in Grammarl…"
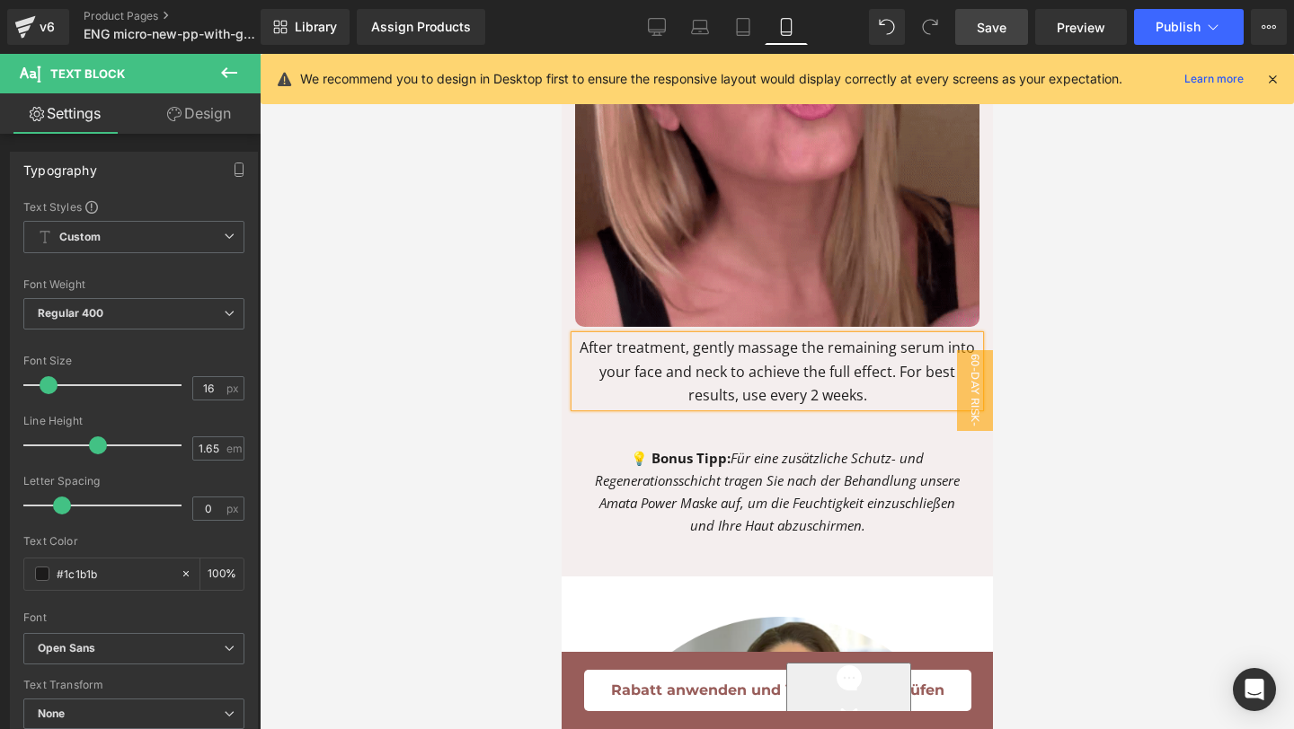
scroll to position [6283, 0]
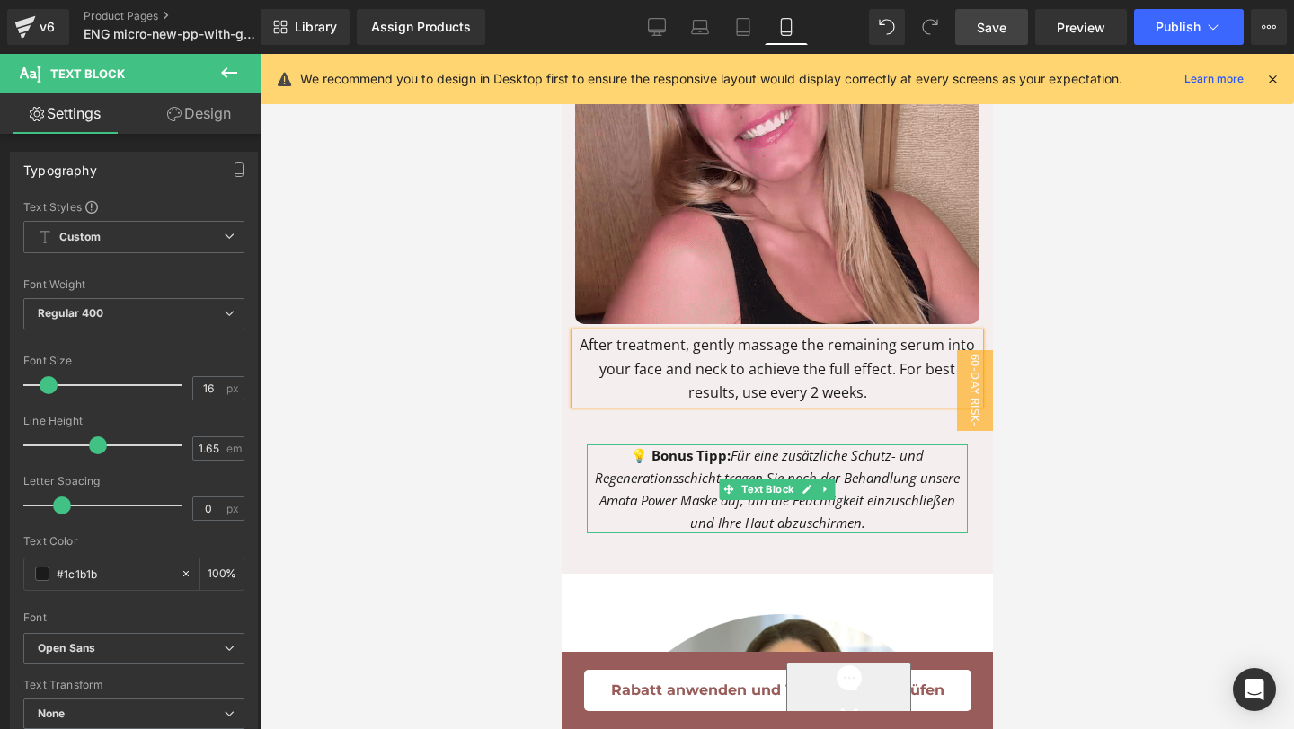
click at [886, 481] on p "💡 Bonus Tipp: Für eine zusätzliche Schutz- und Regenerationsschicht tragen Sie …" at bounding box center [776, 489] width 381 height 89
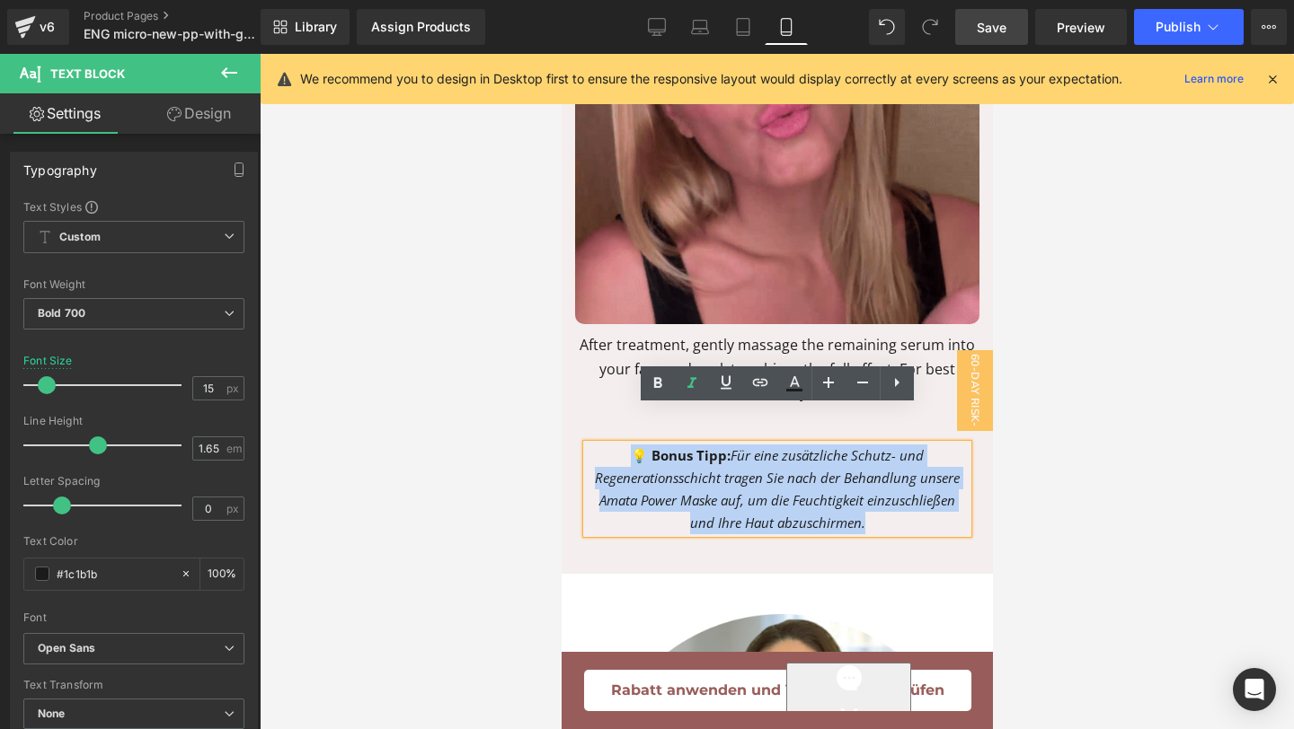
drag, startPoint x: 875, startPoint y: 487, endPoint x: 582, endPoint y: 389, distance: 308.8
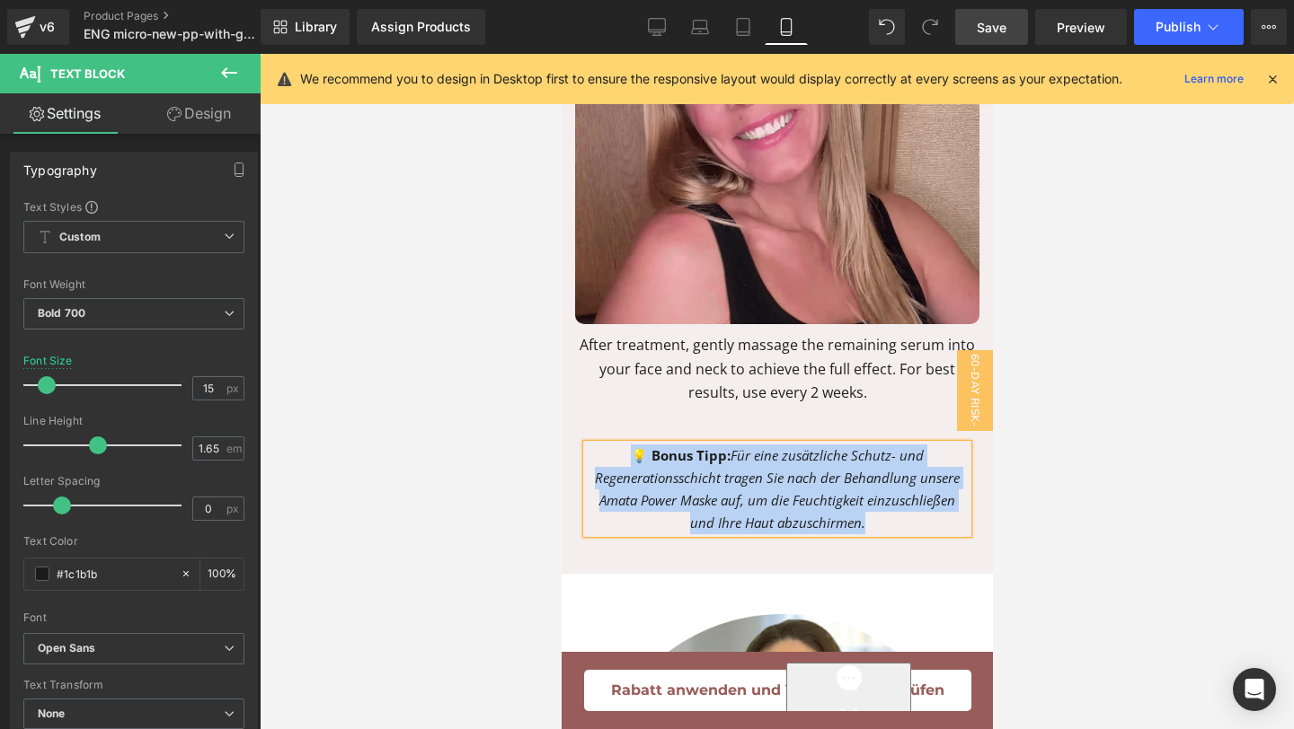
paste div "To enrich screen reader interactions, please activate Accessibility in Grammarl…"
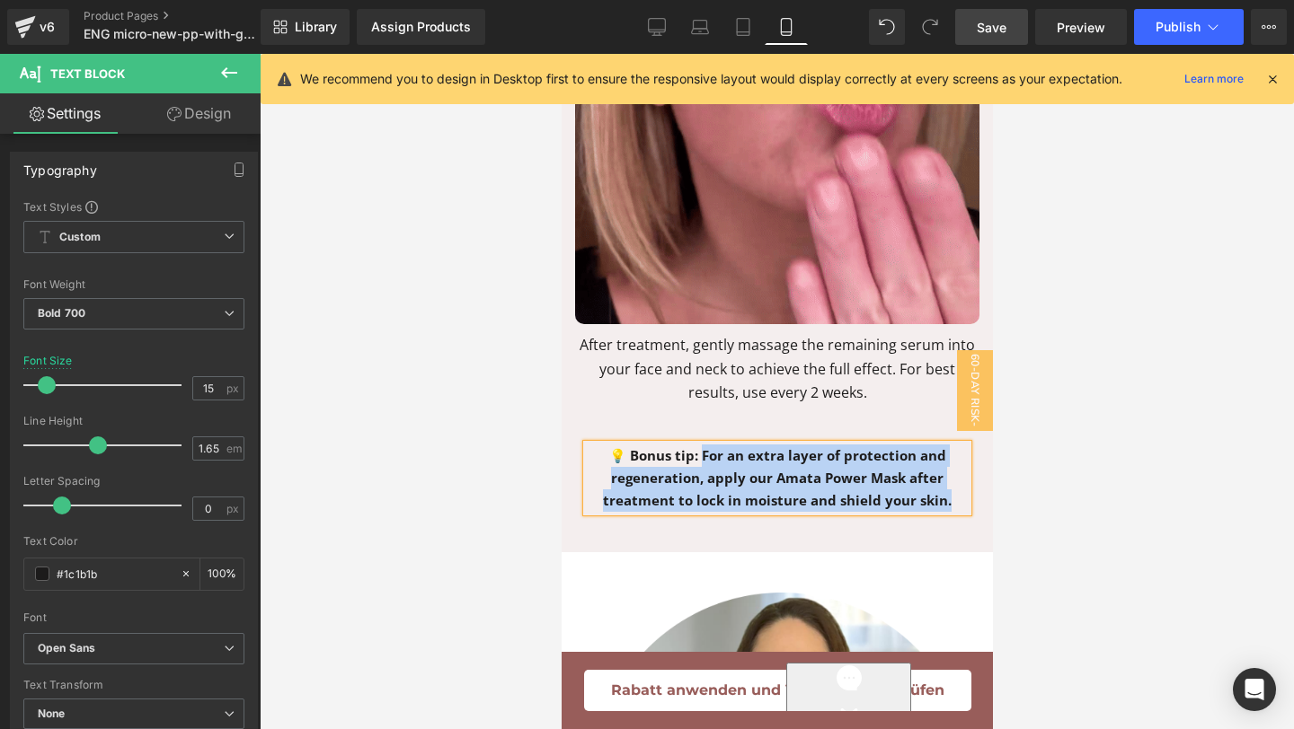
drag, startPoint x: 701, startPoint y: 417, endPoint x: 965, endPoint y: 463, distance: 268.0
click at [967, 463] on div "💡 Bonus tip: For an extra layer of protection and regeneration, apply our Amata…" at bounding box center [776, 478] width 381 height 66
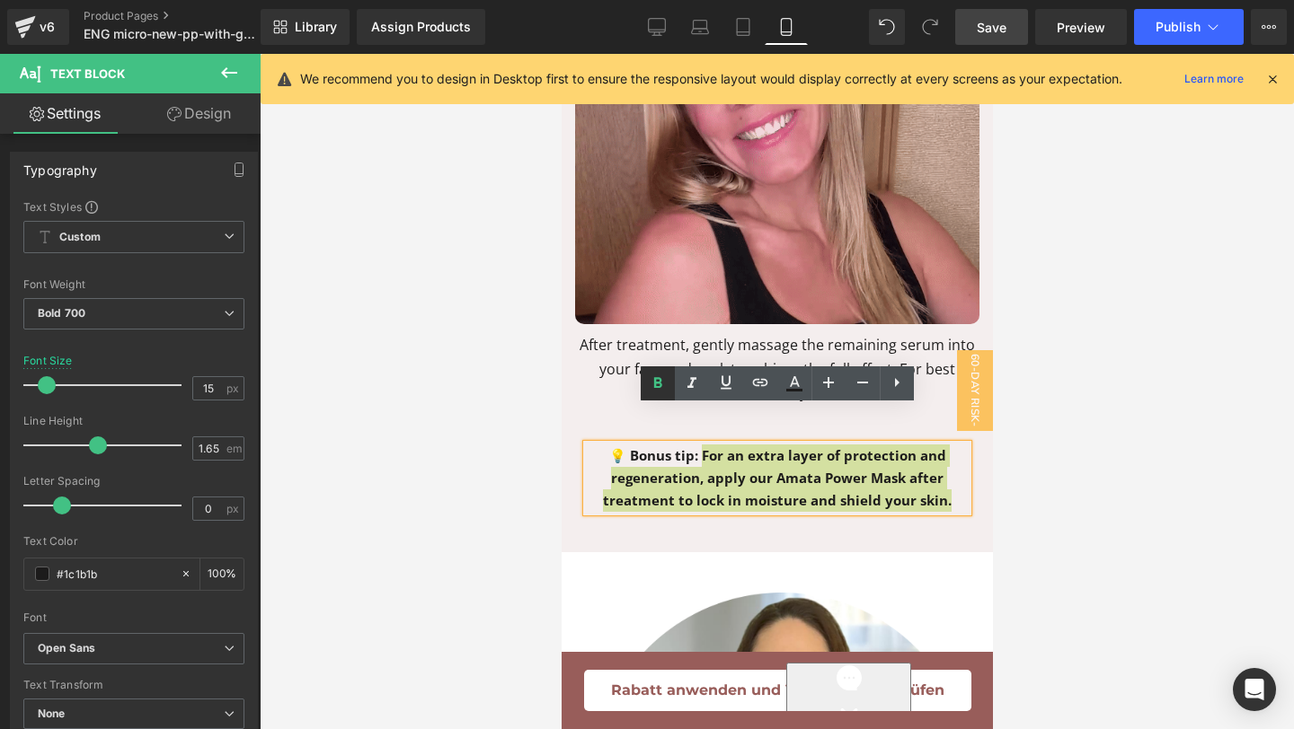
click at [664, 391] on icon at bounding box center [658, 384] width 22 height 22
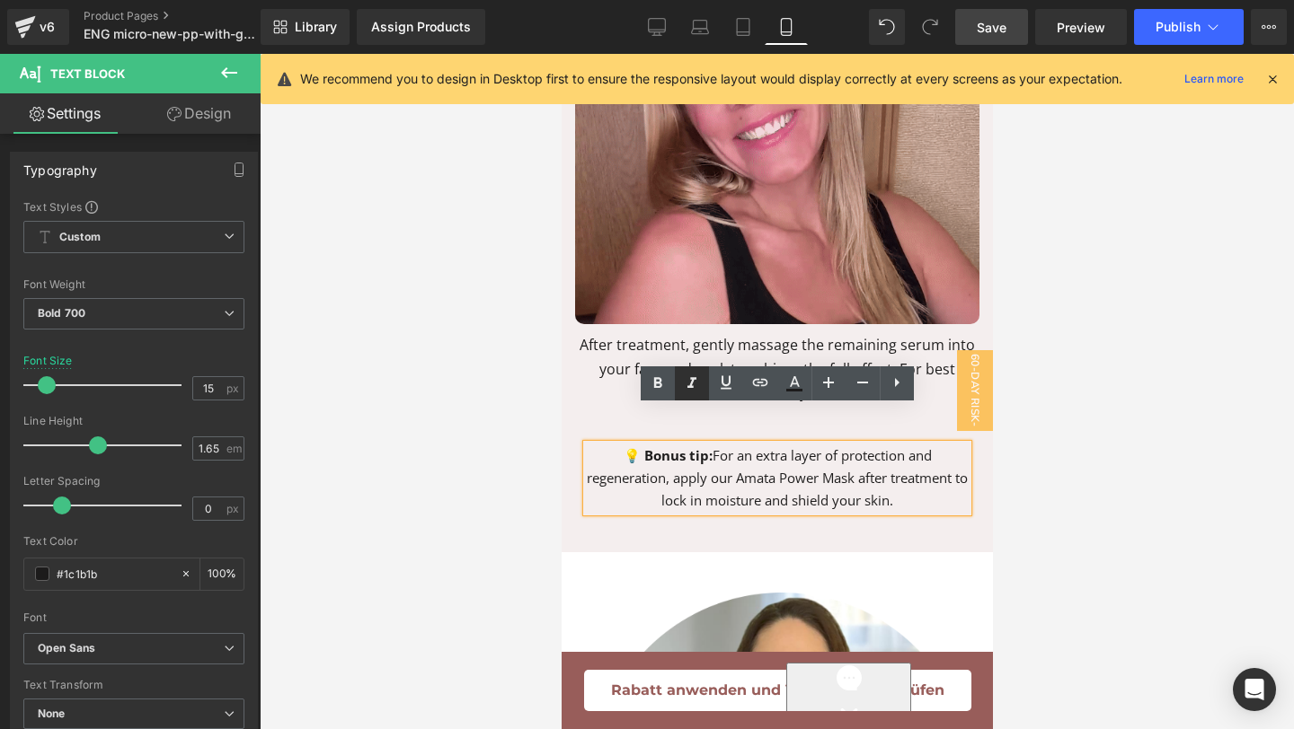
click at [685, 390] on icon at bounding box center [692, 384] width 22 height 22
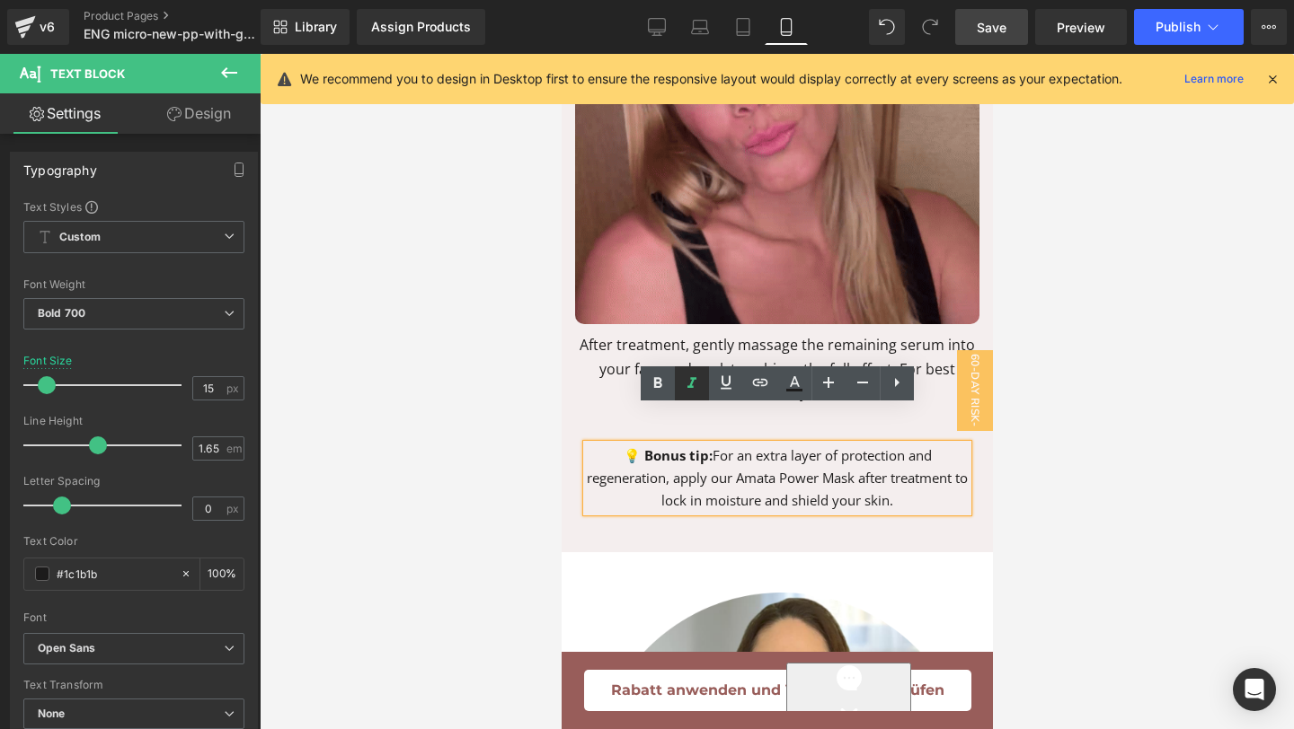
click at [684, 380] on icon at bounding box center [692, 384] width 22 height 22
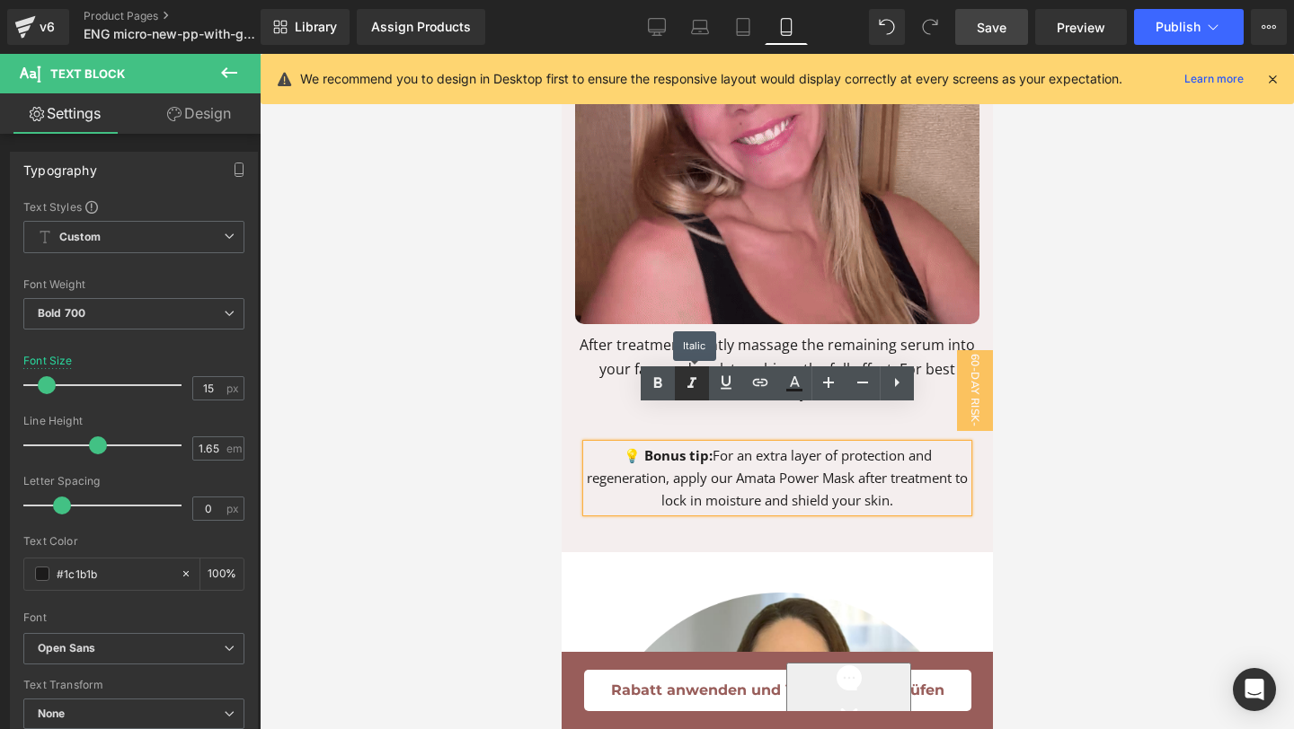
click at [683, 380] on icon at bounding box center [692, 384] width 22 height 22
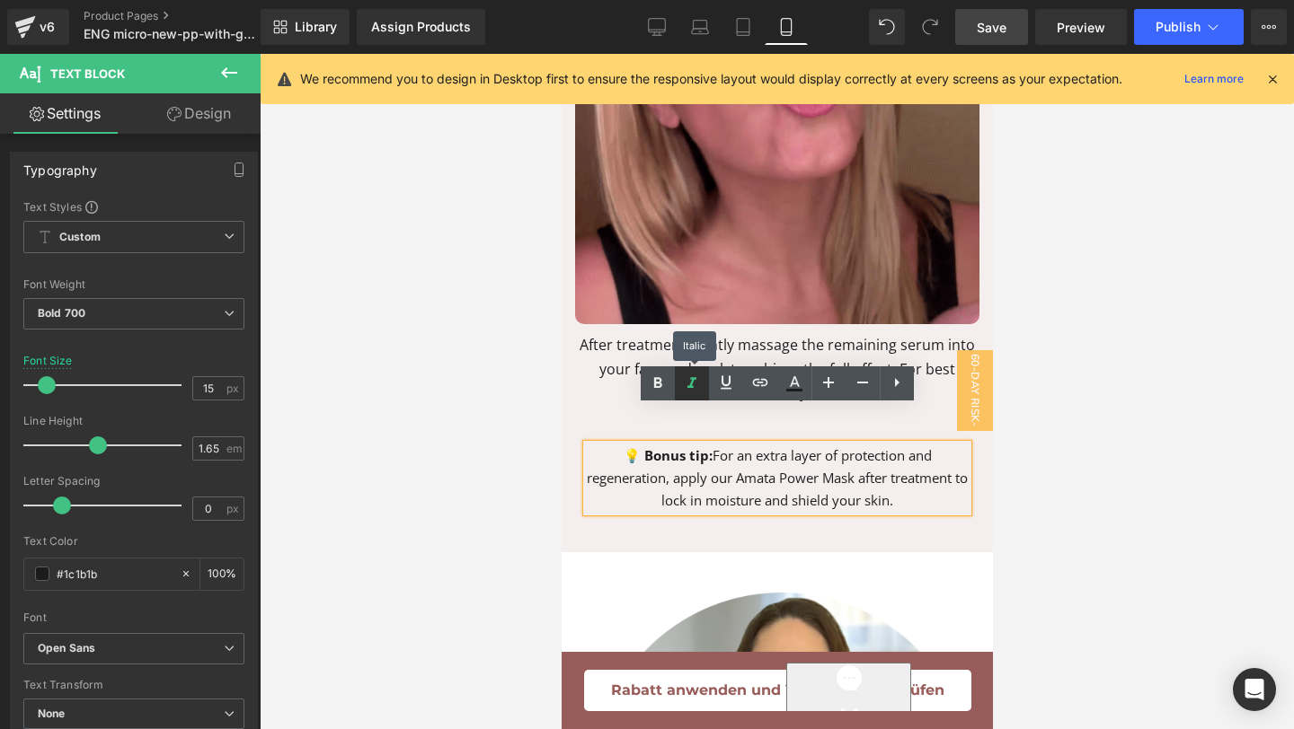
click at [683, 380] on icon at bounding box center [692, 384] width 22 height 22
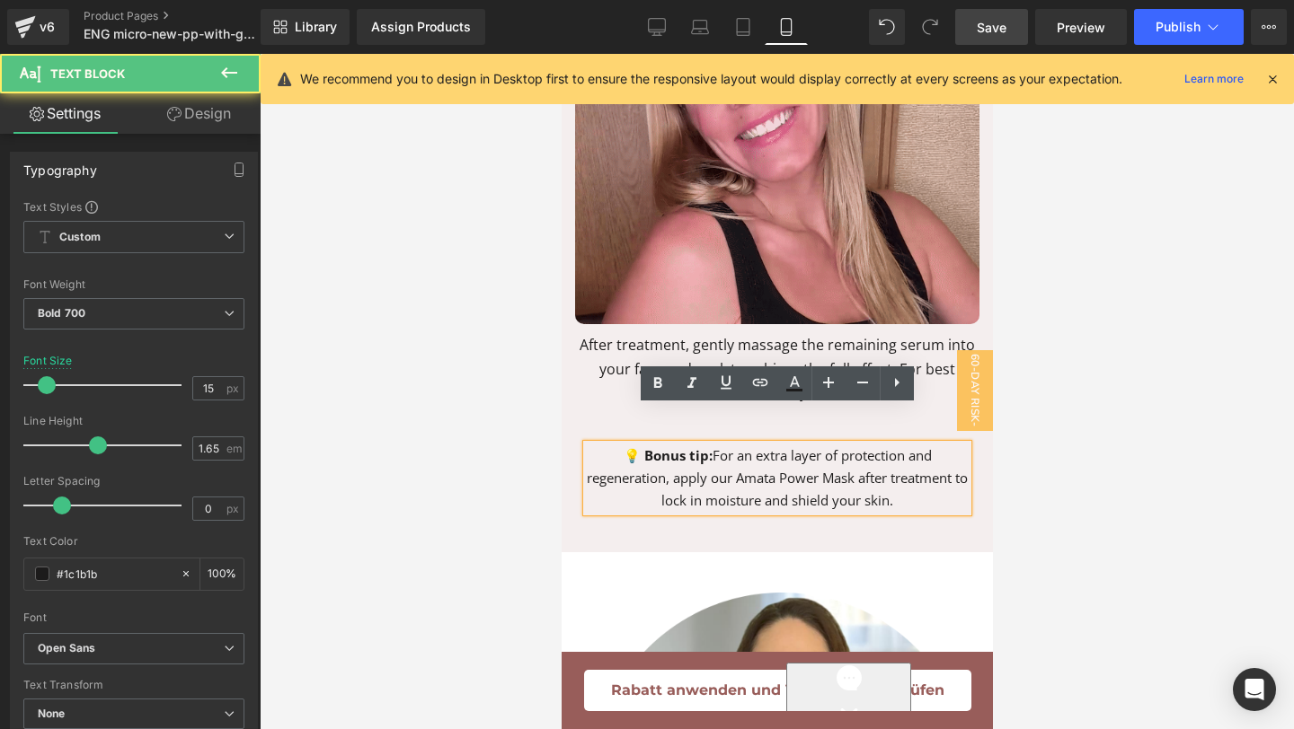
click at [712, 446] on span "For an extra layer of protection and regeneration, apply our Amata Power Mask a…" at bounding box center [776, 477] width 381 height 63
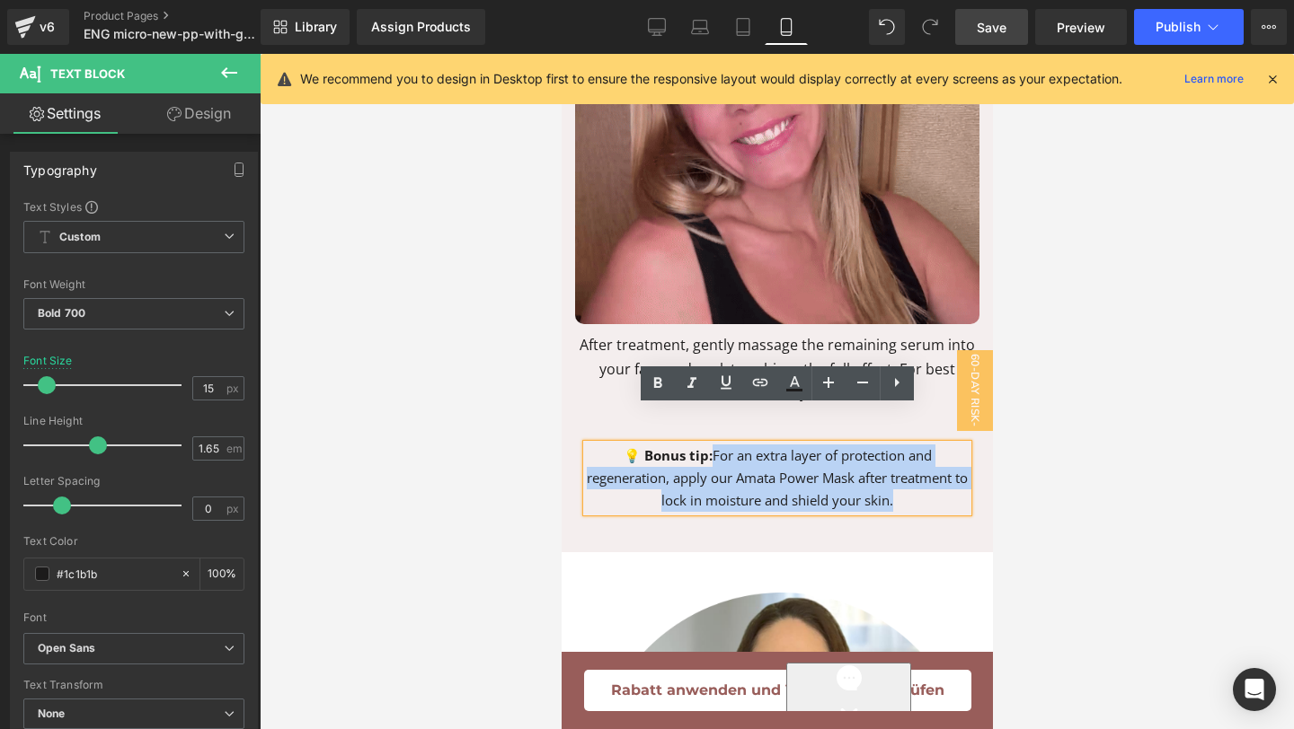
drag, startPoint x: 710, startPoint y: 421, endPoint x: 926, endPoint y: 456, distance: 219.3
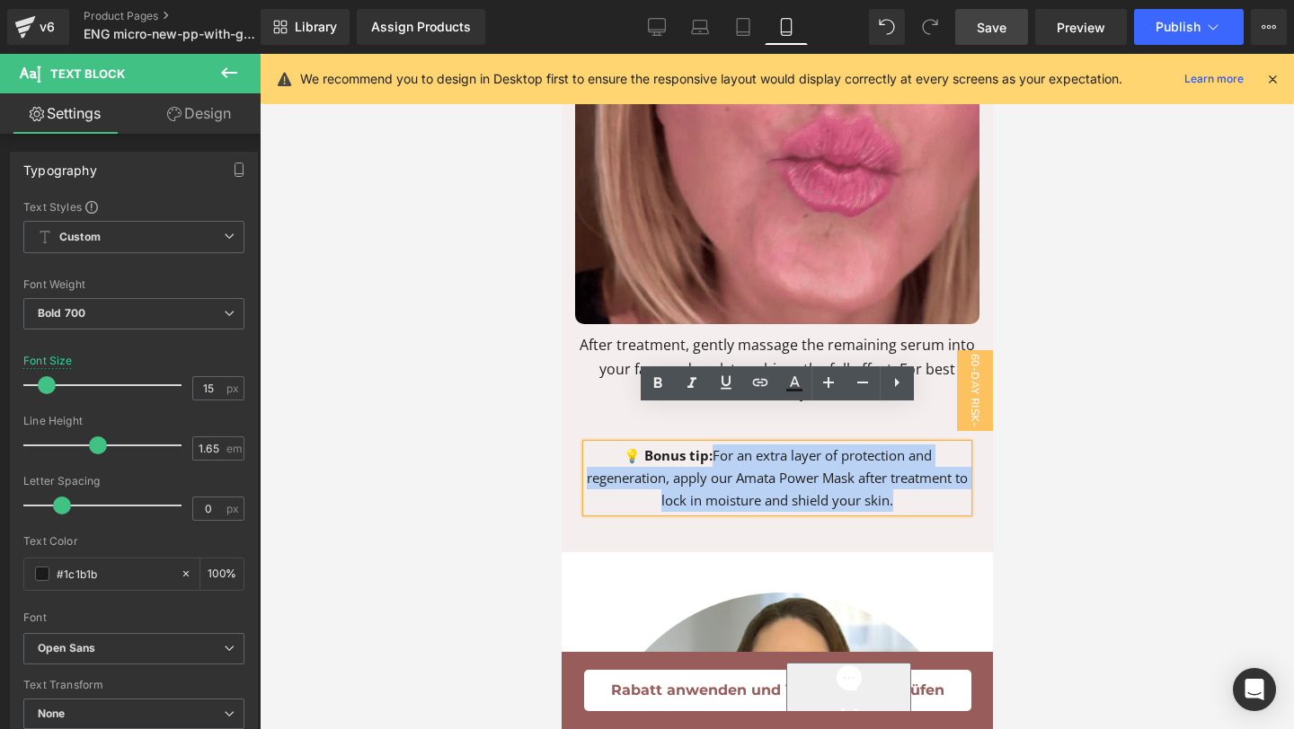
click at [926, 456] on p "💡 Bonus tip: For an extra layer of protection and regeneration, apply our Amata…" at bounding box center [776, 478] width 381 height 66
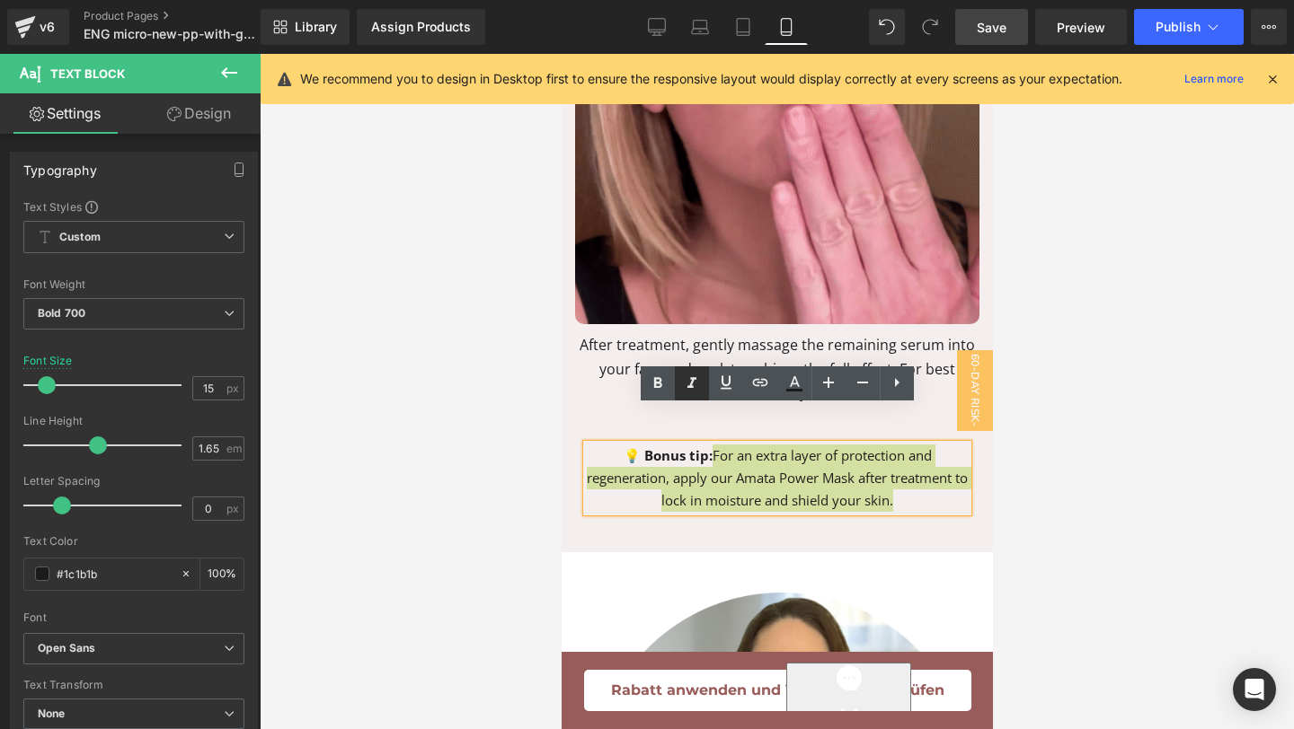
click at [690, 374] on icon at bounding box center [692, 384] width 22 height 22
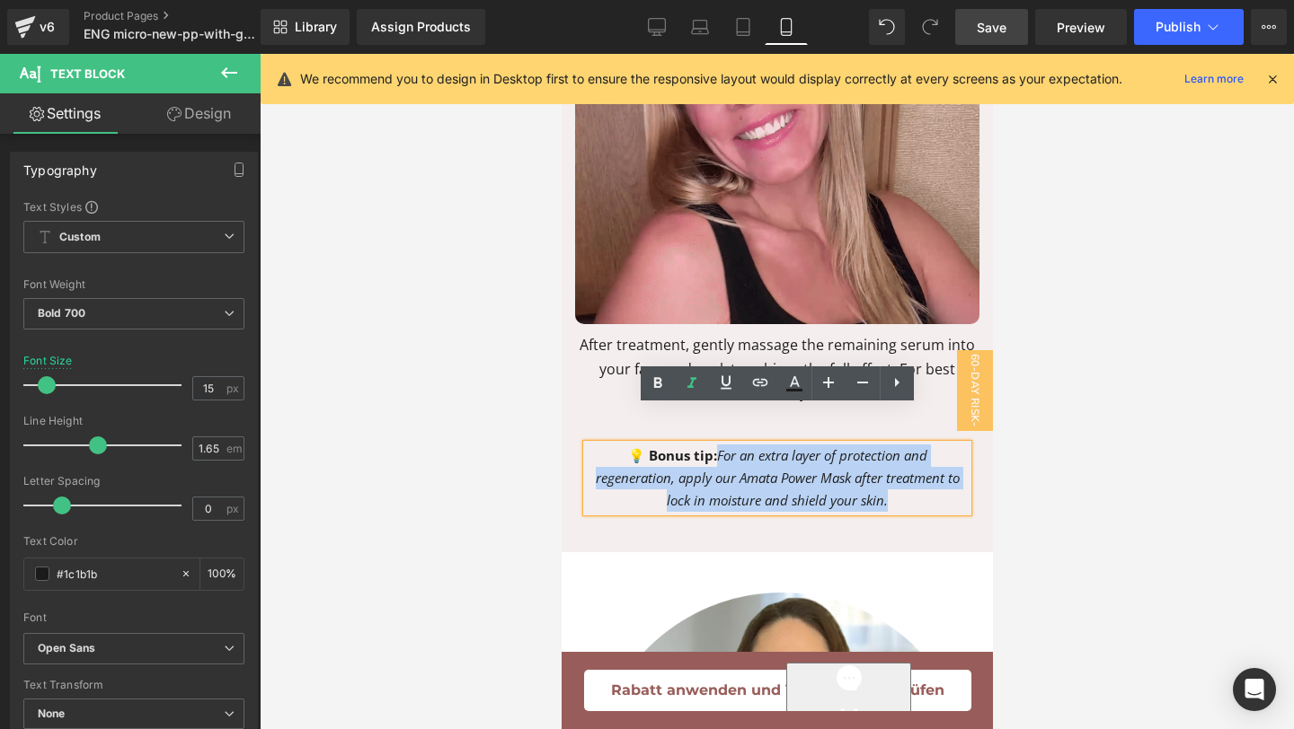
click at [888, 464] on p "💡 Bonus tip: For an extra layer of protection and regeneration, apply our Amata…" at bounding box center [776, 478] width 381 height 66
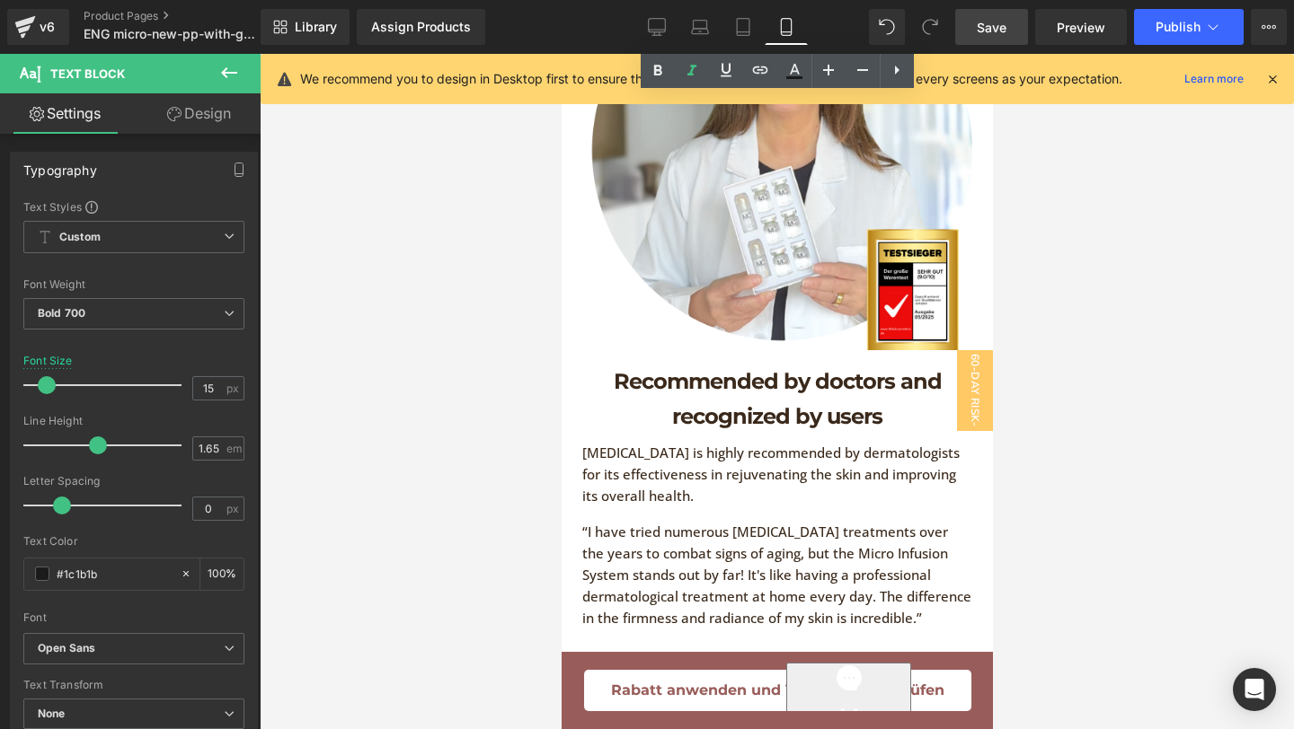
scroll to position [6920, 0]
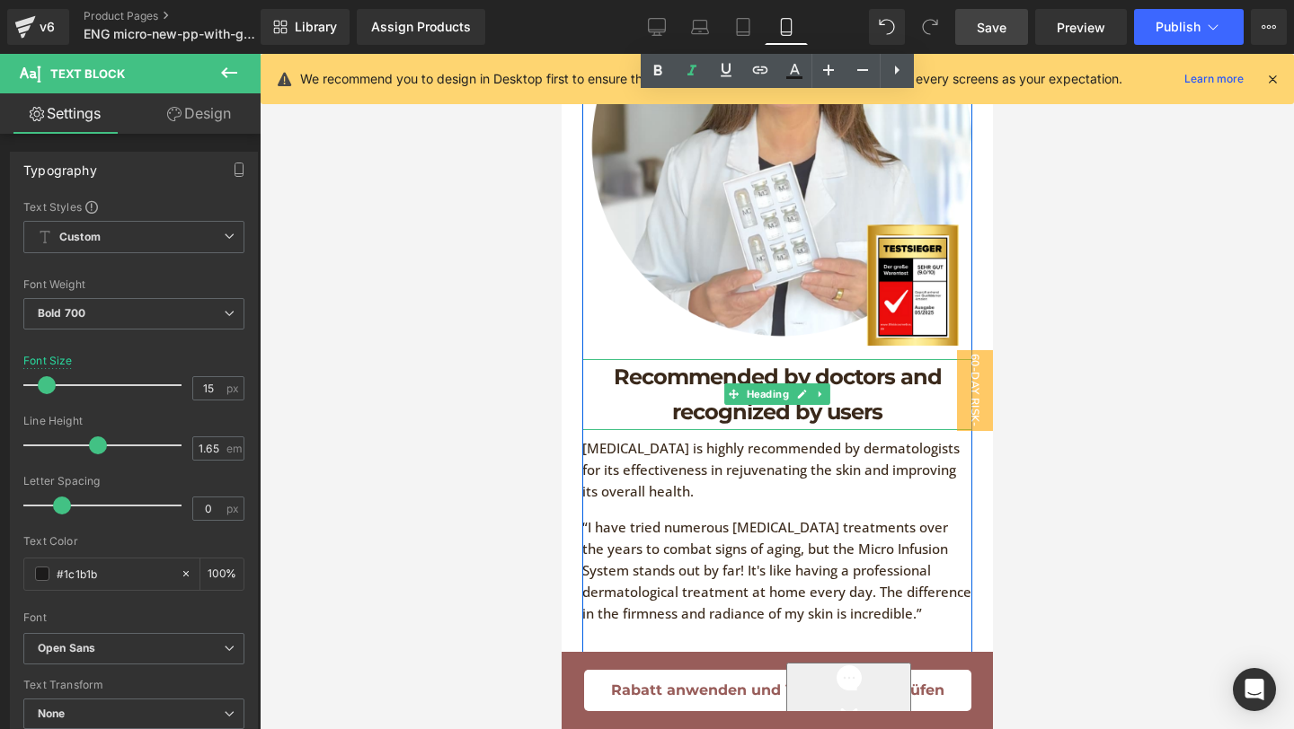
click at [821, 371] on h1 "Recommended by doctors and recognized by users" at bounding box center [776, 394] width 390 height 71
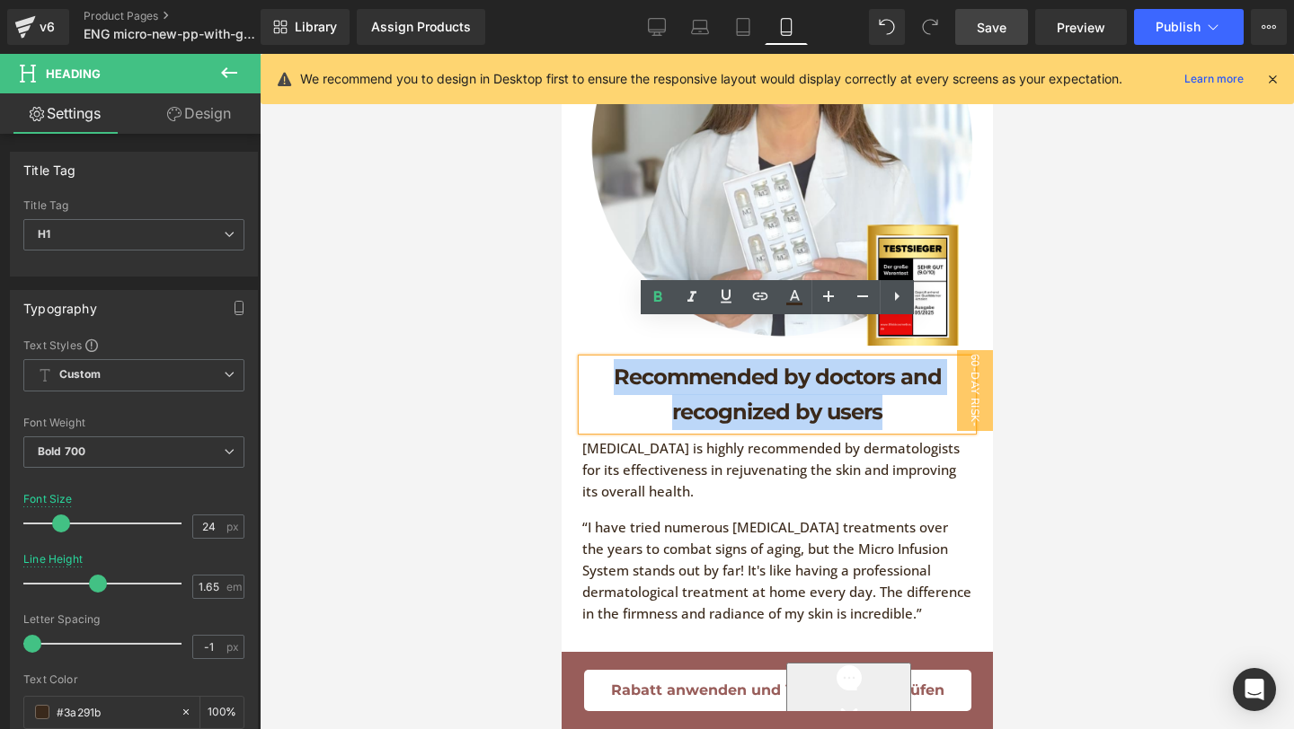
drag, startPoint x: 909, startPoint y: 381, endPoint x: 599, endPoint y: 352, distance: 311.2
click at [599, 359] on h1 "Recommended by doctors and recognized by users" at bounding box center [776, 394] width 390 height 71
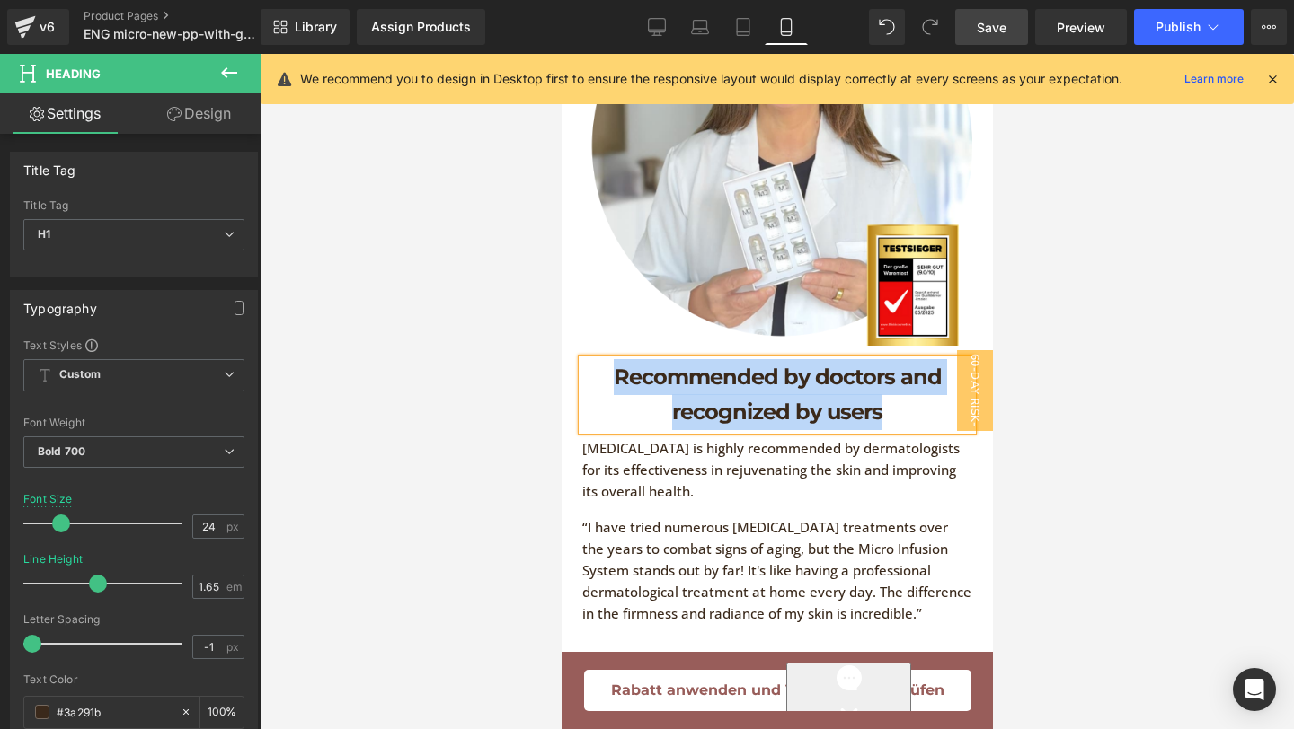
paste div
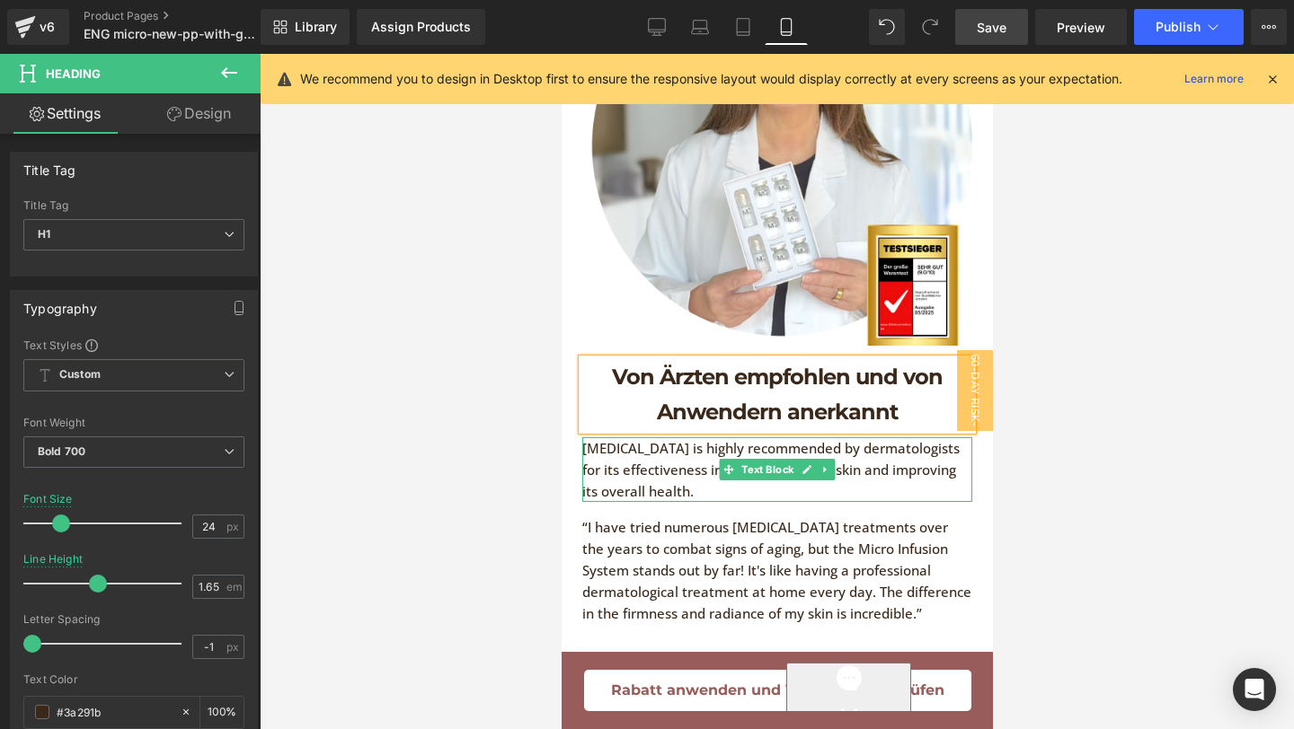
click at [668, 451] on p "Micro Needling is highly recommended by dermatologists for its effectiveness in…" at bounding box center [776, 469] width 390 height 65
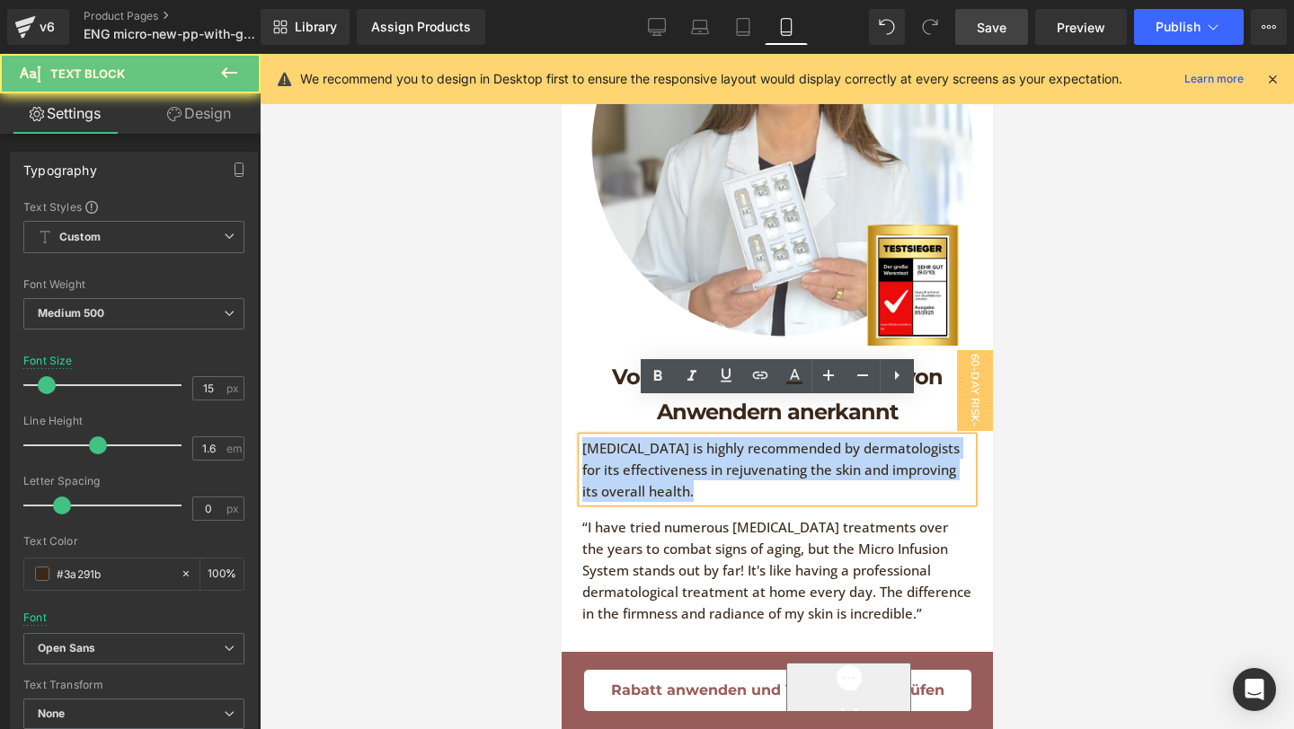
drag, startPoint x: 673, startPoint y: 454, endPoint x: 586, endPoint y: 411, distance: 97.2
click at [586, 437] on p "Micro Needling is highly recommended by dermatologists for its effectiveness in…" at bounding box center [776, 469] width 390 height 65
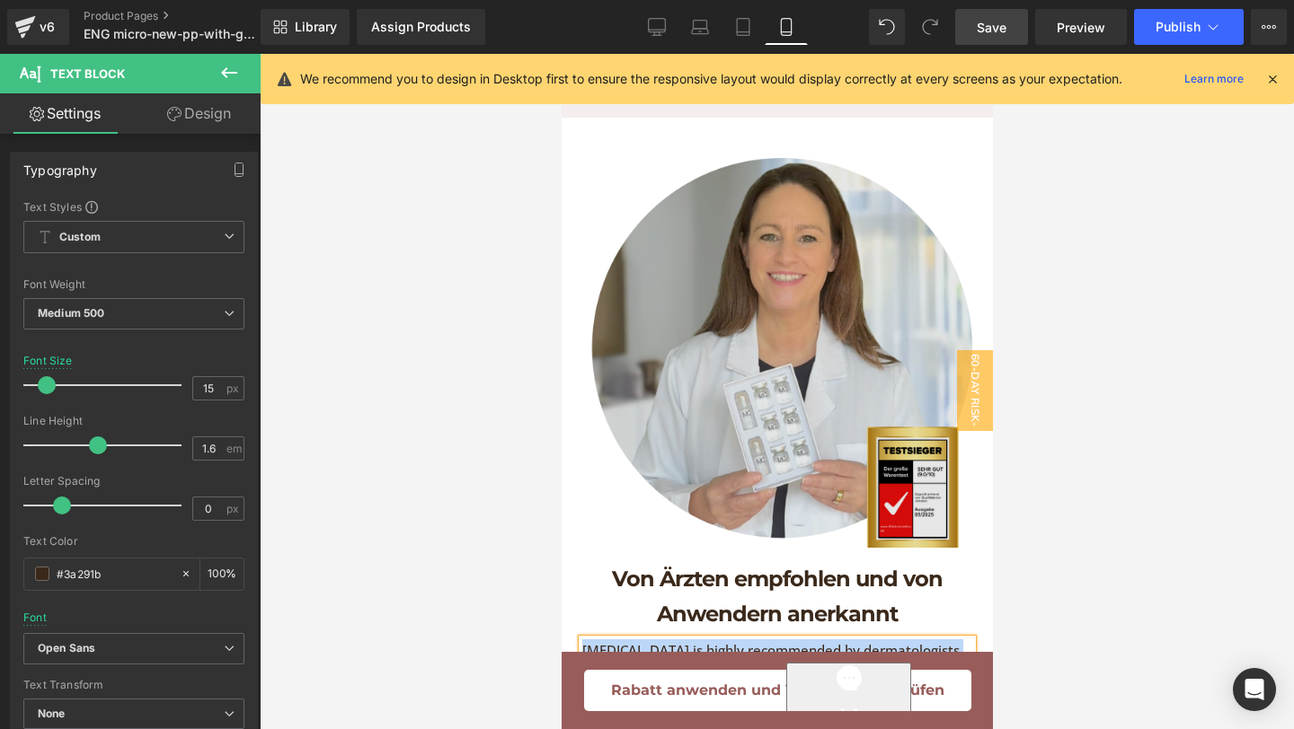
scroll to position [6745, 0]
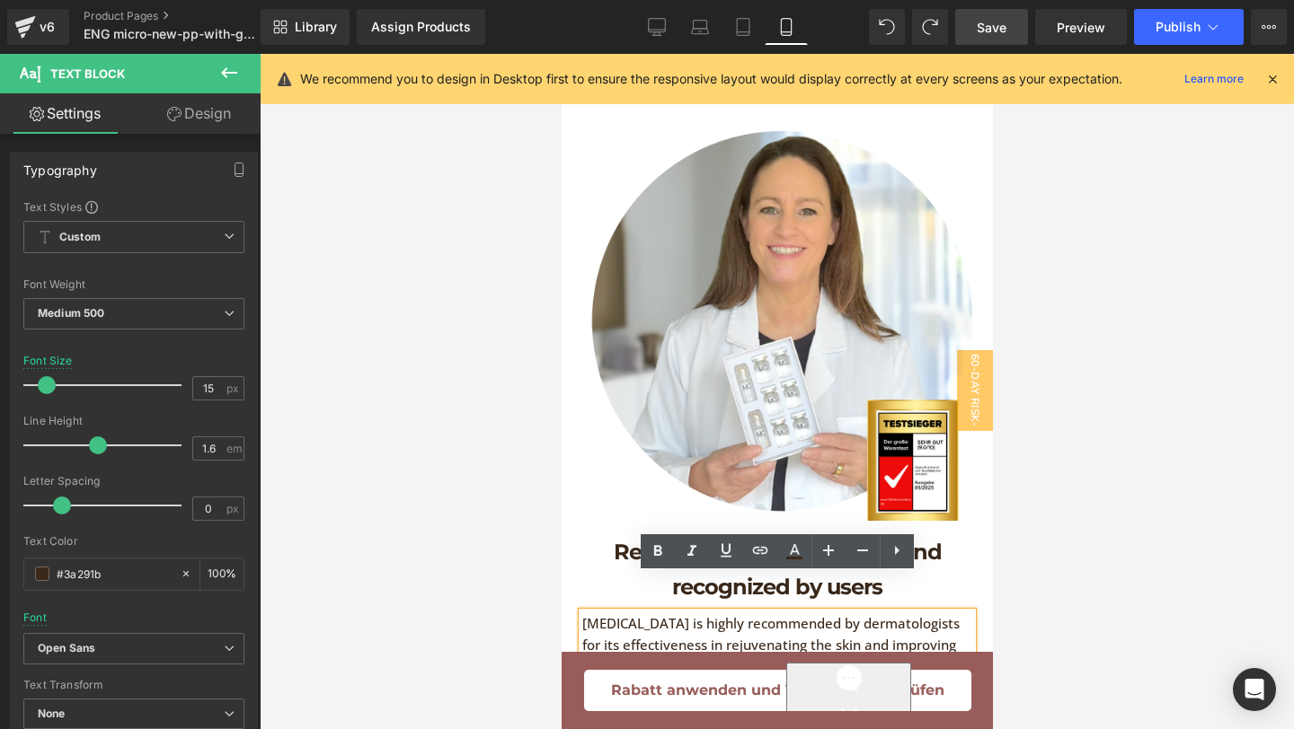
click at [1069, 484] on div at bounding box center [777, 392] width 1034 height 676
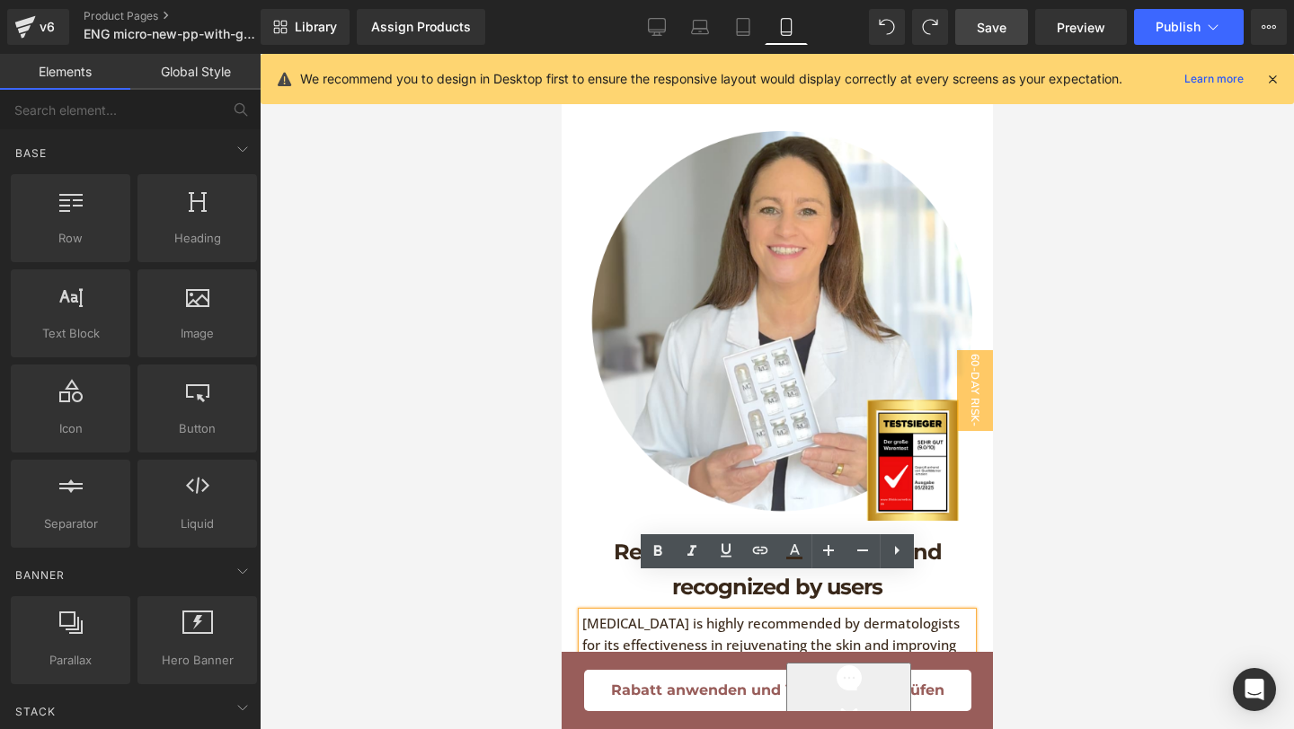
click at [582, 534] on div "Recommended by doctors and recognized by users Heading" at bounding box center [776, 569] width 390 height 71
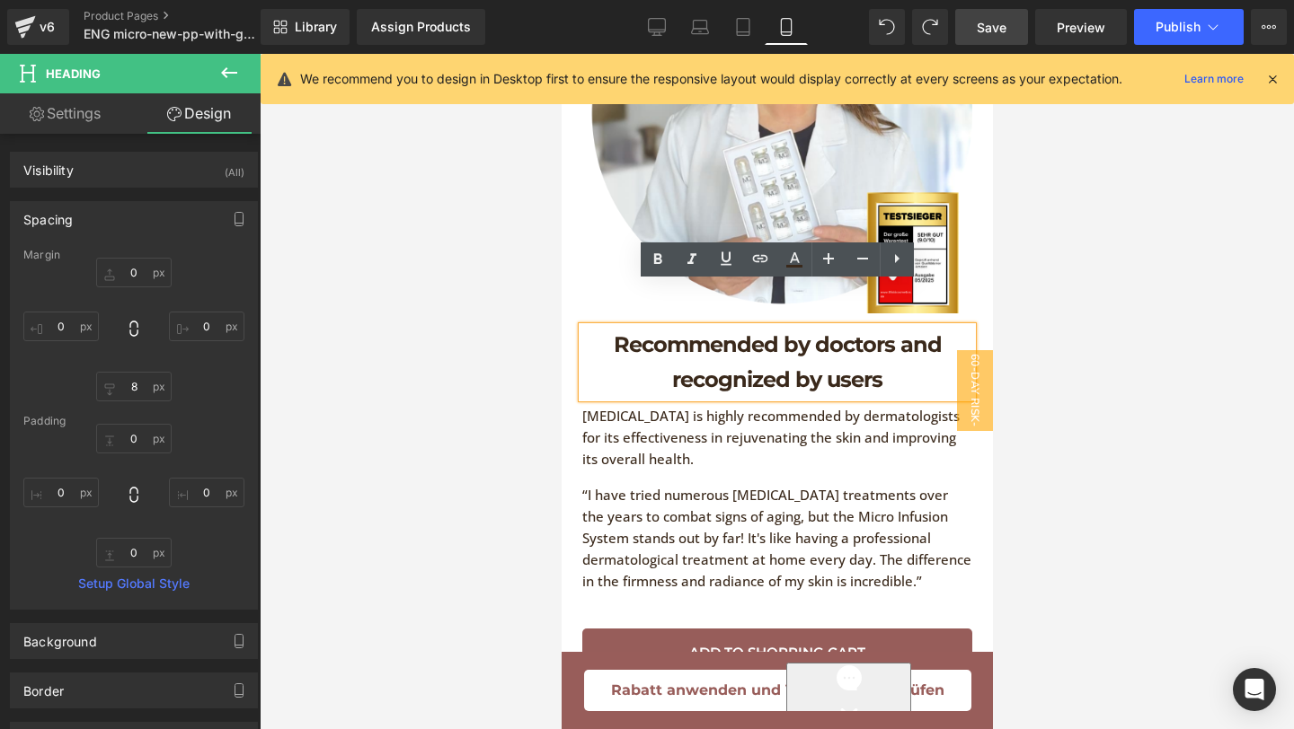
scroll to position [6947, 0]
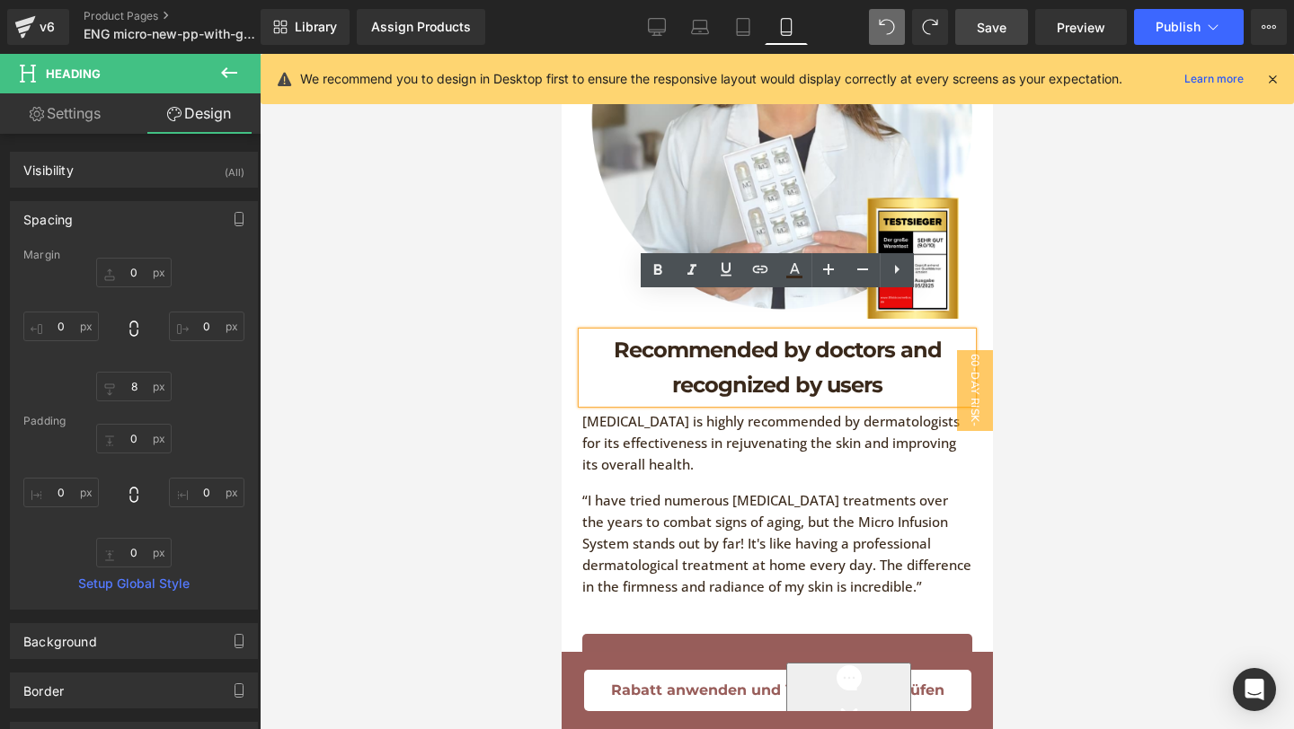
type input "0"
type input "8"
type input "0"
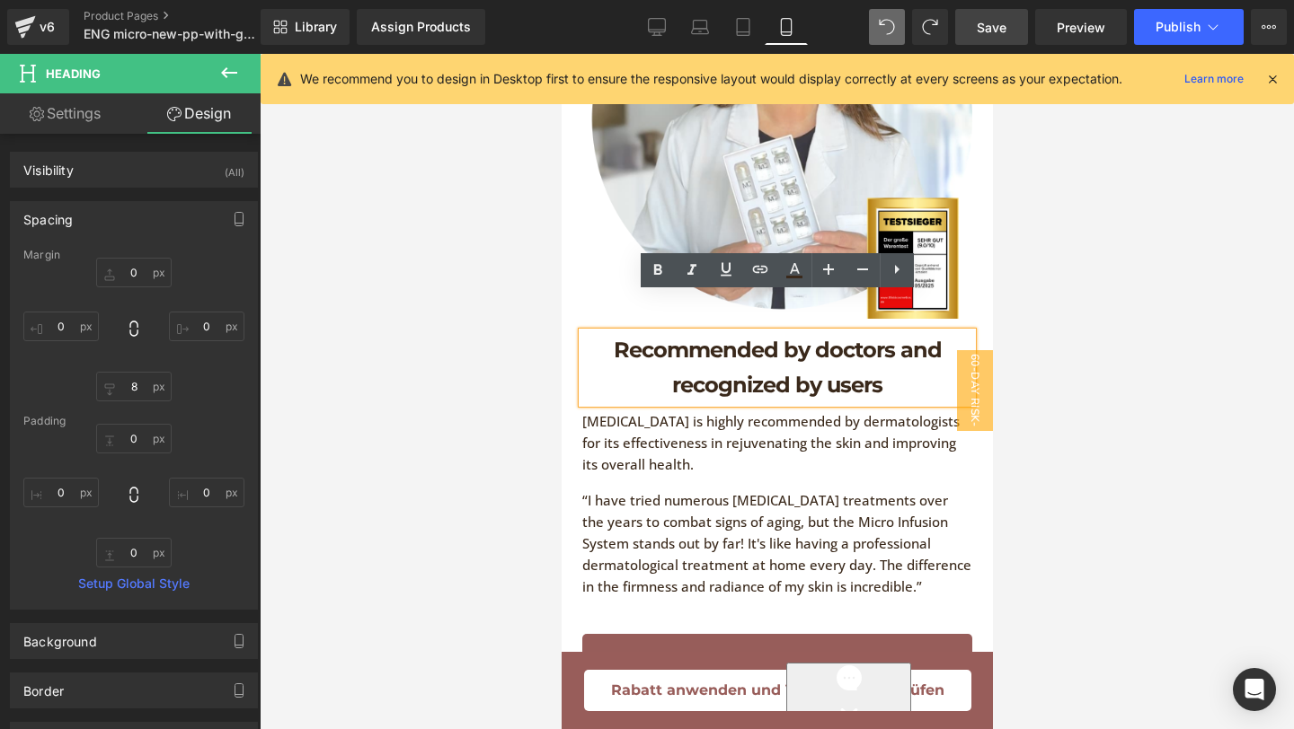
type input "0"
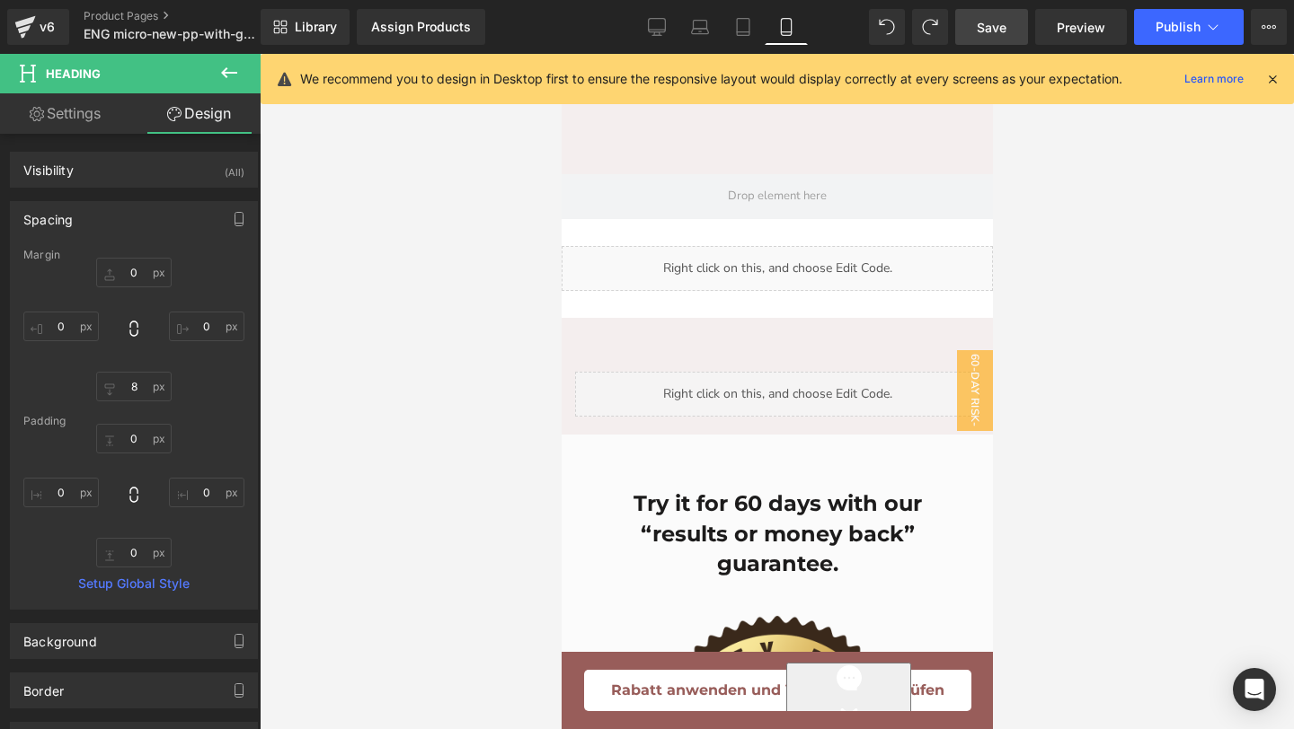
scroll to position [10085, 0]
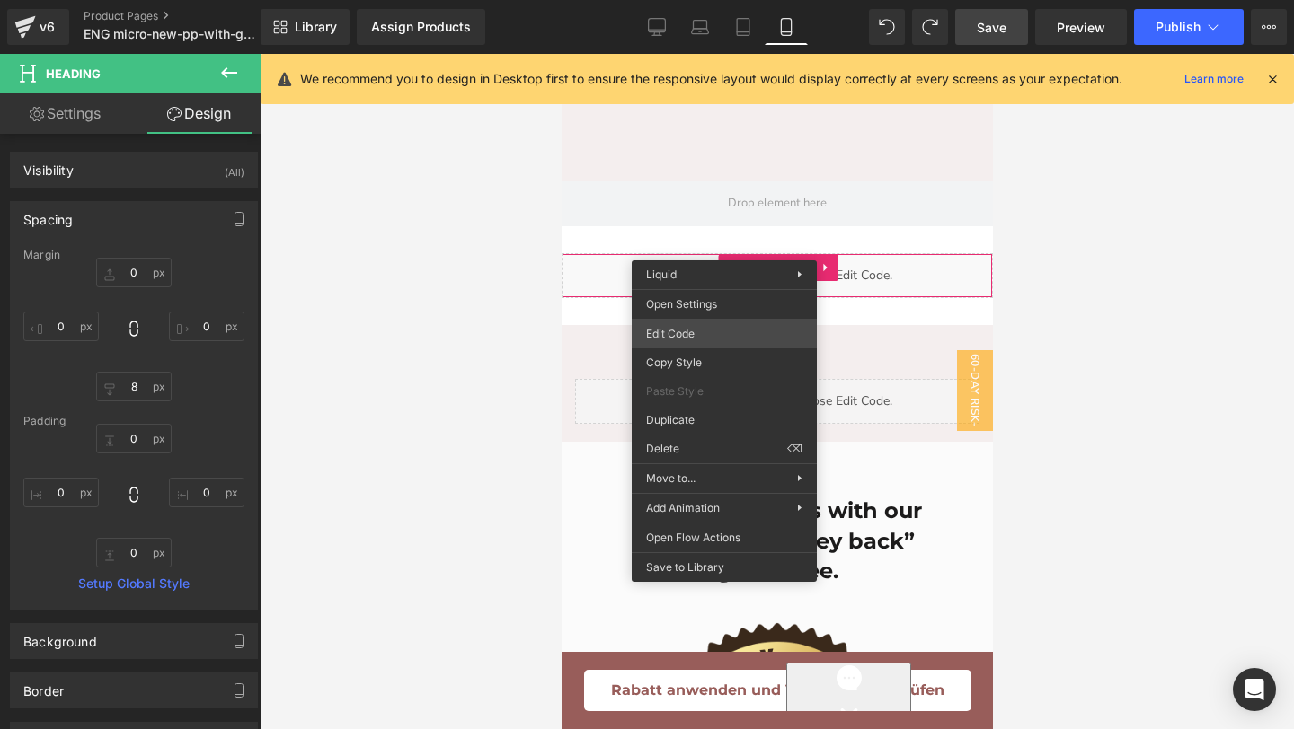
click at [695, 0] on div "Text Block You are previewing how the will restyle your page. You can not edit …" at bounding box center [647, 0] width 1294 height 0
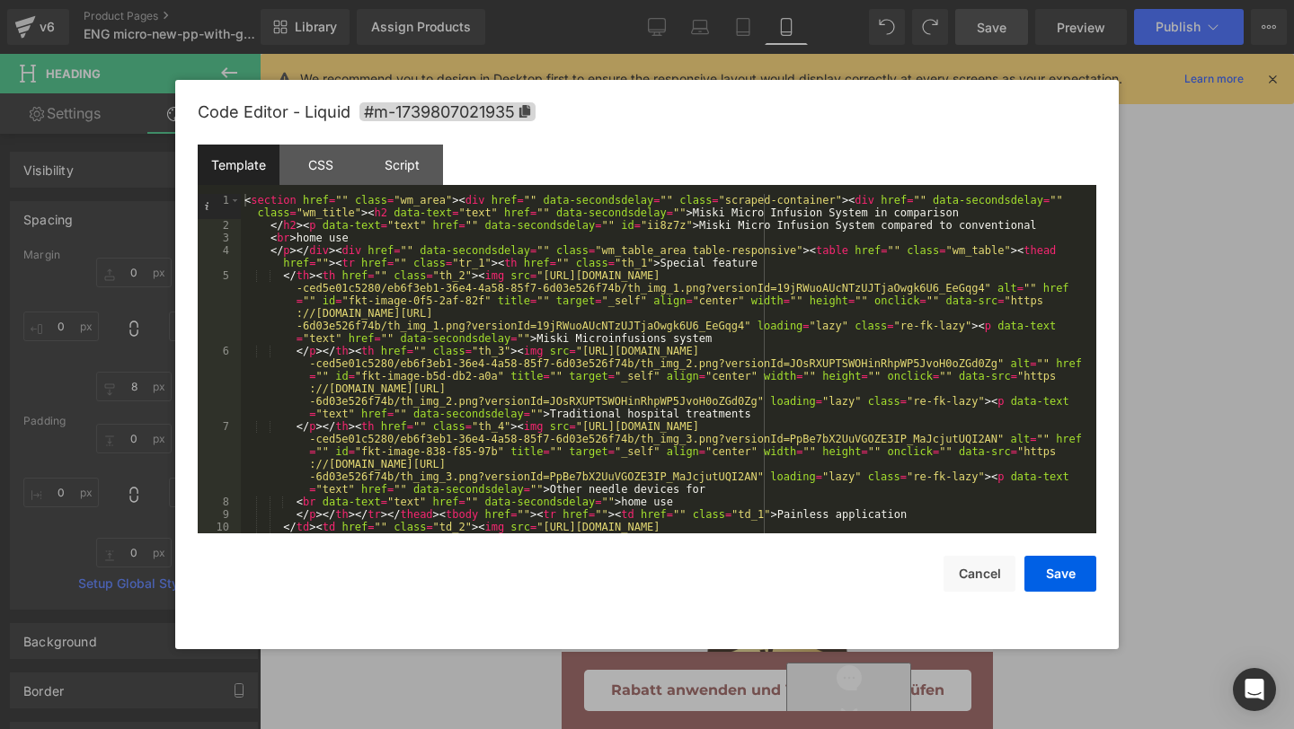
click at [971, 592] on div "Code Editor - Liquid #m-1739807021935 Template CSS Script Data 1 2 3 4 5 6 7 8 …" at bounding box center [647, 365] width 898 height 570
drag, startPoint x: 1065, startPoint y: 573, endPoint x: 206, endPoint y: 334, distance: 892.3
click at [1065, 573] on button "Save" at bounding box center [1060, 574] width 72 height 36
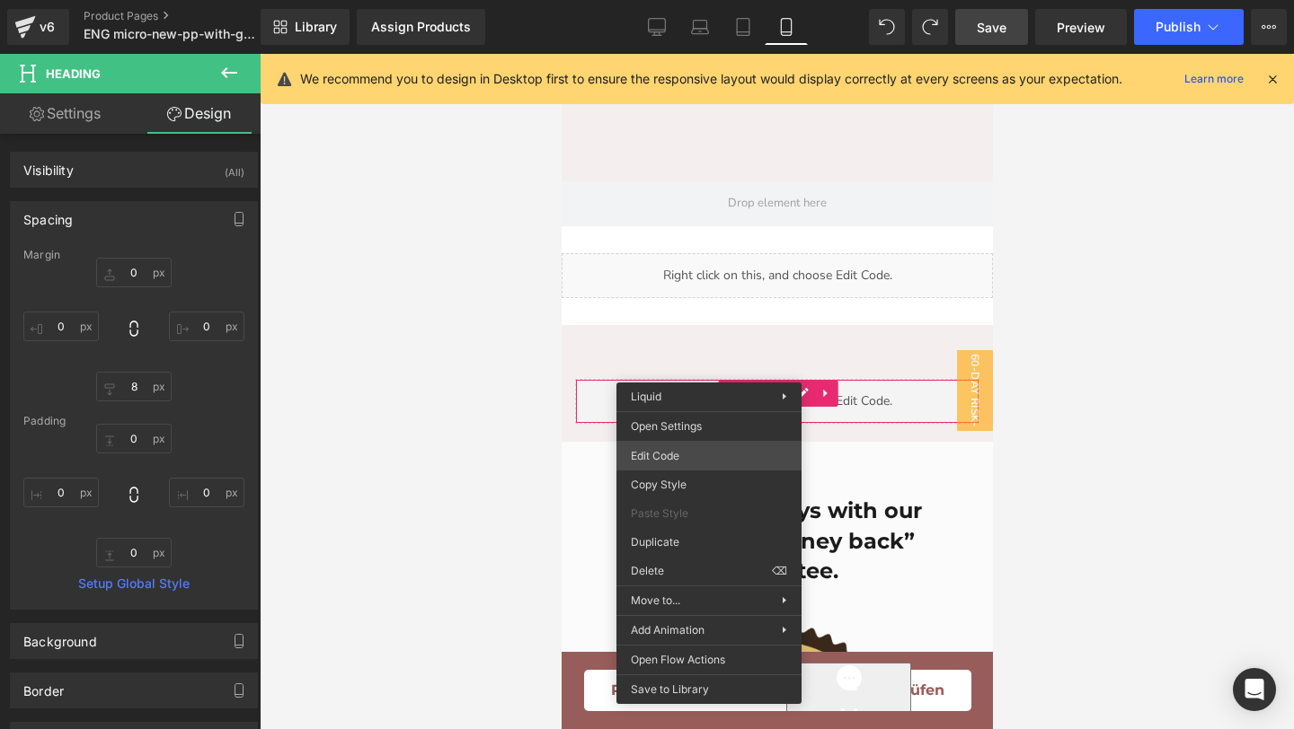
click at [693, 0] on div "Text Block You are previewing how the will restyle your page. You can not edit …" at bounding box center [647, 0] width 1294 height 0
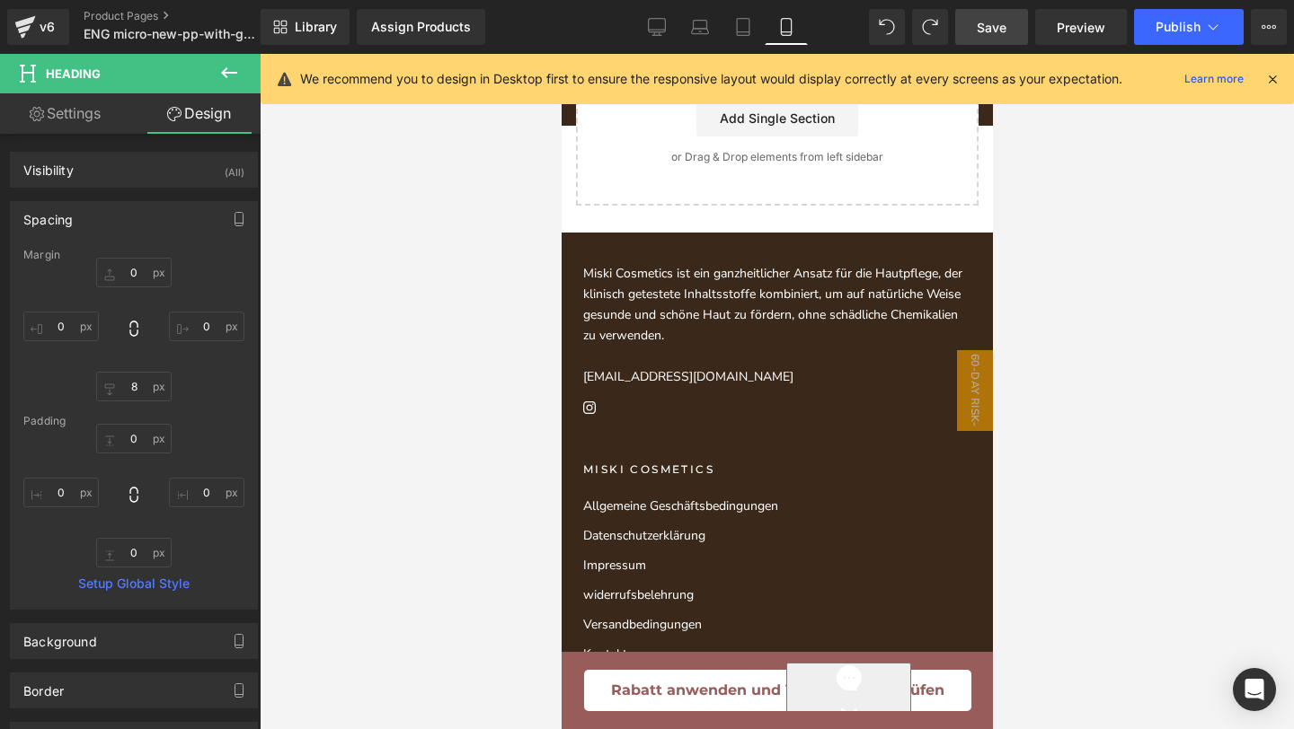
scroll to position [13154, 0]
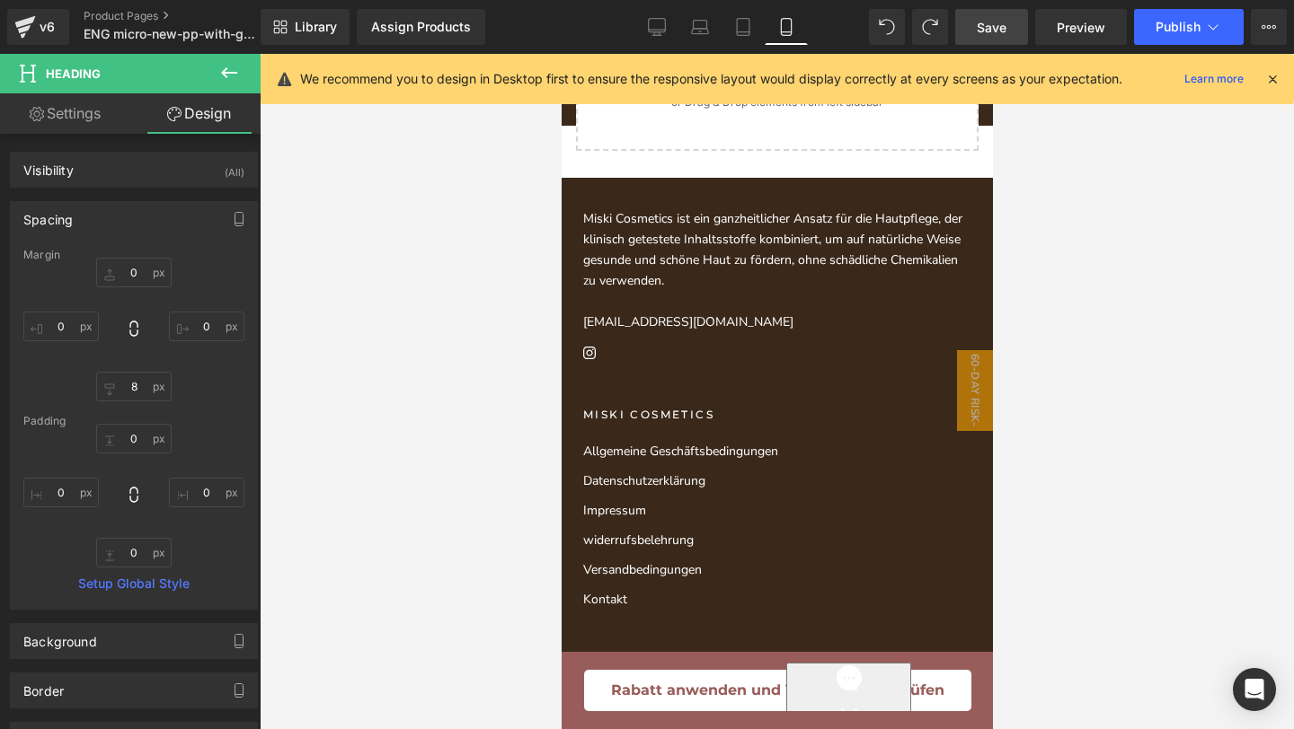
click at [1003, 29] on span "Save" at bounding box center [991, 27] width 30 height 19
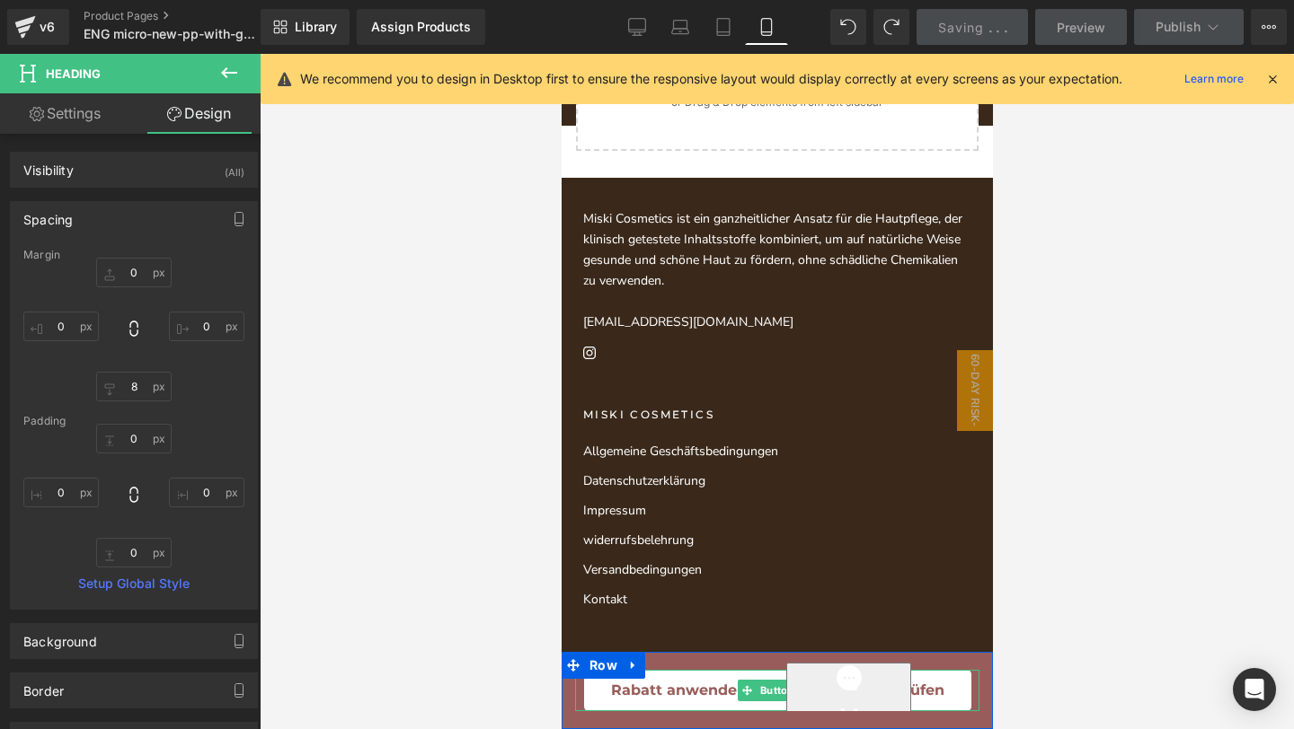
click at [584, 687] on link "Rabatt anwenden und Verfügbarkeit prüfen" at bounding box center [776, 690] width 387 height 41
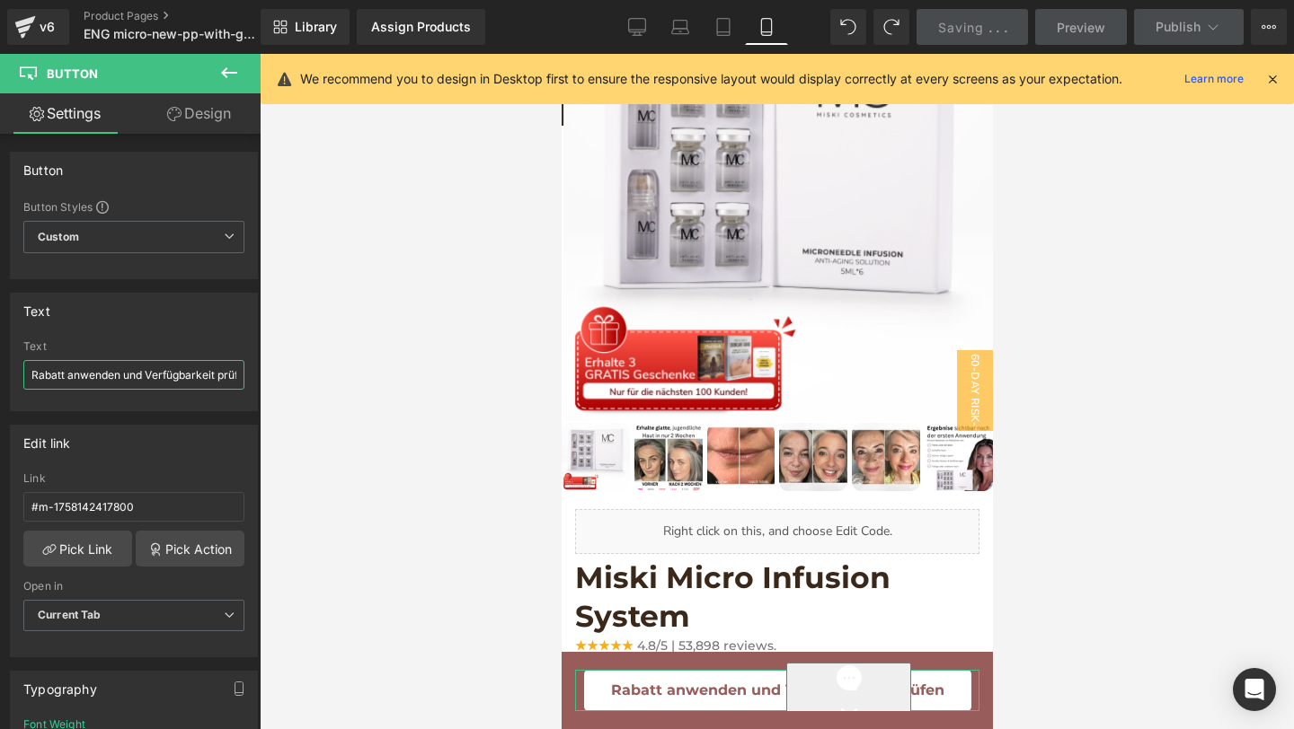
scroll to position [0, 22]
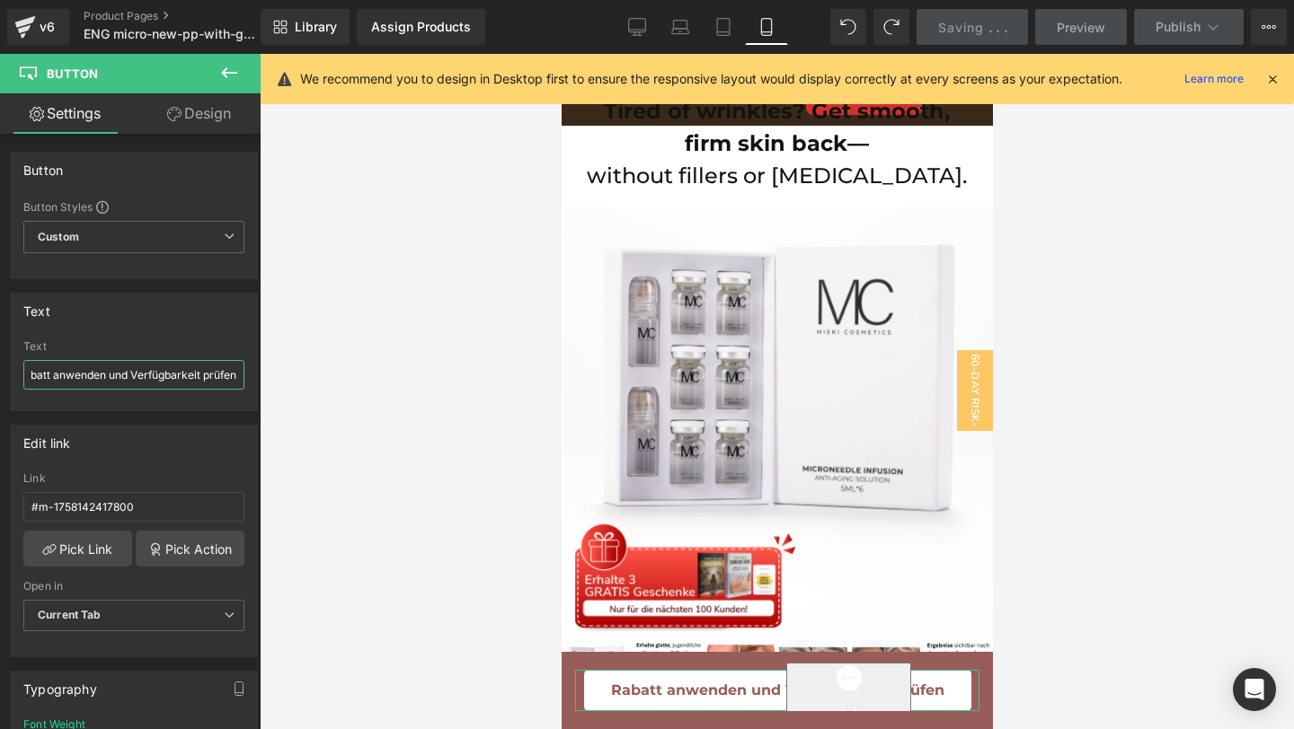
drag, startPoint x: 31, startPoint y: 375, endPoint x: 369, endPoint y: 384, distance: 337.9
click at [368, 382] on div "Text Block You are previewing how the will restyle your page. You can not edit …" at bounding box center [647, 380] width 1294 height 760
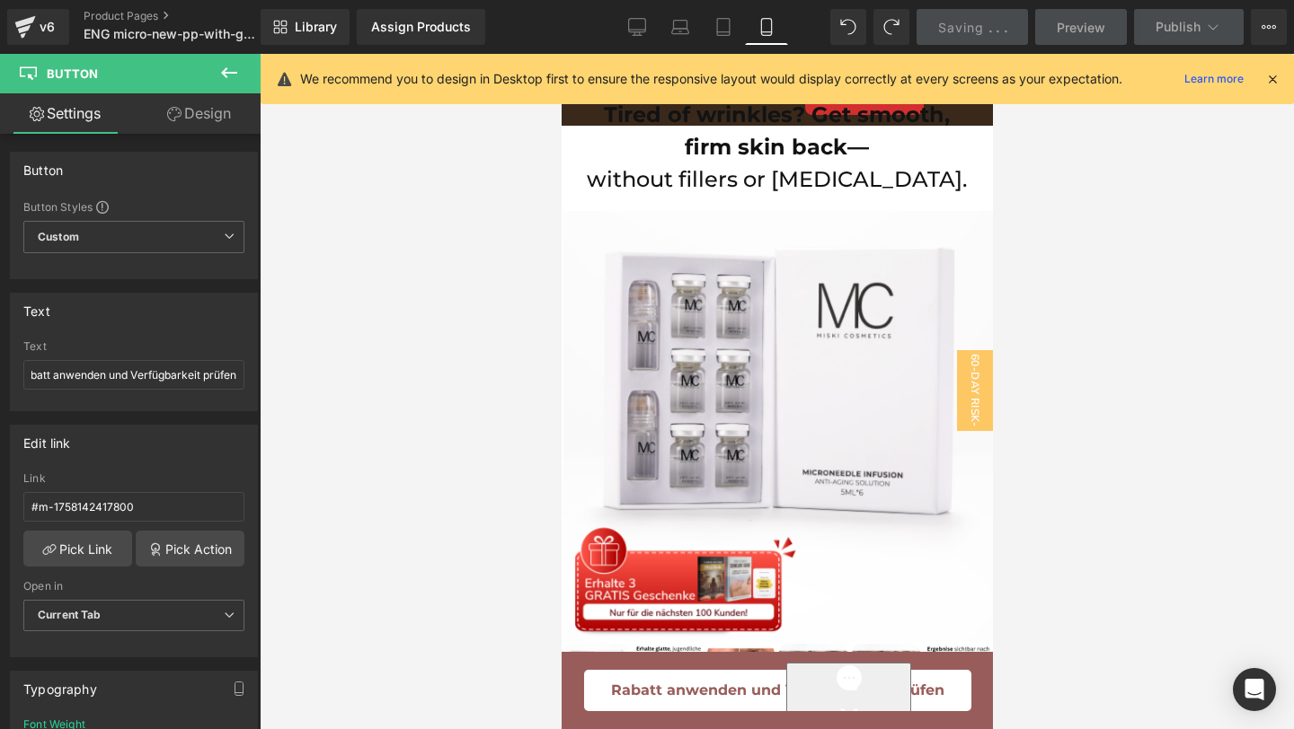
scroll to position [0, 0]
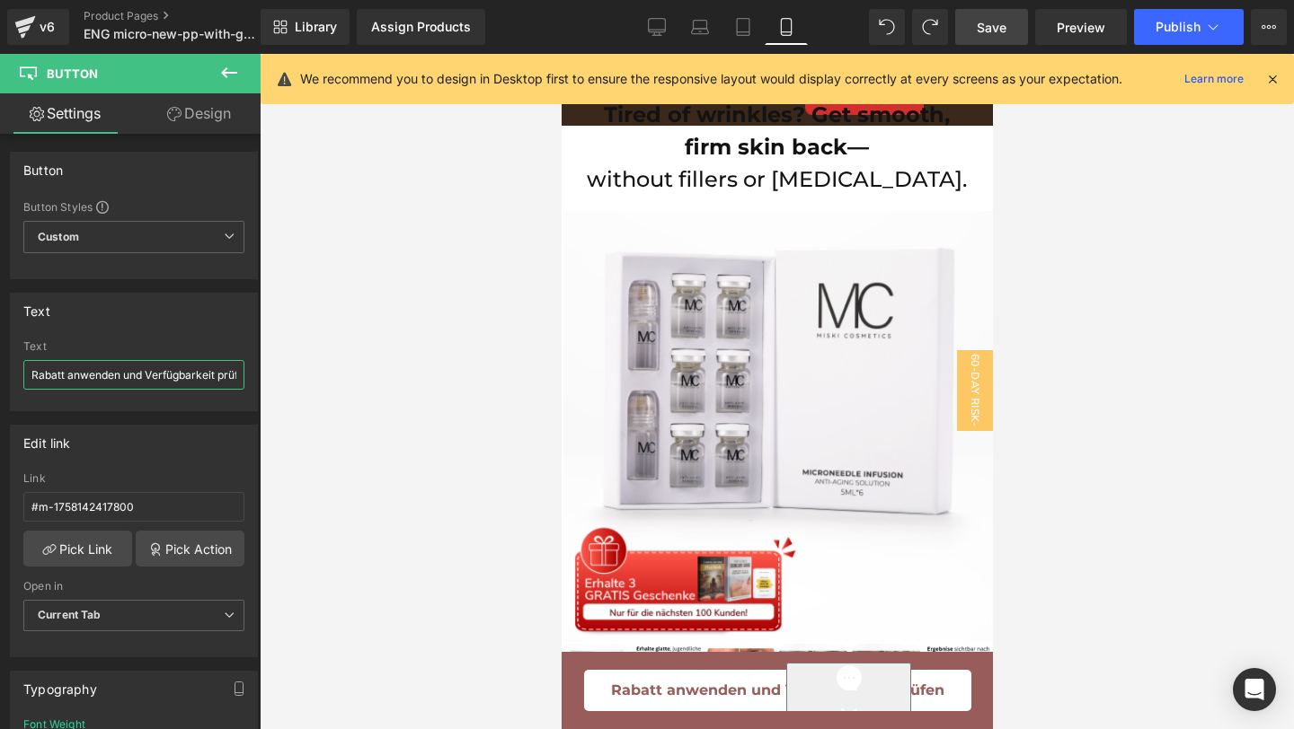
paste input "Apply discount and check availability"
type input "Apply discount and check availability"
click at [971, 26] on link "Save" at bounding box center [991, 27] width 73 height 36
click at [969, 20] on link "Save" at bounding box center [991, 27] width 73 height 36
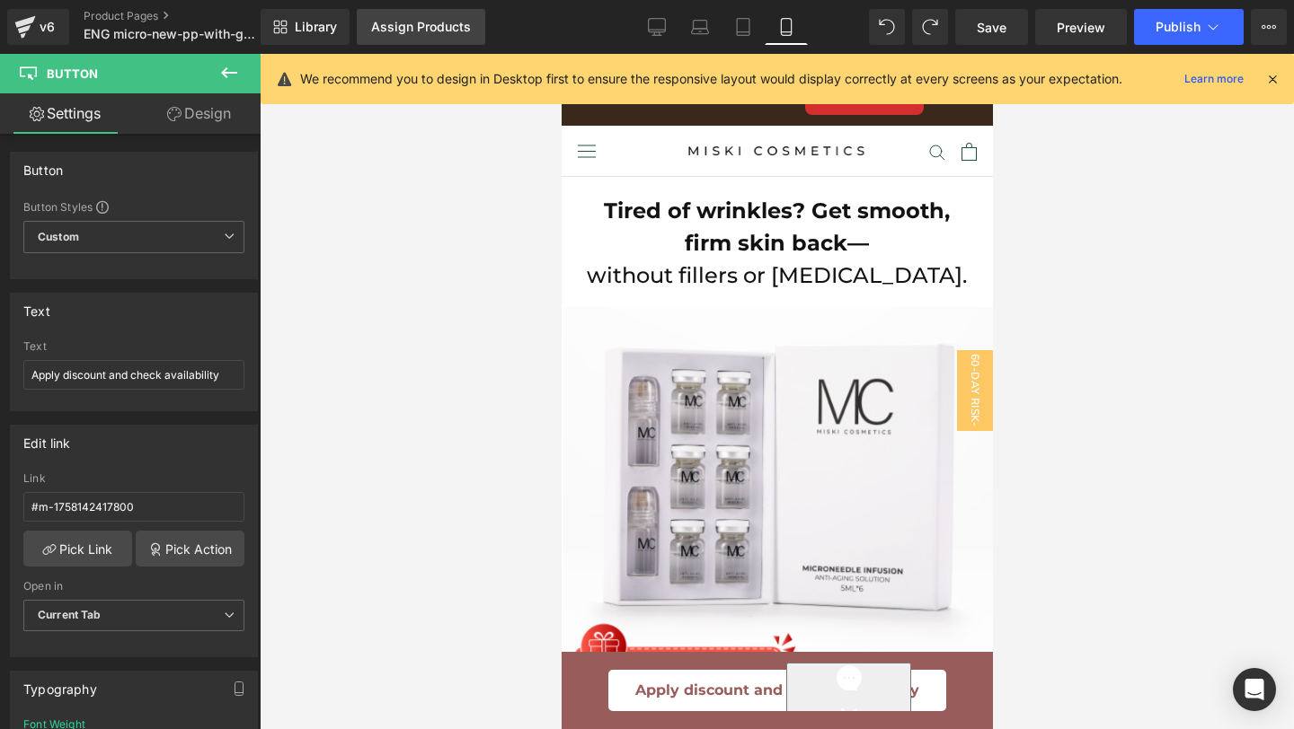
click at [427, 27] on div "Assign Products" at bounding box center [421, 27] width 100 height 14
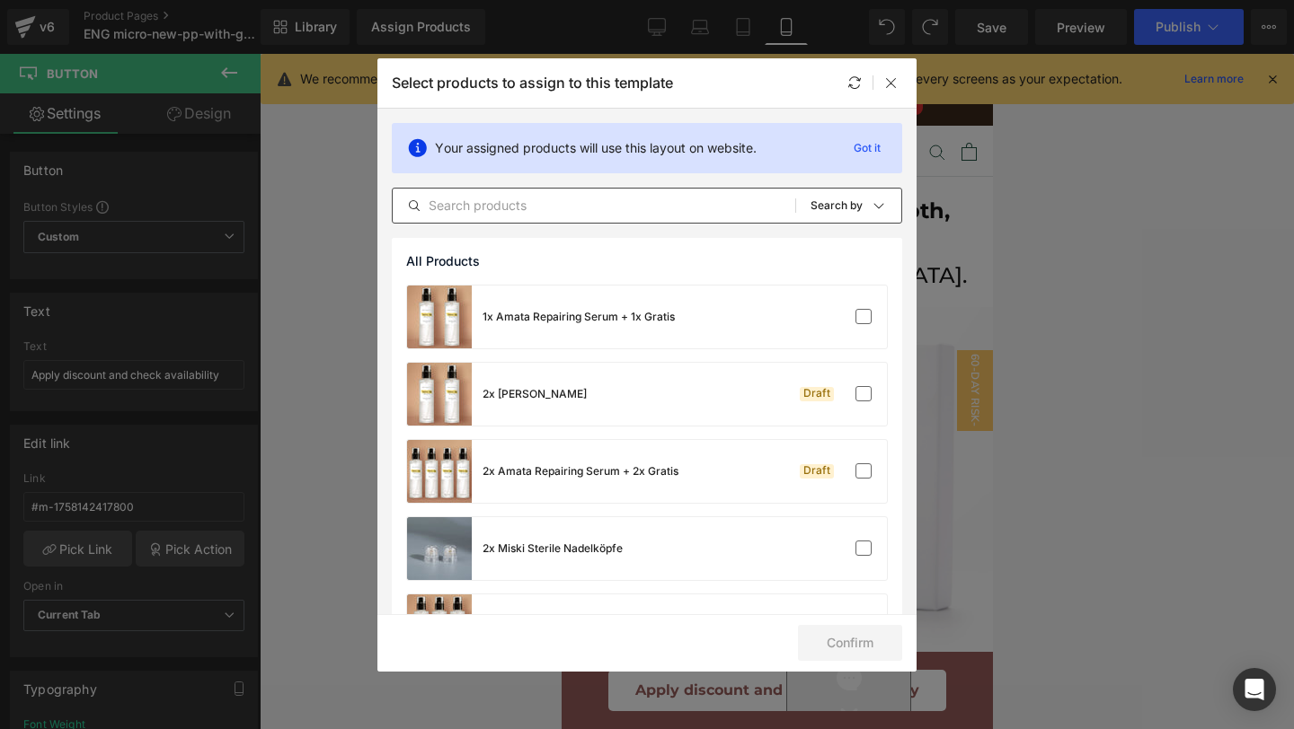
click at [622, 192] on div "All Products Shopify Collections Product Templates Shopify Collections Sort: Se…" at bounding box center [647, 206] width 510 height 36
click at [622, 193] on div "All Products Shopify Collections Product Templates Shopify Collections Sort: Se…" at bounding box center [647, 206] width 510 height 36
click at [622, 199] on input "text" at bounding box center [594, 206] width 402 height 22
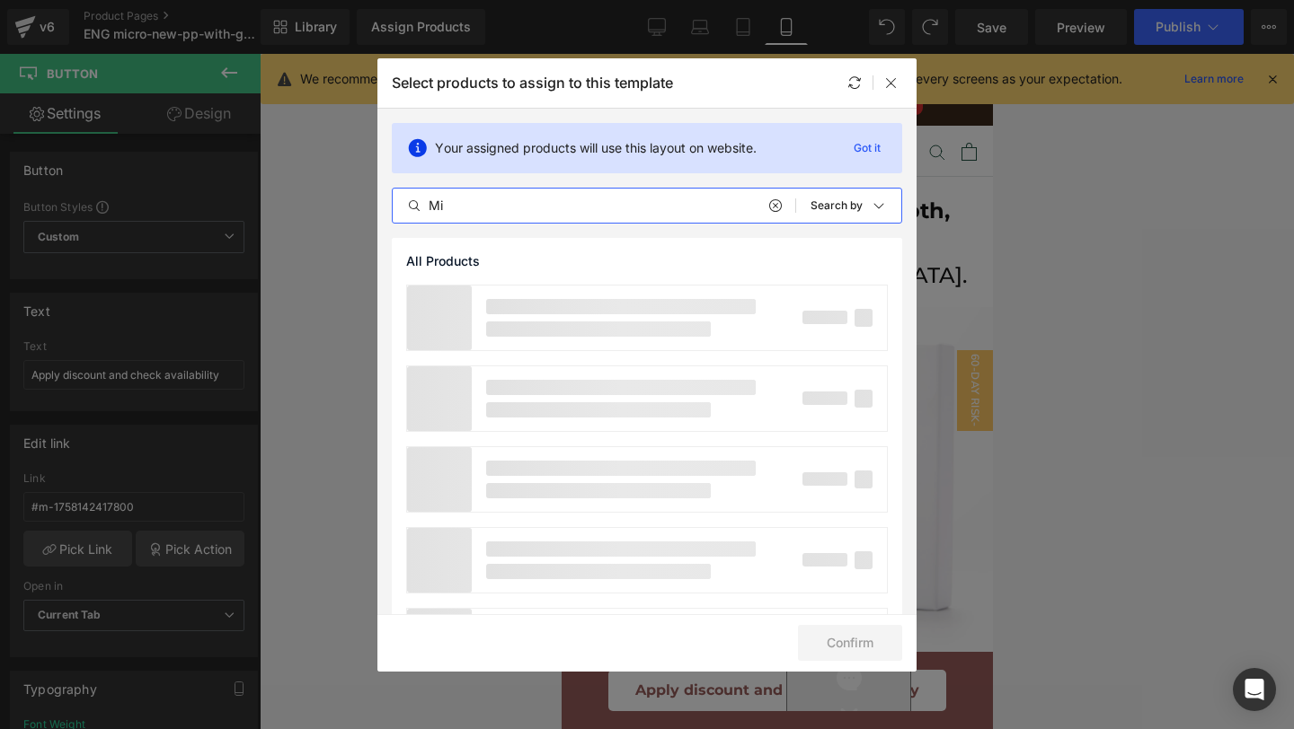
type input "M"
type input "N"
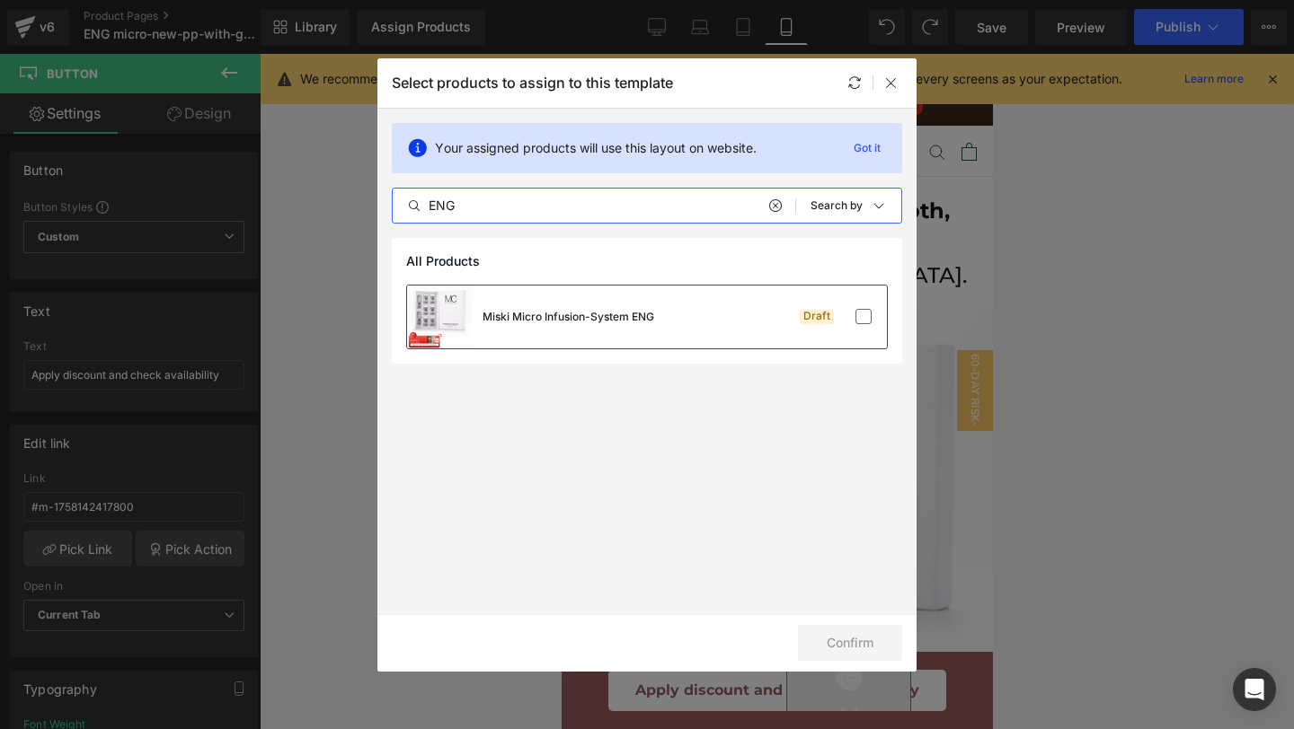
type input "ENG"
click at [543, 321] on div "Miski Micro Infusion-System ENG" at bounding box center [568, 317] width 172 height 16
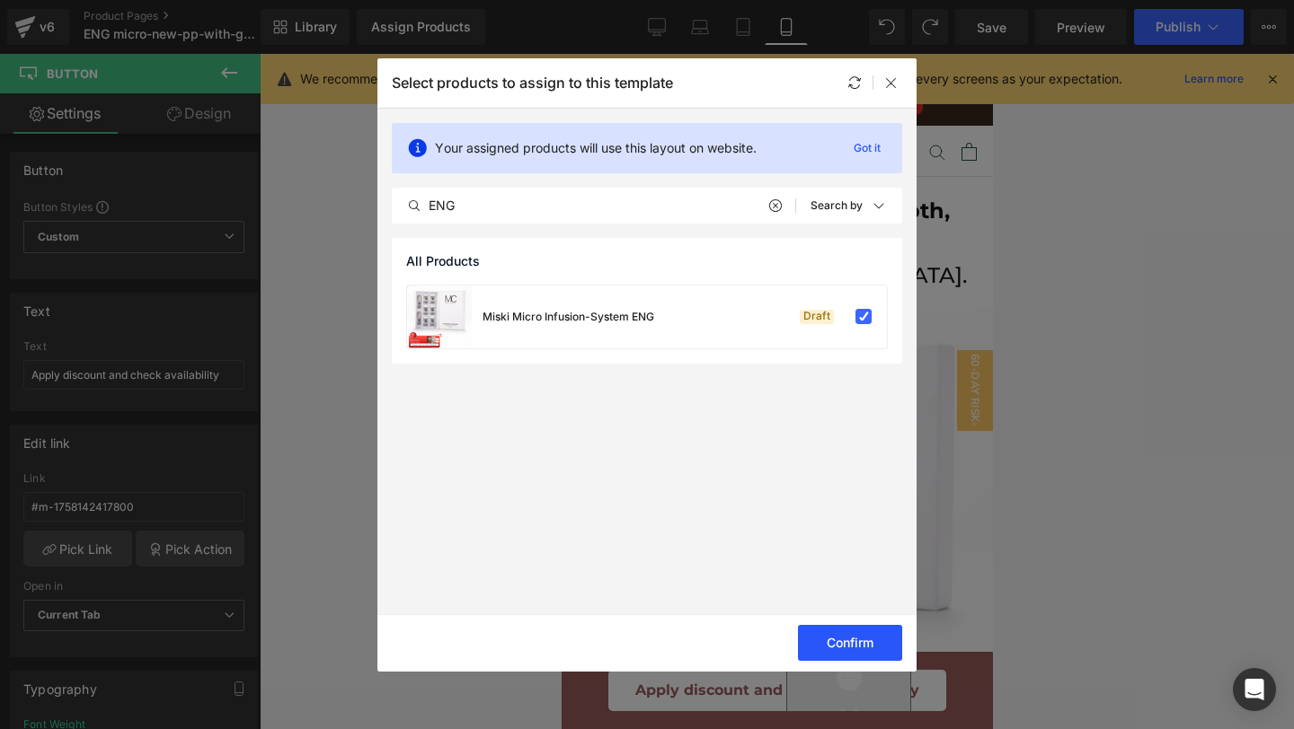
click at [826, 634] on button "Confirm" at bounding box center [850, 643] width 104 height 36
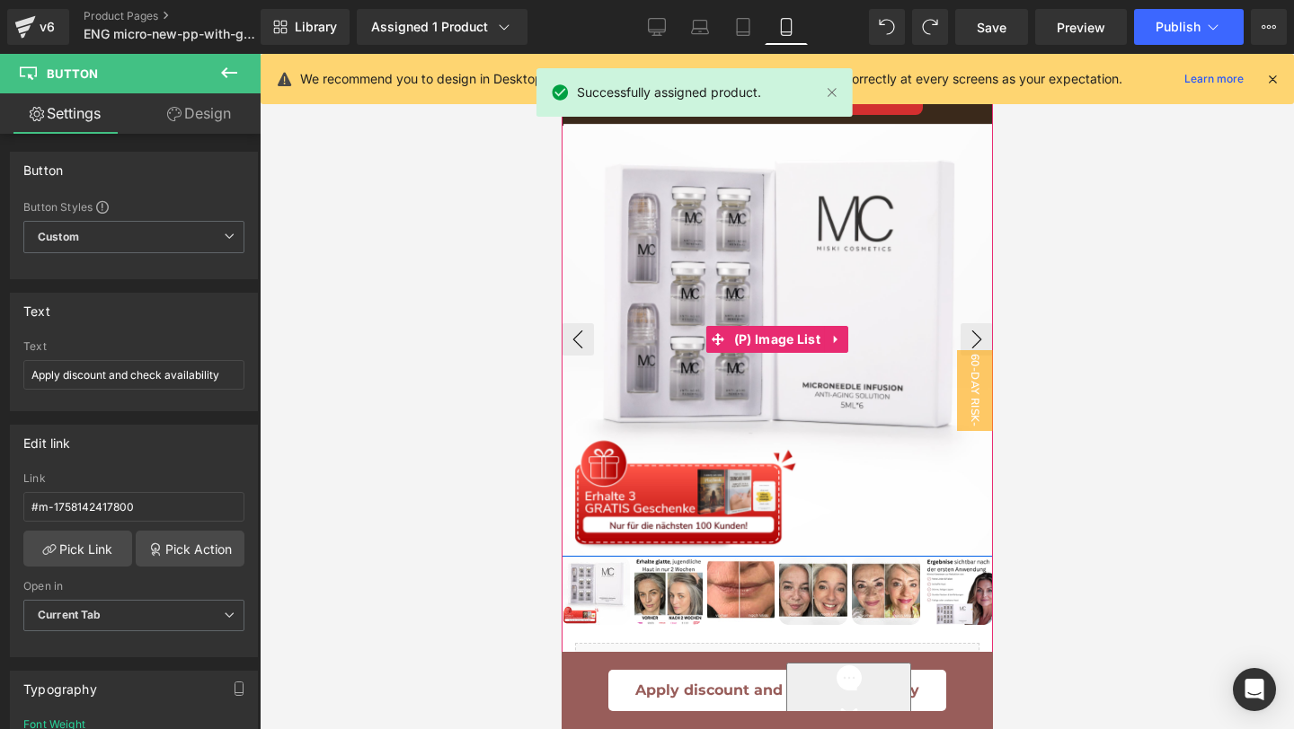
scroll to position [273, 0]
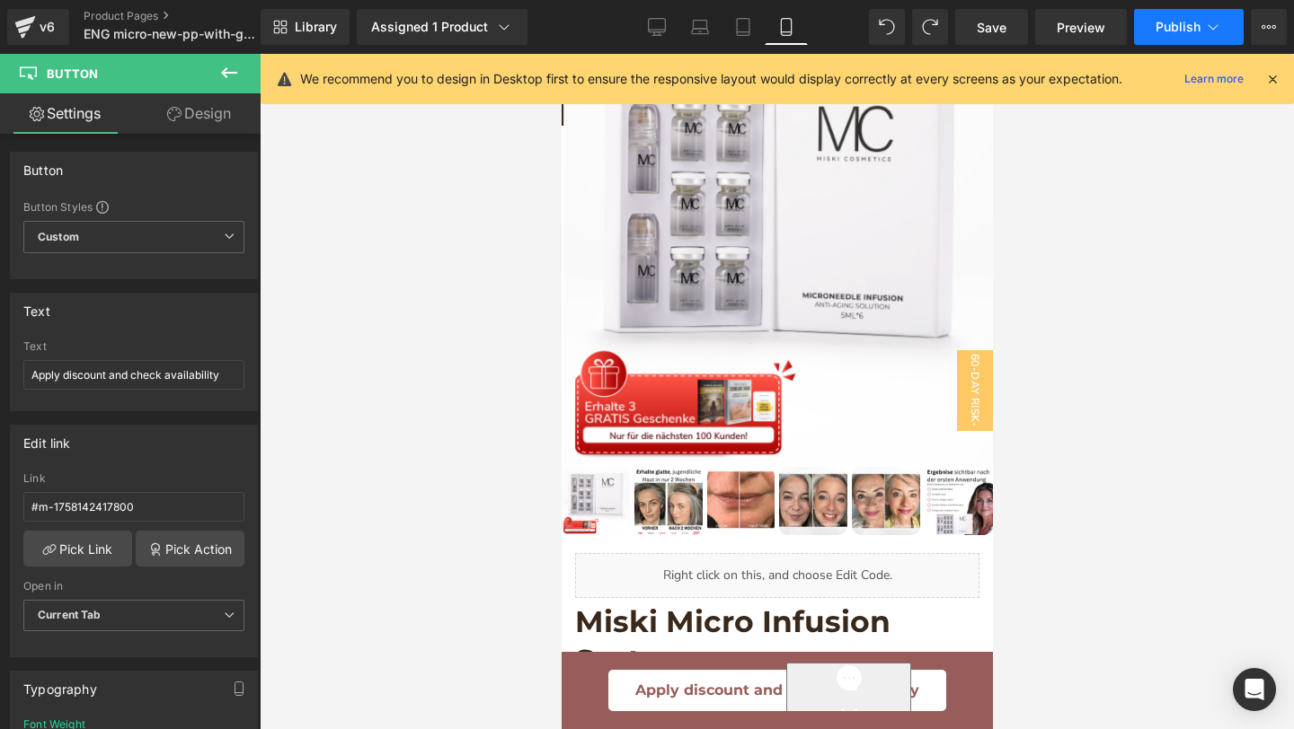
click at [1201, 19] on button "Publish" at bounding box center [1189, 27] width 110 height 36
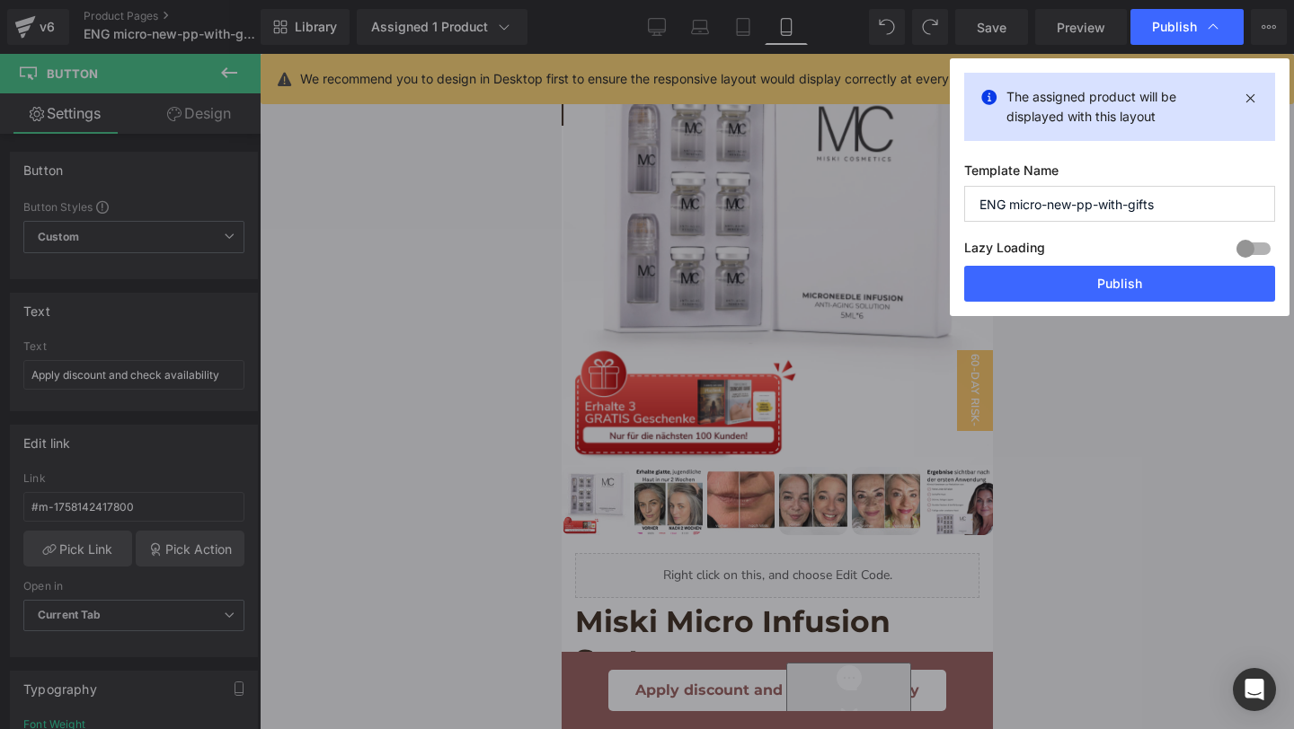
click at [1037, 274] on button "Publish" at bounding box center [1119, 284] width 311 height 36
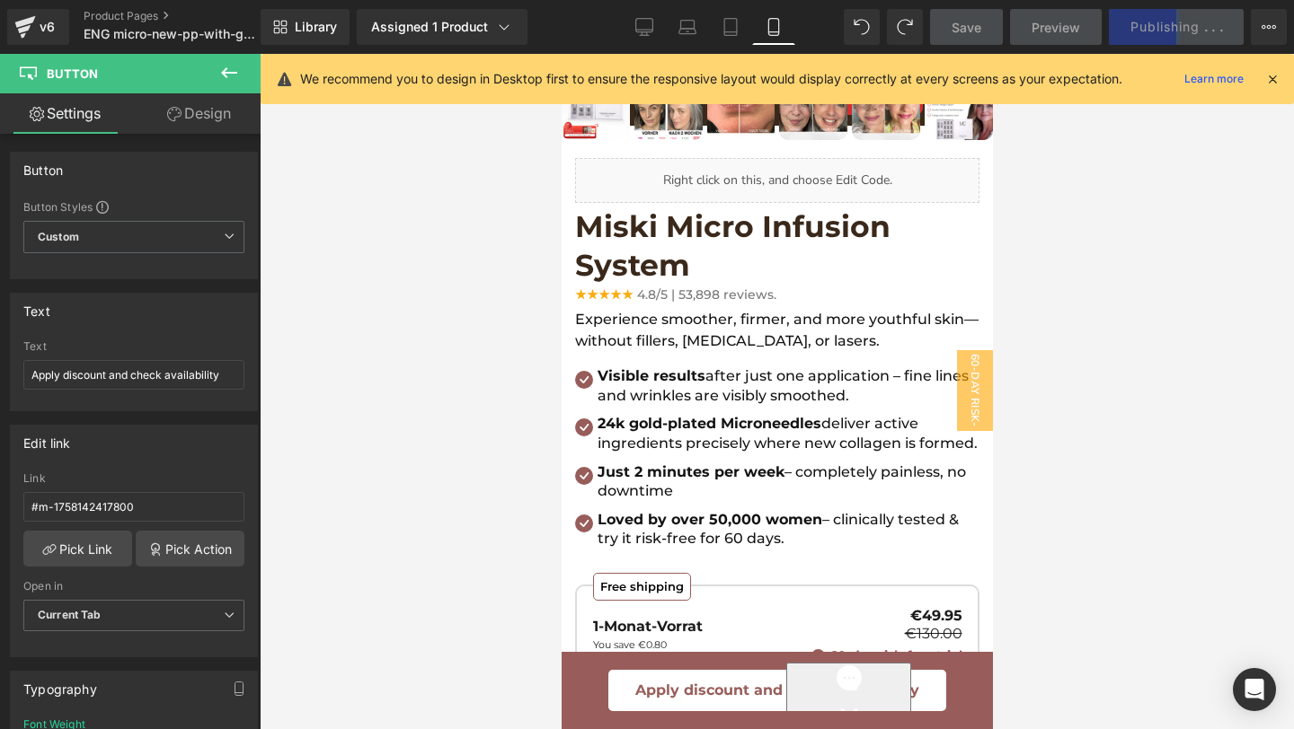
scroll to position [0, 0]
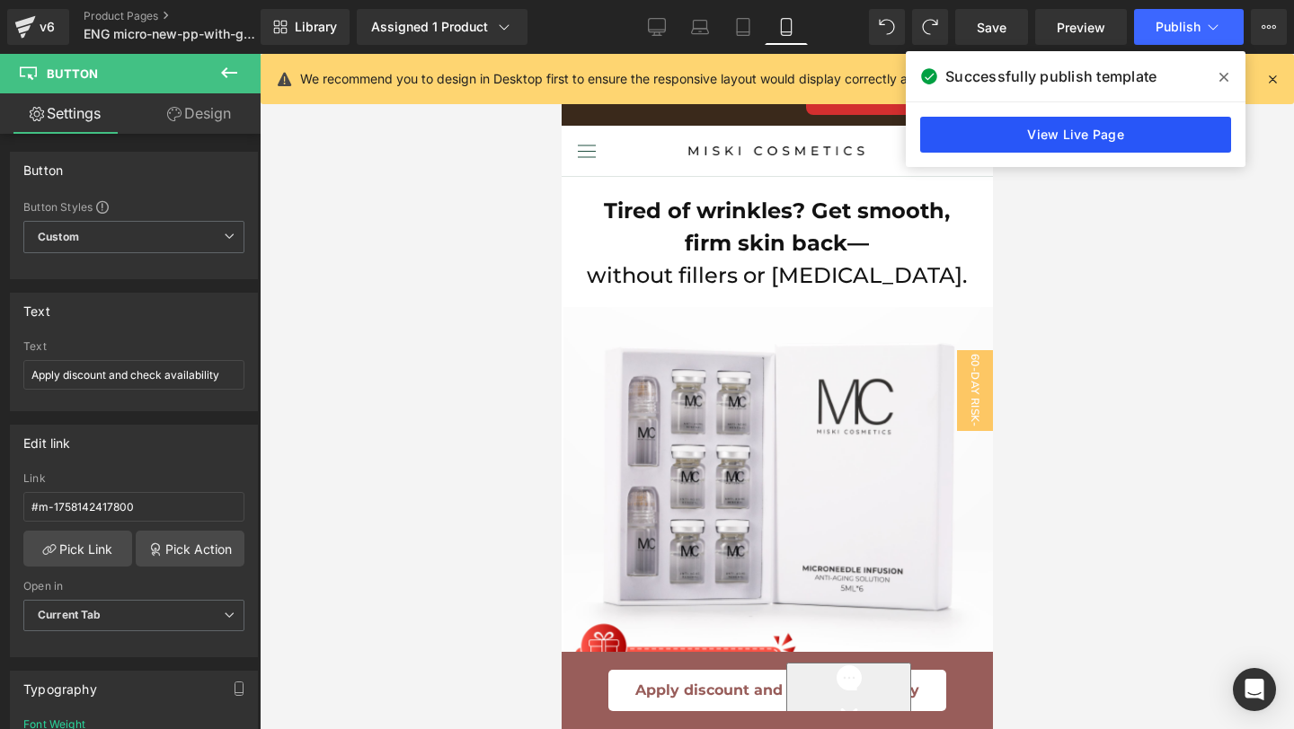
click at [1000, 151] on link "View Live Page" at bounding box center [1075, 135] width 311 height 36
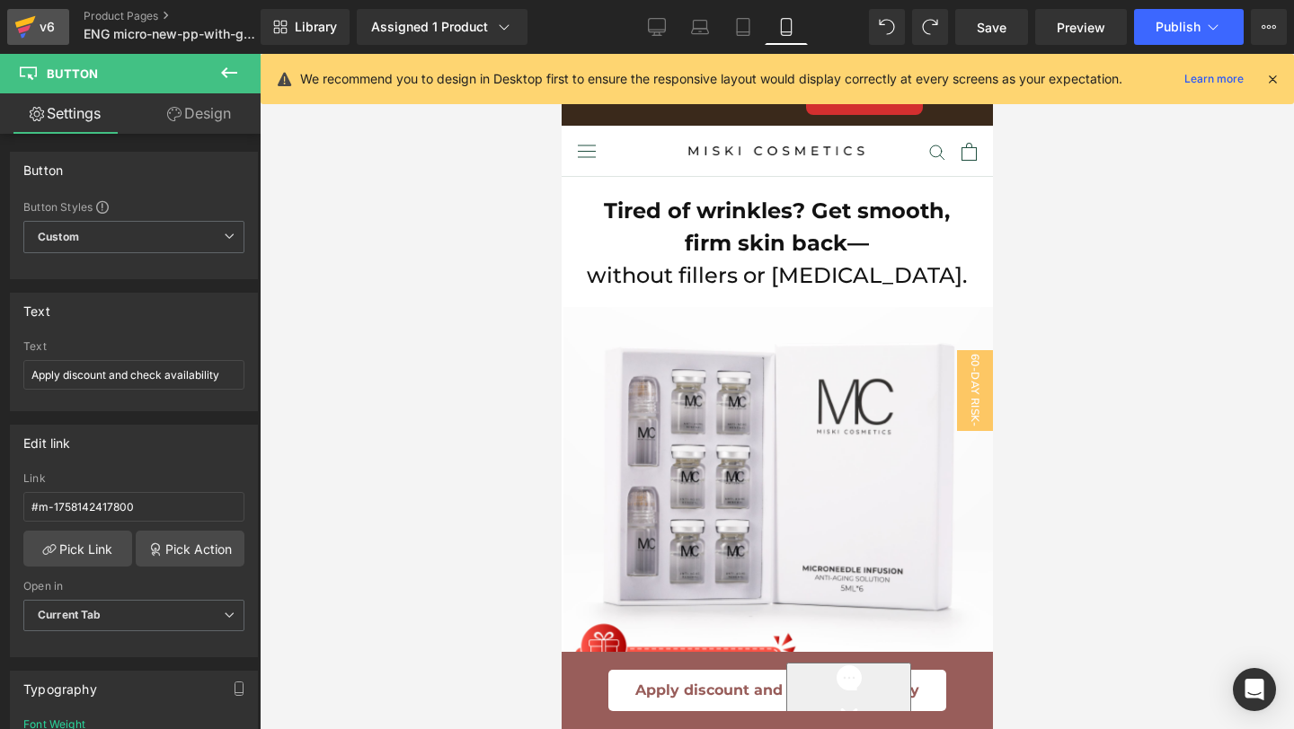
click at [60, 35] on link "v6" at bounding box center [38, 27] width 62 height 36
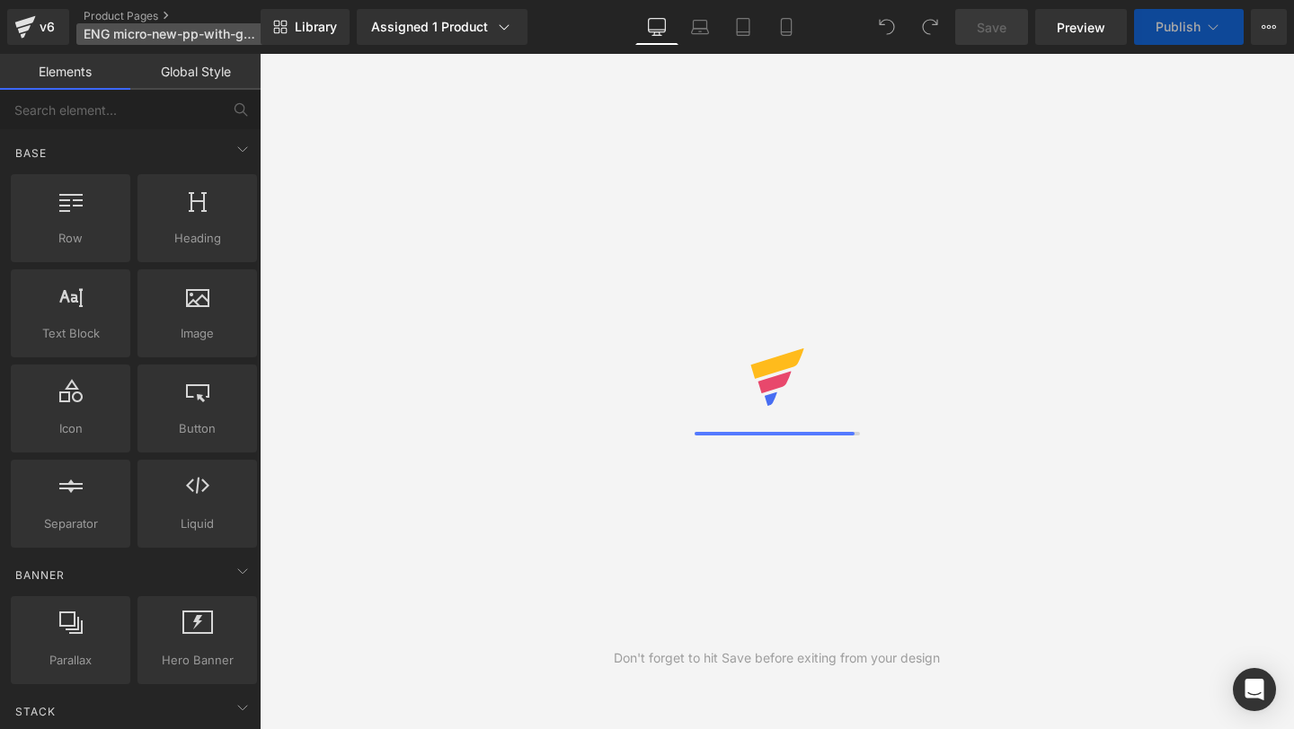
click at [60, 71] on link "Elements" at bounding box center [65, 72] width 130 height 36
click at [163, 66] on link "Global Style" at bounding box center [195, 72] width 130 height 36
click at [67, 73] on link "Elements" at bounding box center [65, 72] width 130 height 36
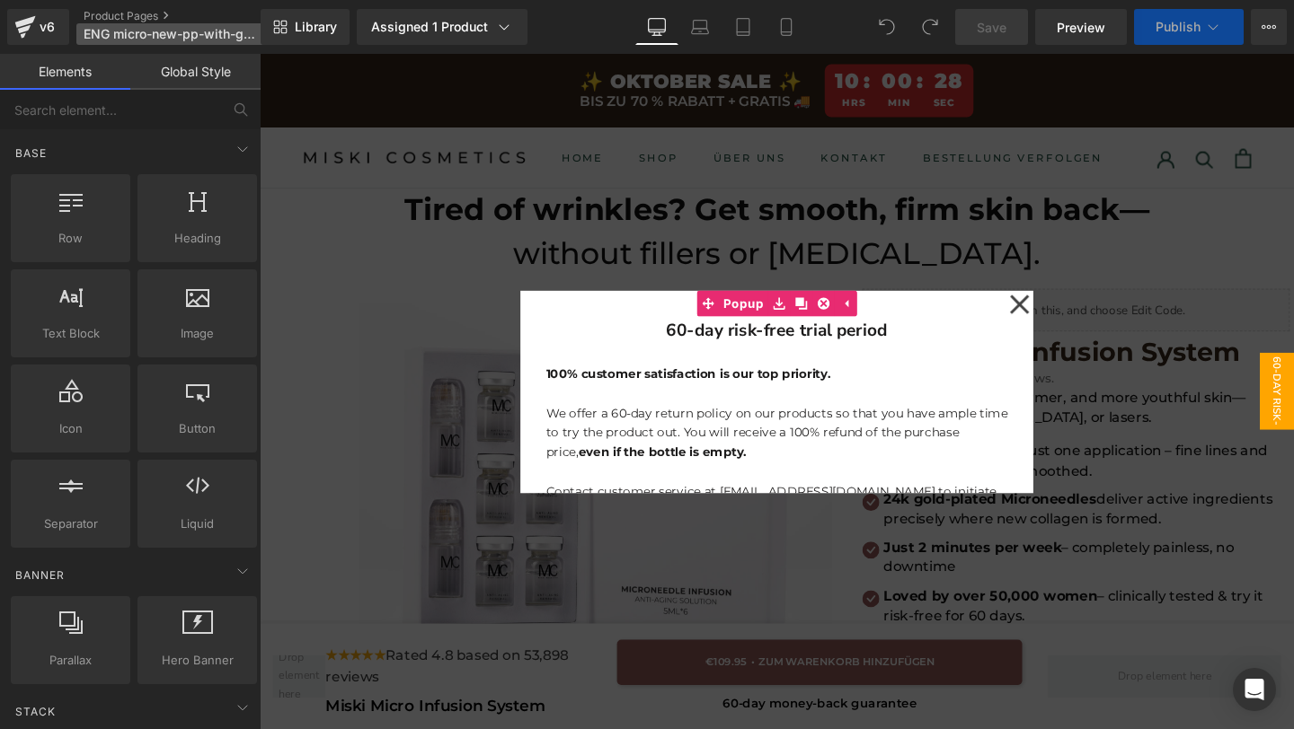
click at [152, 31] on span "ENG micro-new-pp-with-gifts" at bounding box center [170, 34] width 172 height 14
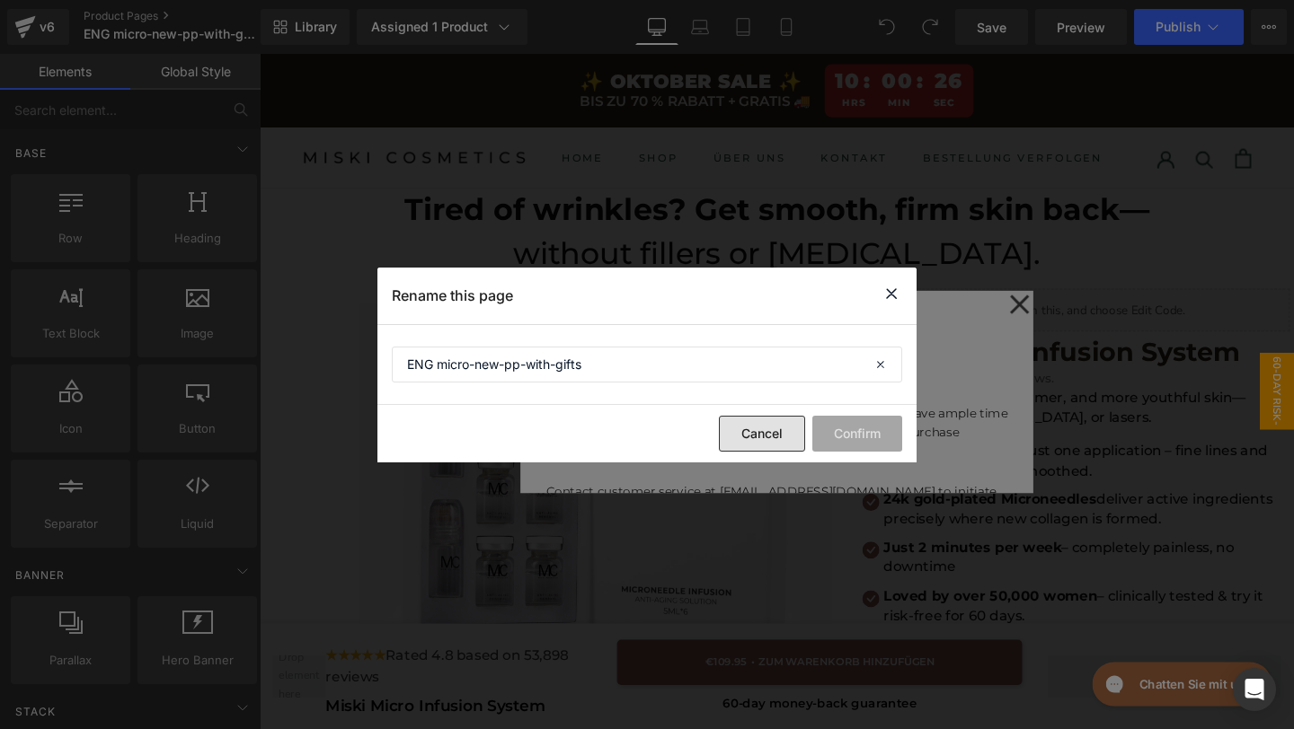
drag, startPoint x: 731, startPoint y: 419, endPoint x: 497, endPoint y: 385, distance: 236.8
click at [731, 419] on button "Cancel" at bounding box center [762, 434] width 86 height 36
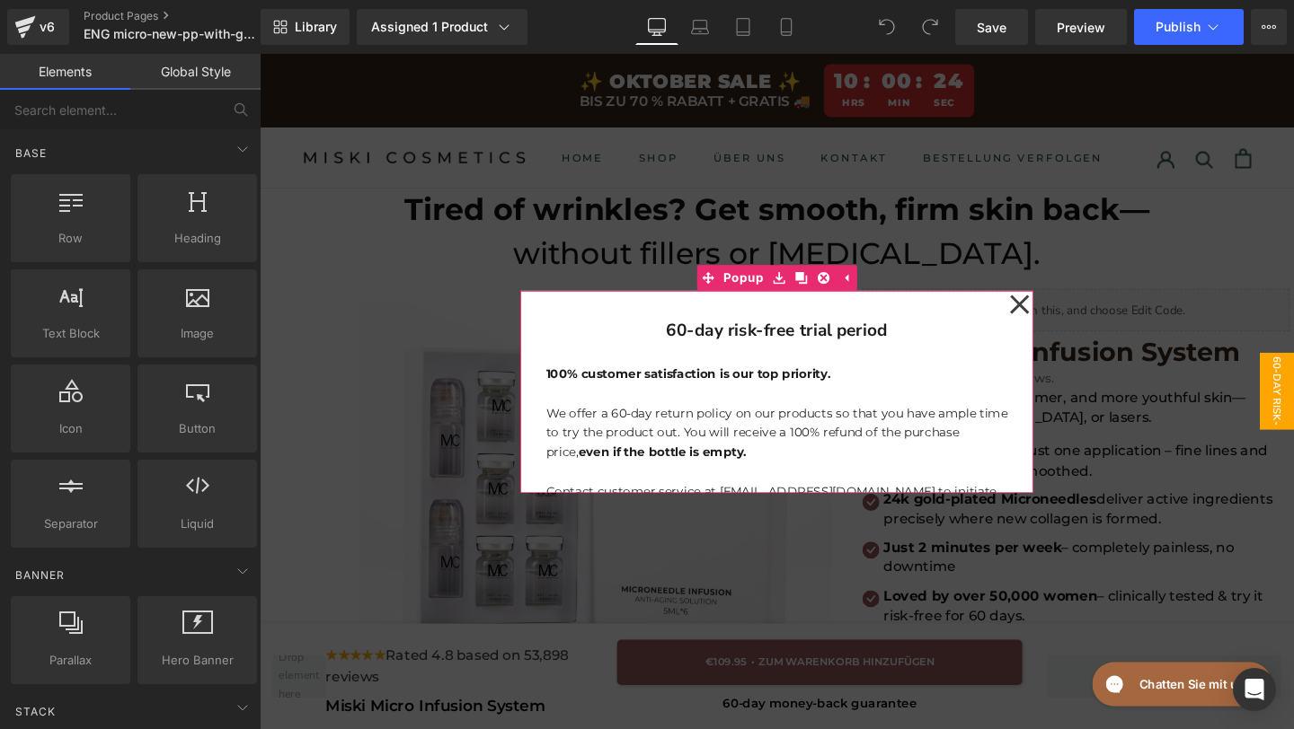
click at [1050, 323] on icon at bounding box center [1058, 317] width 20 height 20
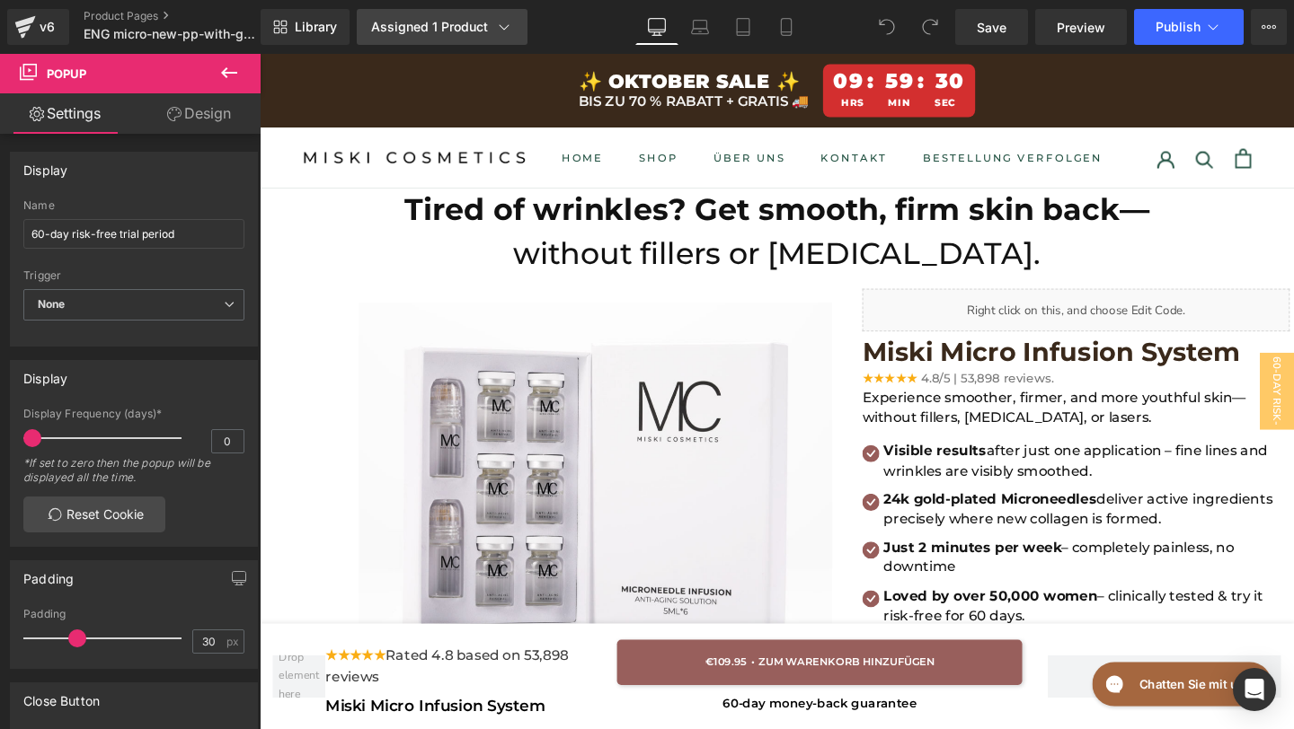
click at [405, 39] on link "Assigned 1 Product" at bounding box center [442, 27] width 171 height 36
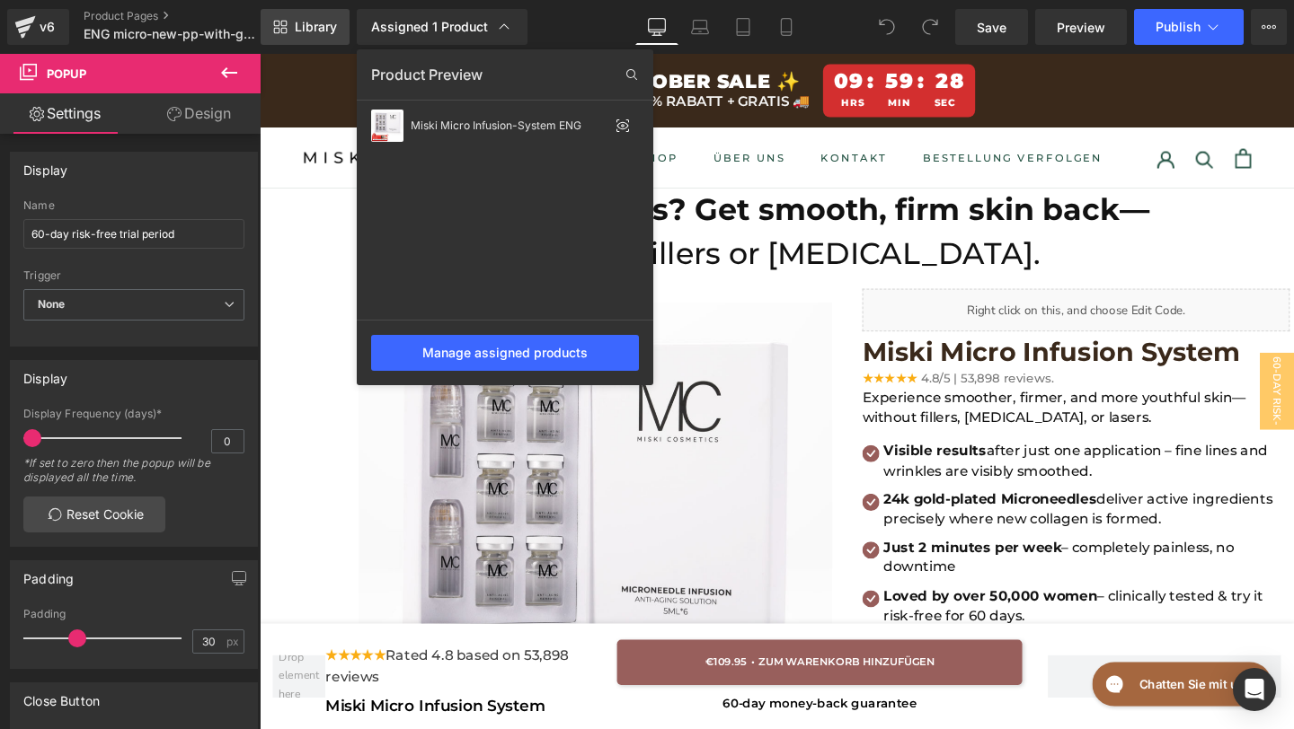
click at [322, 26] on span "Library" at bounding box center [316, 27] width 42 height 16
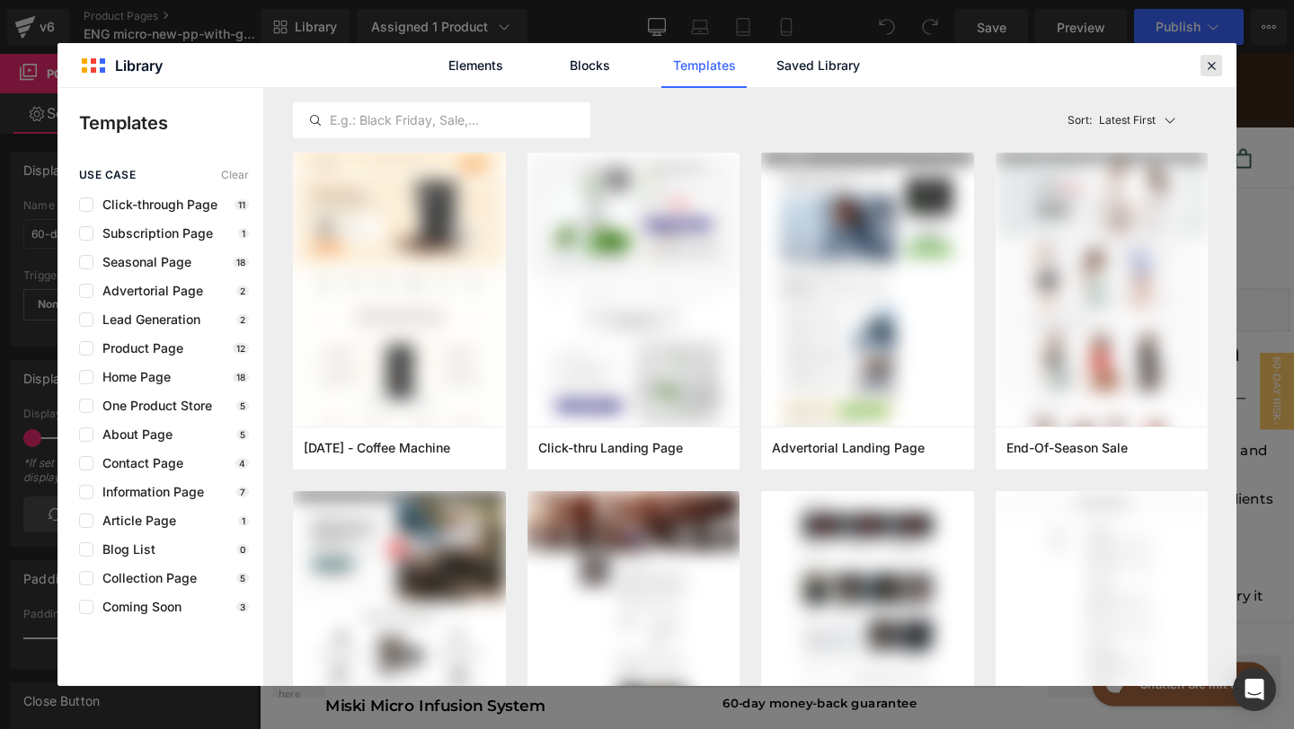
click at [1220, 57] on div at bounding box center [1211, 66] width 22 height 22
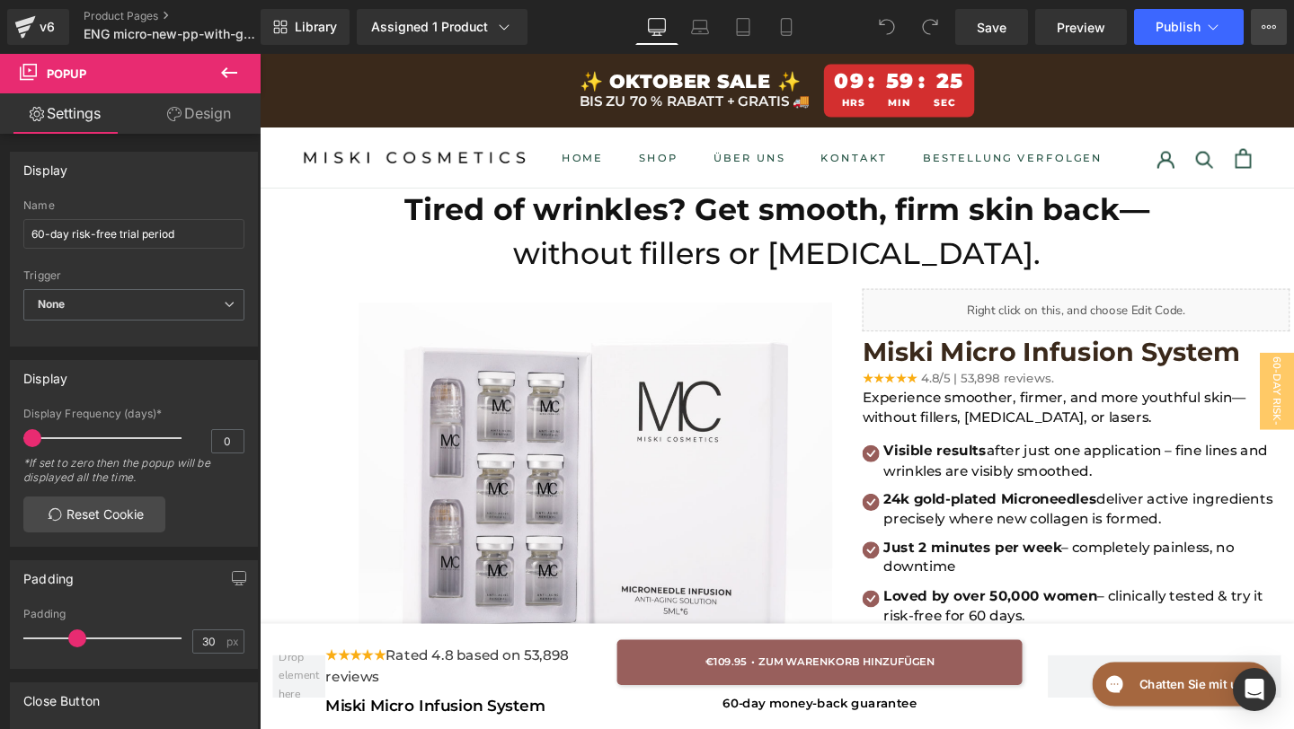
click at [1270, 21] on icon at bounding box center [1268, 27] width 14 height 14
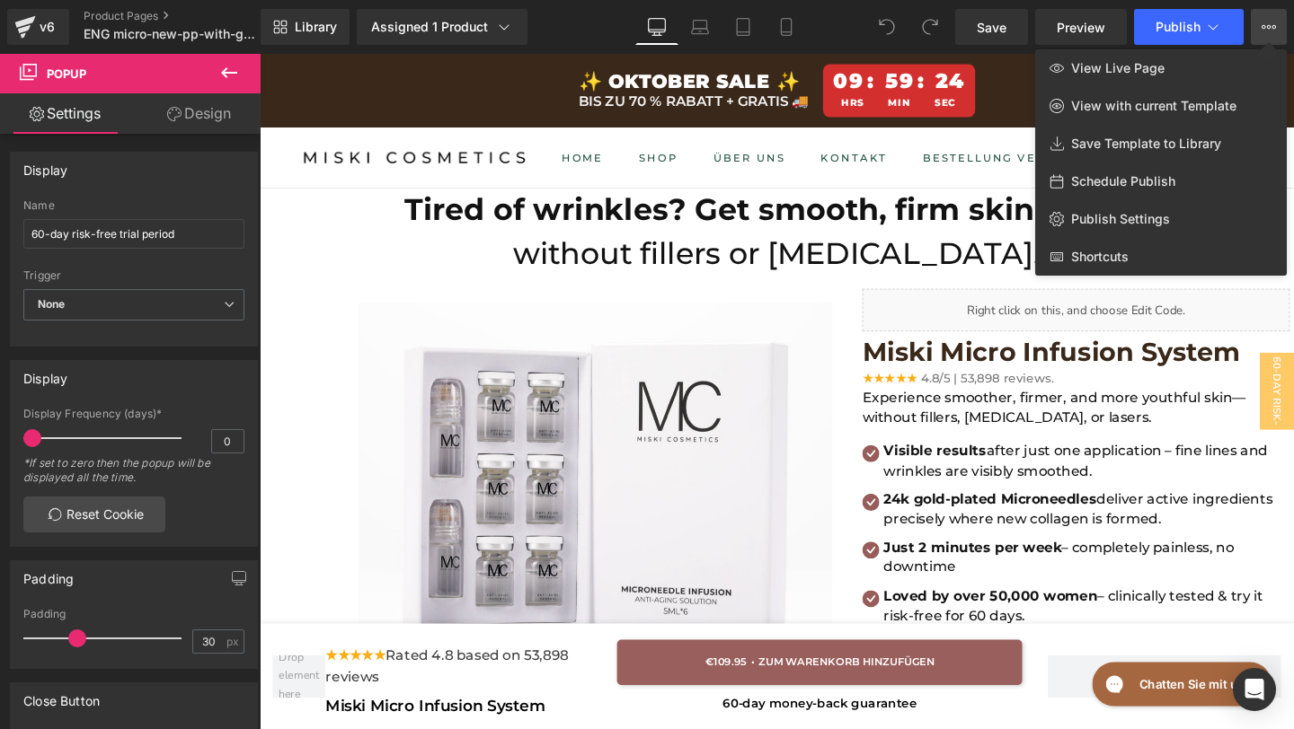
click at [1271, 21] on icon at bounding box center [1268, 27] width 14 height 14
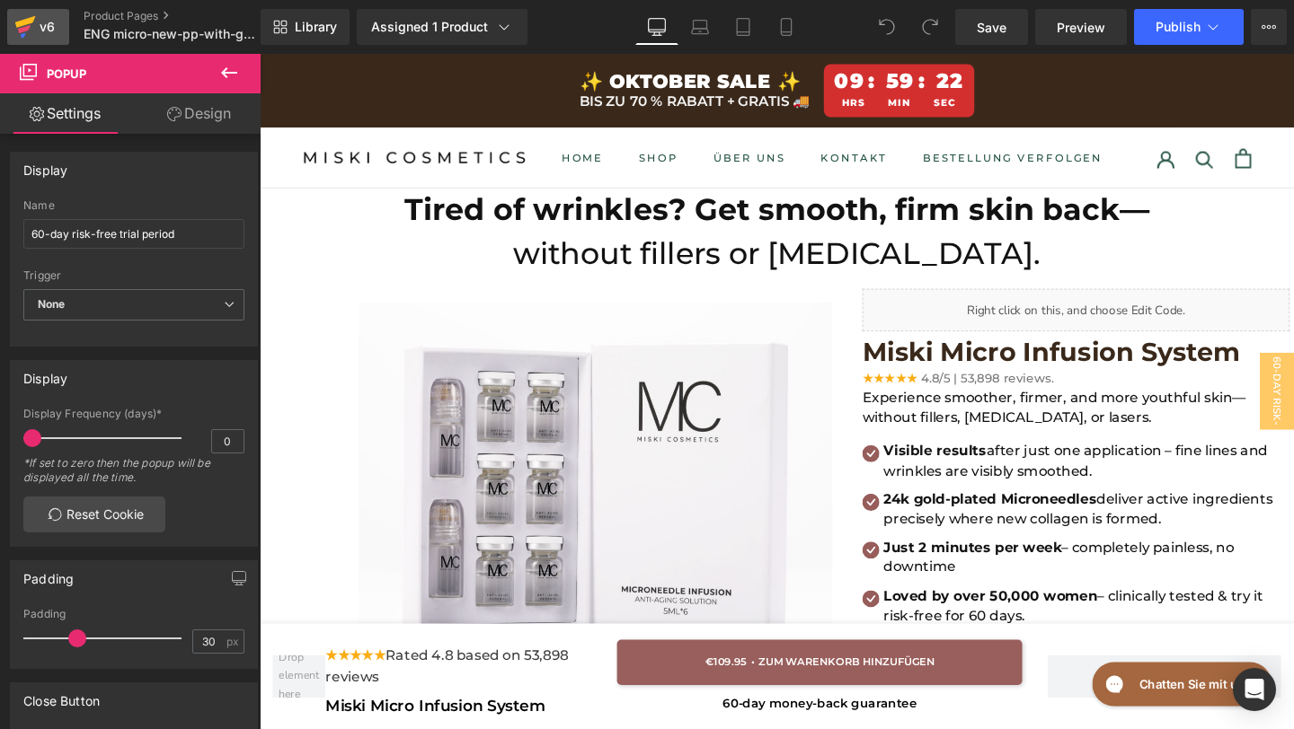
click at [27, 35] on icon at bounding box center [25, 26] width 22 height 45
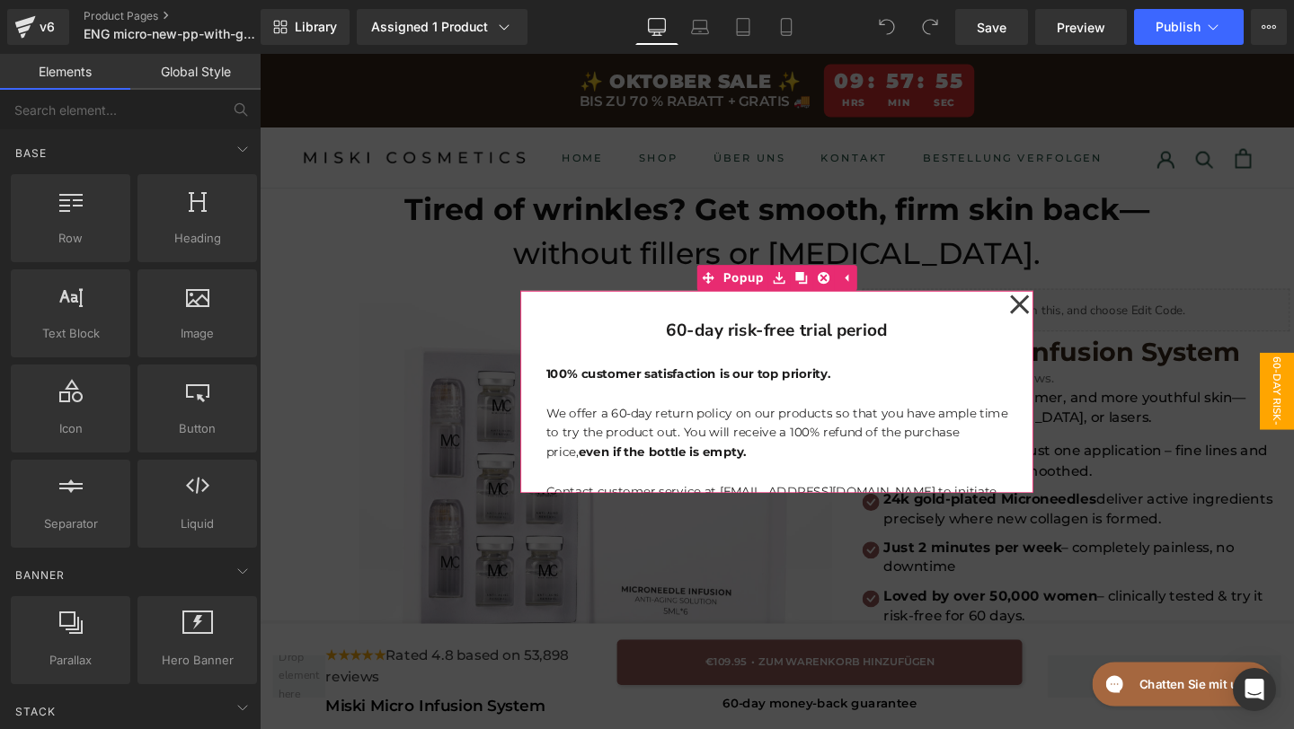
click at [1058, 322] on icon at bounding box center [1058, 317] width 22 height 90
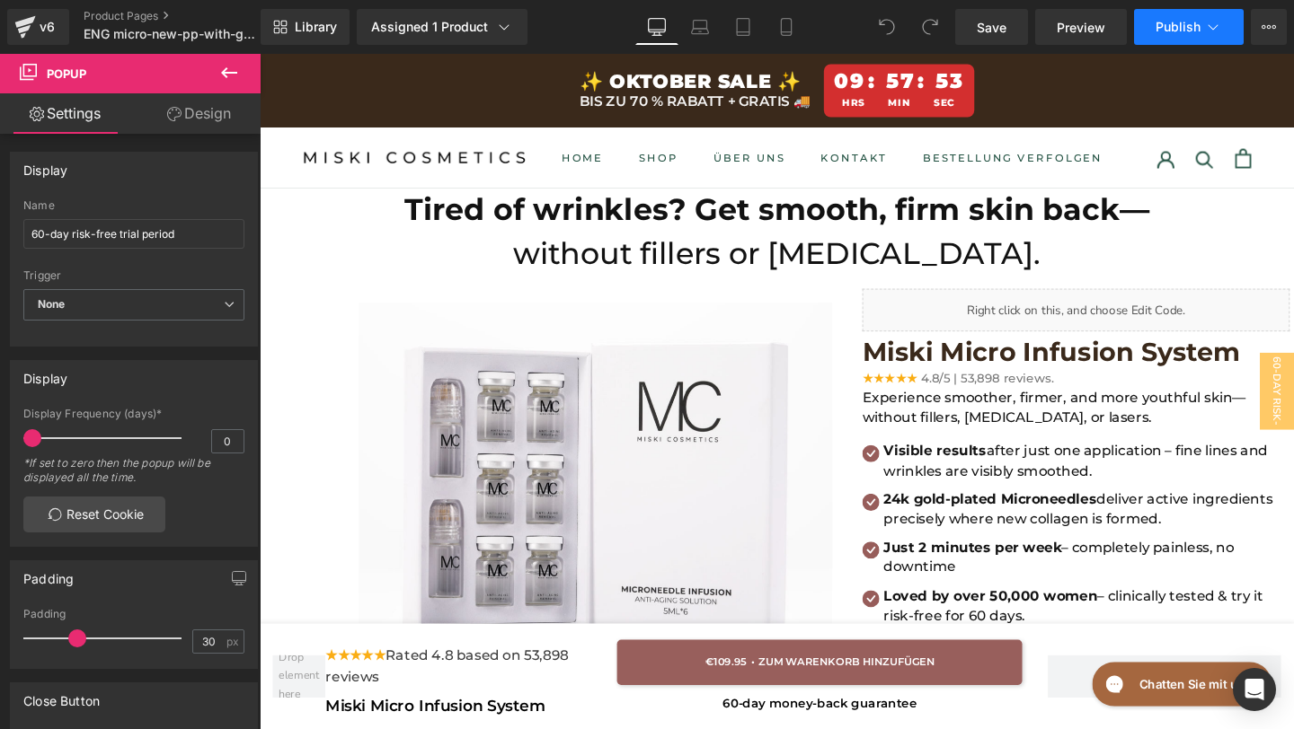
click at [1215, 31] on icon at bounding box center [1213, 27] width 18 height 18
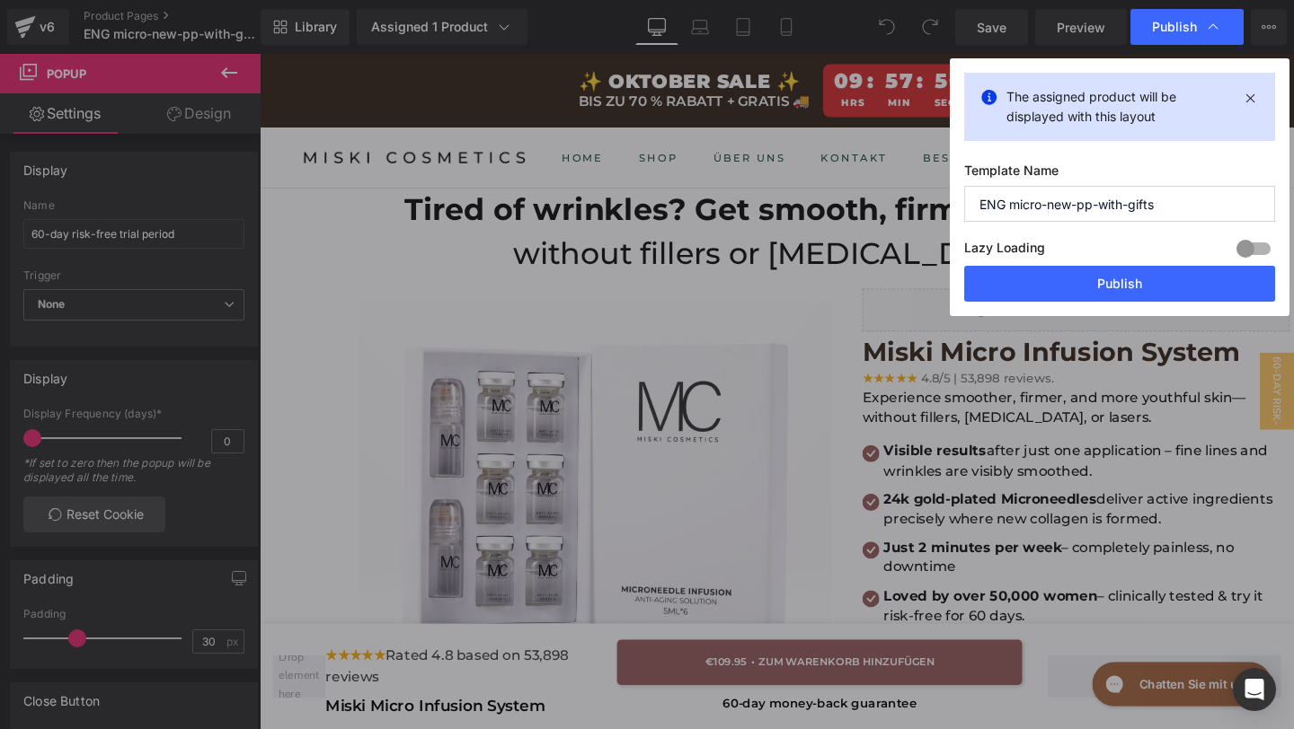
click at [1001, 100] on div "The assigned product will be displayed with this layout" at bounding box center [1119, 107] width 311 height 68
click at [991, 100] on icon at bounding box center [988, 97] width 21 height 21
click at [990, 100] on icon at bounding box center [988, 97] width 21 height 21
click at [1253, 100] on icon at bounding box center [1250, 98] width 21 height 22
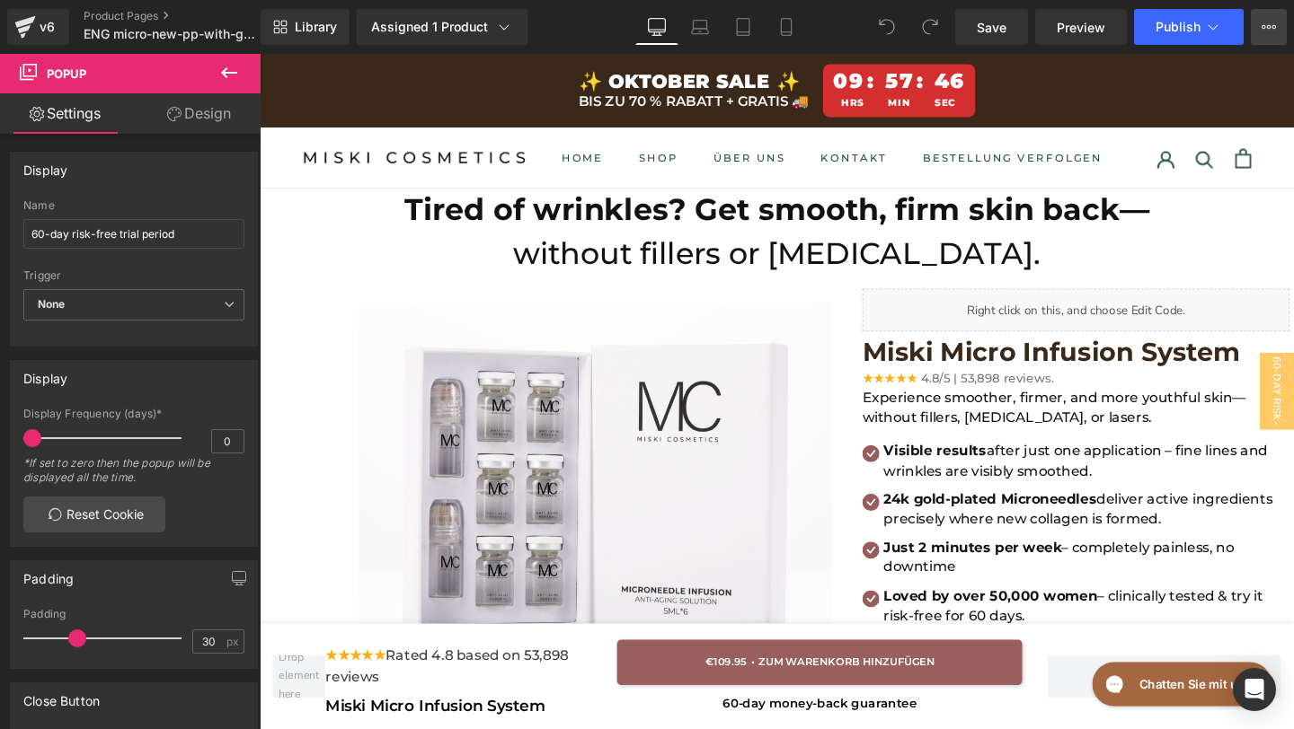
click at [1266, 22] on icon at bounding box center [1268, 27] width 14 height 14
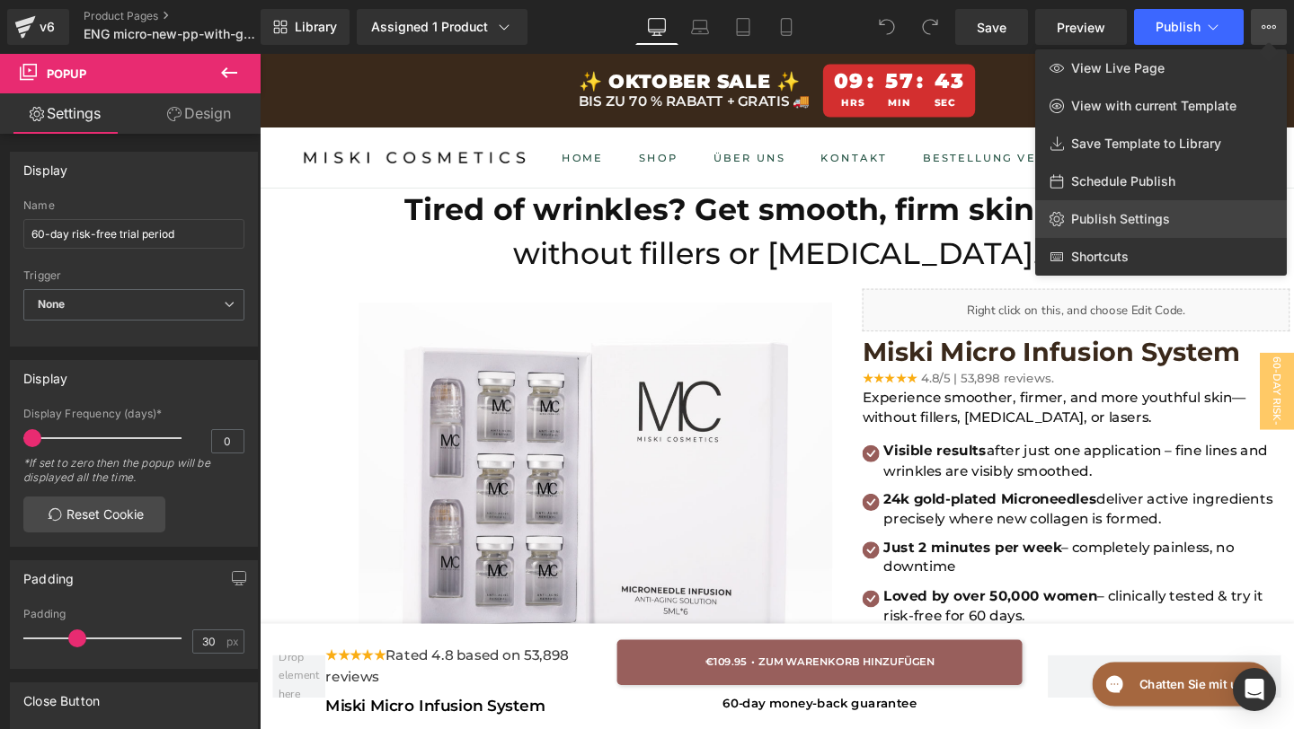
click at [1136, 214] on span "Publish Settings" at bounding box center [1120, 219] width 99 height 16
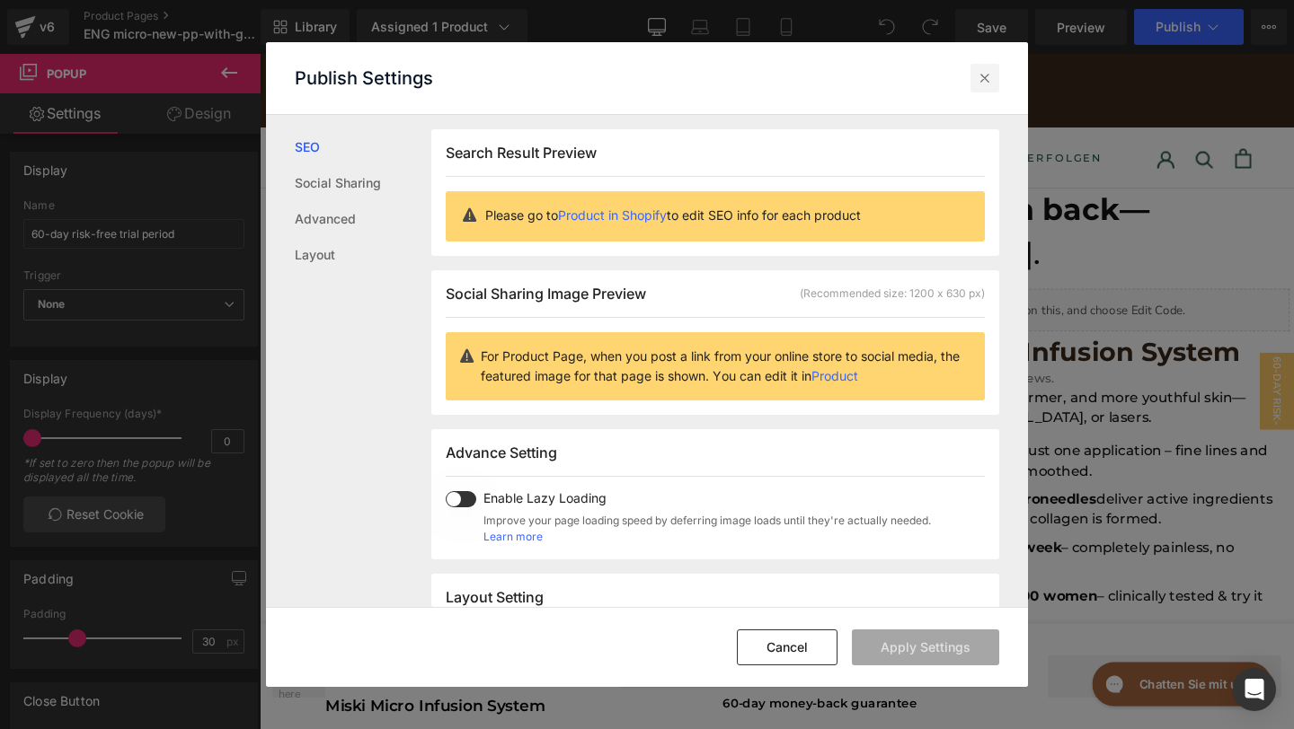
drag, startPoint x: 976, startPoint y: 88, endPoint x: 753, endPoint y: 34, distance: 229.2
click at [976, 87] on div at bounding box center [984, 78] width 29 height 29
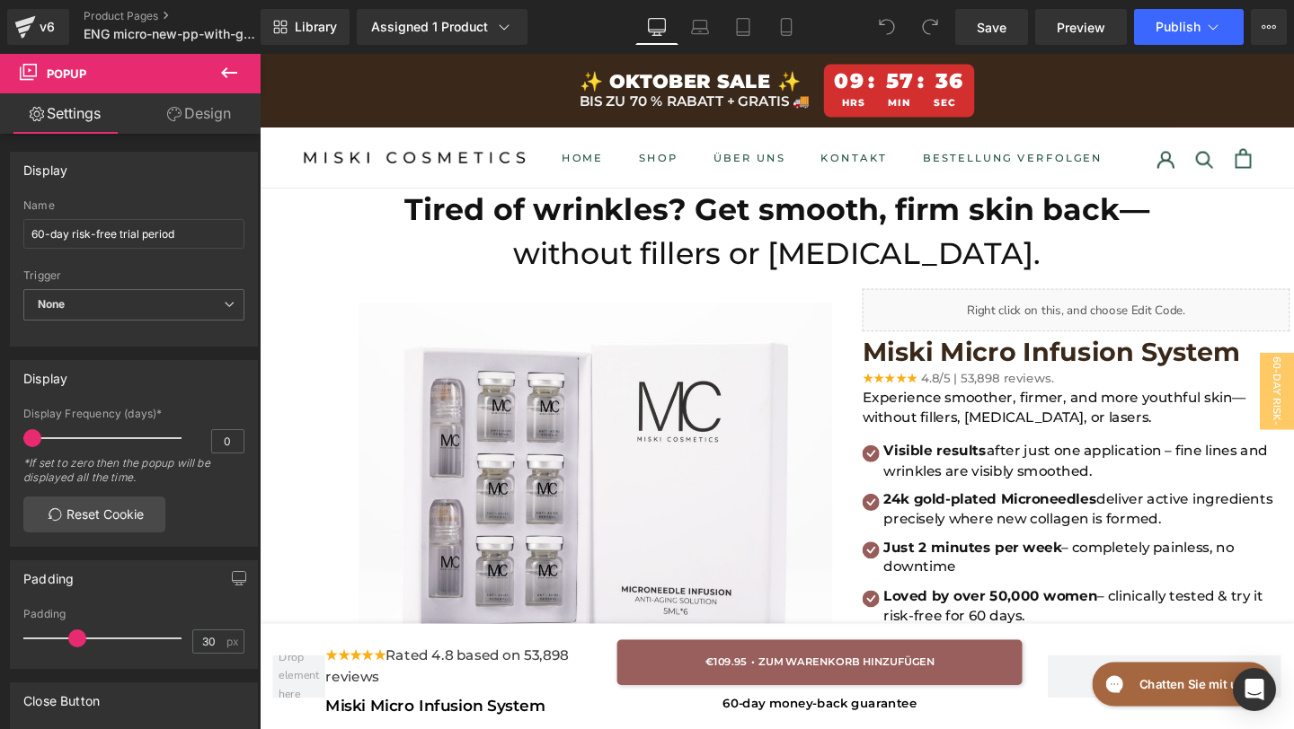
click at [57, 68] on span "Popup" at bounding box center [67, 73] width 40 height 14
click at [22, 71] on icon at bounding box center [28, 71] width 17 height 17
click at [176, 121] on link "Design" at bounding box center [199, 113] width 130 height 40
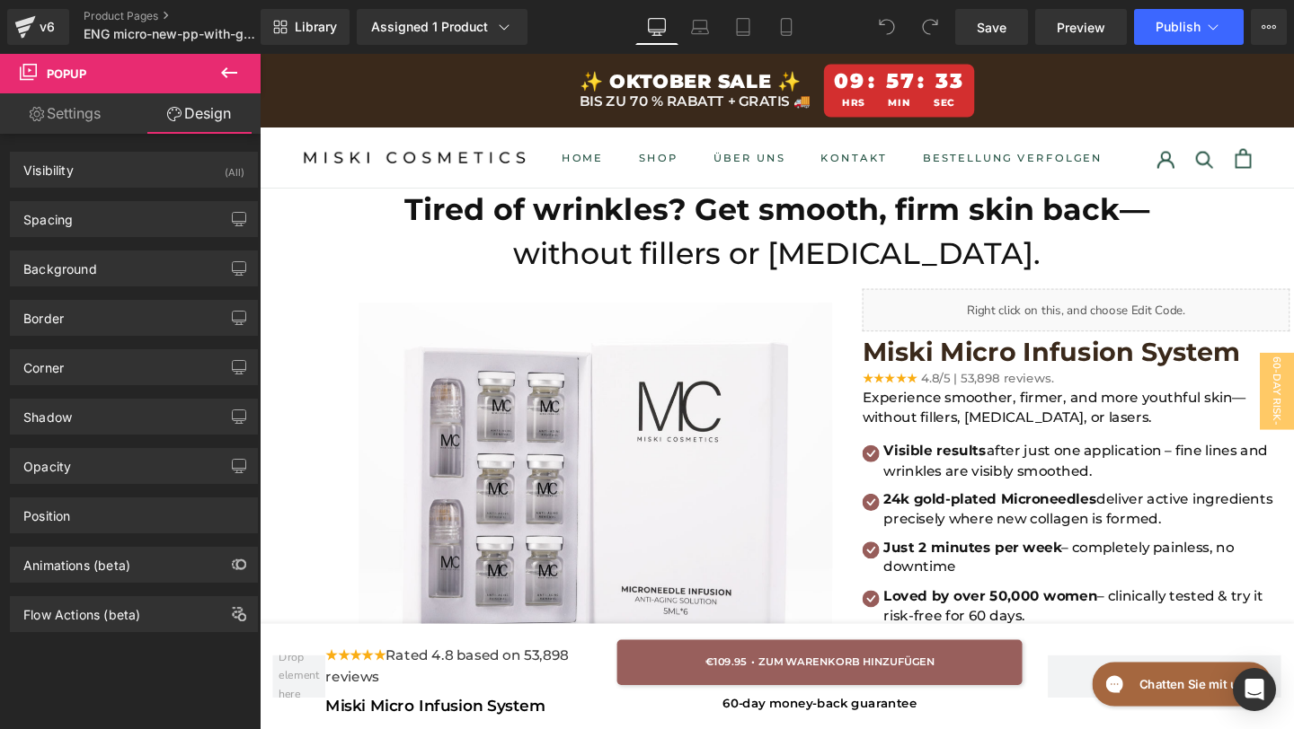
click at [84, 107] on link "Settings" at bounding box center [65, 113] width 130 height 40
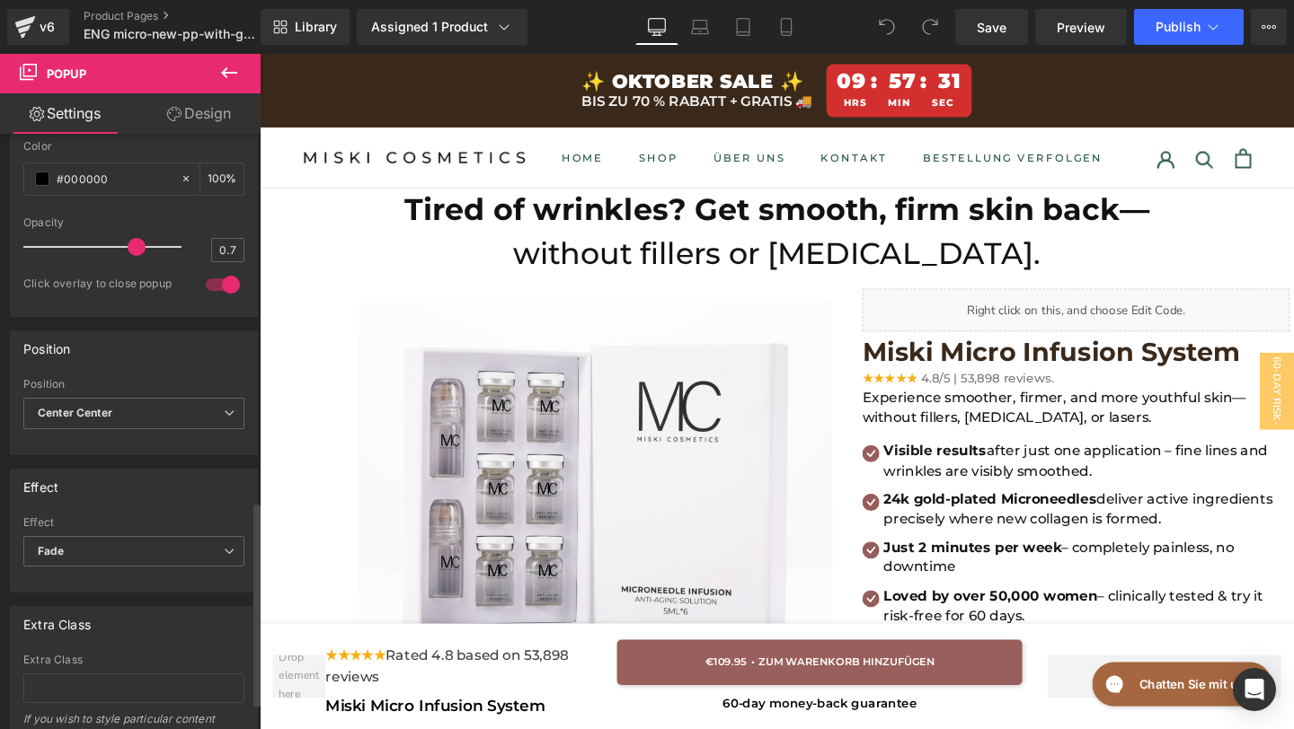
scroll to position [808, 0]
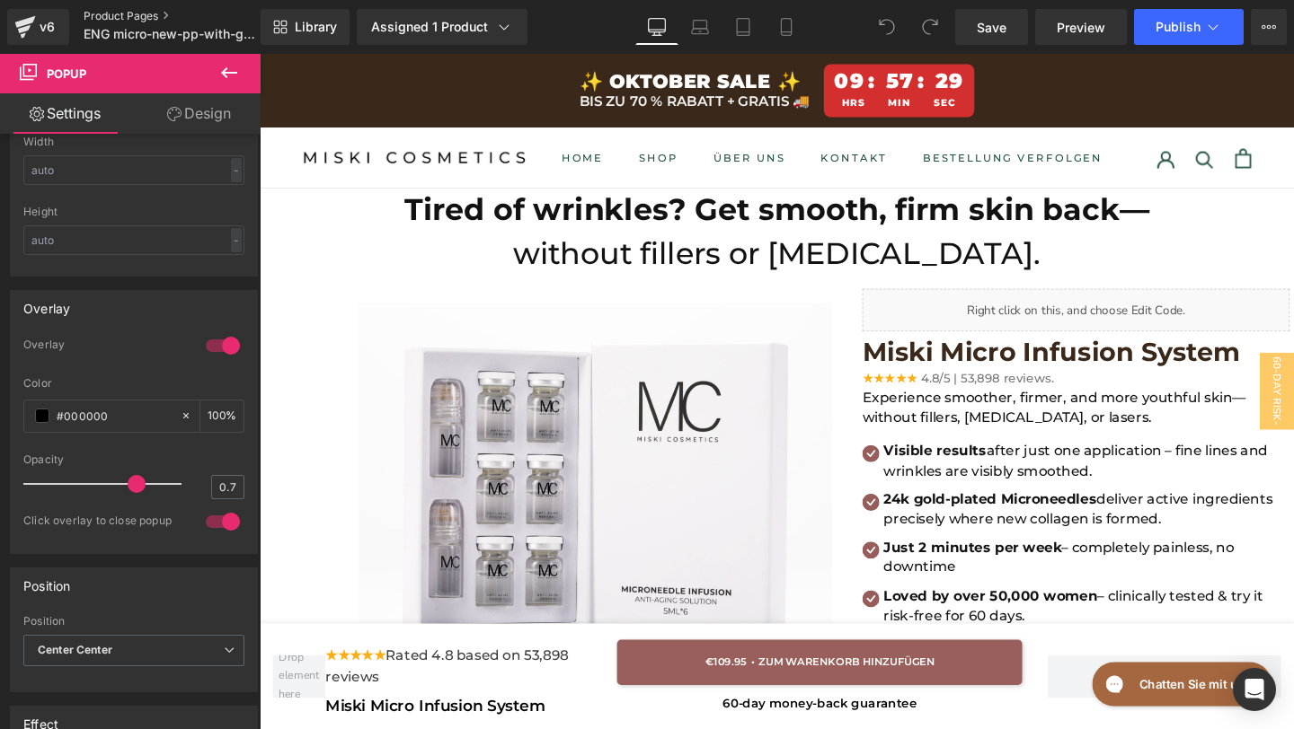
click at [130, 15] on link "Product Pages" at bounding box center [187, 16] width 206 height 14
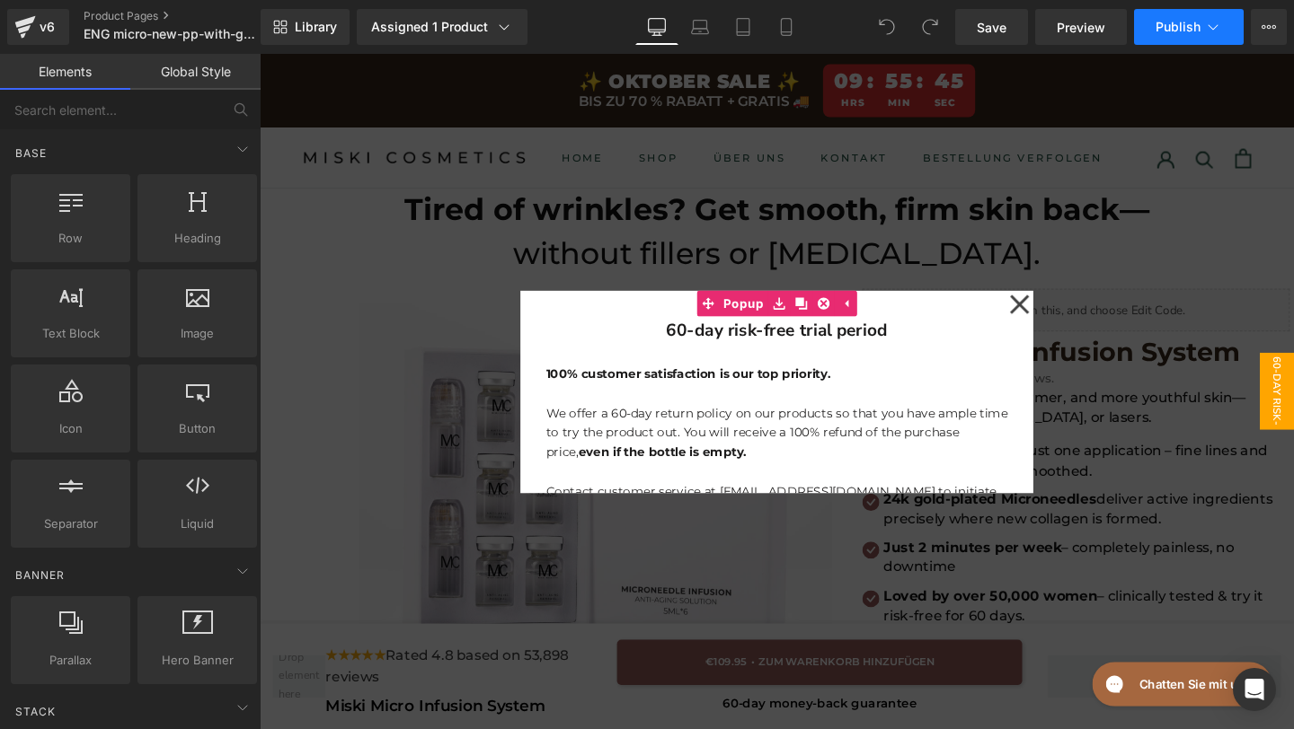
click at [1150, 26] on button "Publish" at bounding box center [1189, 27] width 110 height 36
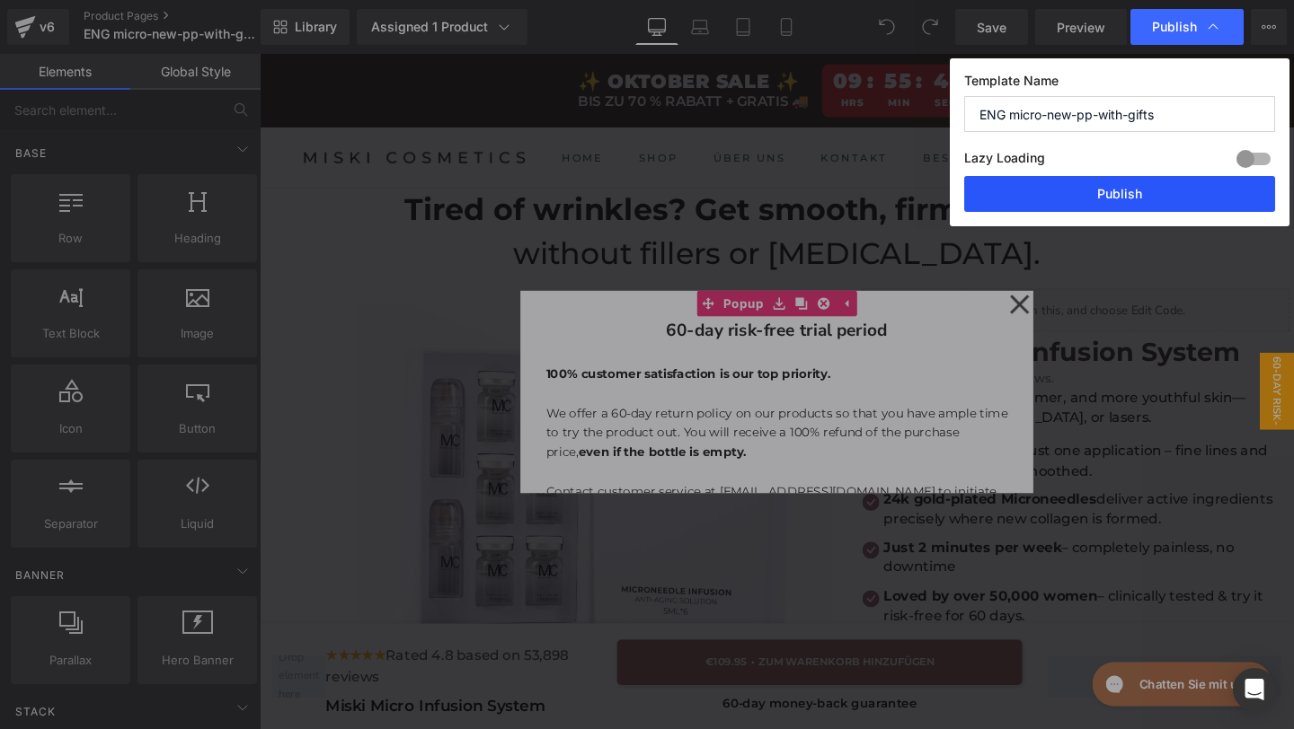
click at [1100, 198] on button "Publish" at bounding box center [1119, 194] width 311 height 36
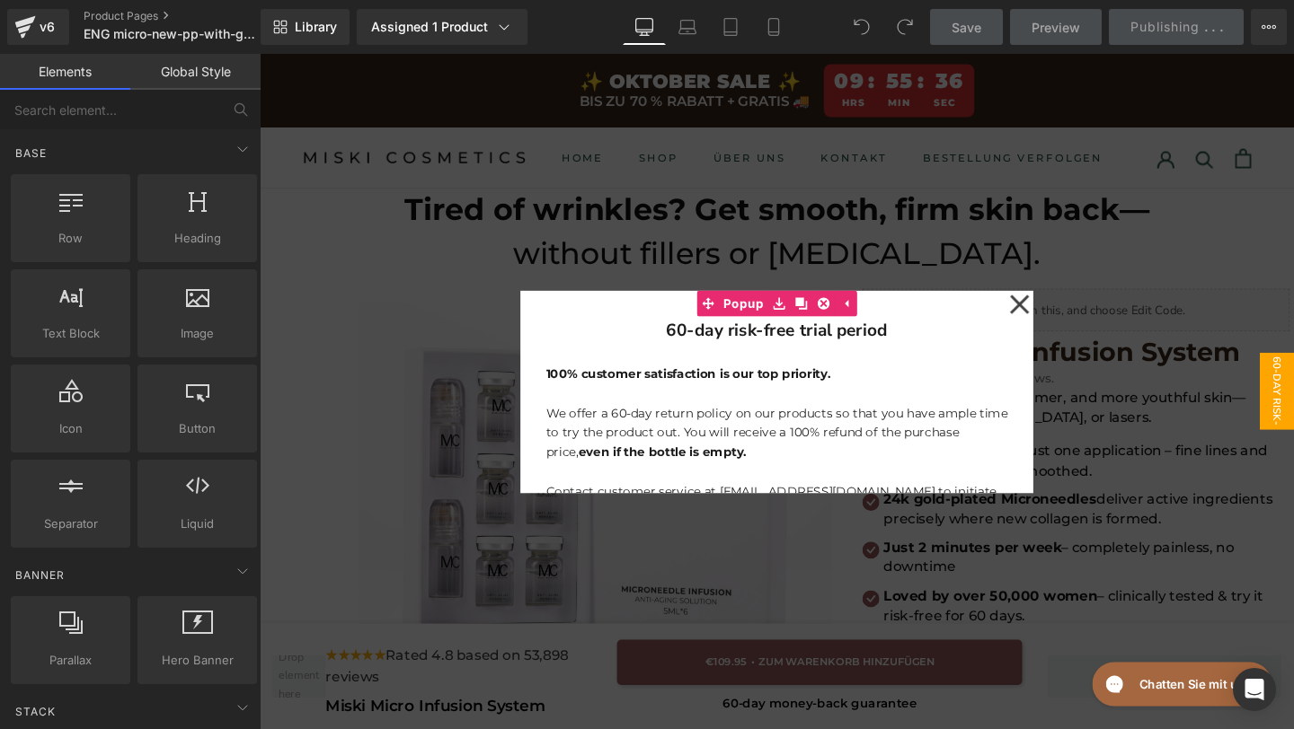
click at [1056, 318] on icon at bounding box center [1058, 317] width 20 height 20
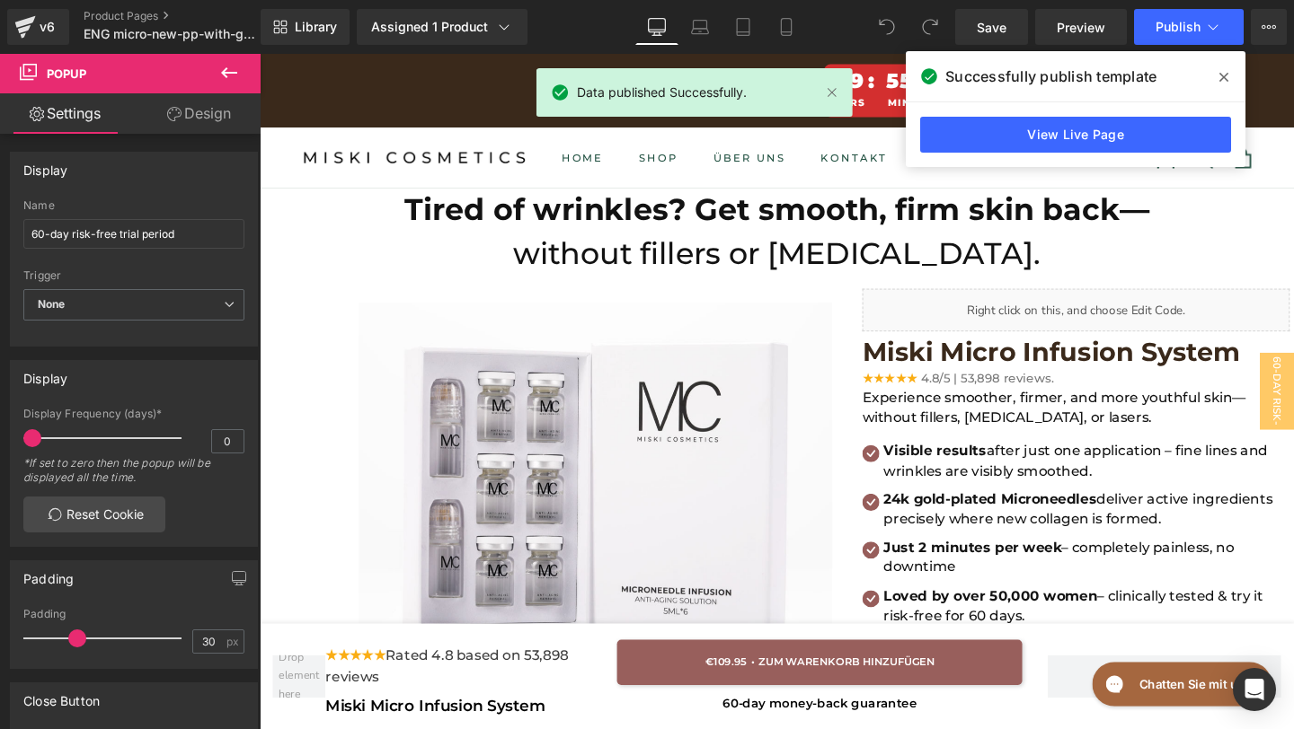
click at [956, 125] on link "View Live Page" at bounding box center [1075, 135] width 311 height 36
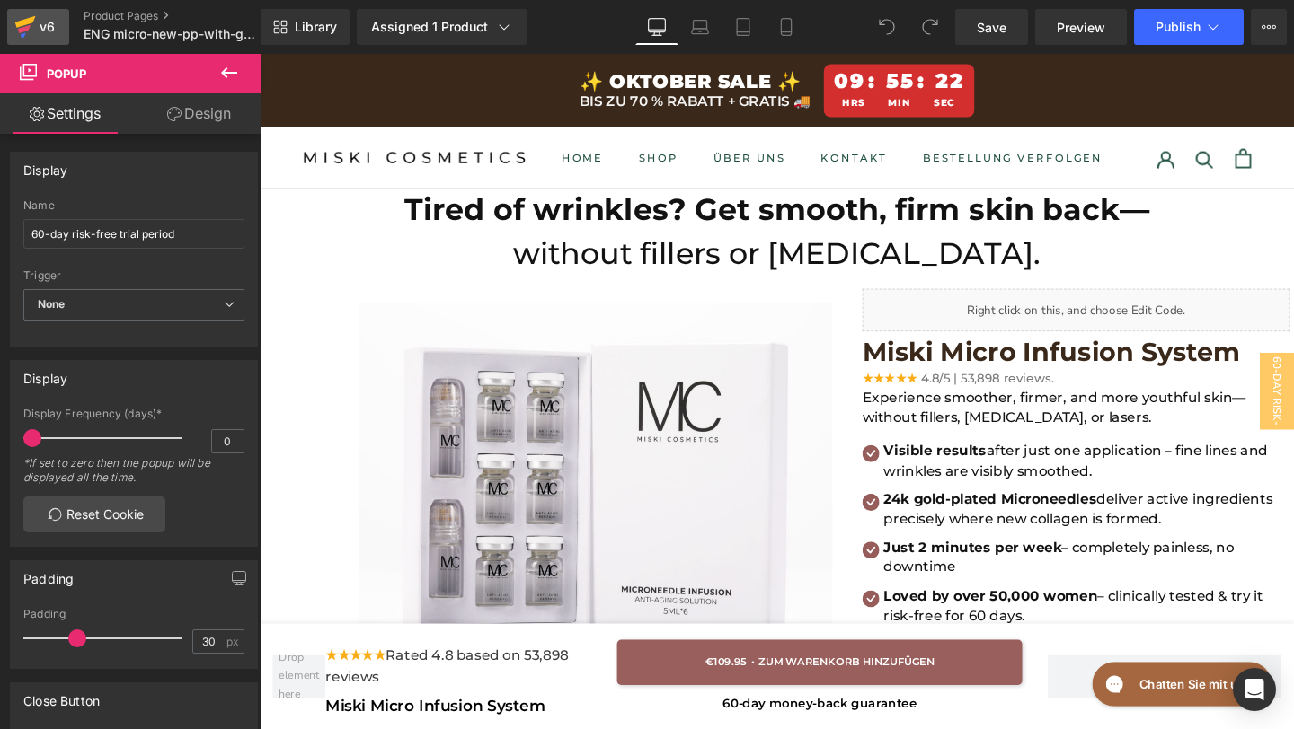
click at [36, 33] on div "v6" at bounding box center [47, 26] width 22 height 23
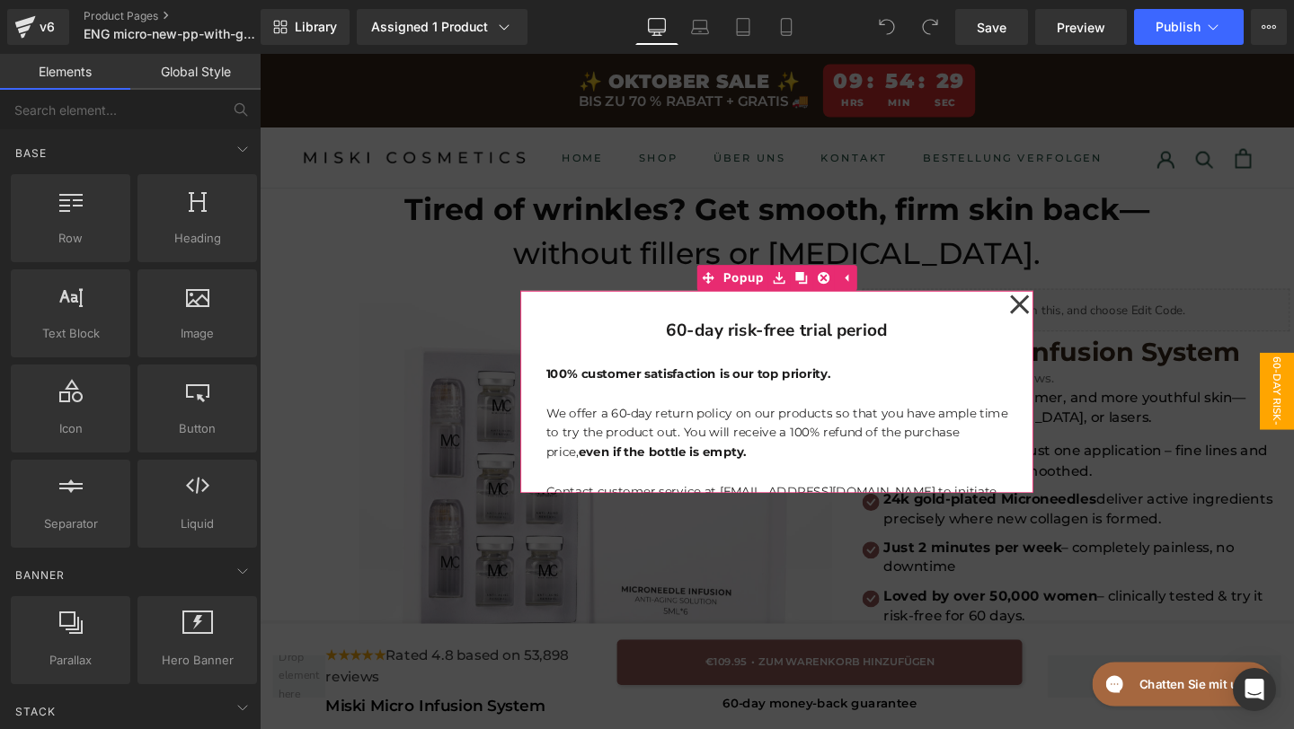
click at [1063, 307] on icon at bounding box center [1058, 317] width 22 height 90
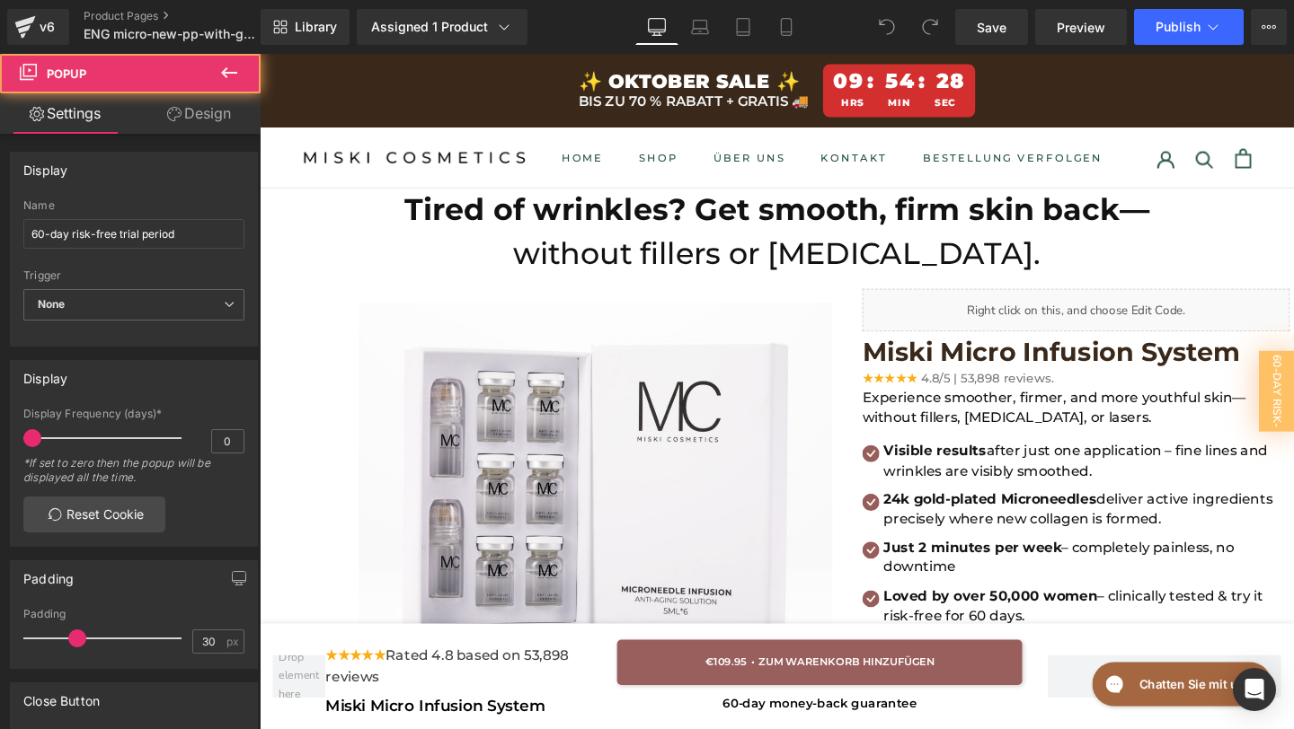
click at [172, 120] on icon at bounding box center [174, 114] width 14 height 14
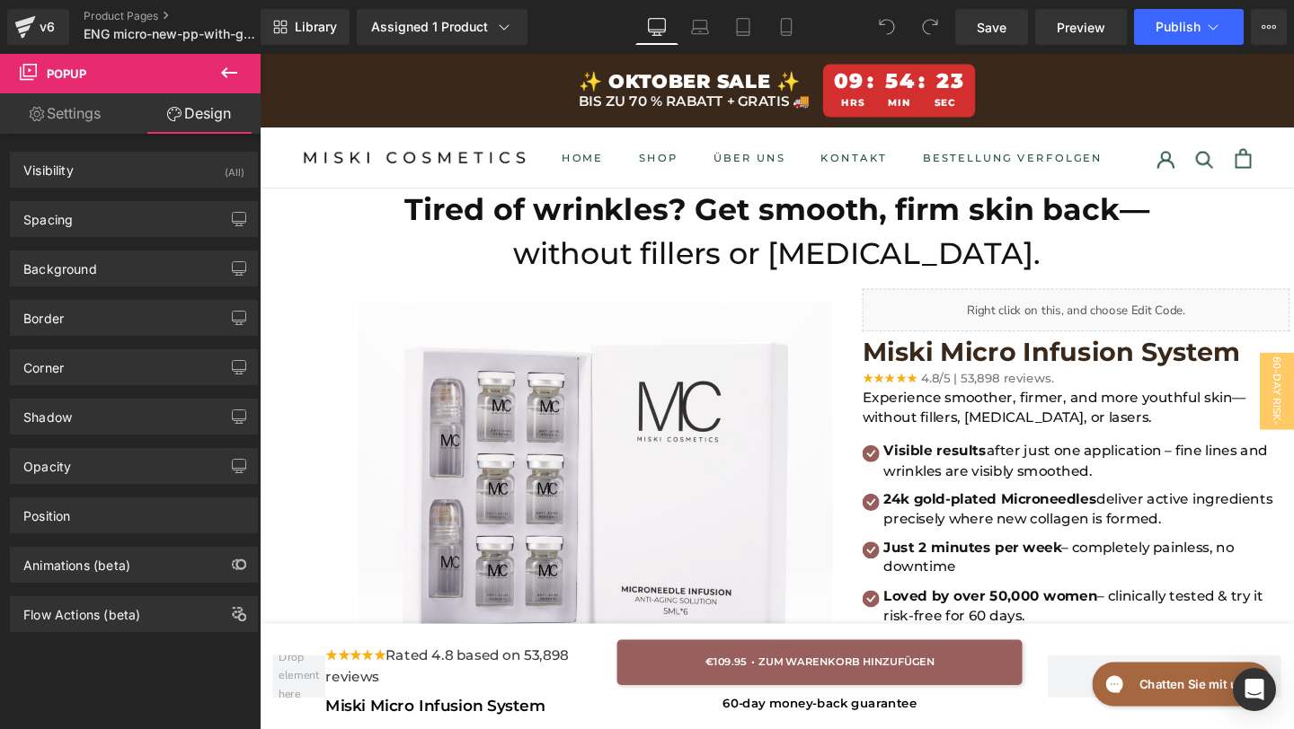
click at [103, 119] on link "Settings" at bounding box center [65, 113] width 130 height 40
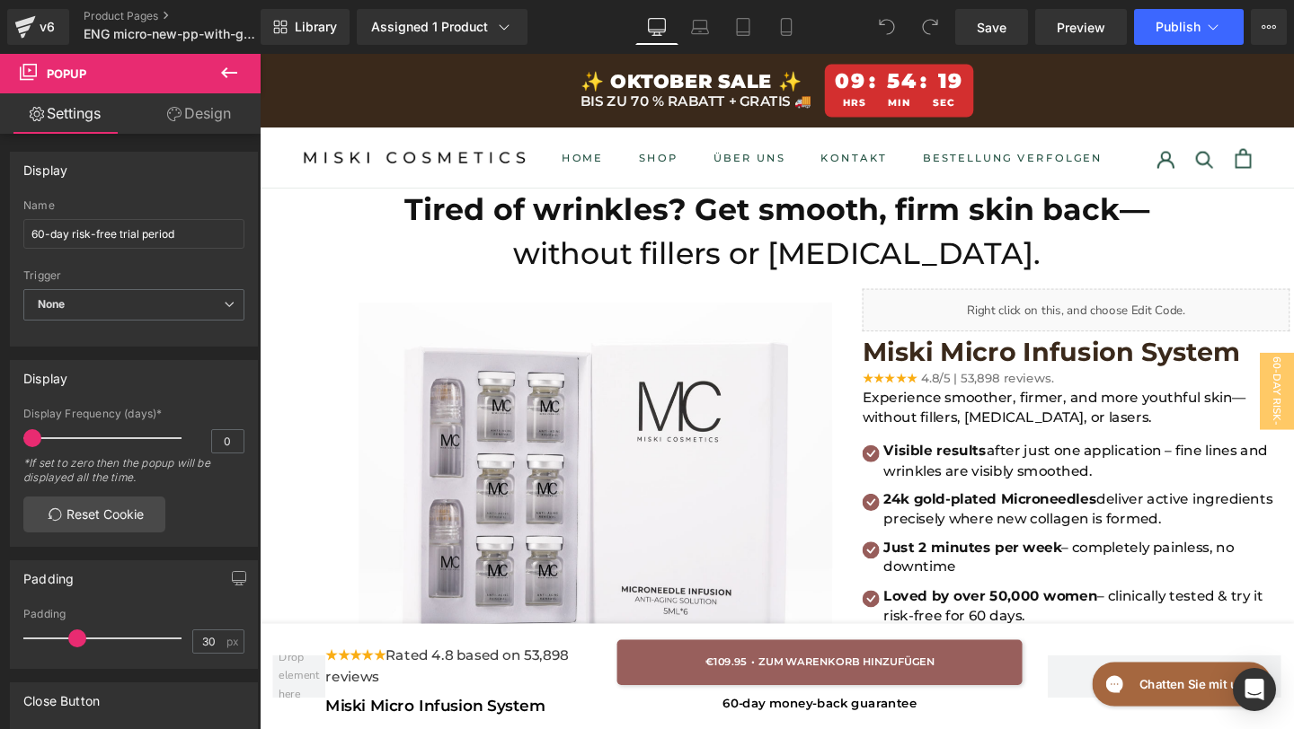
click at [231, 82] on icon at bounding box center [229, 73] width 22 height 22
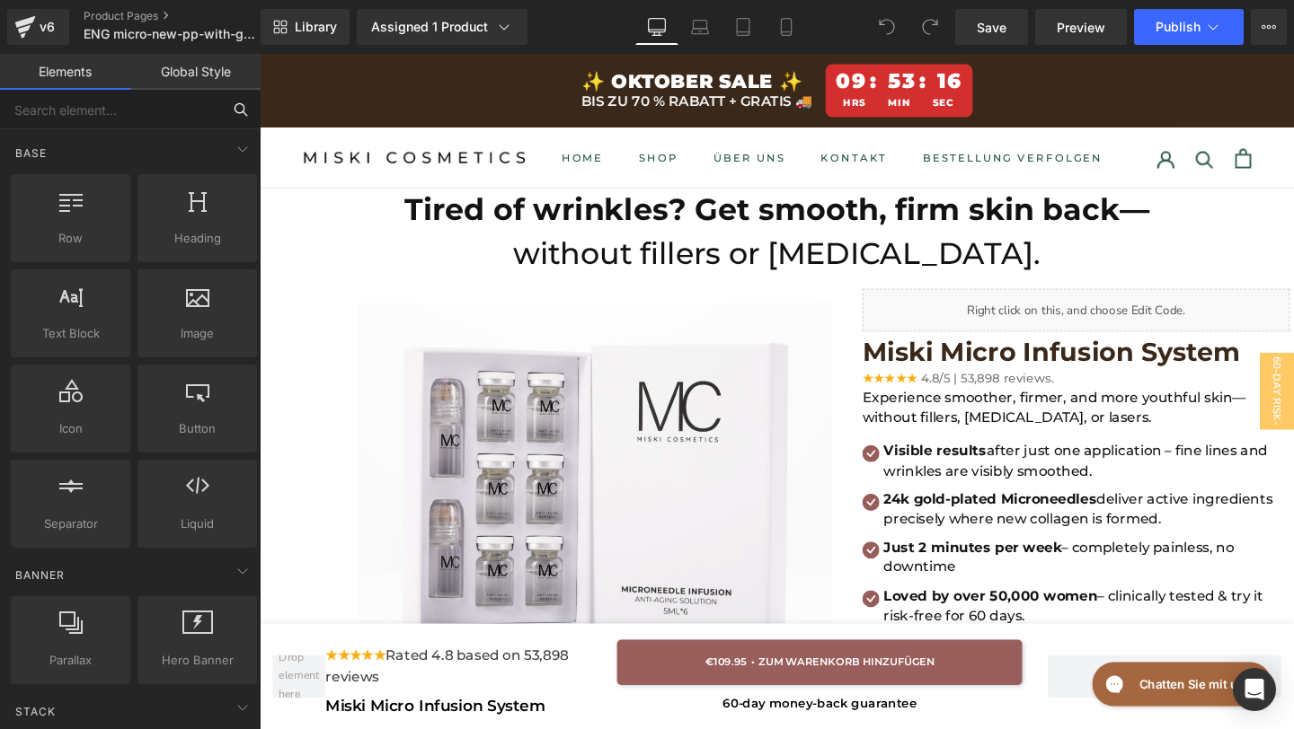
click at [61, 98] on input "text" at bounding box center [110, 110] width 221 height 40
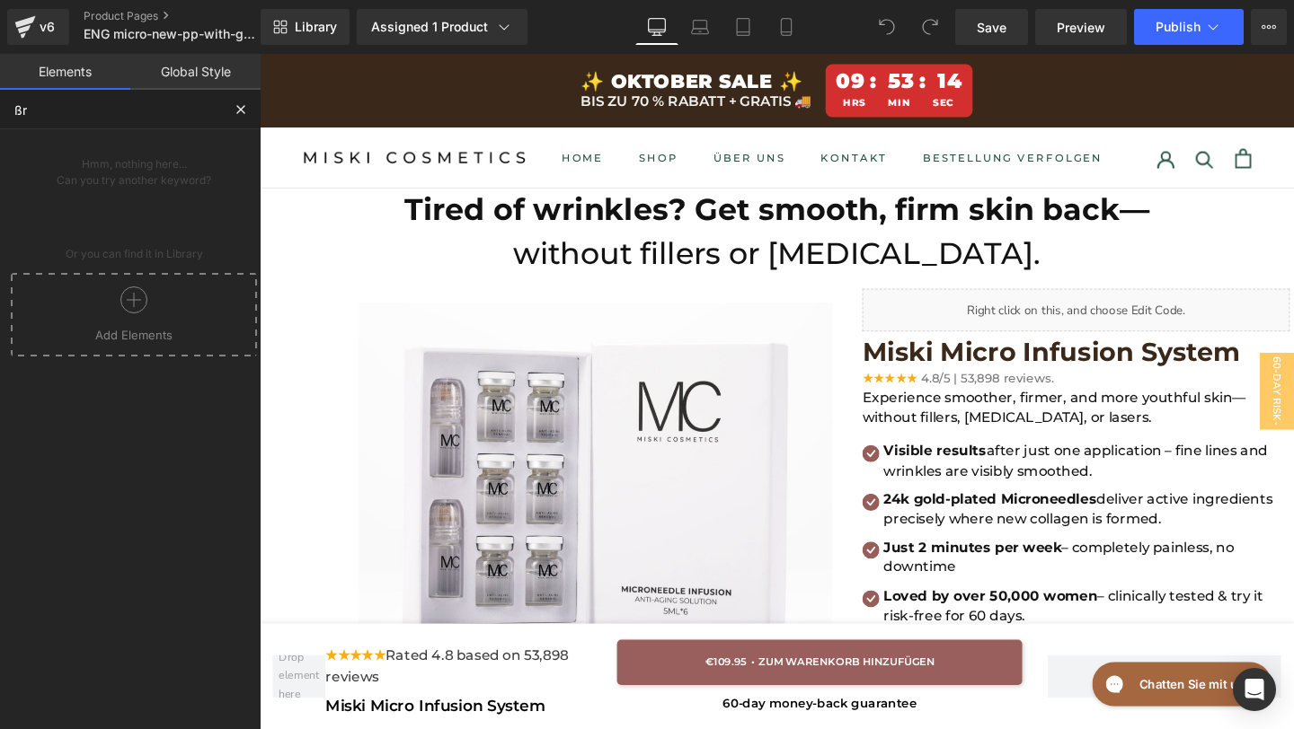
type input "ß"
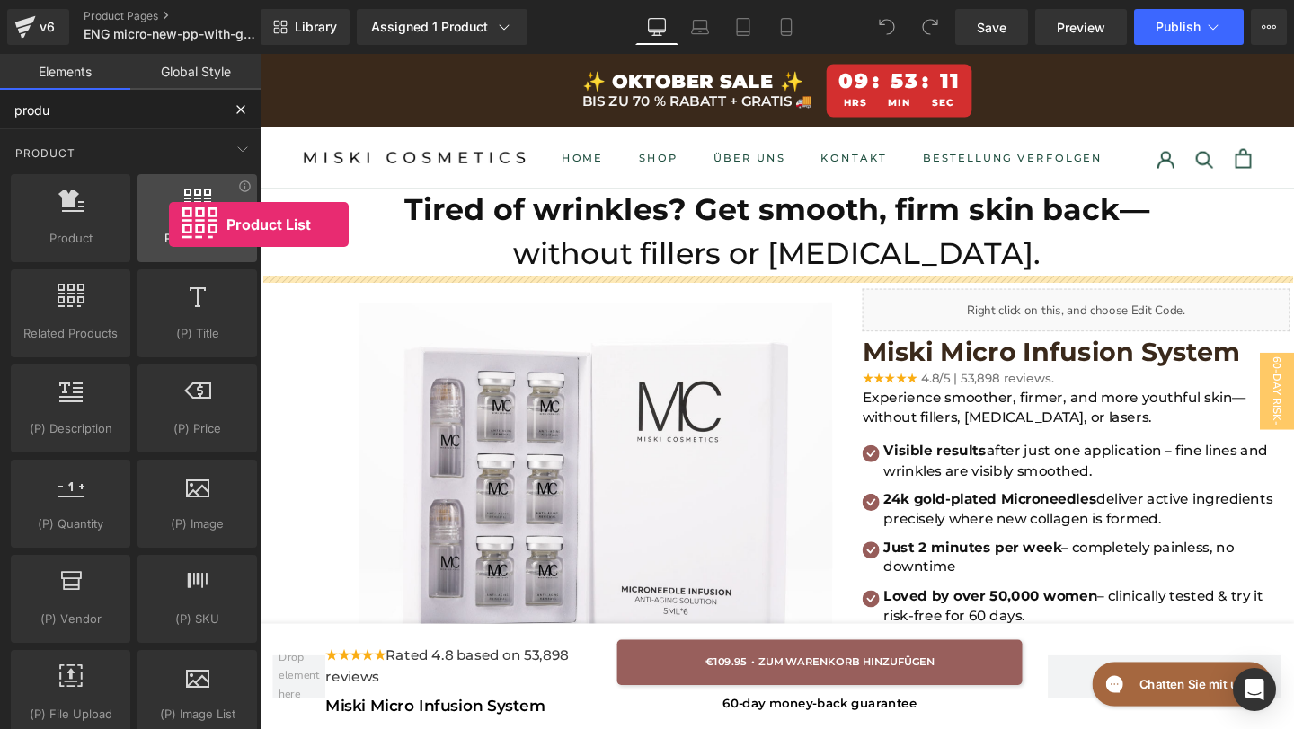
click at [169, 225] on div at bounding box center [197, 209] width 109 height 40
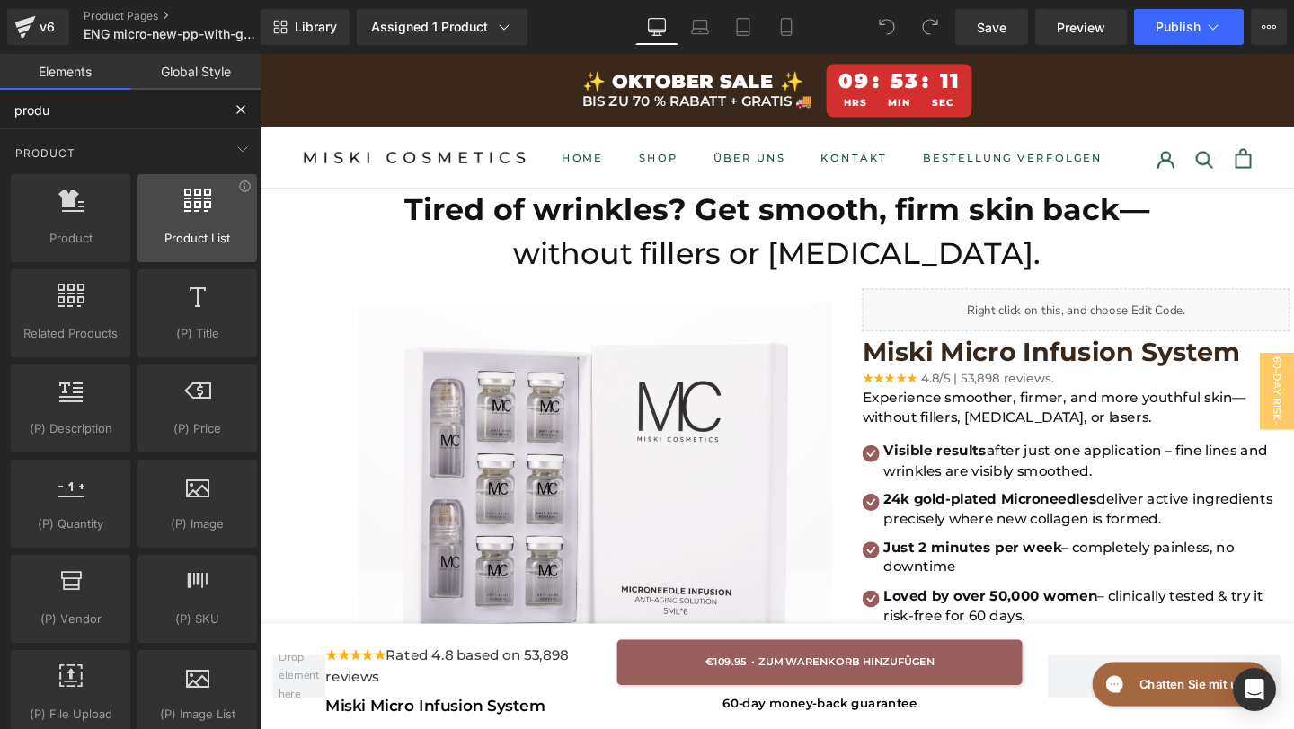
click at [170, 224] on div at bounding box center [197, 209] width 109 height 40
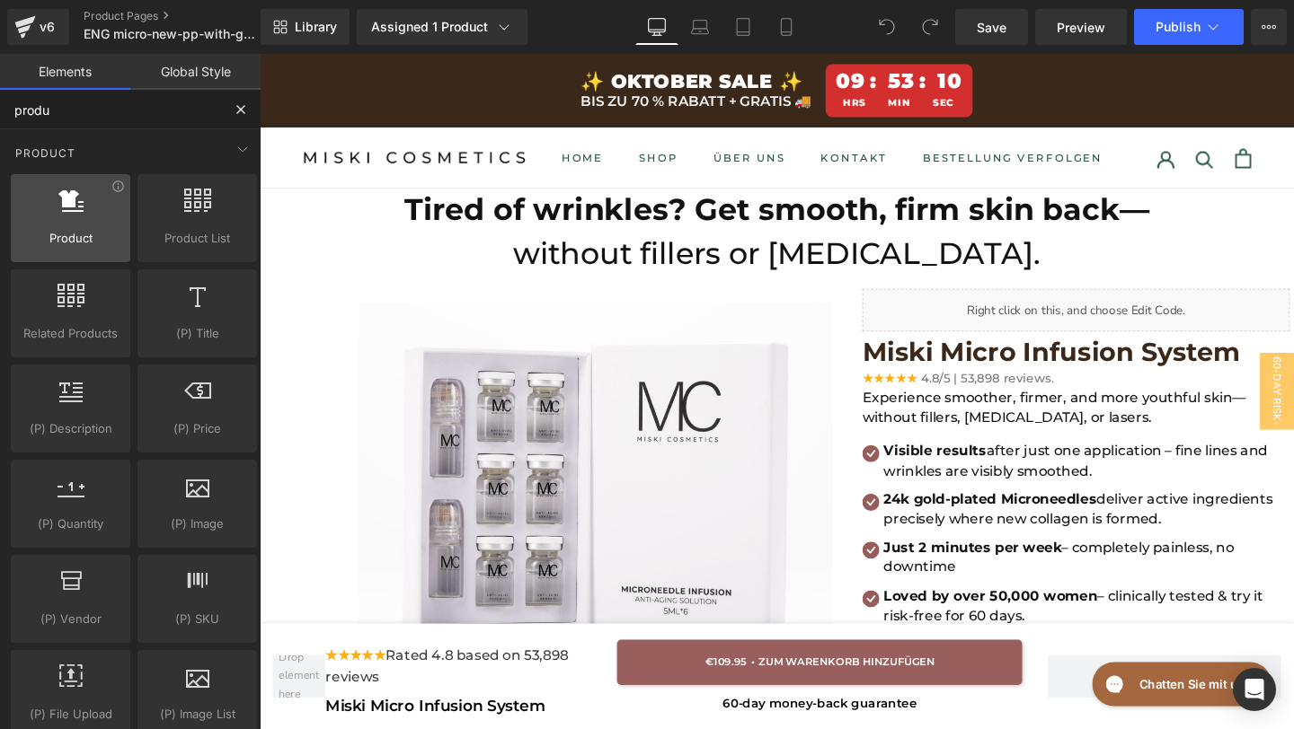
click at [81, 224] on div at bounding box center [70, 209] width 109 height 40
click at [116, 190] on icon at bounding box center [117, 186] width 13 height 13
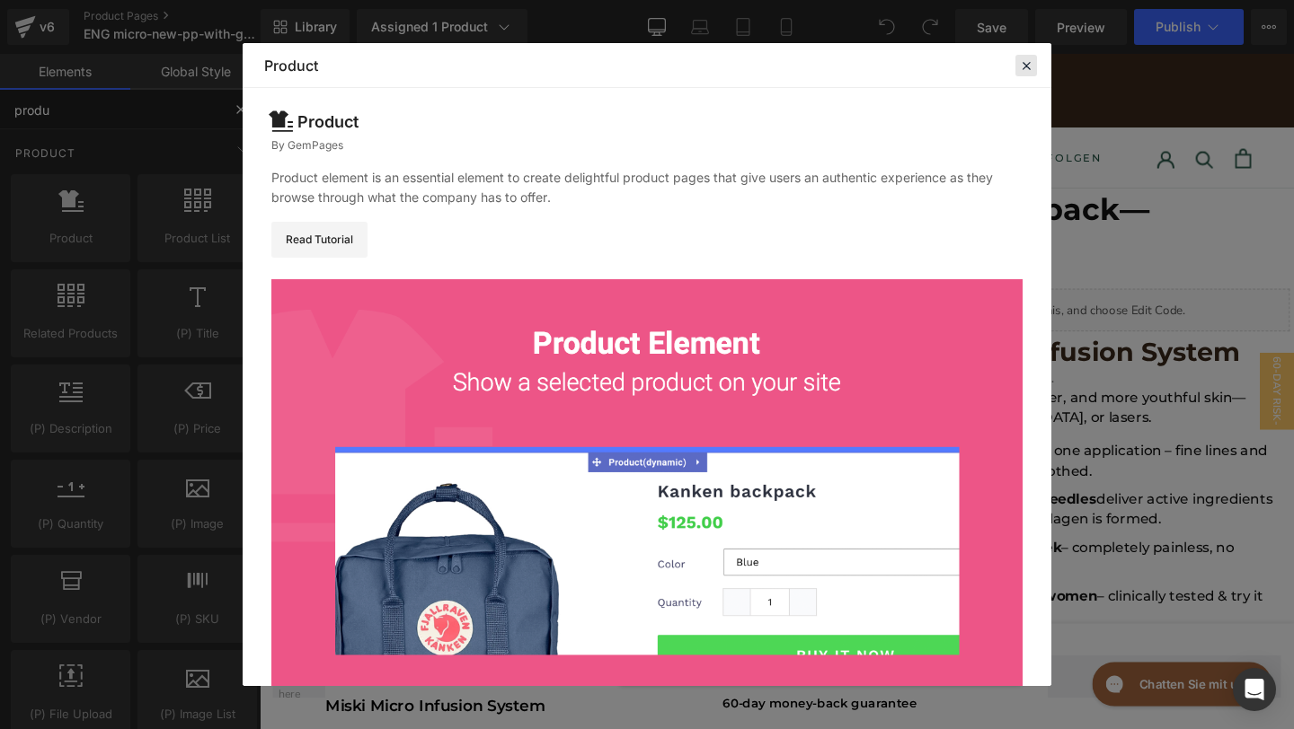
type input "produ"
click at [1028, 60] on icon at bounding box center [1026, 65] width 16 height 16
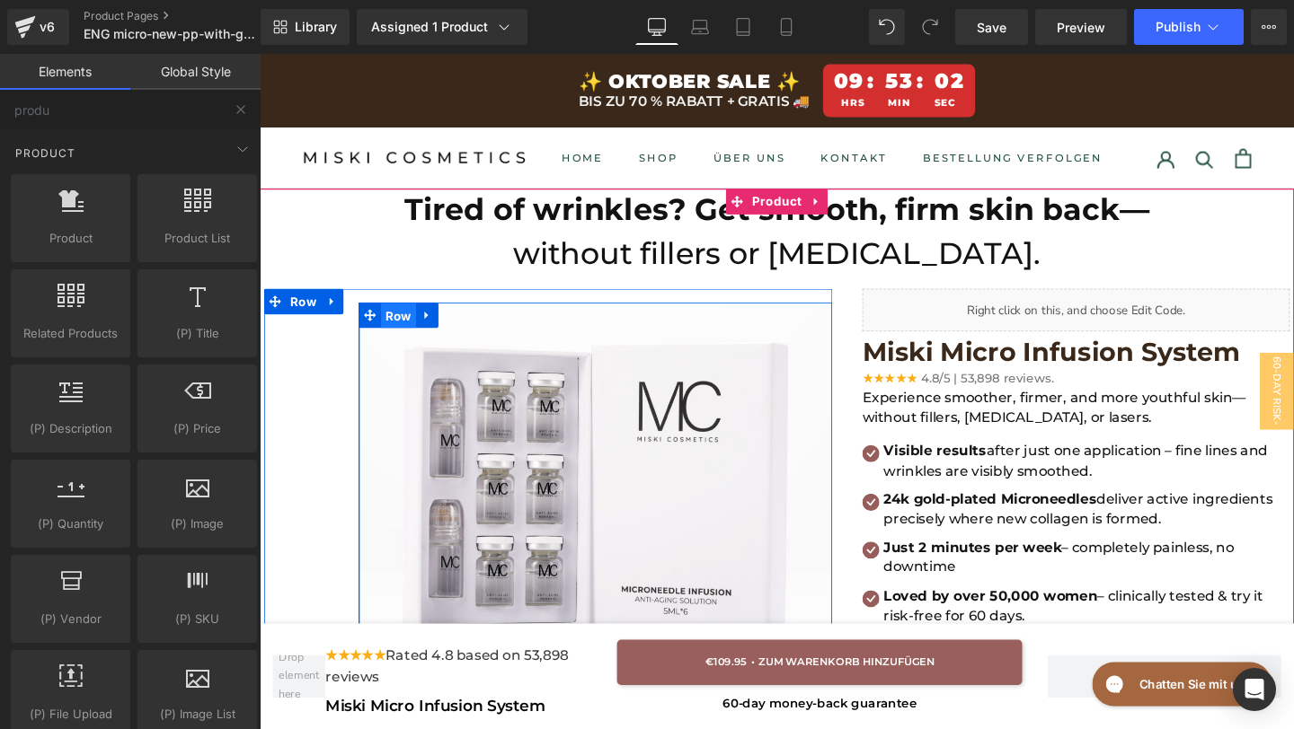
click at [393, 330] on span "Row" at bounding box center [405, 329] width 37 height 27
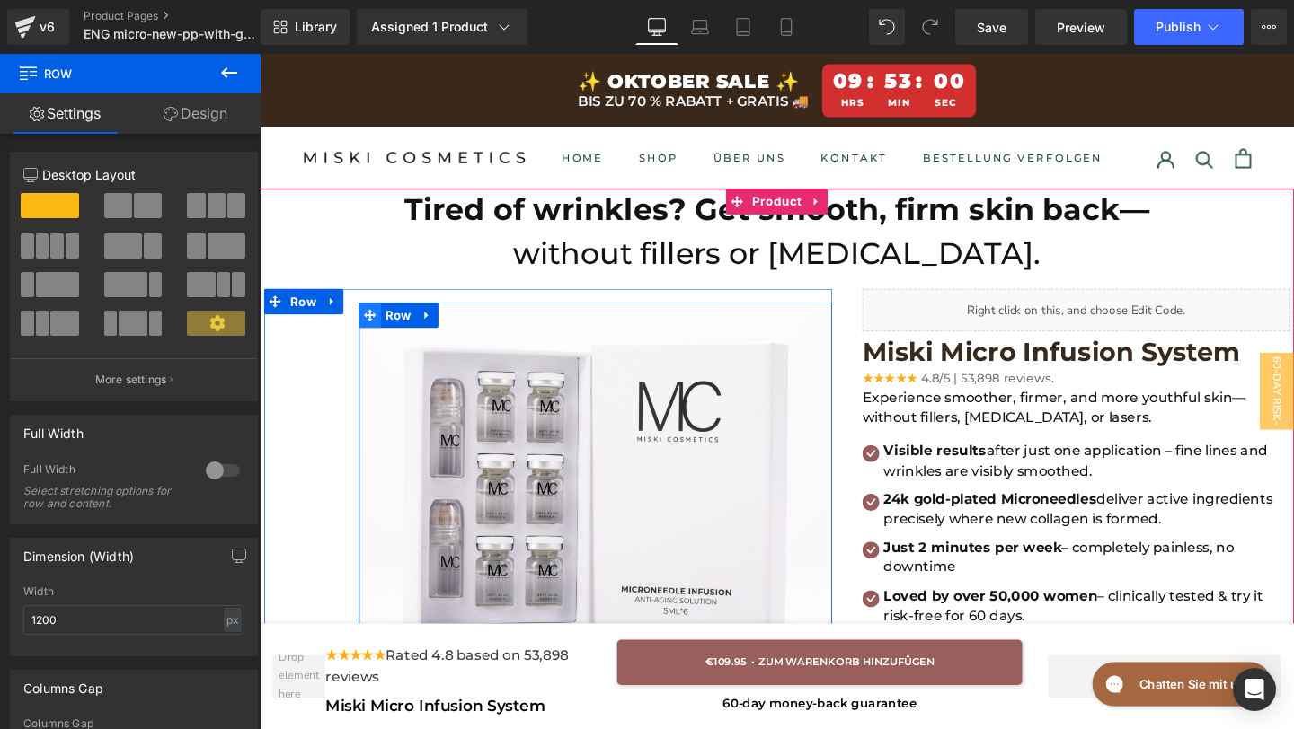
click at [371, 328] on icon at bounding box center [375, 328] width 13 height 13
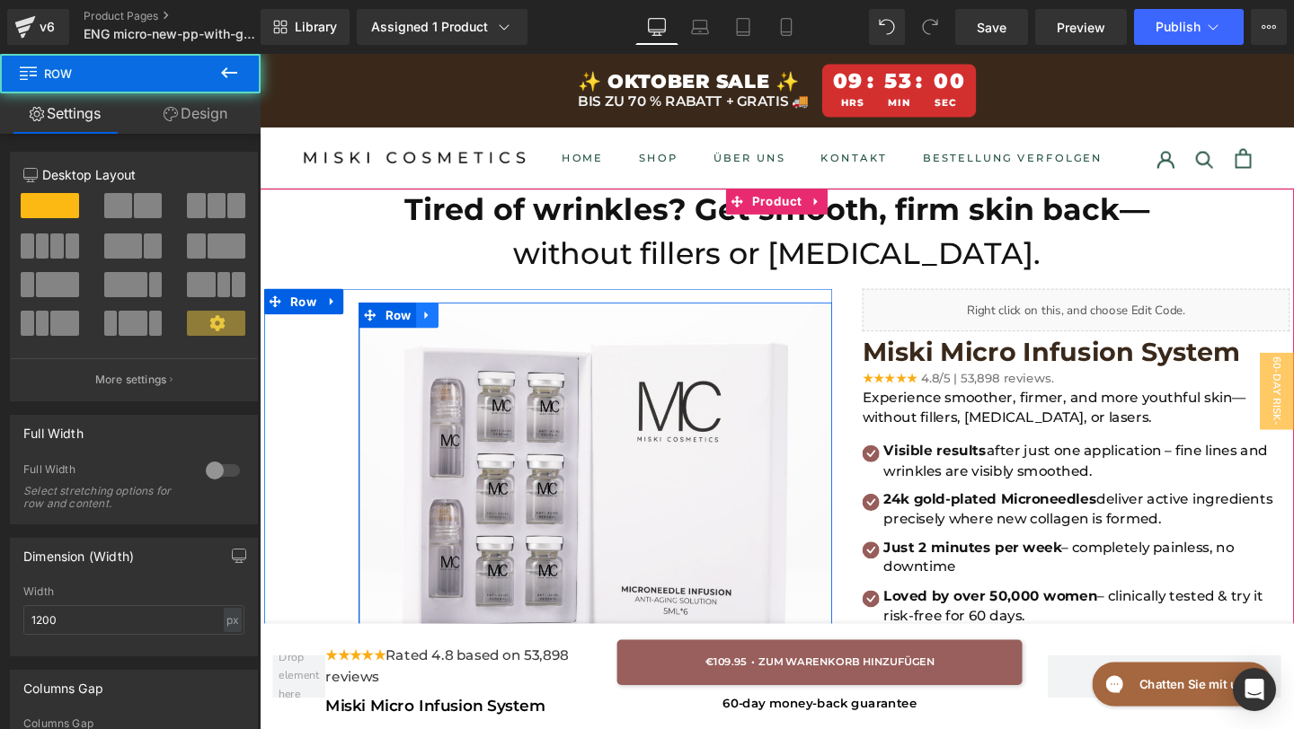
click at [437, 327] on icon at bounding box center [435, 328] width 13 height 13
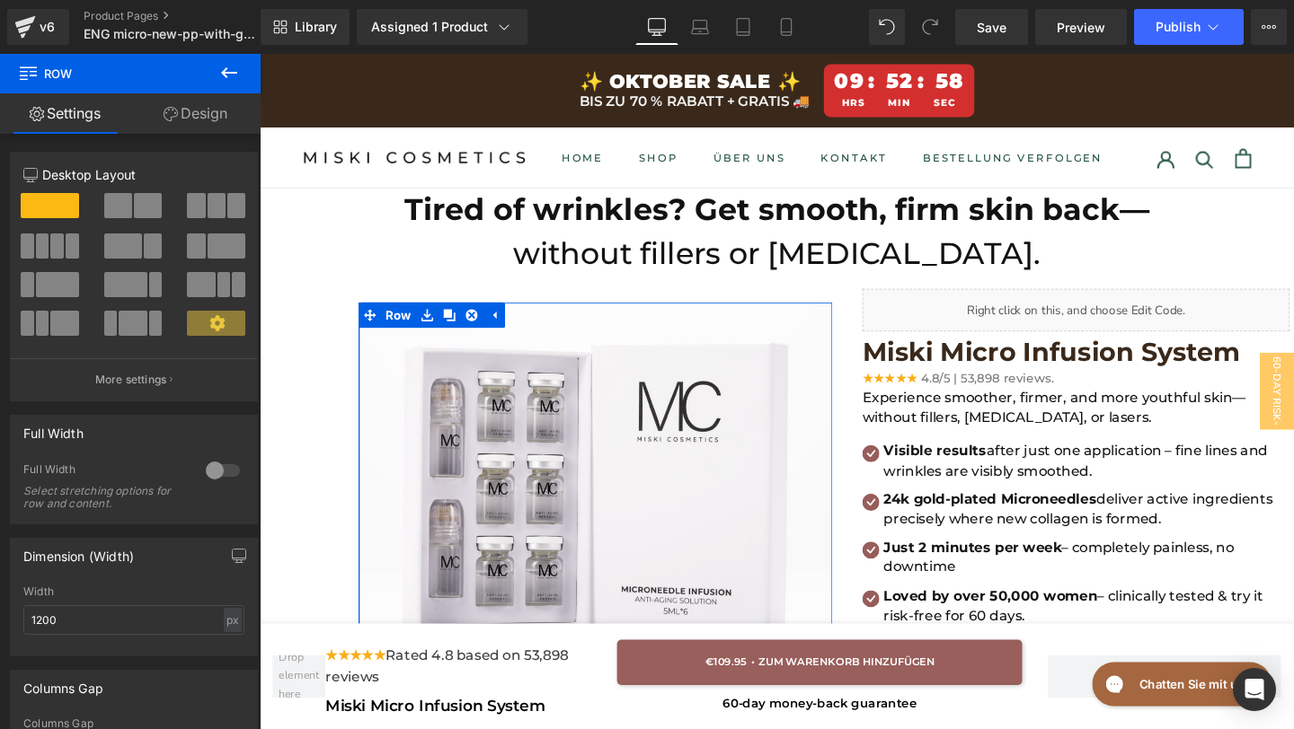
click at [172, 116] on icon at bounding box center [170, 114] width 14 height 14
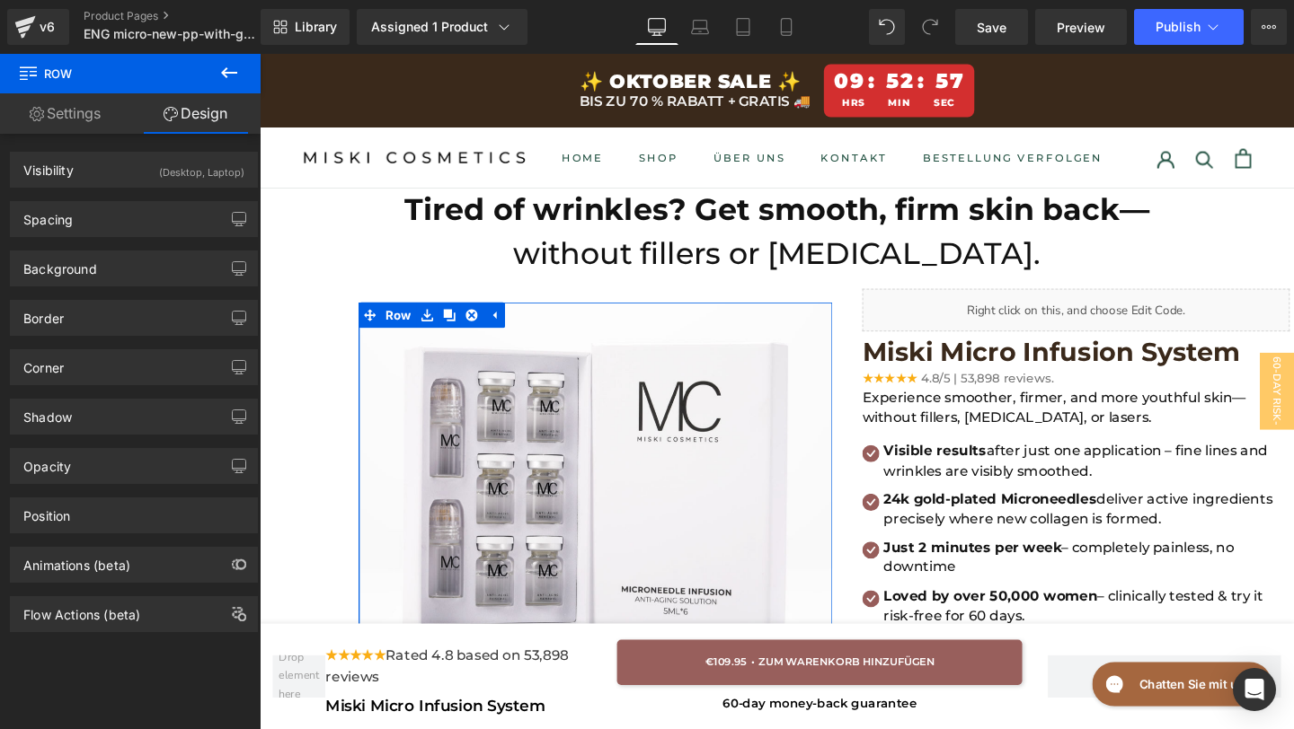
click at [85, 109] on link "Settings" at bounding box center [65, 113] width 130 height 40
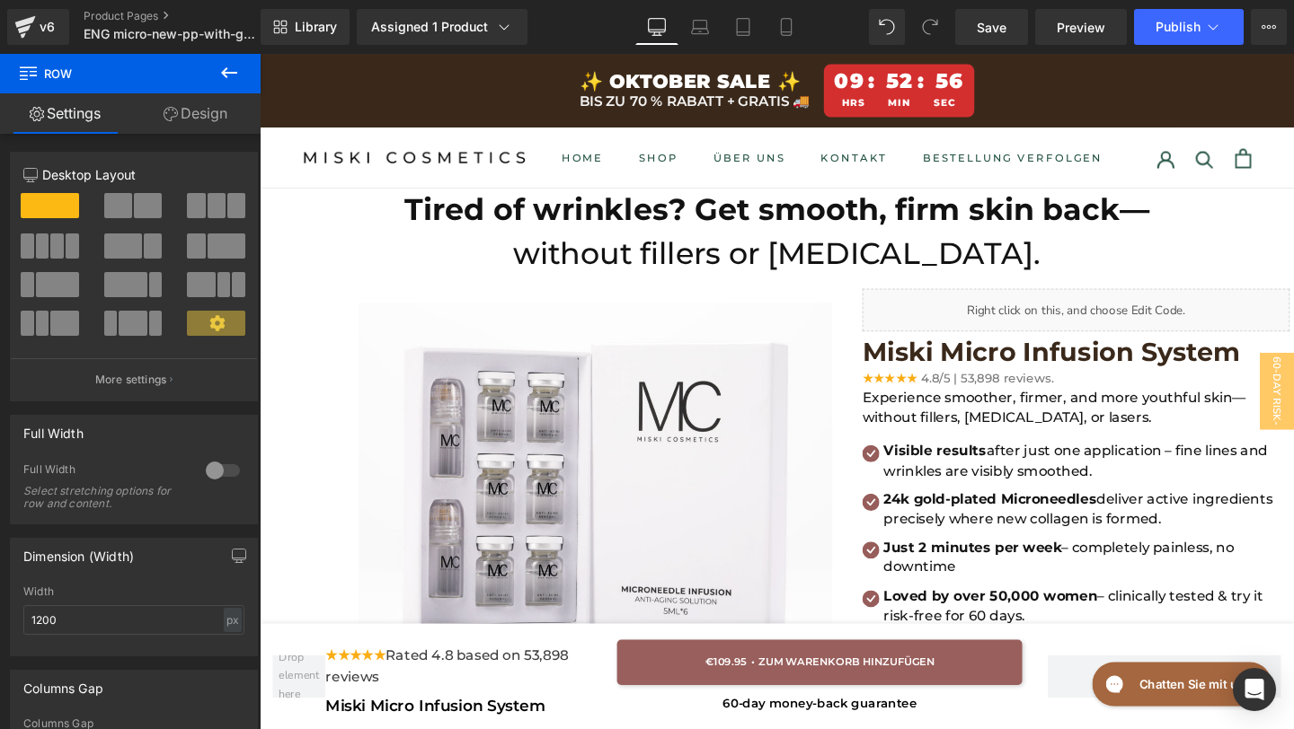
click at [236, 73] on icon at bounding box center [229, 72] width 16 height 11
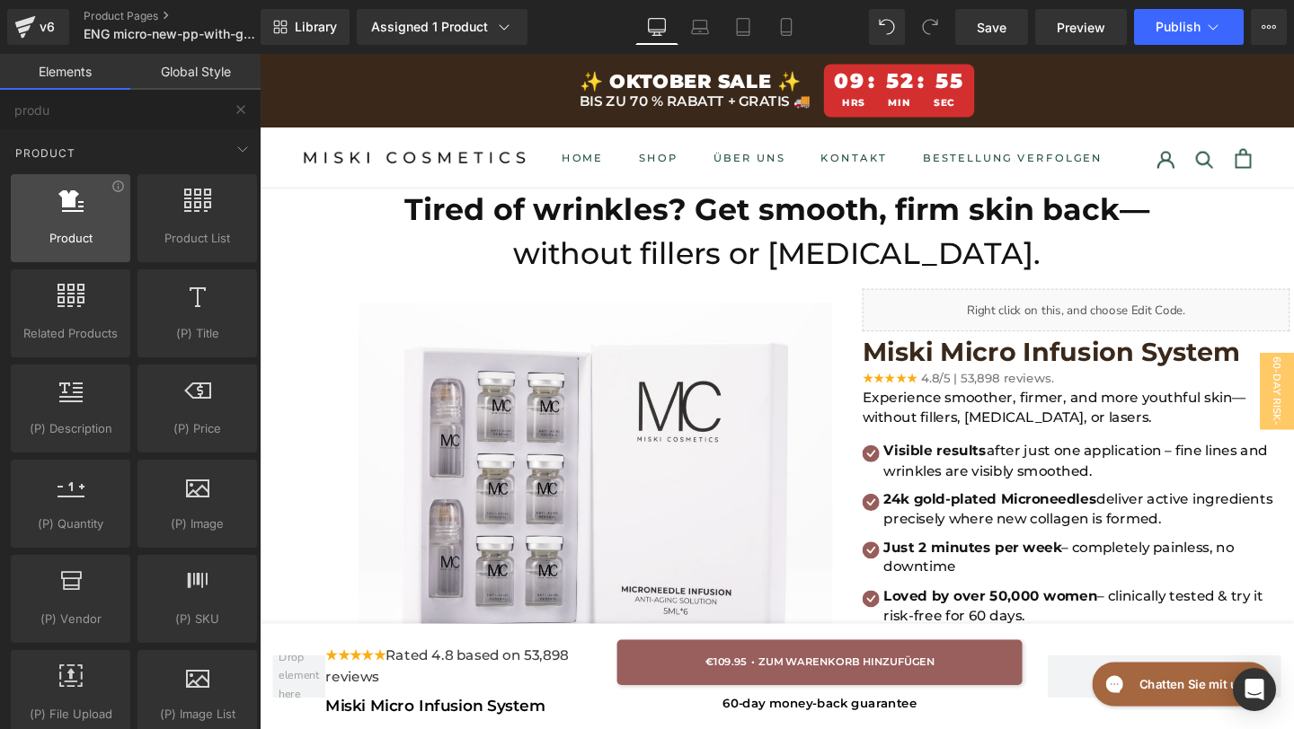
click at [70, 229] on span "Product" at bounding box center [70, 238] width 109 height 19
click at [101, 143] on div "Product" at bounding box center [133, 153] width 253 height 36
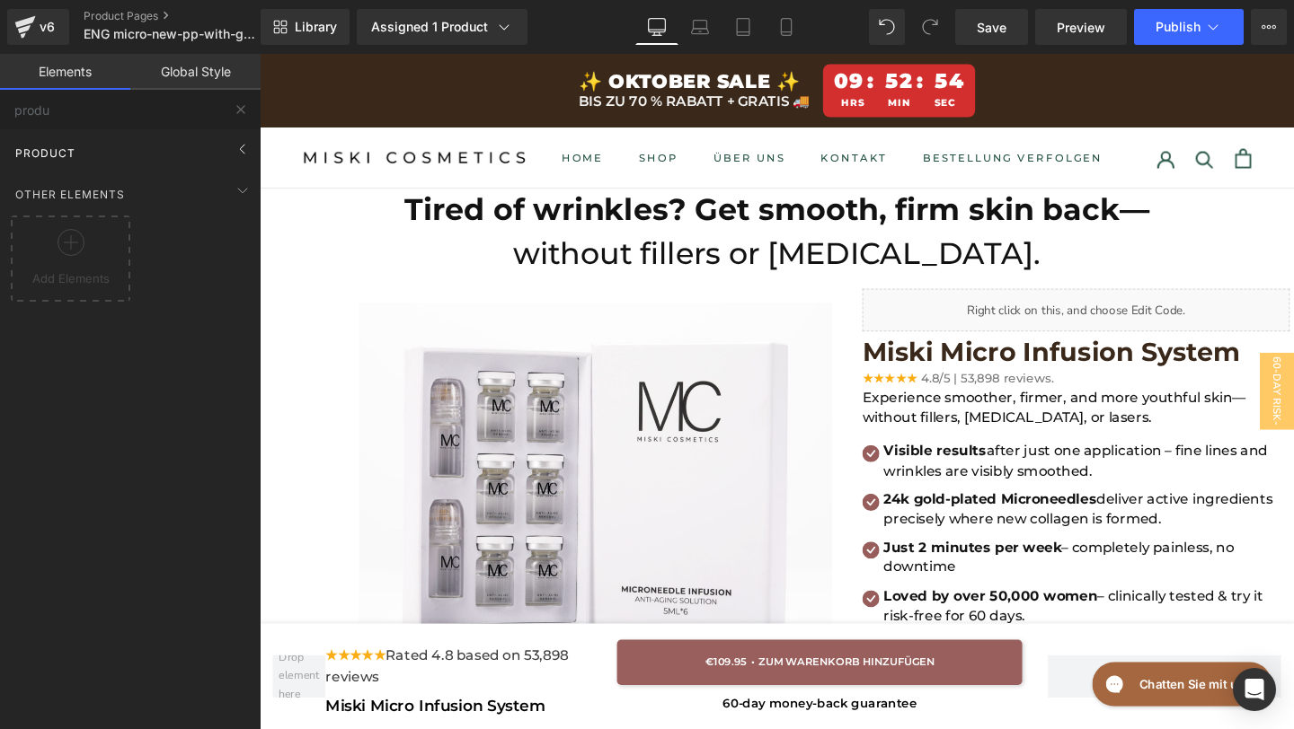
click at [141, 143] on div "Product" at bounding box center [133, 153] width 253 height 36
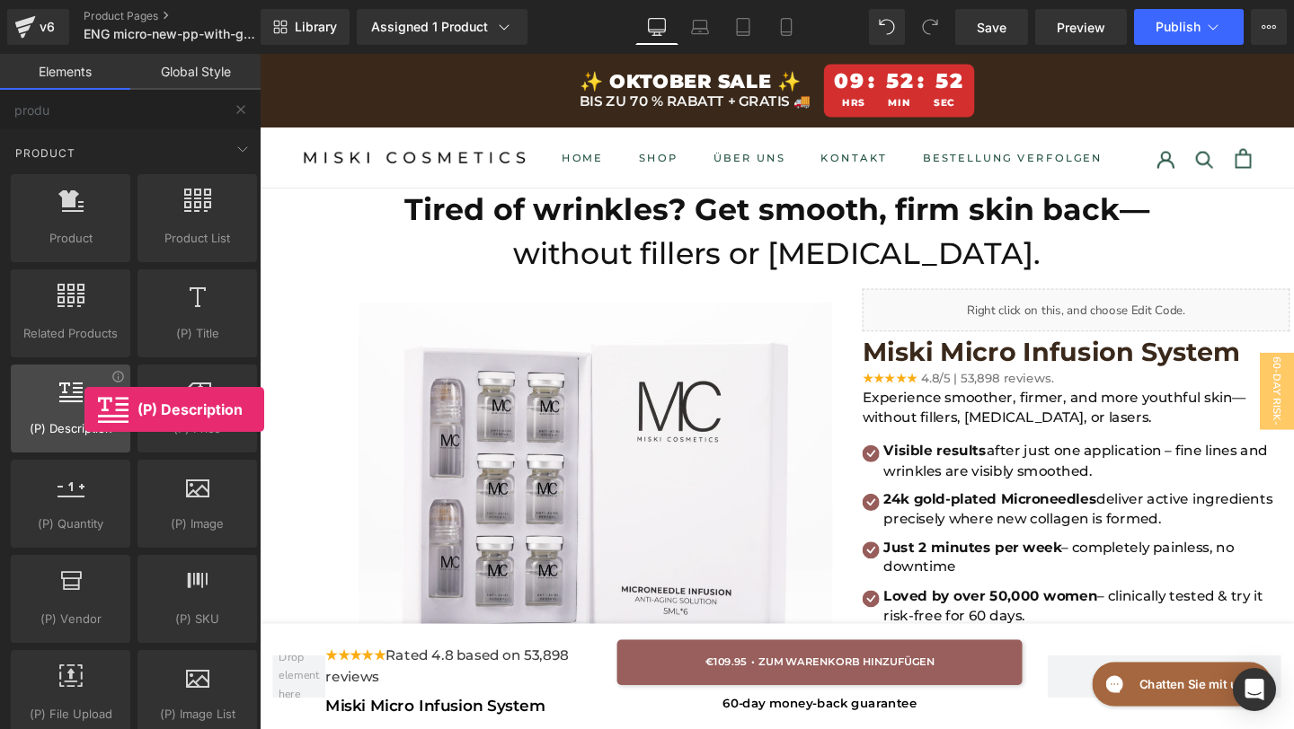
click at [84, 410] on div at bounding box center [70, 399] width 109 height 40
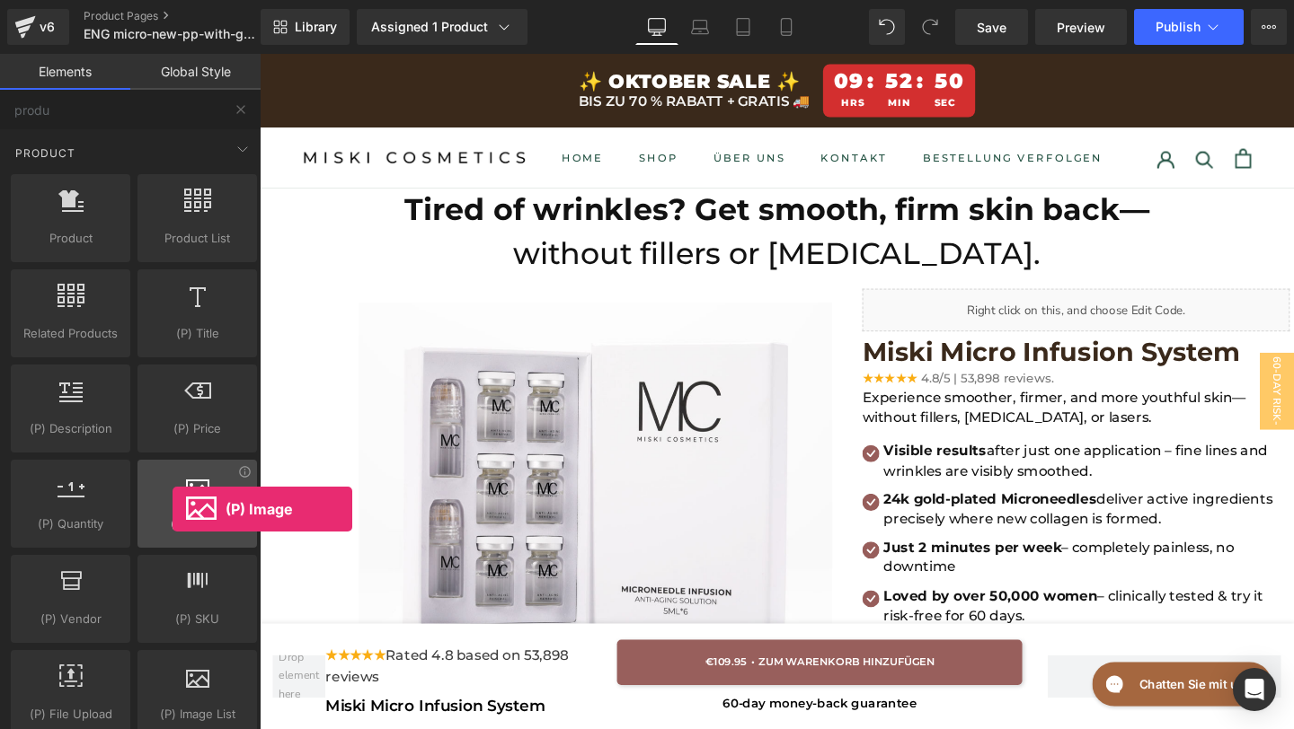
click at [172, 509] on div at bounding box center [197, 494] width 109 height 40
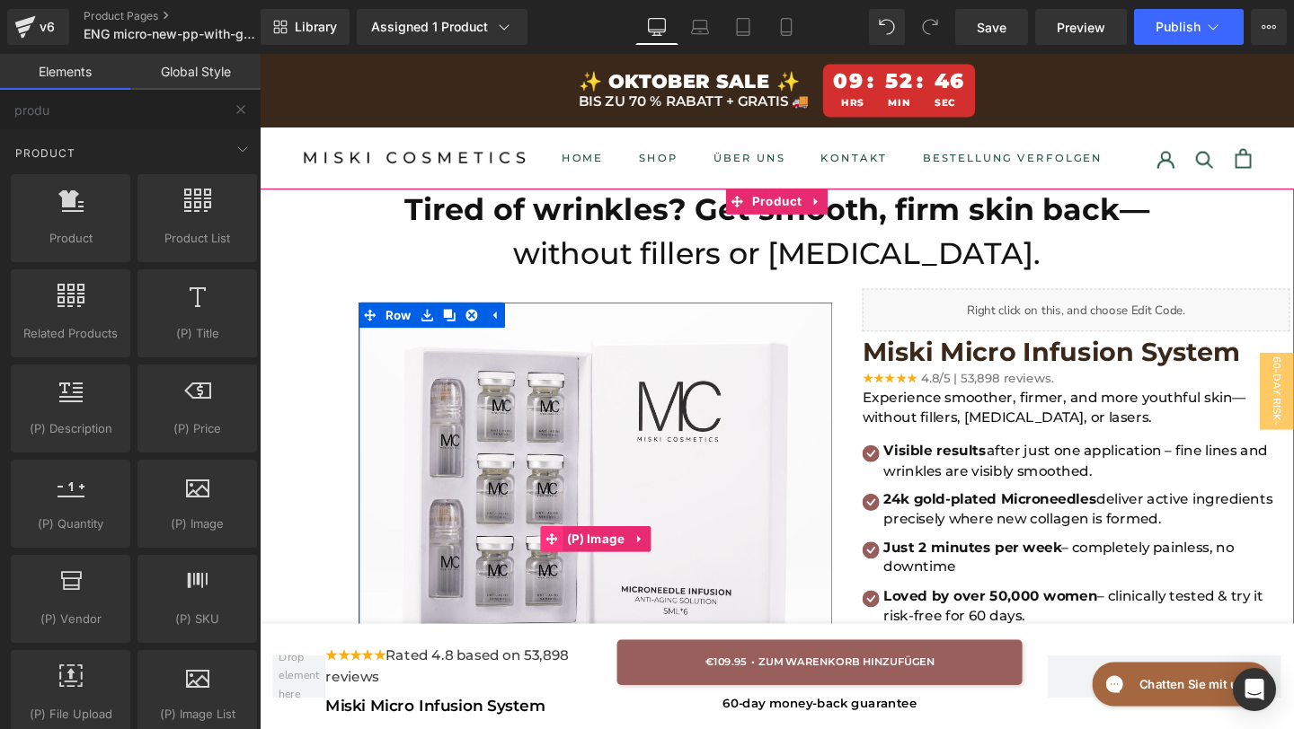
click at [558, 565] on span at bounding box center [566, 564] width 23 height 27
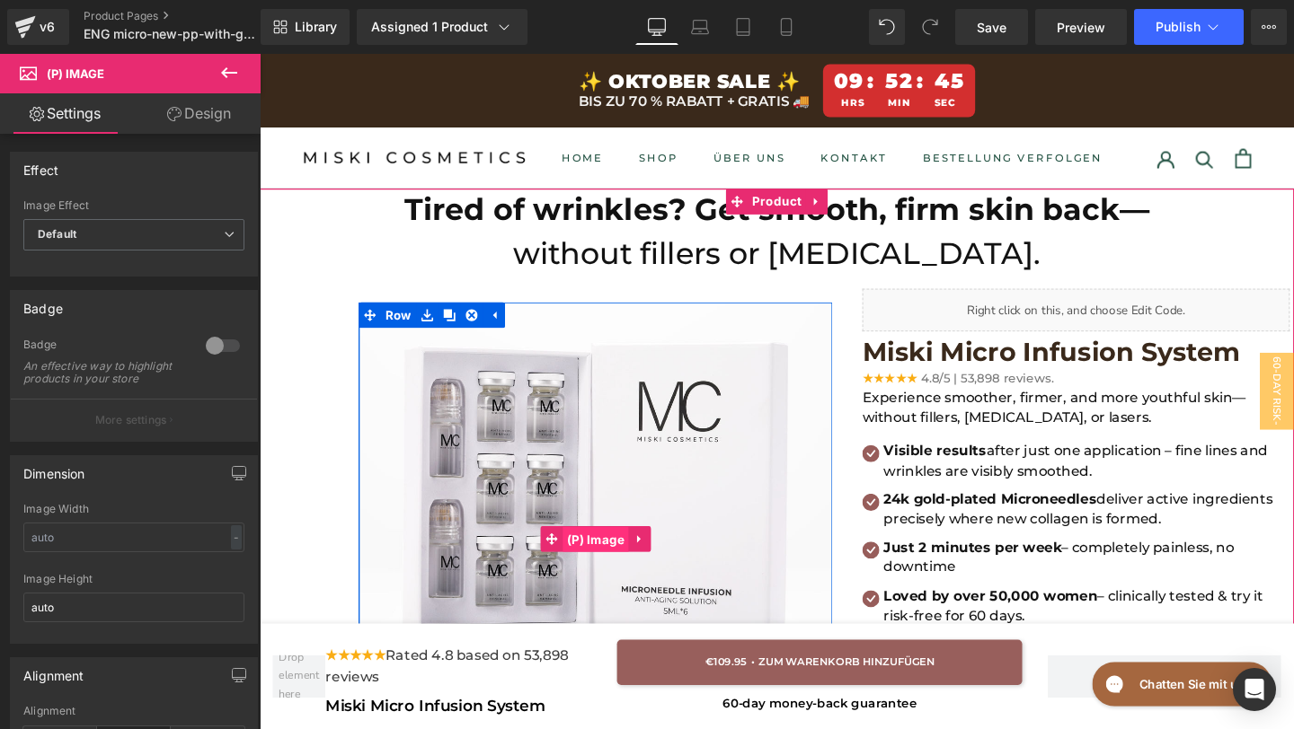
click at [612, 563] on span "(P) Image" at bounding box center [613, 565] width 69 height 27
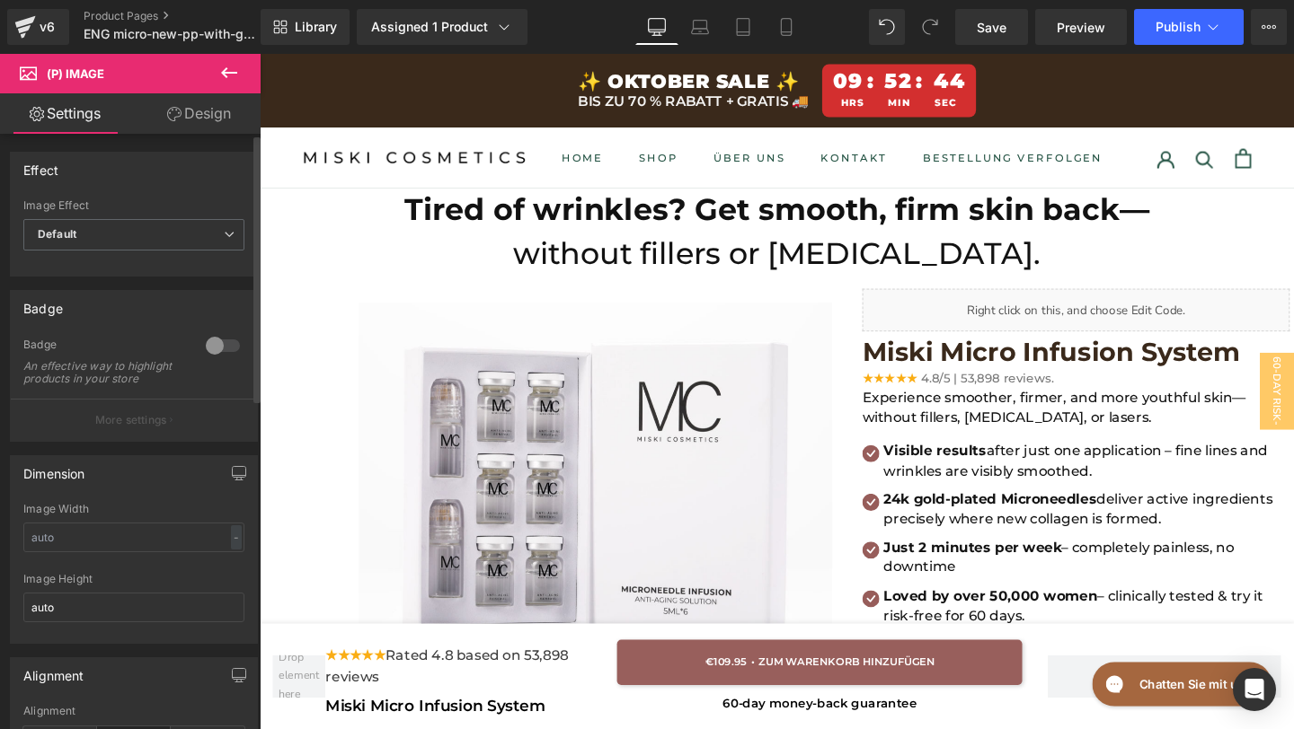
click at [118, 210] on div "Image Effect" at bounding box center [133, 205] width 221 height 13
click at [118, 241] on span "Default" at bounding box center [133, 234] width 221 height 31
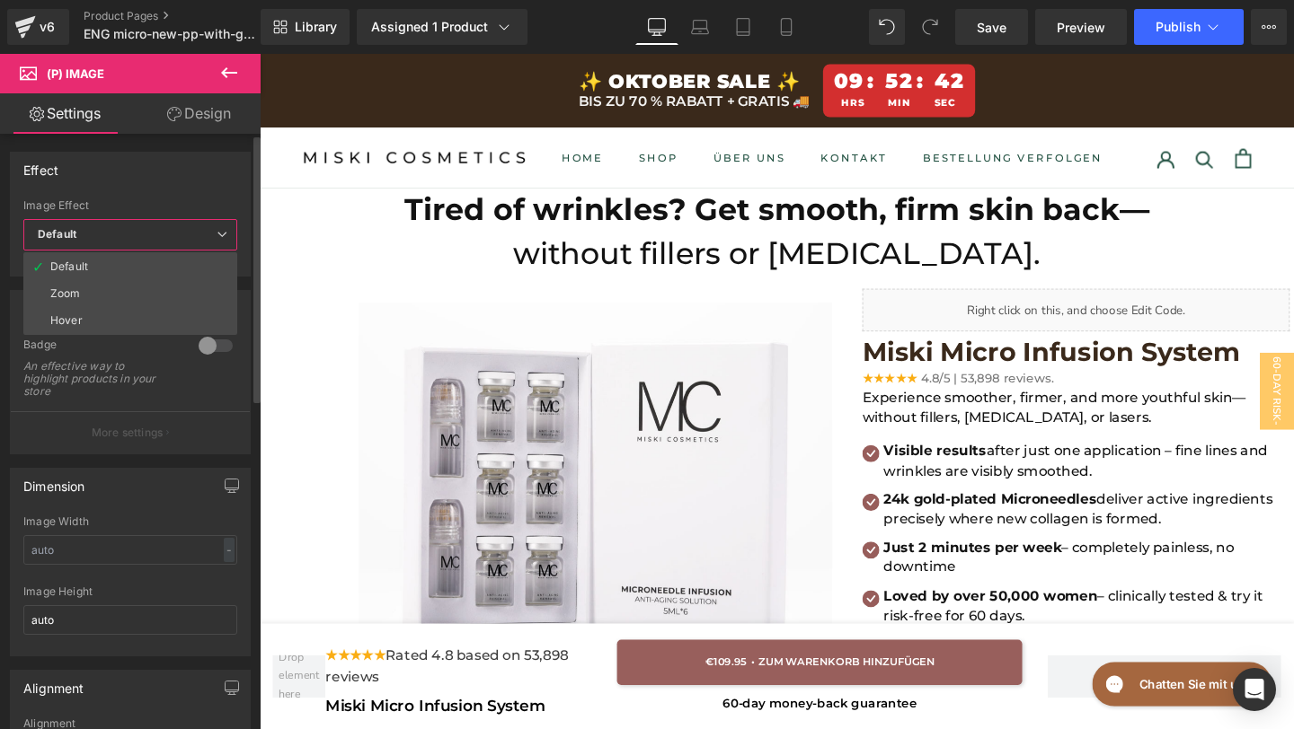
click at [128, 202] on div "Image Effect" at bounding box center [130, 205] width 214 height 13
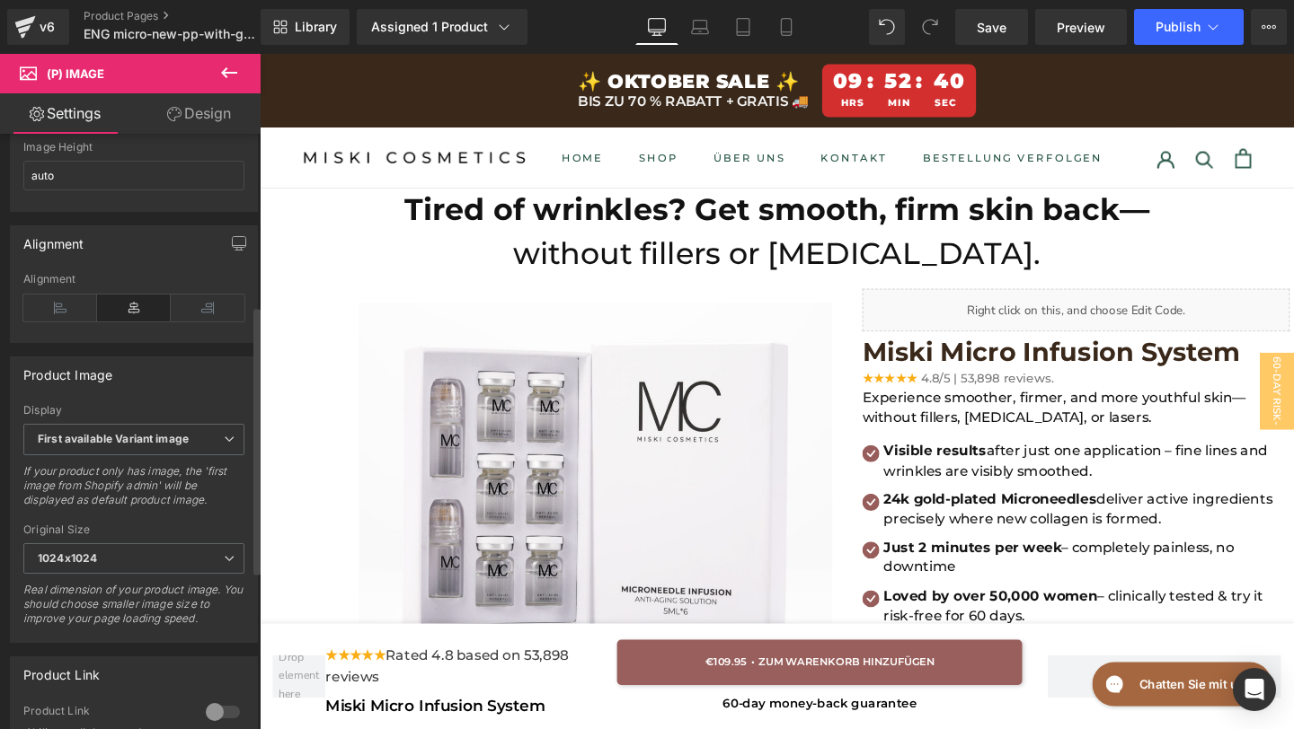
scroll to position [434, 0]
click at [129, 463] on div "First available Variant image First available Variant image First image from Sh…" at bounding box center [133, 442] width 221 height 40
click at [129, 454] on span "First available Variant image" at bounding box center [133, 437] width 221 height 31
click at [173, 390] on div "Product Image" at bounding box center [134, 373] width 246 height 34
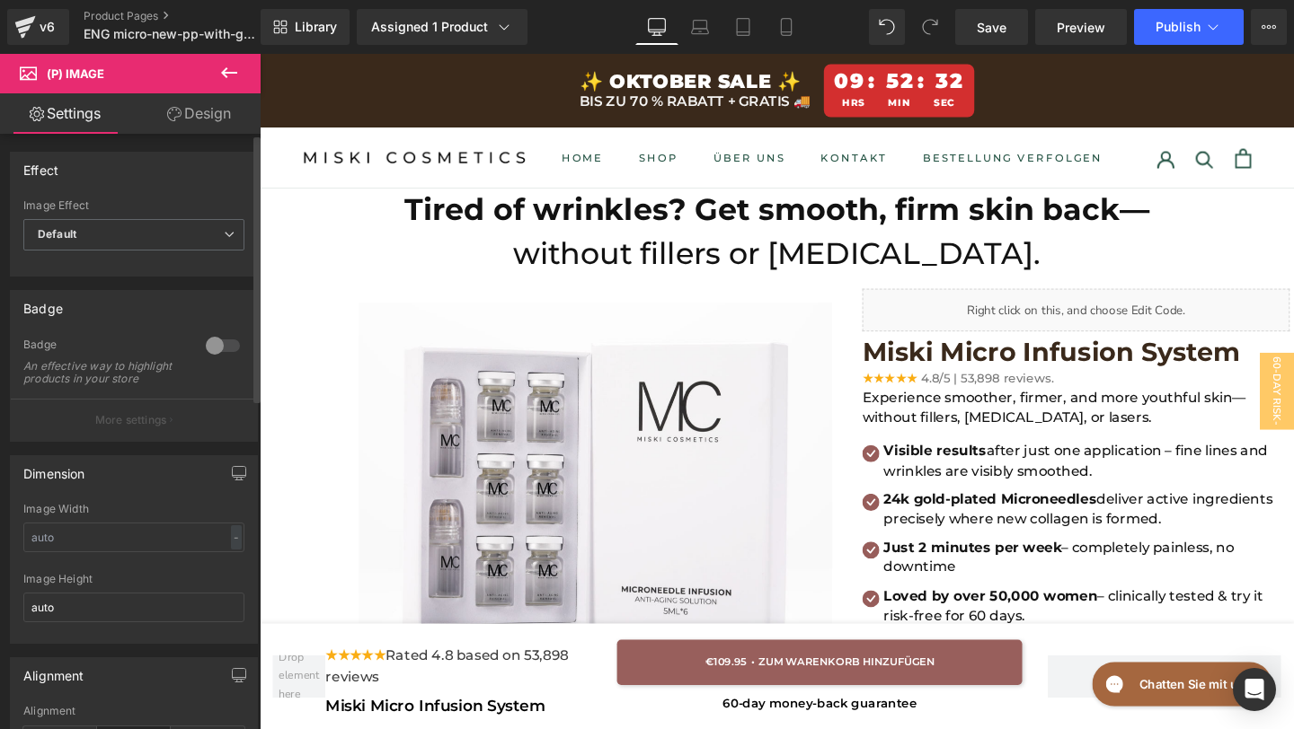
scroll to position [9, 0]
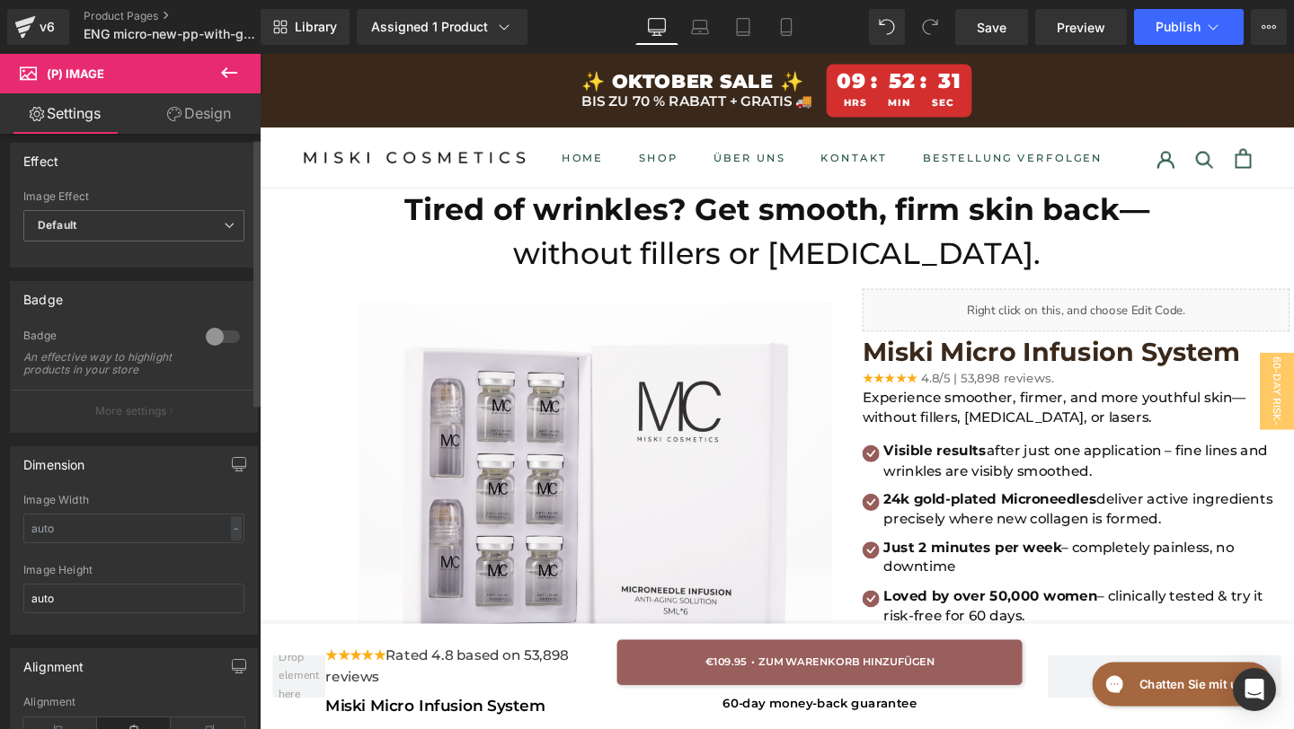
click at [188, 432] on button "More settings" at bounding box center [134, 411] width 246 height 42
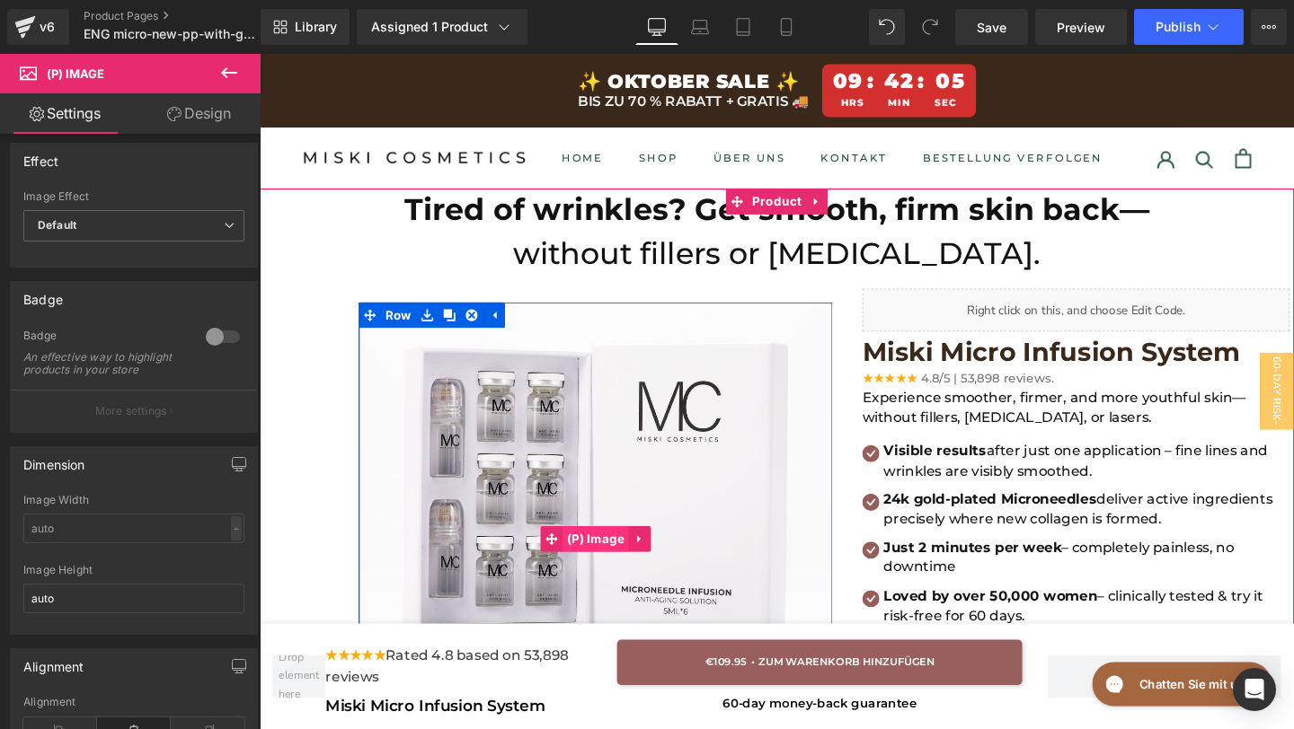
click at [594, 569] on span "(P) Image" at bounding box center [613, 564] width 69 height 27
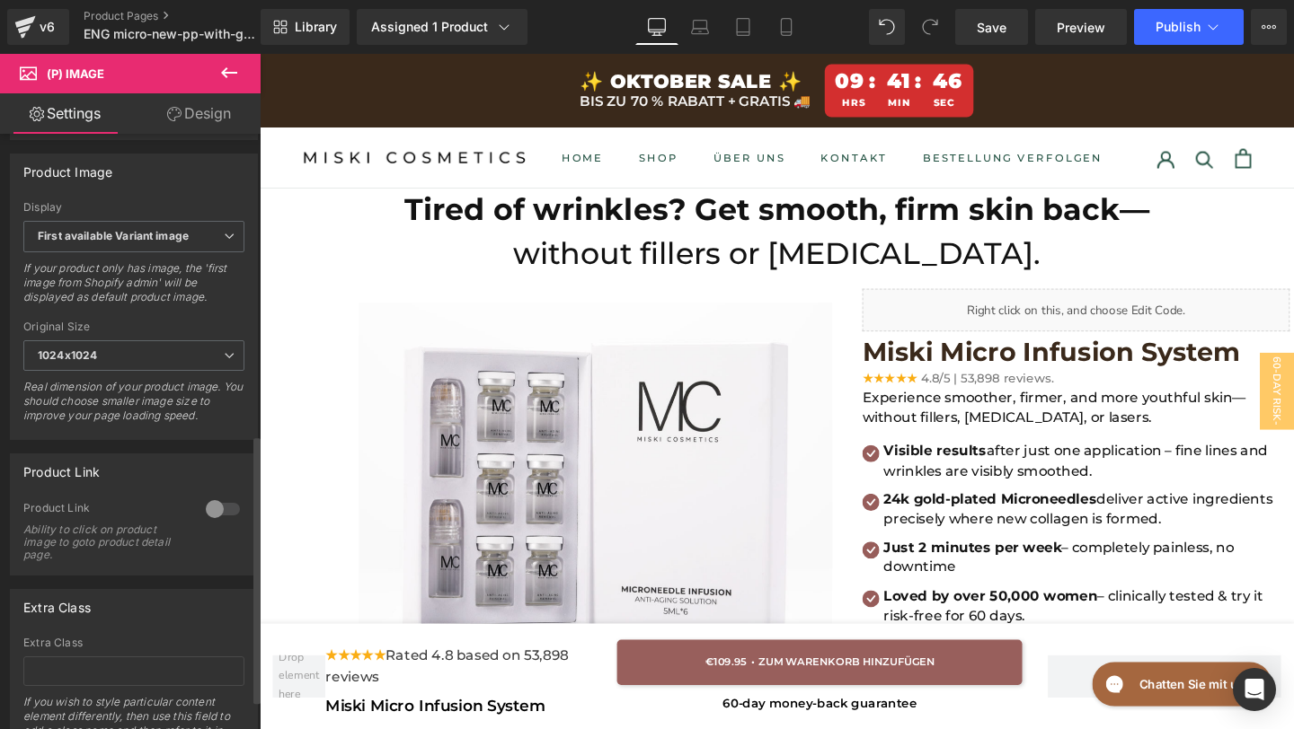
scroll to position [632, 0]
click at [114, 255] on span "First available Variant image" at bounding box center [133, 239] width 221 height 31
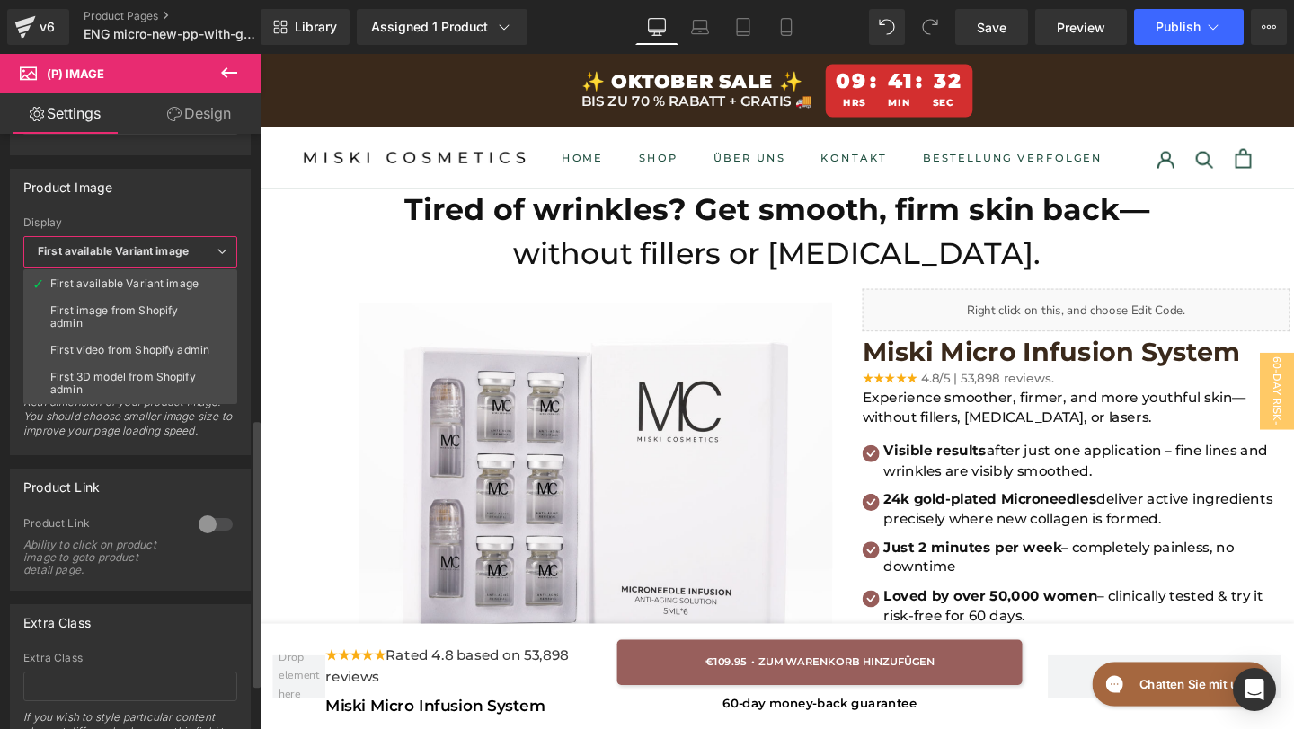
click at [144, 217] on div "Display" at bounding box center [130, 222] width 214 height 13
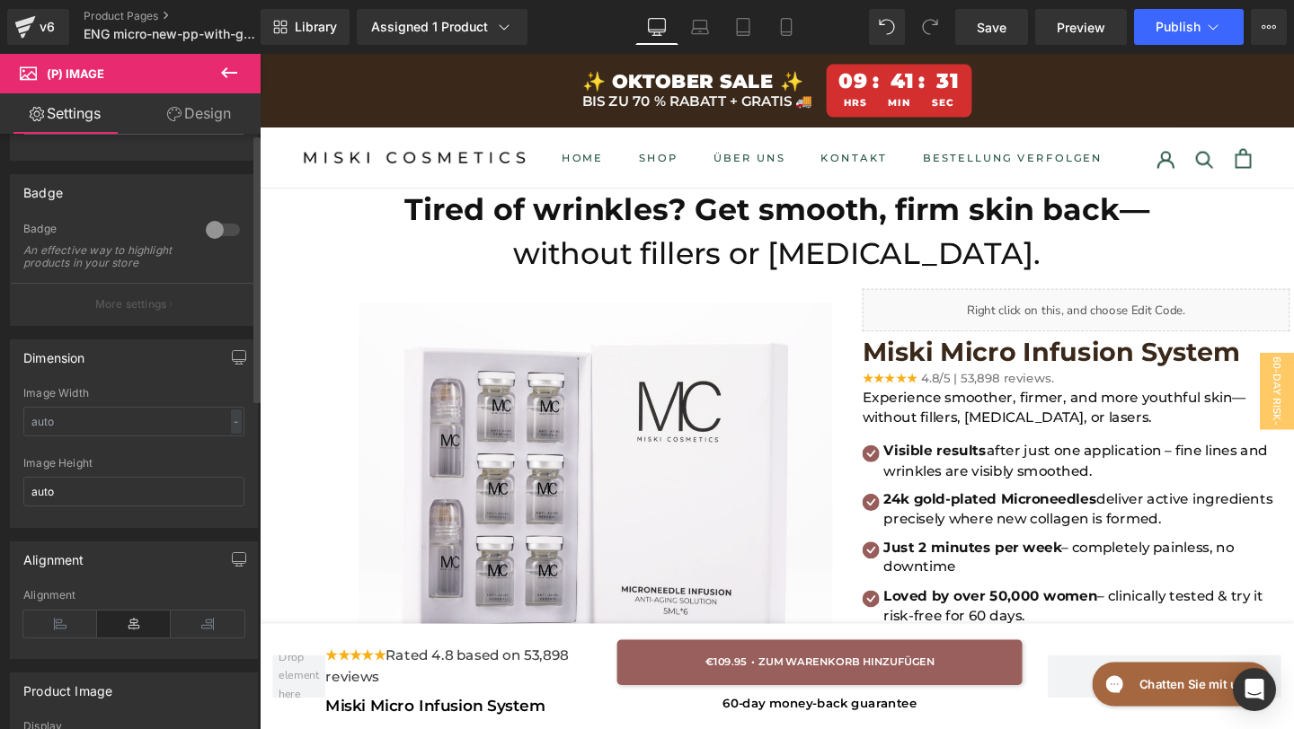
scroll to position [0, 0]
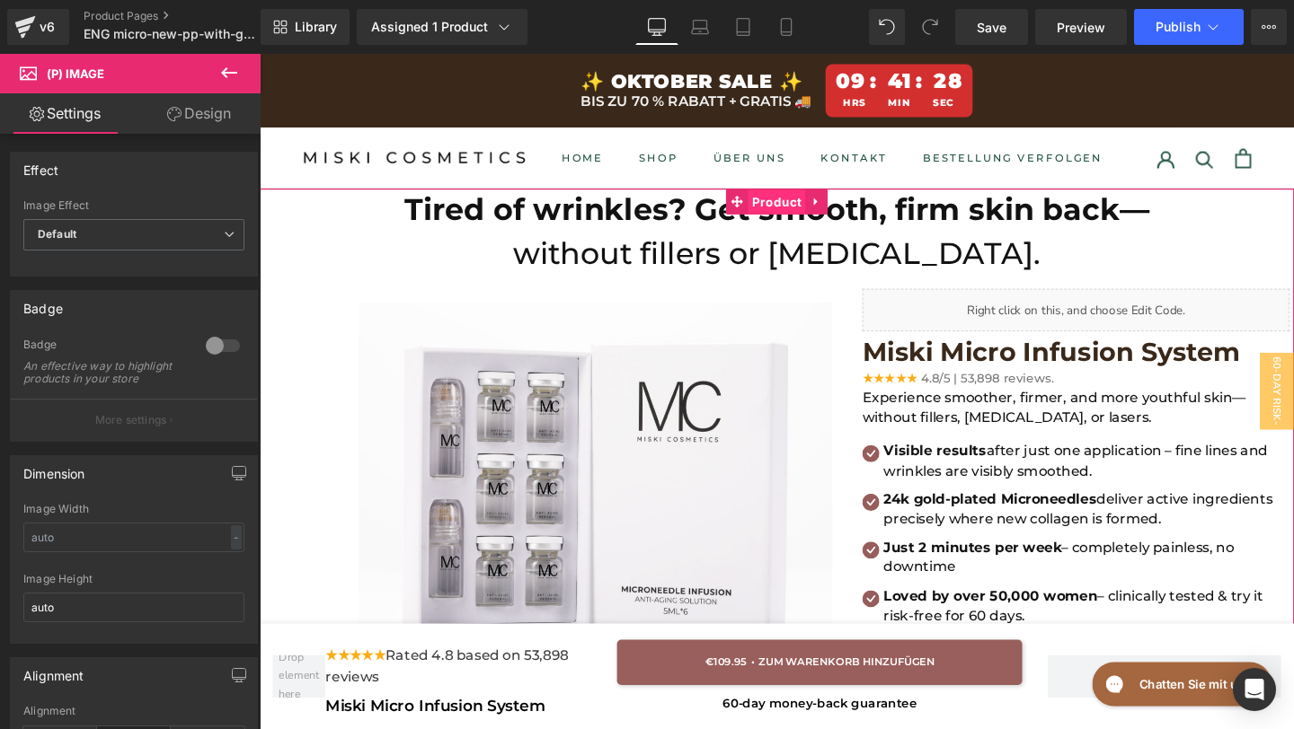
click at [799, 202] on span "Product" at bounding box center [803, 210] width 60 height 27
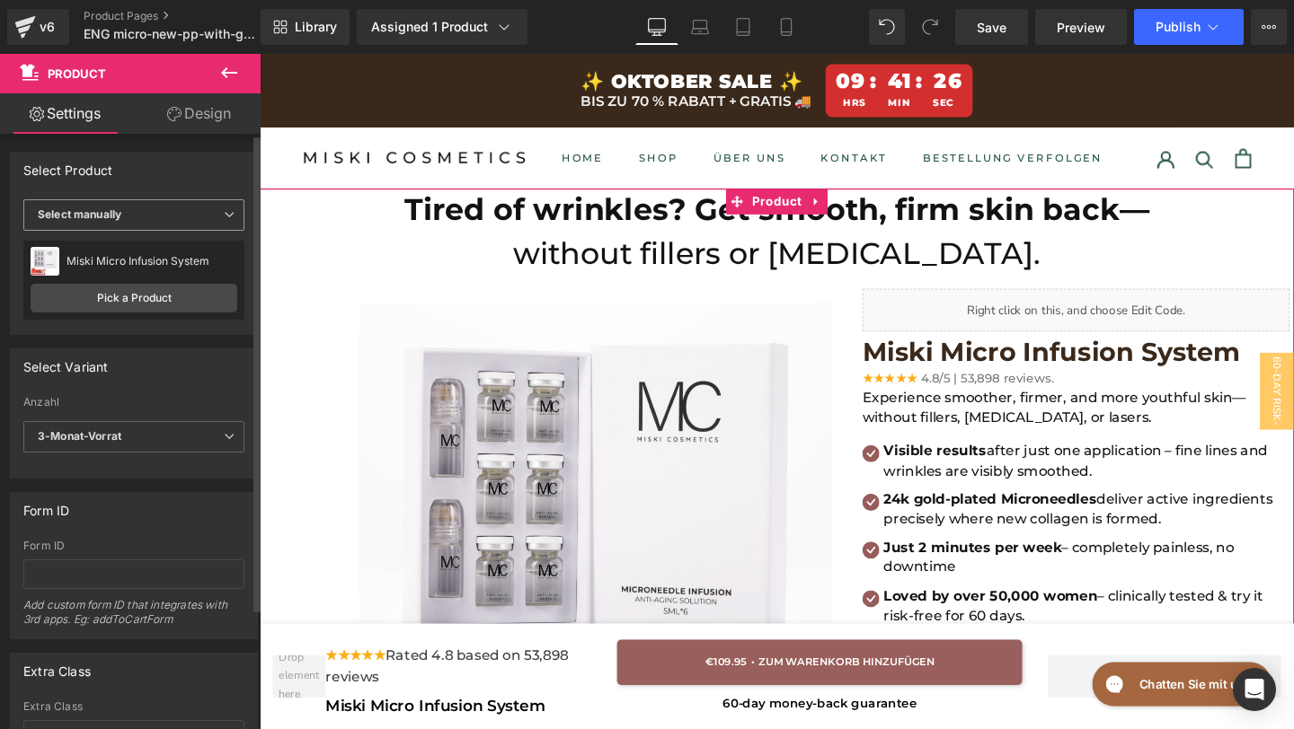
click at [114, 221] on span "Select manually" at bounding box center [133, 214] width 221 height 31
click at [113, 211] on b "Select manually" at bounding box center [80, 214] width 84 height 13
click at [111, 301] on link "Pick a Product" at bounding box center [134, 298] width 207 height 29
click at [124, 300] on link "Pick a Product" at bounding box center [134, 298] width 207 height 29
click at [144, 297] on link "Pick a Product" at bounding box center [134, 298] width 207 height 29
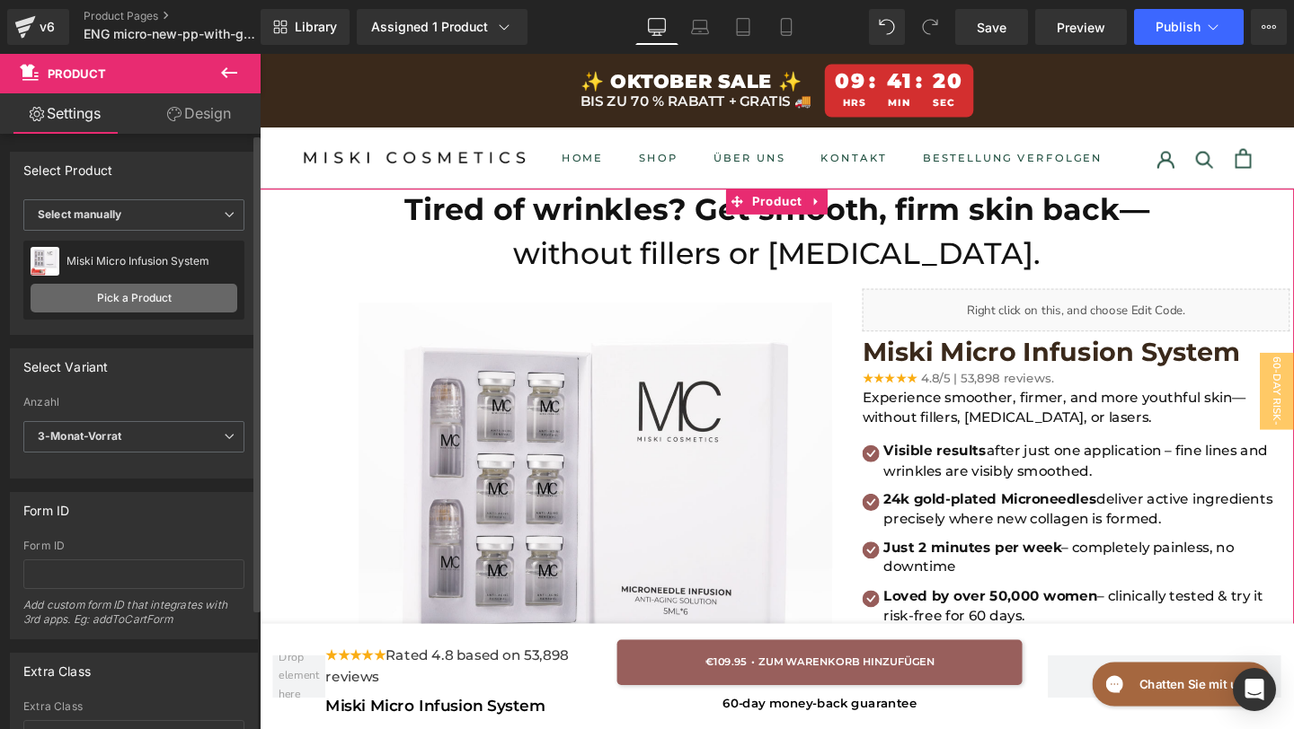
click at [144, 297] on link "Pick a Product" at bounding box center [134, 298] width 207 height 29
click at [144, 216] on span "Select manually" at bounding box center [133, 214] width 221 height 31
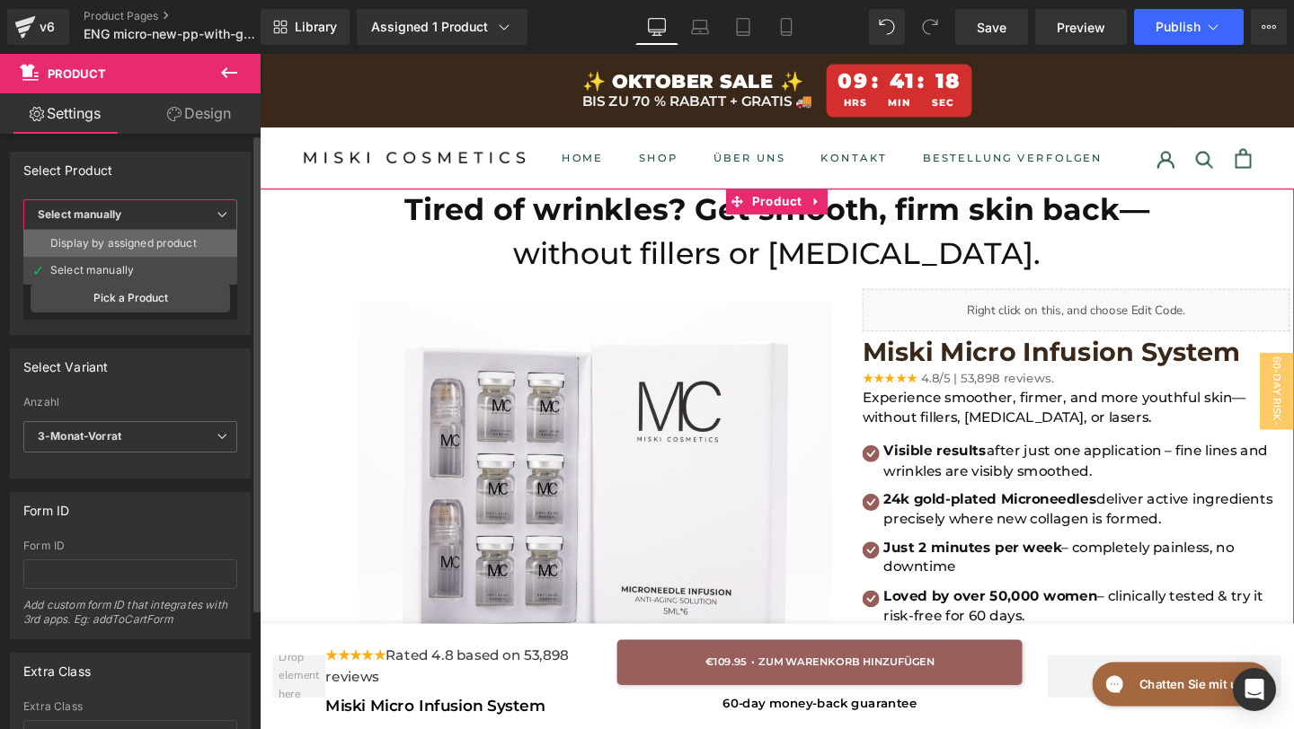
click at [133, 252] on li "Display by assigned product" at bounding box center [130, 243] width 214 height 27
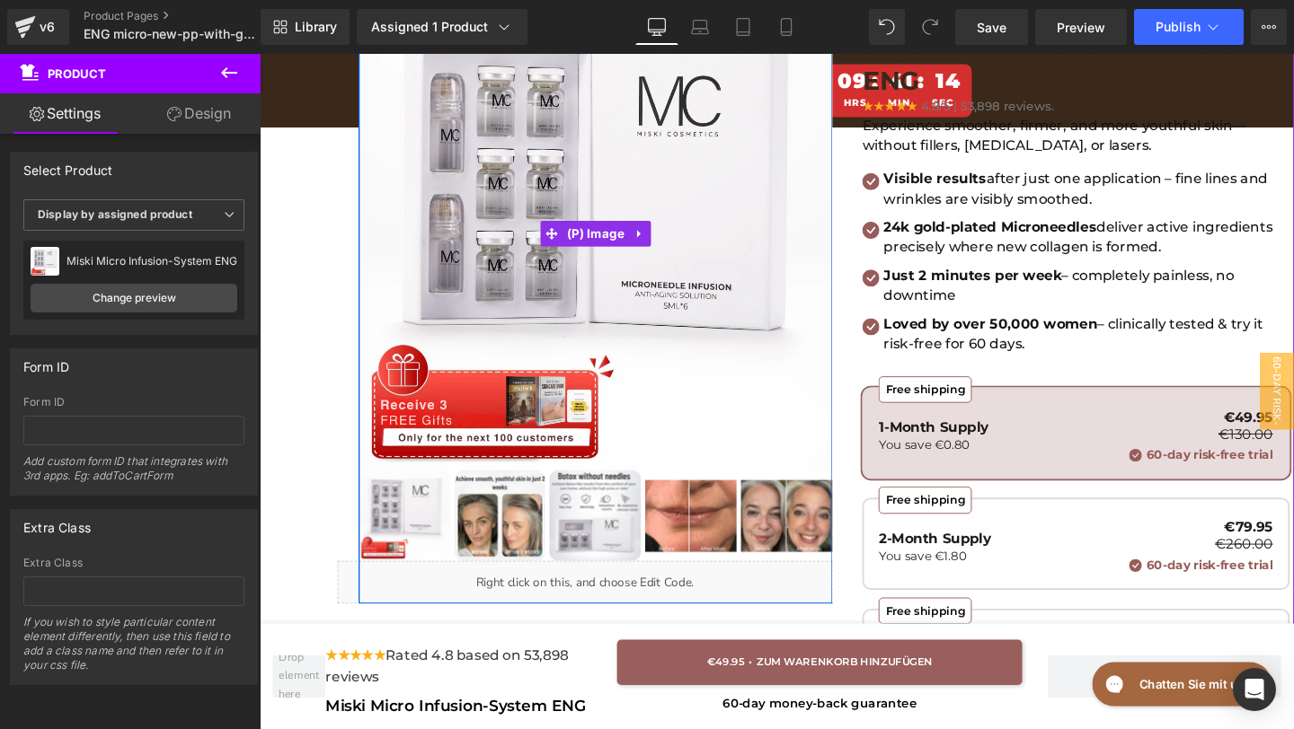
scroll to position [330, 0]
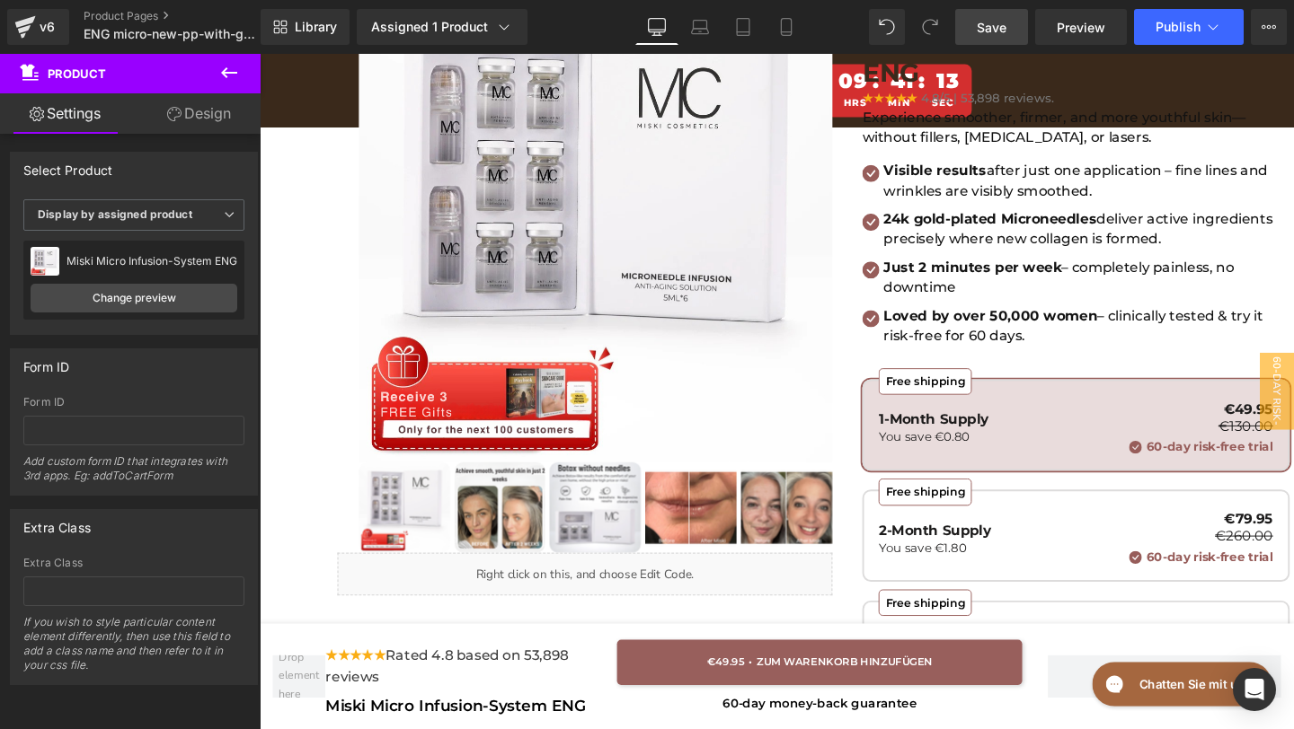
click at [1010, 29] on link "Save" at bounding box center [991, 27] width 73 height 36
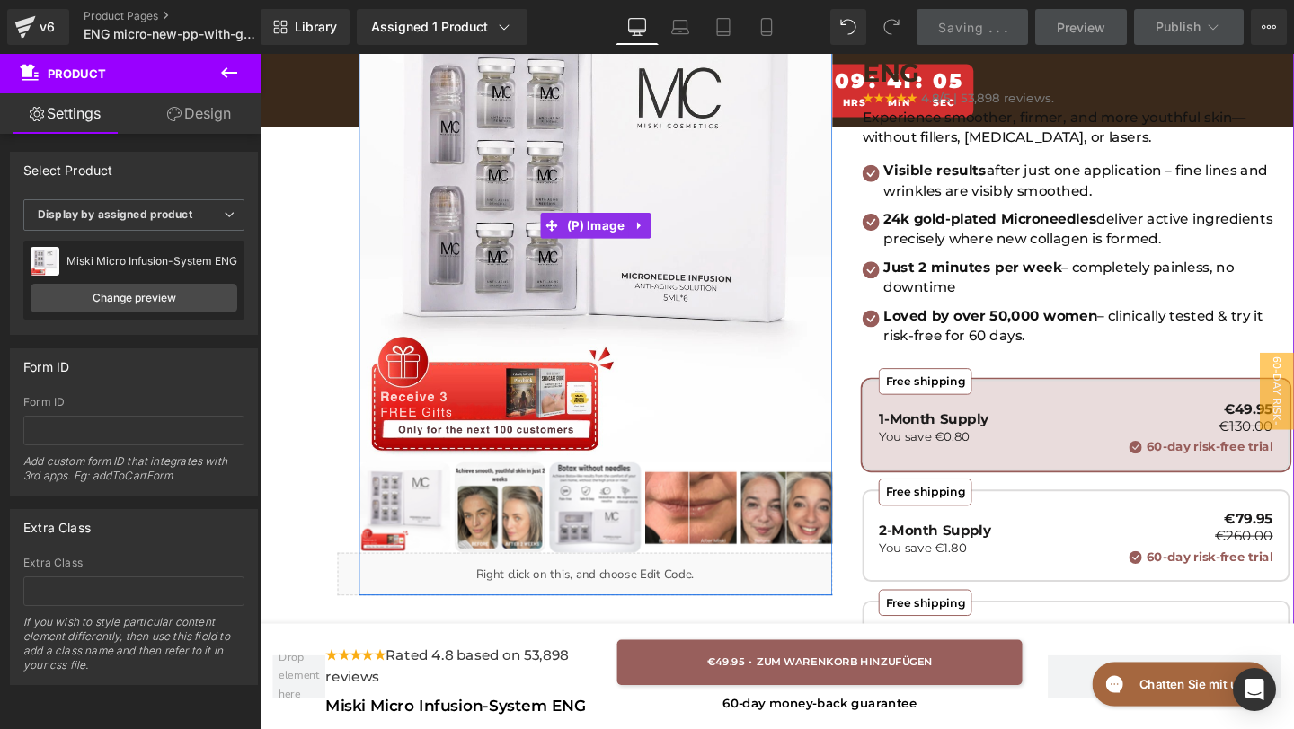
scroll to position [0, 0]
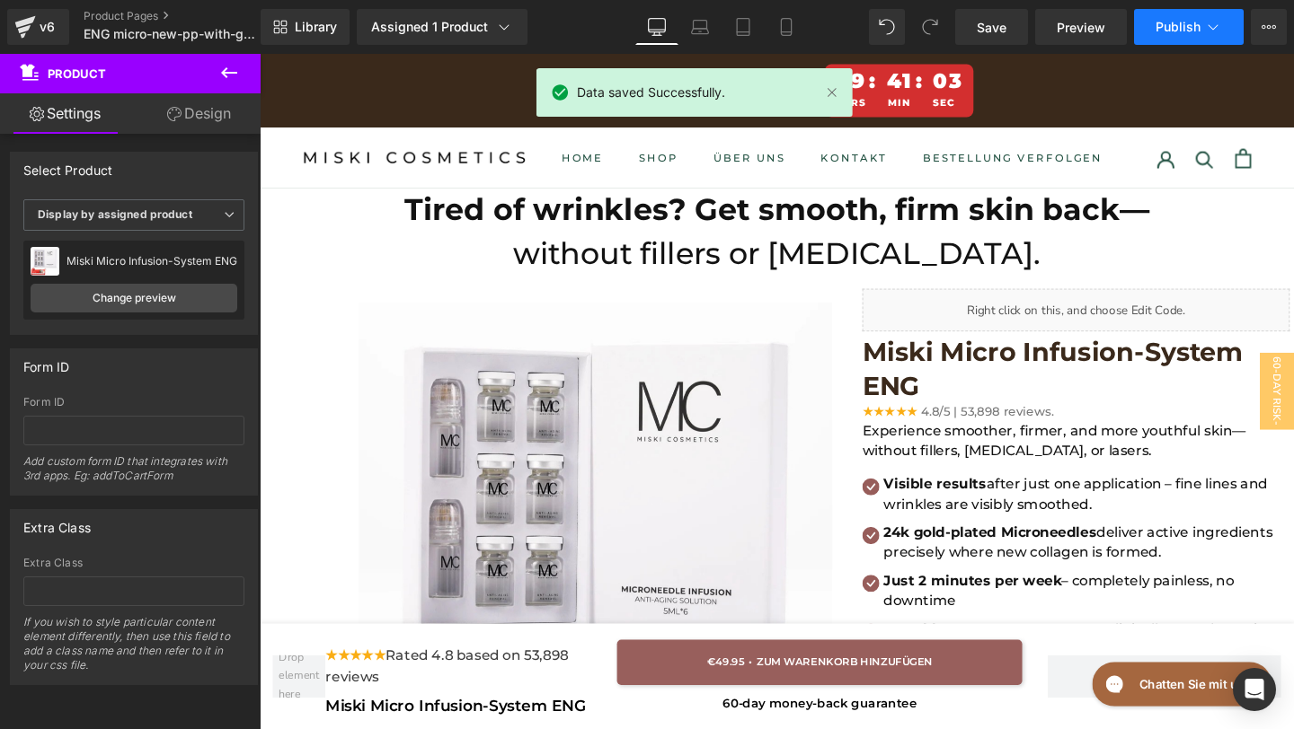
click at [1176, 14] on button "Publish" at bounding box center [1189, 27] width 110 height 36
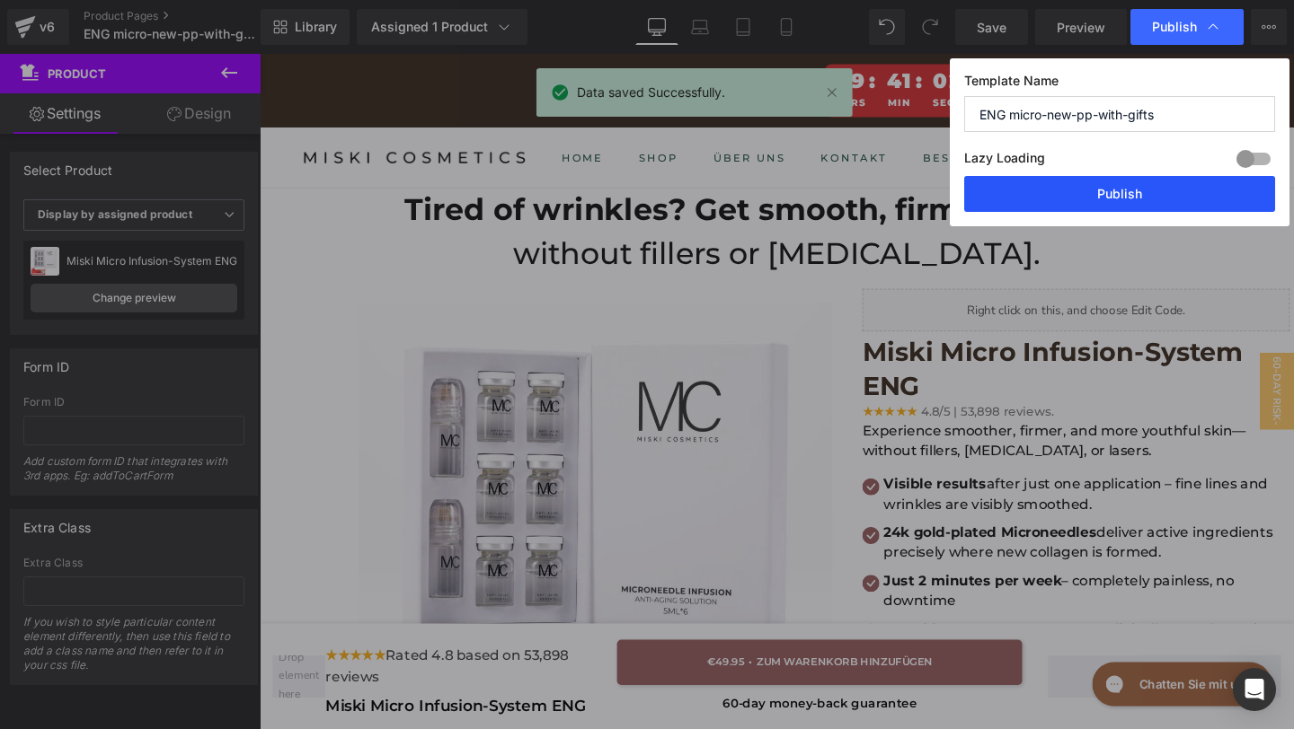
click at [1081, 188] on button "Publish" at bounding box center [1119, 194] width 311 height 36
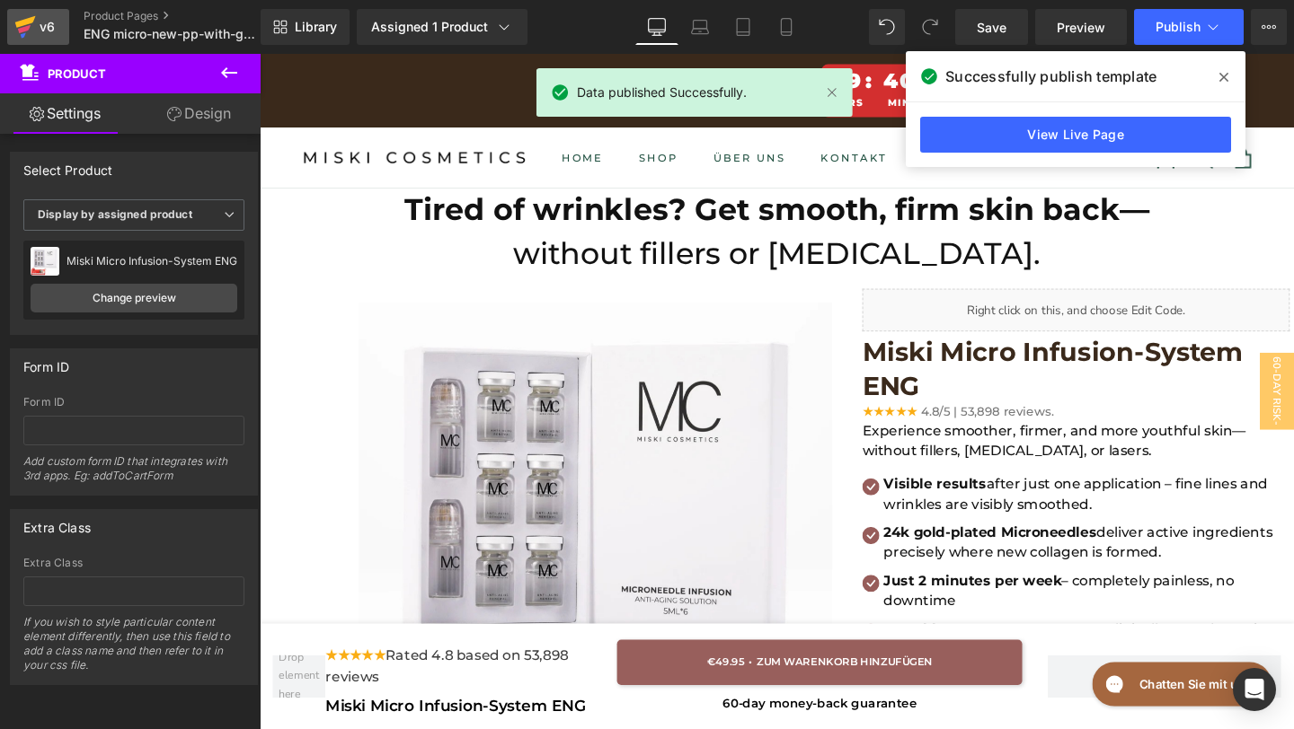
click at [49, 25] on div "v6" at bounding box center [47, 26] width 22 height 23
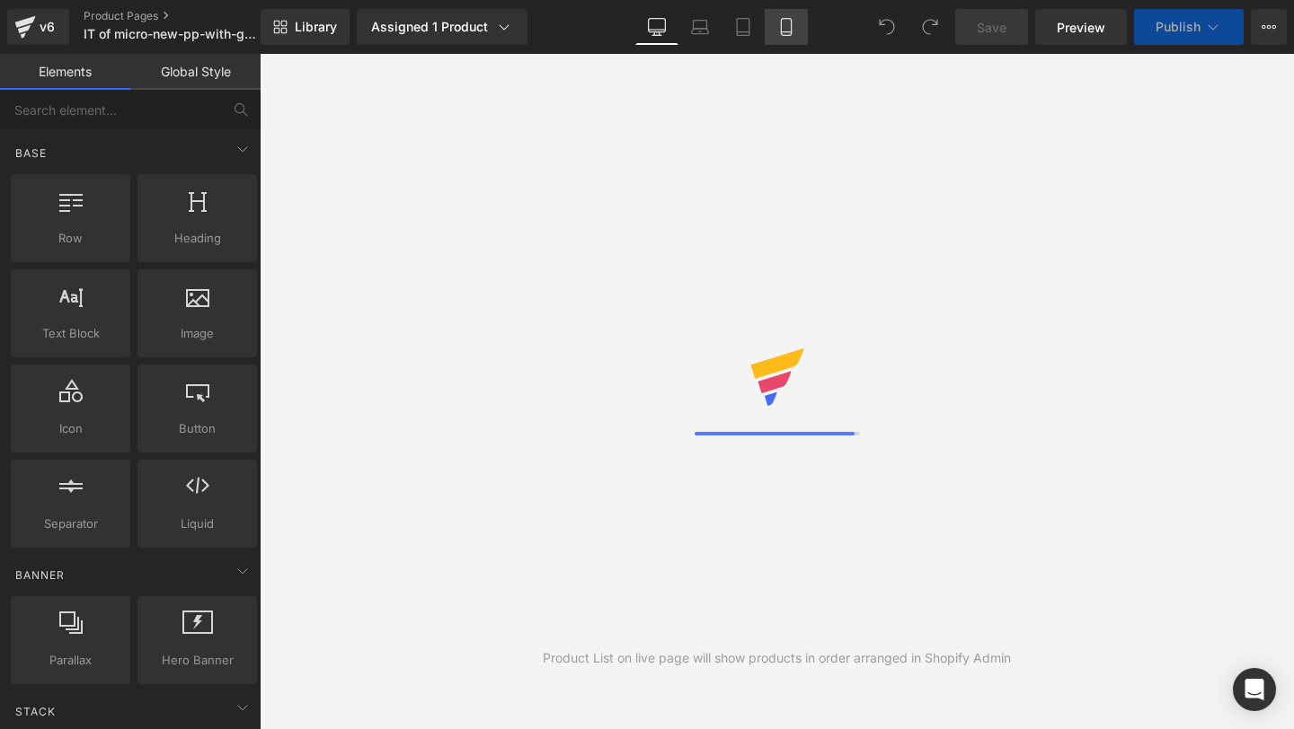
click at [777, 25] on icon at bounding box center [786, 27] width 18 height 18
